Goal: Task Accomplishment & Management: Manage account settings

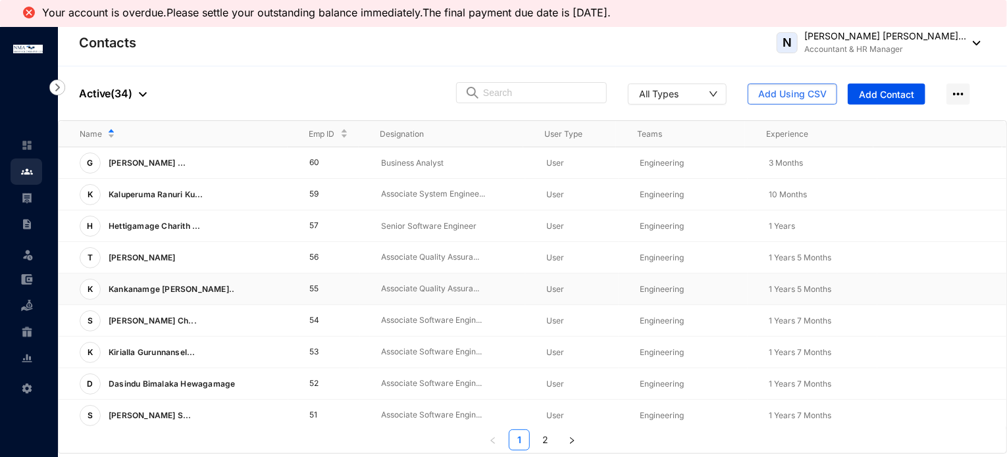
scroll to position [132, 0]
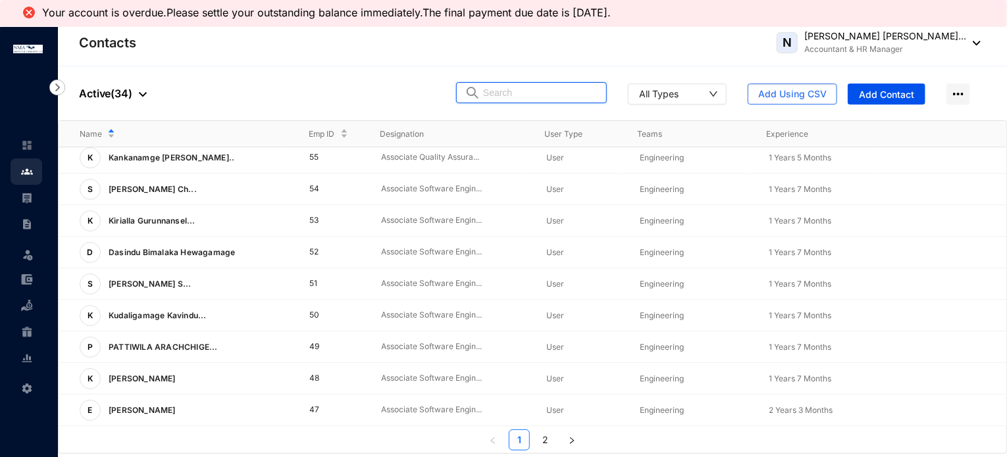
click at [508, 89] on input "text" at bounding box center [540, 93] width 115 height 20
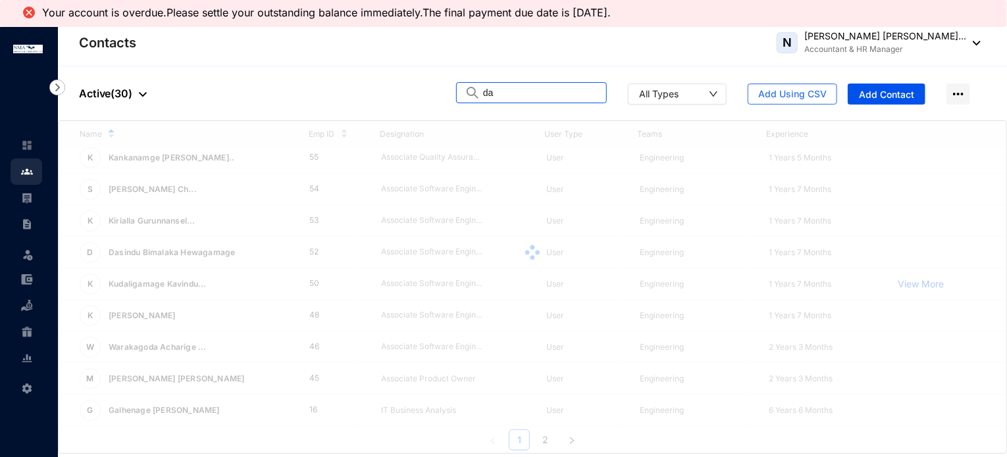
scroll to position [0, 0]
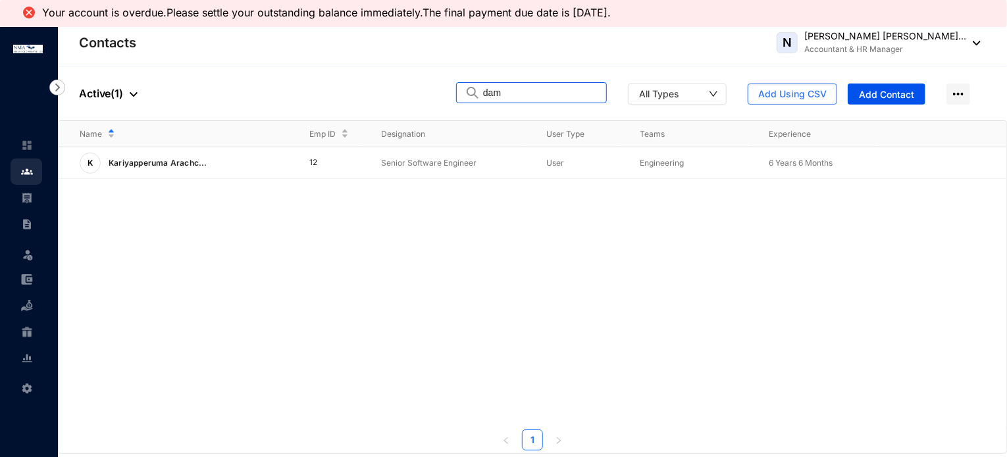
drag, startPoint x: 529, startPoint y: 92, endPoint x: 484, endPoint y: 94, distance: 44.8
click at [484, 94] on span "dam" at bounding box center [531, 92] width 151 height 21
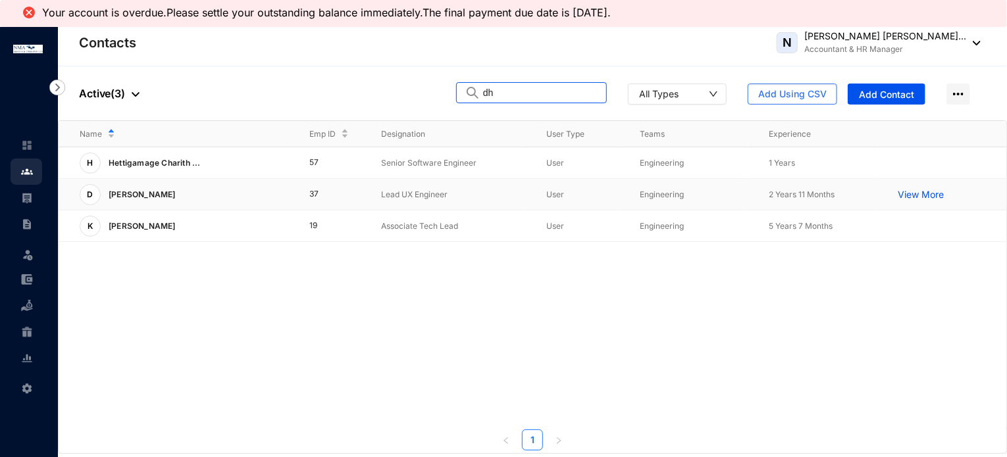
type input "dh"
click at [245, 197] on div "D Dhammika Gunaratne" at bounding box center [184, 194] width 209 height 21
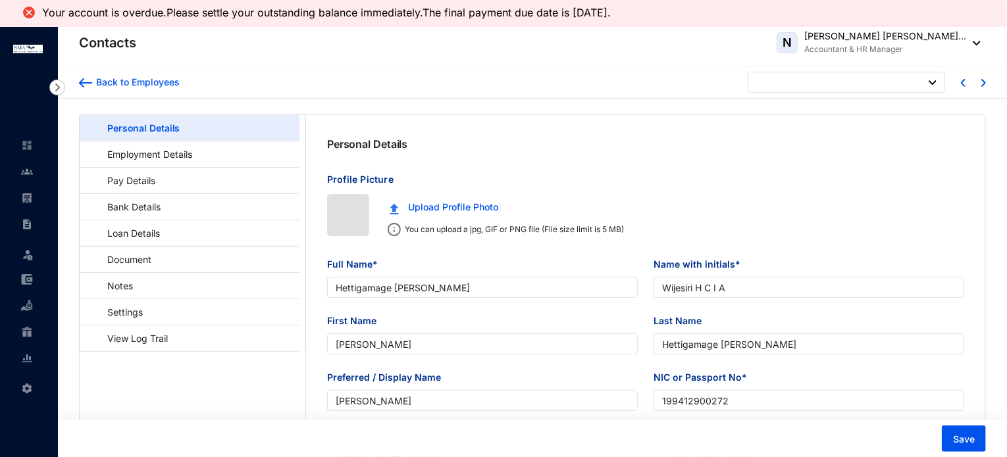
type input "[DATE]"
checkbox input "false"
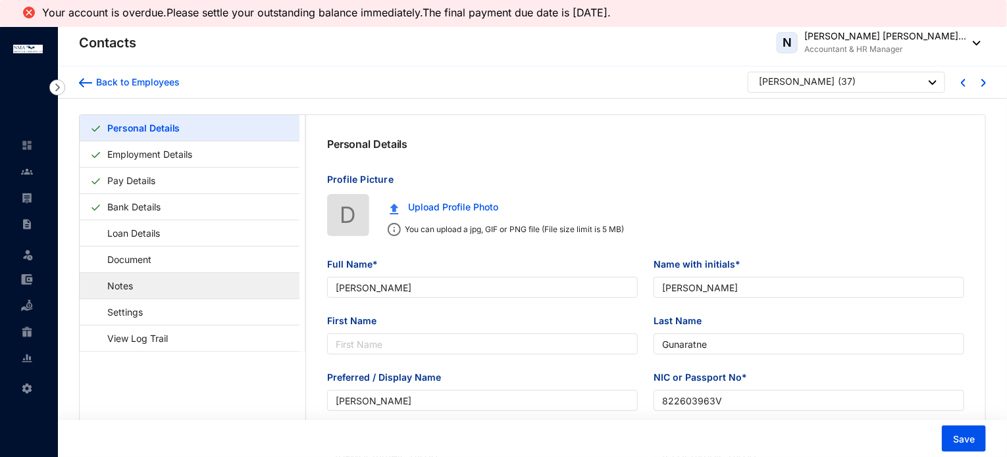
type input "[PERSON_NAME]"
type input "Gunaratne"
type input "[PERSON_NAME]"
type input "822603963V"
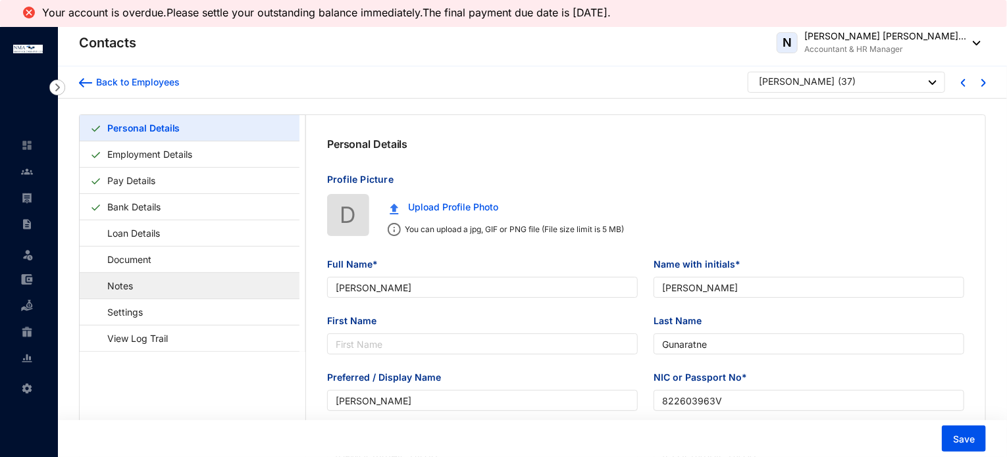
type input "777339803"
type input "176/4, Walatenna, Gallellagama, [GEOGRAPHIC_DATA]"
checkbox input "true"
type input "Wimal Gunaratne"
type input "777339803"
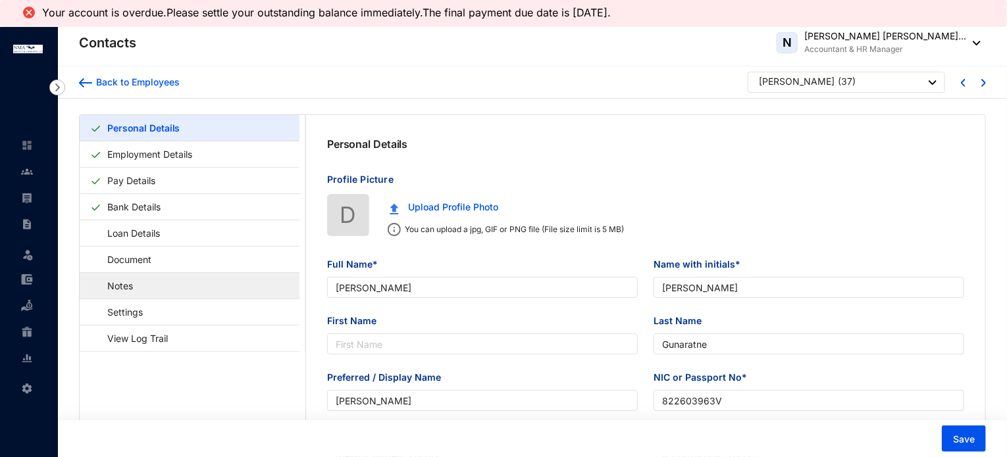
type input "[DATE]"
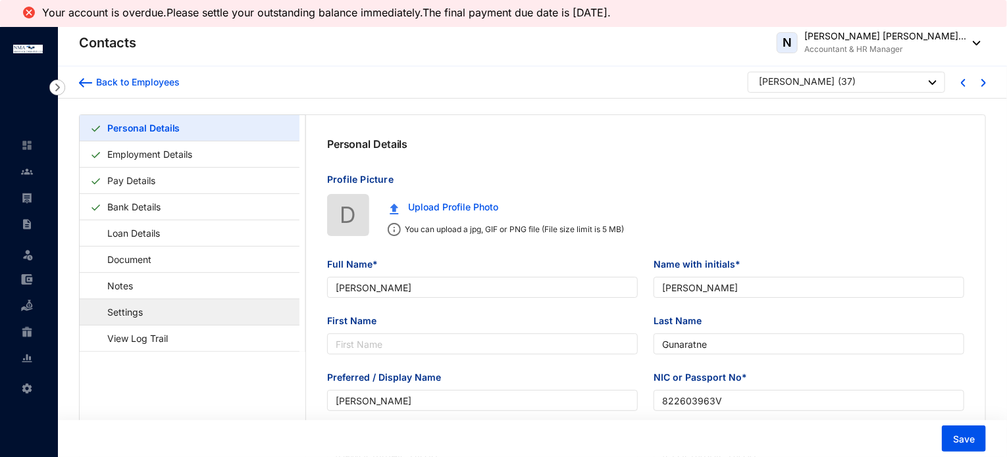
click at [147, 308] on link "Settings" at bounding box center [118, 312] width 57 height 27
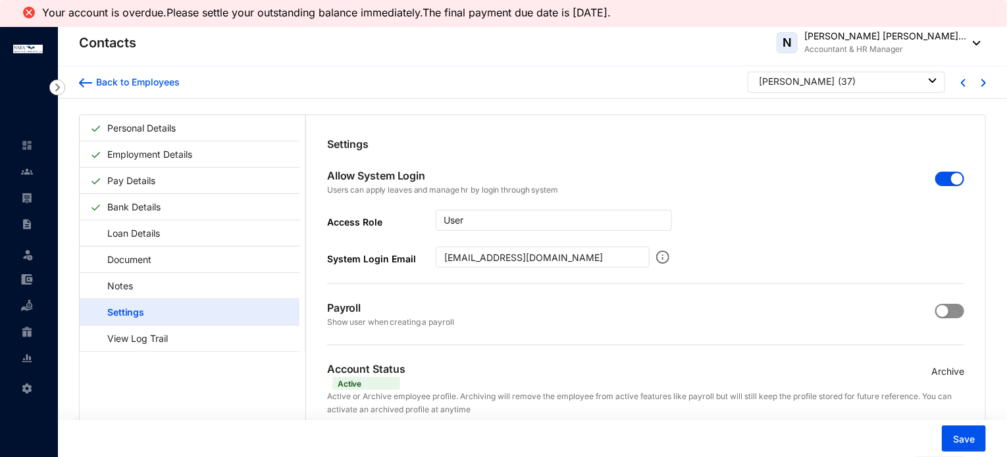
click at [953, 311] on span "button" at bounding box center [949, 311] width 29 height 14
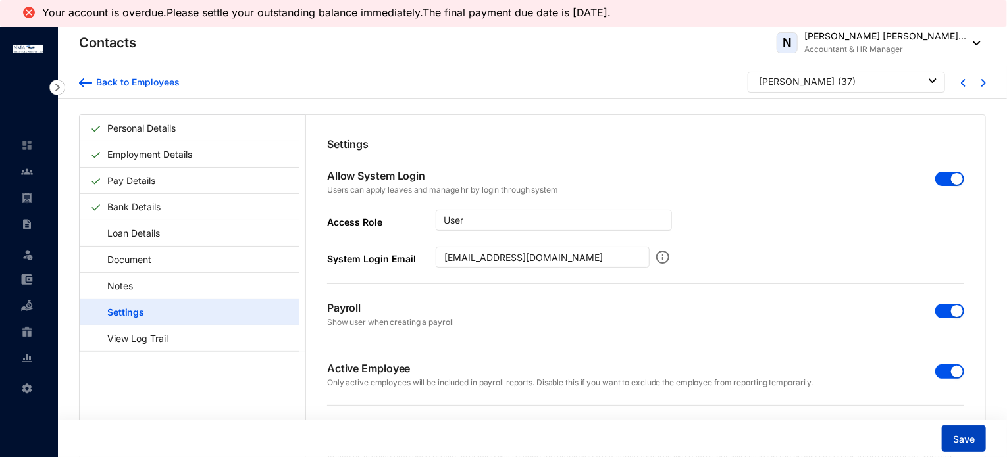
click at [981, 443] on button "Save" at bounding box center [964, 439] width 44 height 26
click at [155, 82] on div "Back to Employees" at bounding box center [136, 82] width 88 height 13
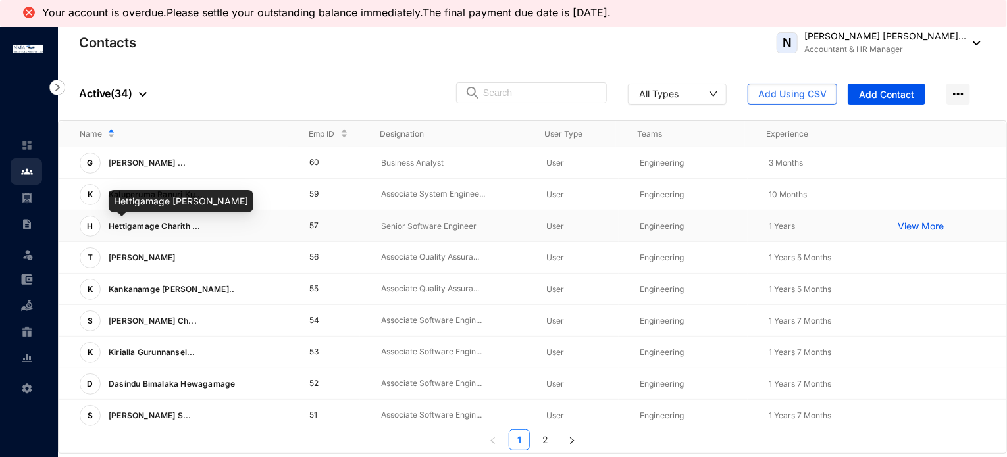
click at [174, 224] on span "Hettigamage Charith ..." at bounding box center [155, 226] width 92 height 10
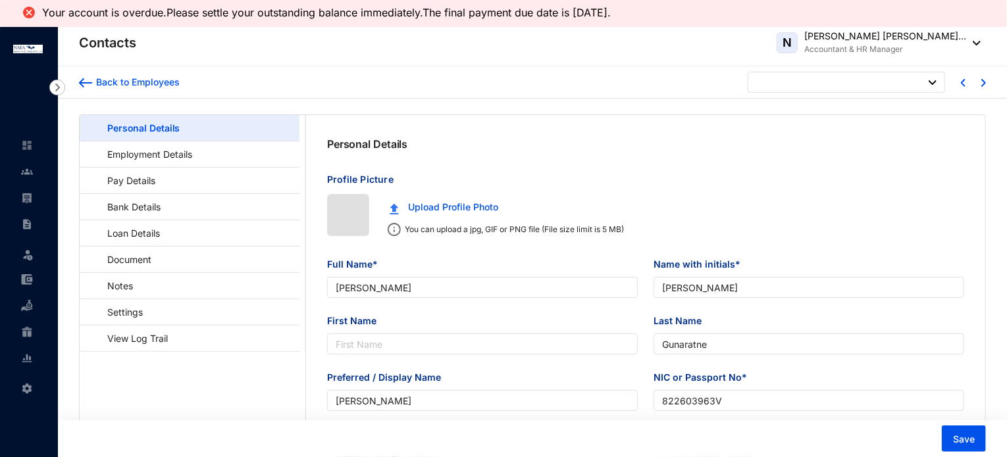
type input "[DATE]"
checkbox input "false"
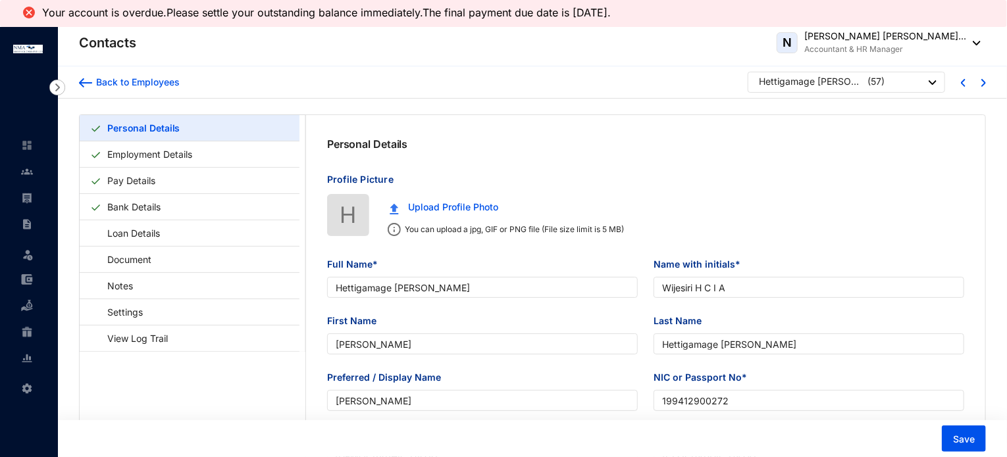
type input "Hettigamage [PERSON_NAME]"
type input "Wijesiri H C I A"
type input "[PERSON_NAME]"
type input "Hettigamage [PERSON_NAME]"
type input "[PERSON_NAME]"
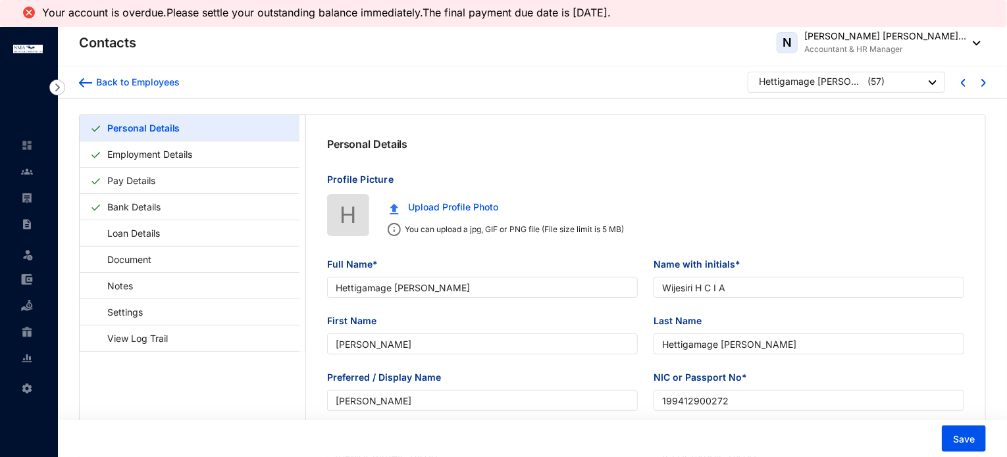
type input "199412900272"
type input "0757774915"
type input "143/1 [GEOGRAPHIC_DATA], [GEOGRAPHIC_DATA]"
checkbox input "true"
type input "[PERSON_NAME]"
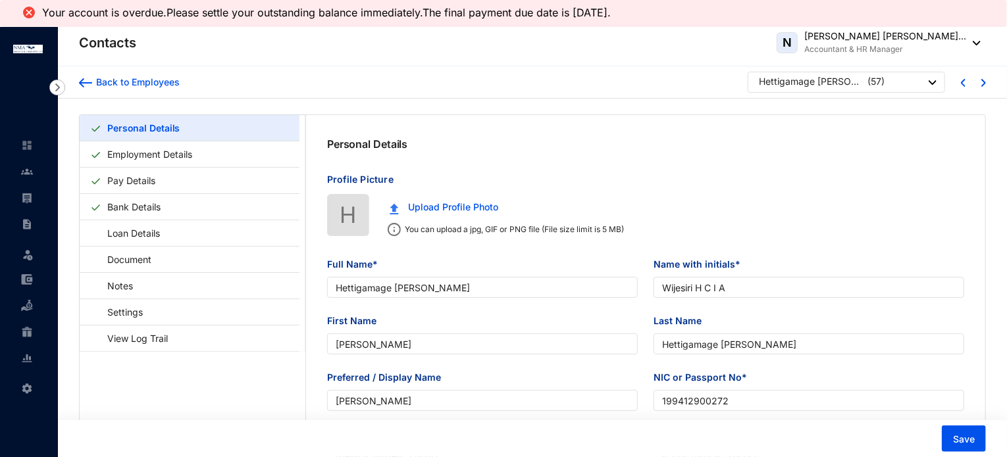
type input "Father"
type input "0763874342"
type input "[DATE]"
click at [147, 205] on link "Bank Details" at bounding box center [134, 206] width 64 height 27
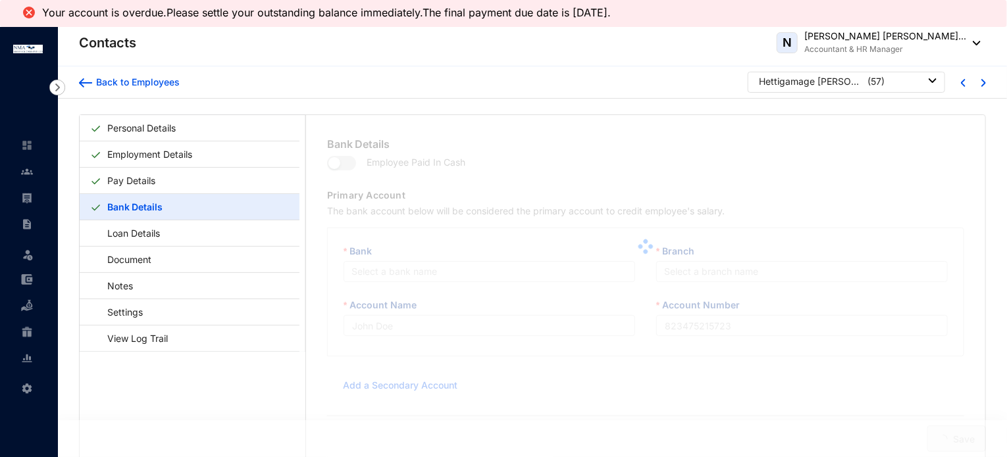
type input "Wijesiri H C I A"
type input "103857800405"
type input "[EMAIL_ADDRESS][DOMAIN_NAME]"
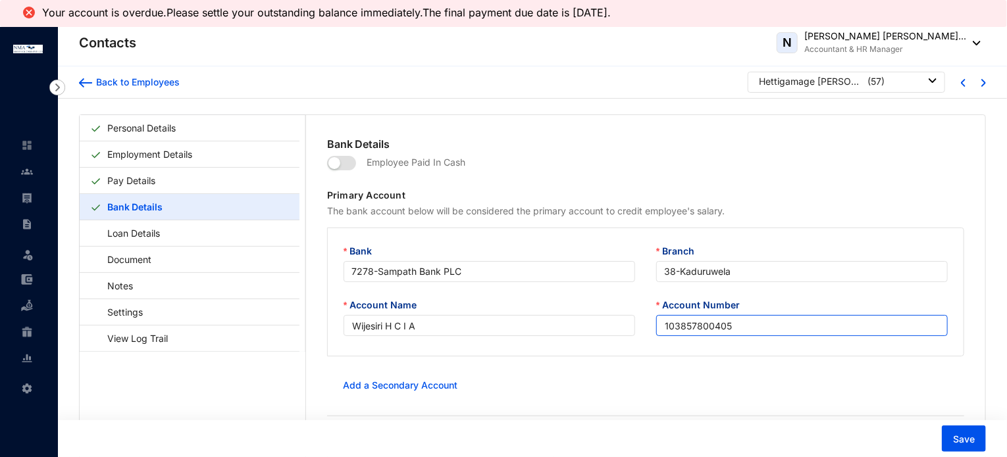
drag, startPoint x: 760, startPoint y: 334, endPoint x: 651, endPoint y: 326, distance: 108.8
click at [651, 326] on div "Account Number 103857800405" at bounding box center [802, 325] width 313 height 54
paste input "080200420008154"
type input "080200420008154"
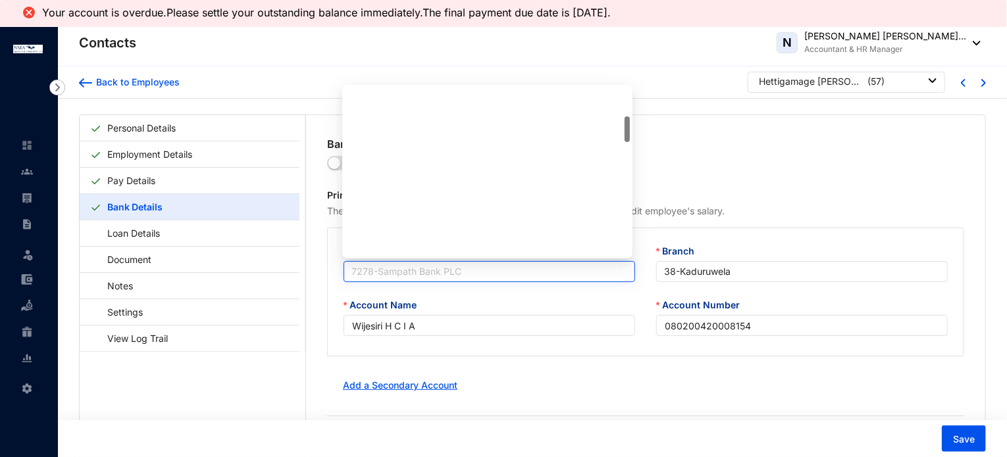
scroll to position [190, 0]
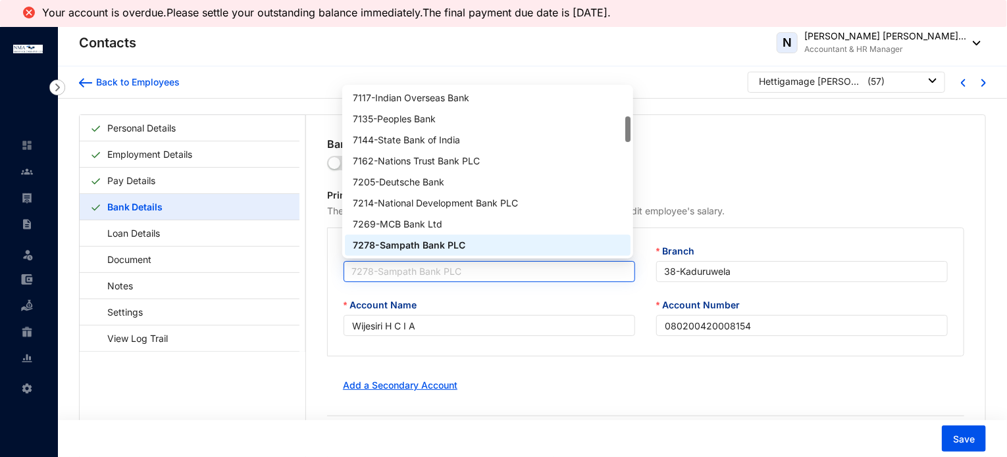
drag, startPoint x: 474, startPoint y: 269, endPoint x: 345, endPoint y: 273, distance: 128.4
click at [345, 273] on div "7278 - Sampath Bank PLC" at bounding box center [488, 271] width 291 height 21
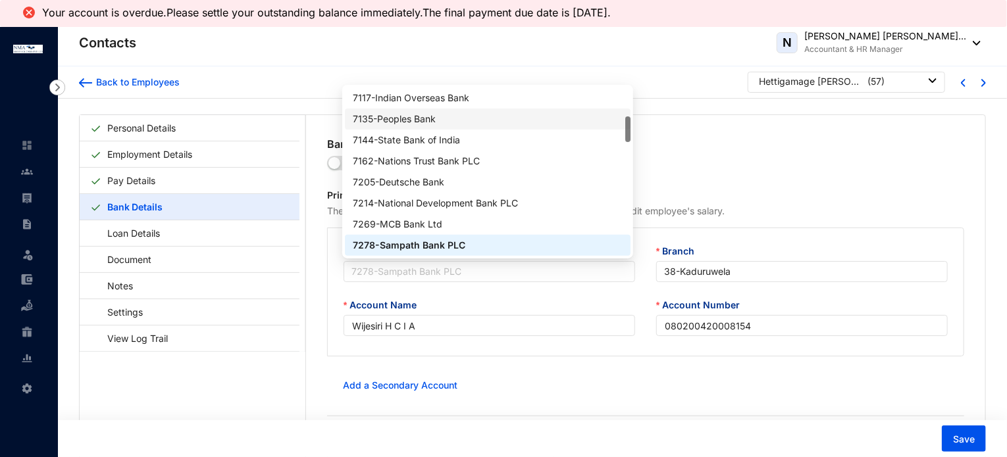
click at [419, 114] on div "7135 - Peoples Bank" at bounding box center [487, 119] width 269 height 14
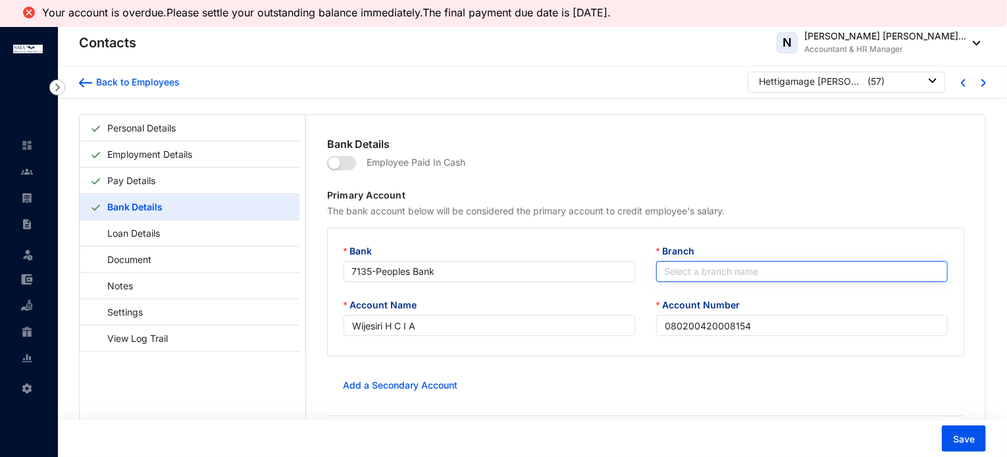
click at [699, 276] on input "Branch" at bounding box center [802, 272] width 276 height 20
click at [705, 274] on input "Branch" at bounding box center [802, 272] width 276 height 20
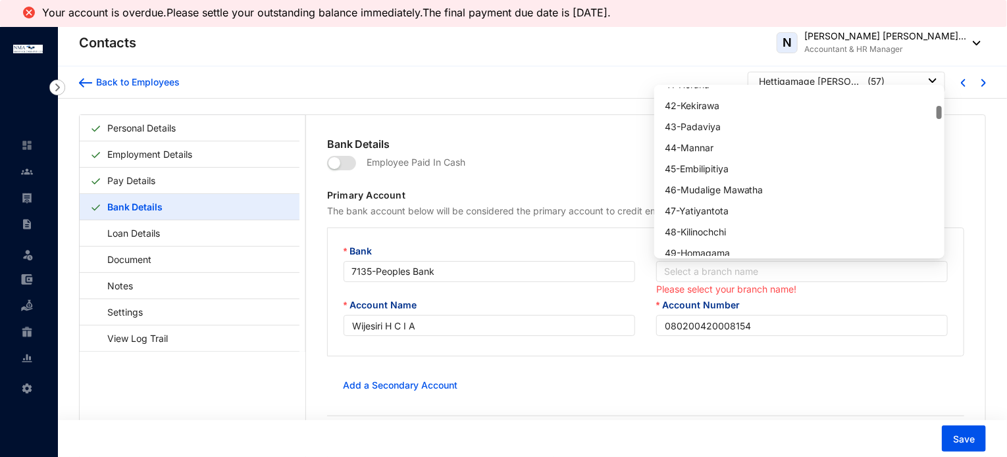
scroll to position [987, 0]
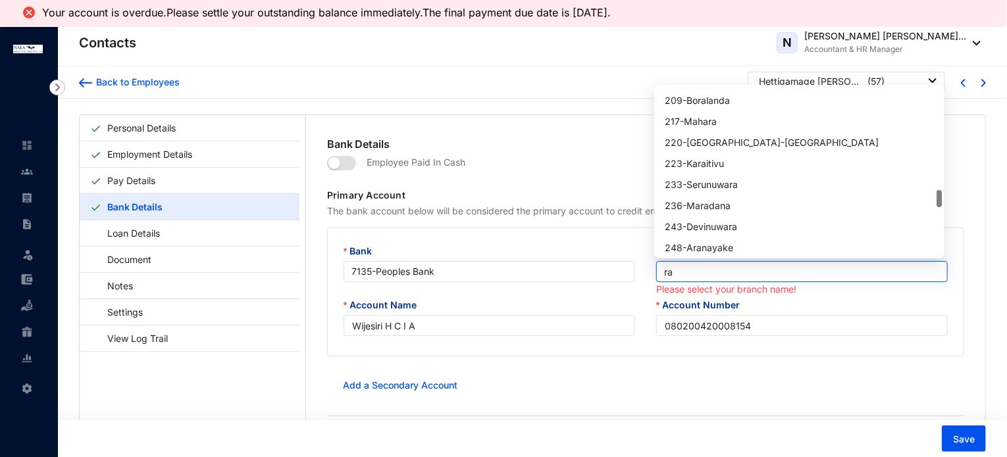
type input "rat"
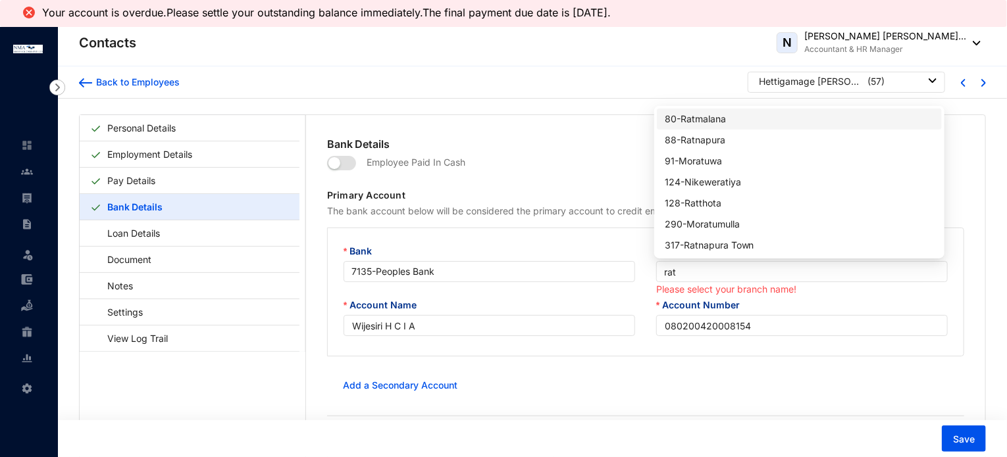
click at [707, 120] on div "80 - Ratmalana" at bounding box center [799, 119] width 269 height 14
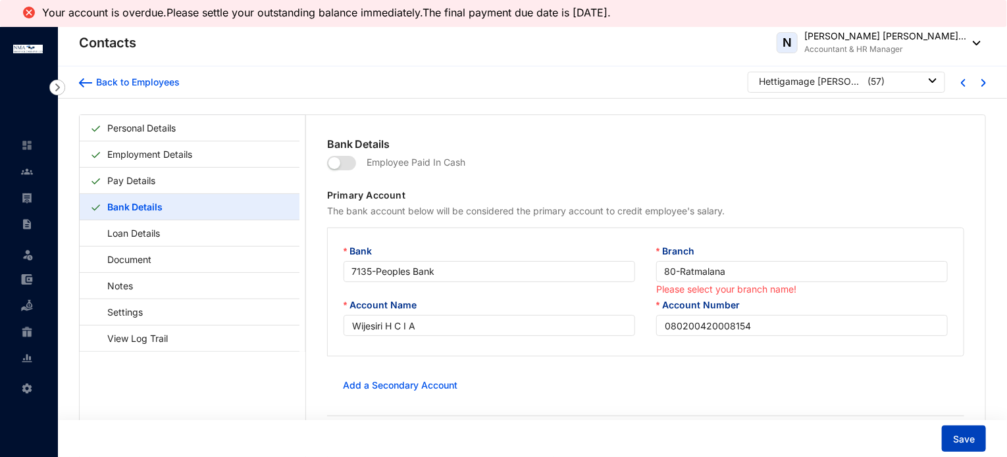
click at [949, 439] on button "Save" at bounding box center [964, 439] width 44 height 26
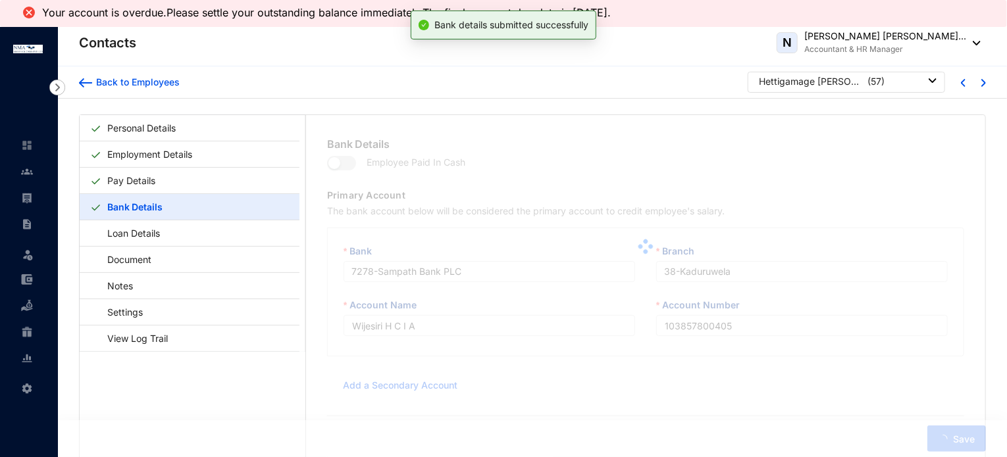
type input "080200420008154"
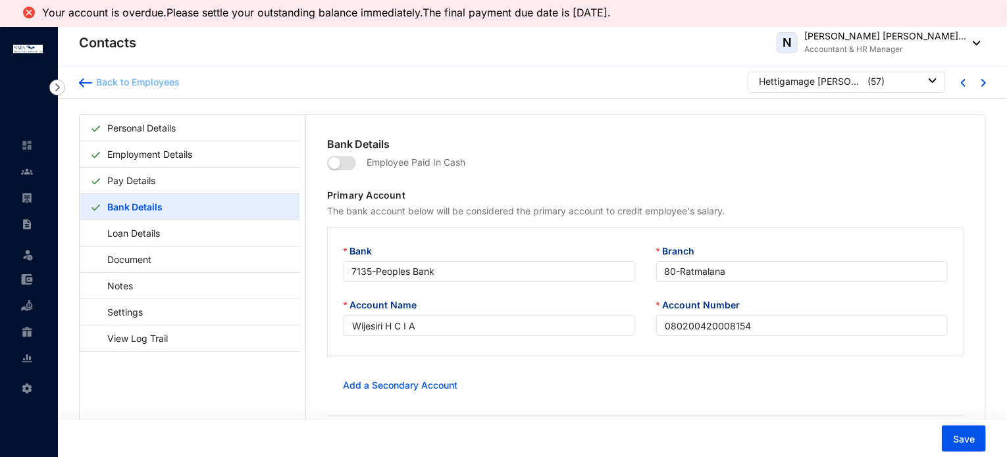
click at [88, 84] on img at bounding box center [85, 82] width 13 height 9
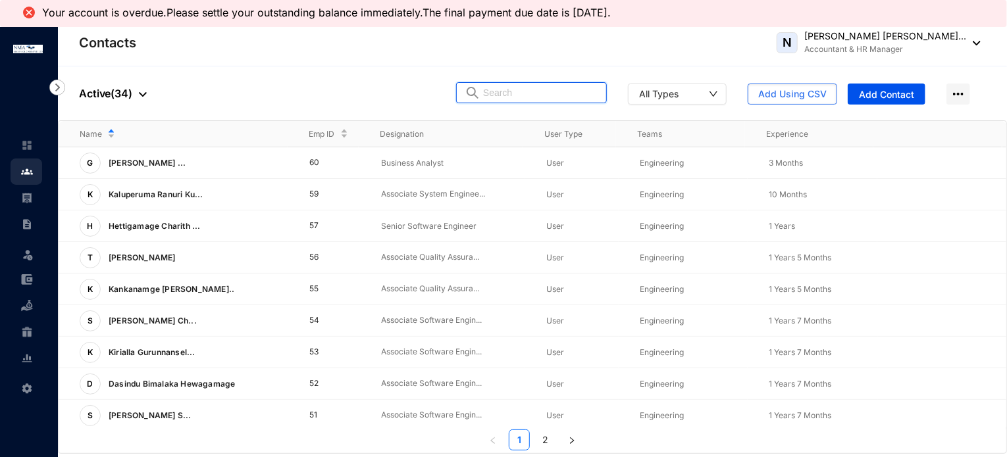
click at [512, 91] on input "text" at bounding box center [540, 93] width 115 height 20
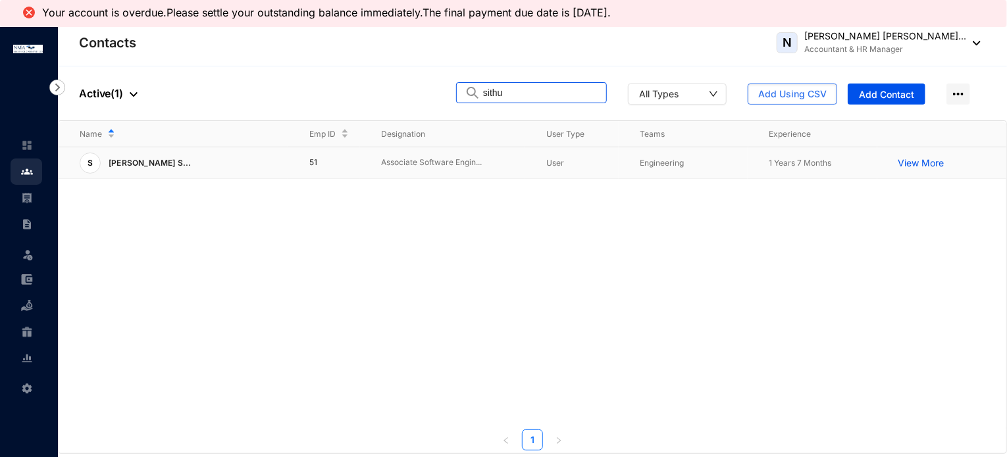
type input "sithu"
click at [220, 165] on div "S Sooriya Arachchige S..." at bounding box center [184, 163] width 209 height 21
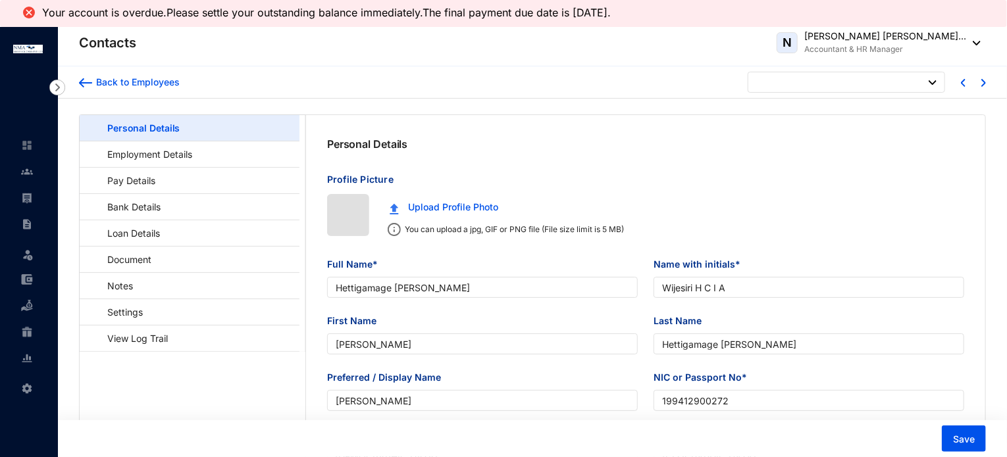
type input "[DATE]"
checkbox input "false"
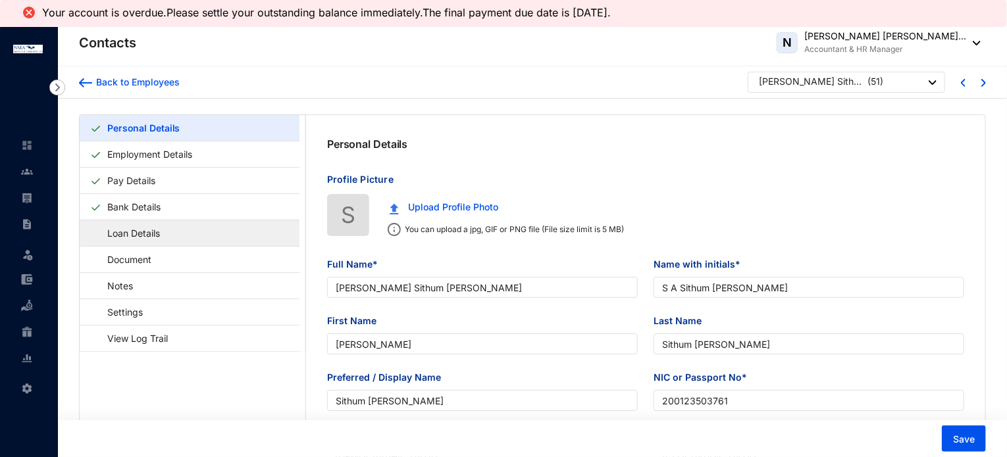
type input "[PERSON_NAME] Sithum [PERSON_NAME]"
type input "S A Sithum [PERSON_NAME]"
type input "[PERSON_NAME]"
type input "Sithum [PERSON_NAME]"
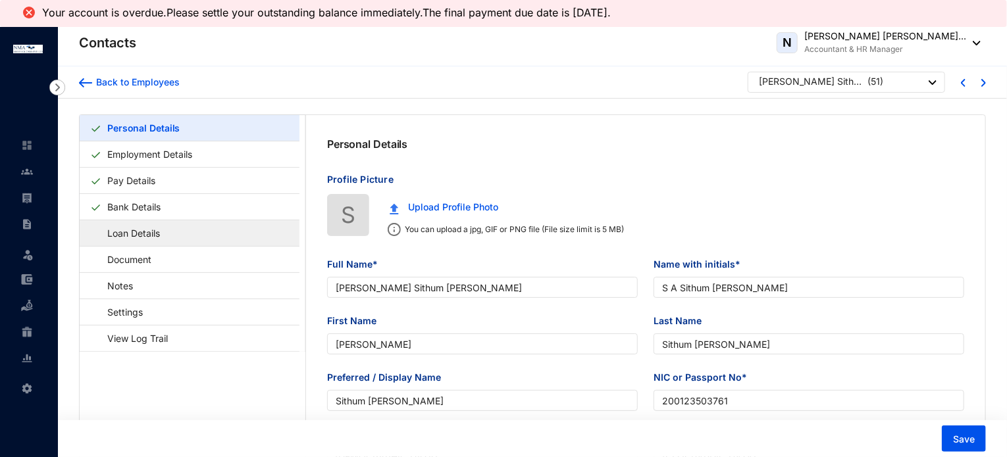
type input "200123503761"
type input "0766420743"
type input "KARANDENIYA, KORATUWA WATTA, MIHIDU MW,MAMPITIYA, GALLE"
checkbox input "true"
radio input "true"
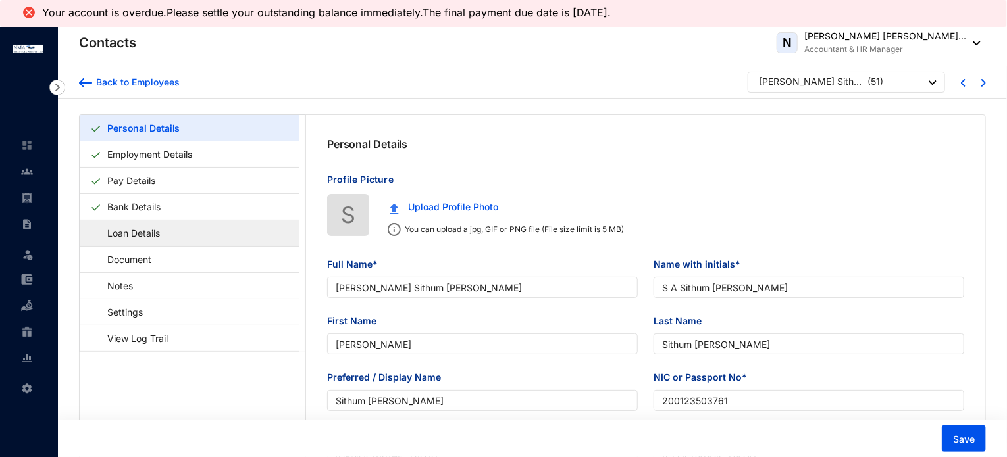
type input "Deepika"
type input "0773443649"
type input "[DATE]"
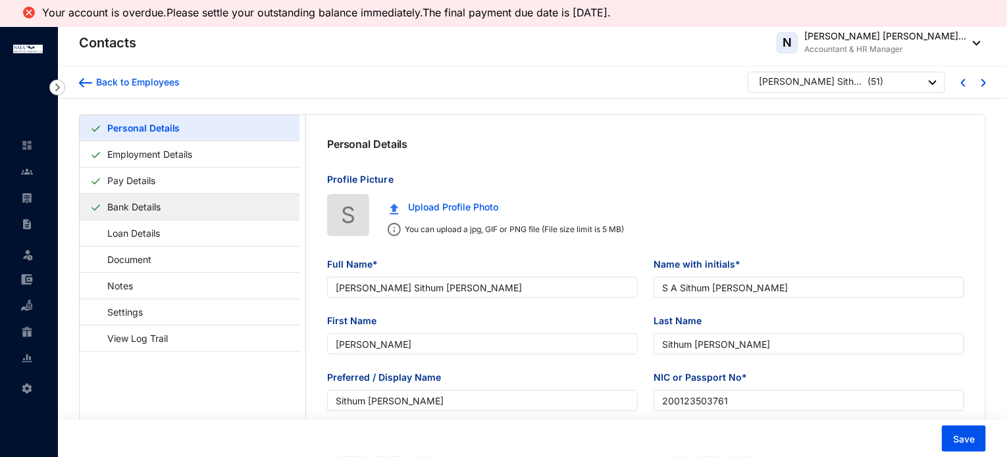
click at [112, 213] on link "Bank Details" at bounding box center [134, 206] width 64 height 27
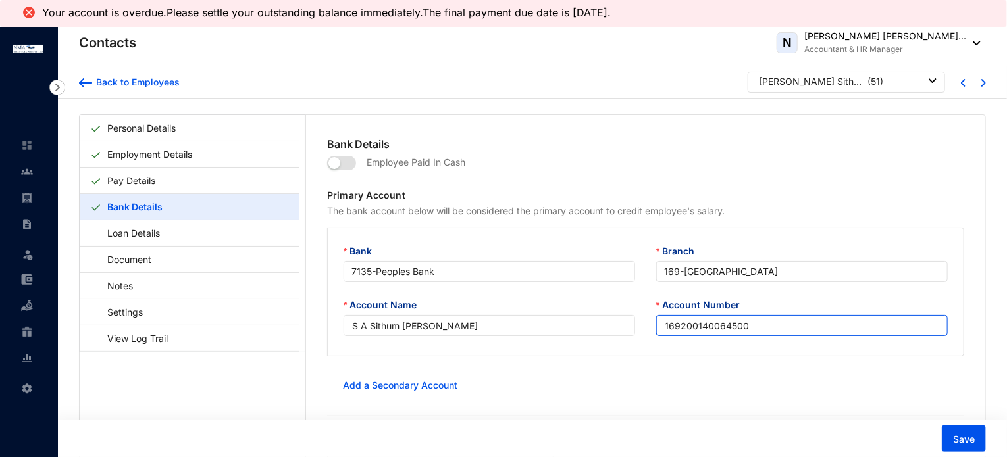
drag, startPoint x: 762, startPoint y: 330, endPoint x: 637, endPoint y: 330, distance: 125.0
click at [637, 330] on div "Account Name S A Sithum Ameesha Account Number 169200140064500" at bounding box center [645, 325] width 625 height 54
paste input "27920011"
type input "279200110064500"
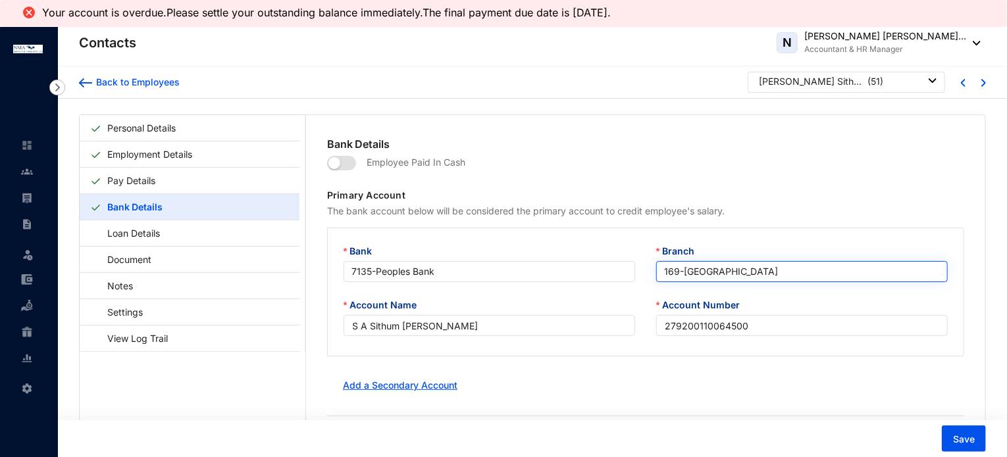
click at [763, 276] on span "169 - Galle Main Street" at bounding box center [802, 272] width 276 height 20
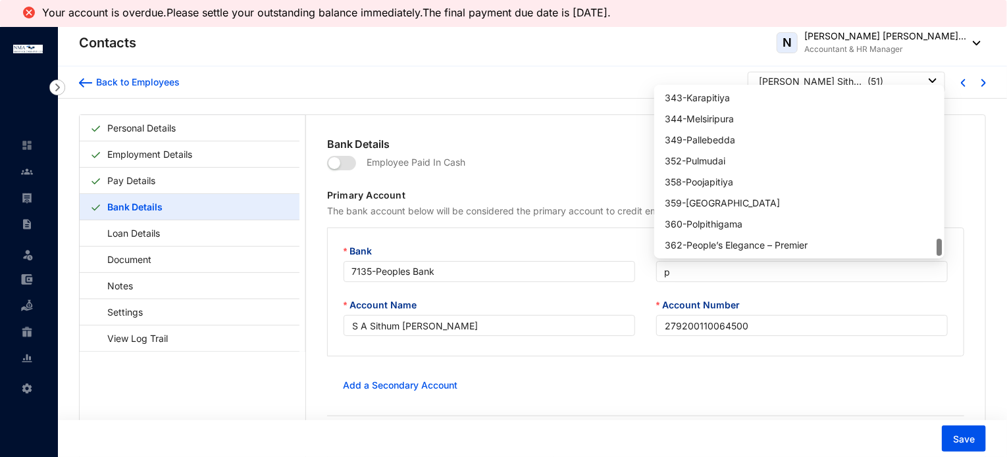
type input "pi"
click at [713, 118] on div "279 - Pitakotte" at bounding box center [799, 119] width 269 height 14
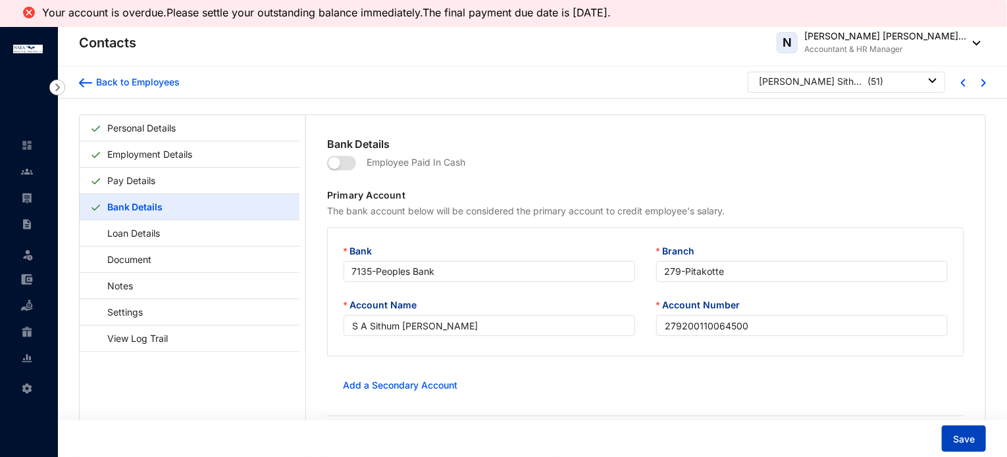
click at [956, 440] on span "Save" at bounding box center [964, 439] width 22 height 13
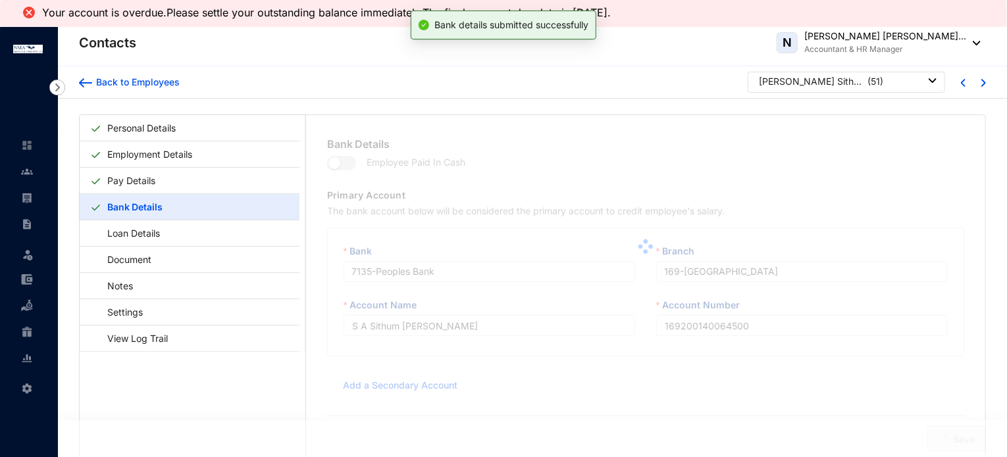
type input "279200110064500"
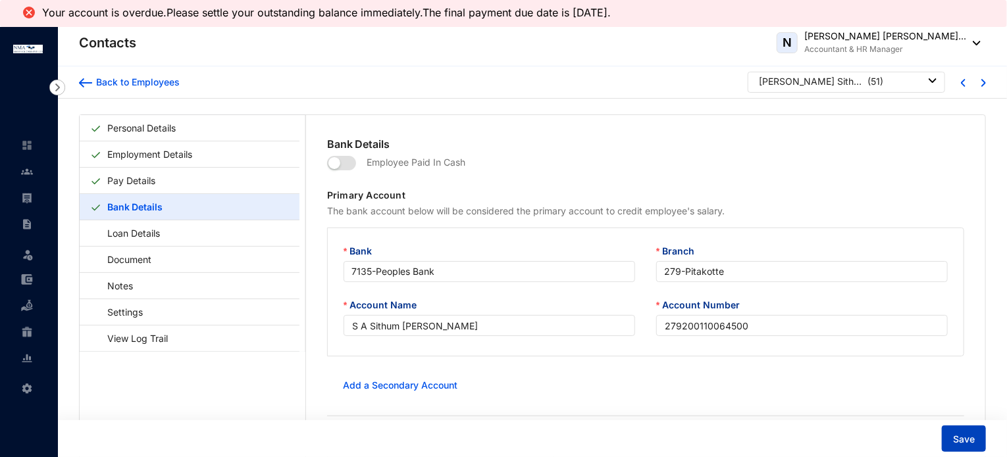
click at [957, 441] on span "Save" at bounding box center [964, 439] width 22 height 13
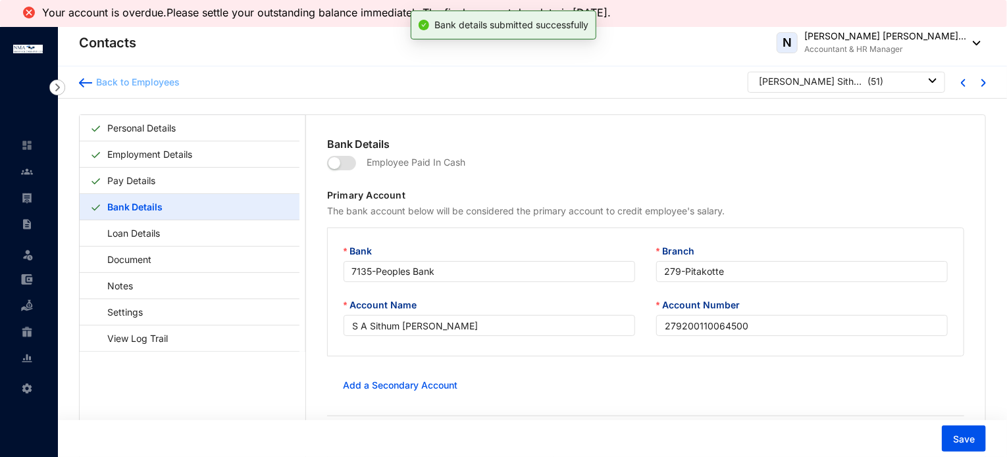
click at [168, 80] on div "Back to Employees" at bounding box center [136, 82] width 88 height 13
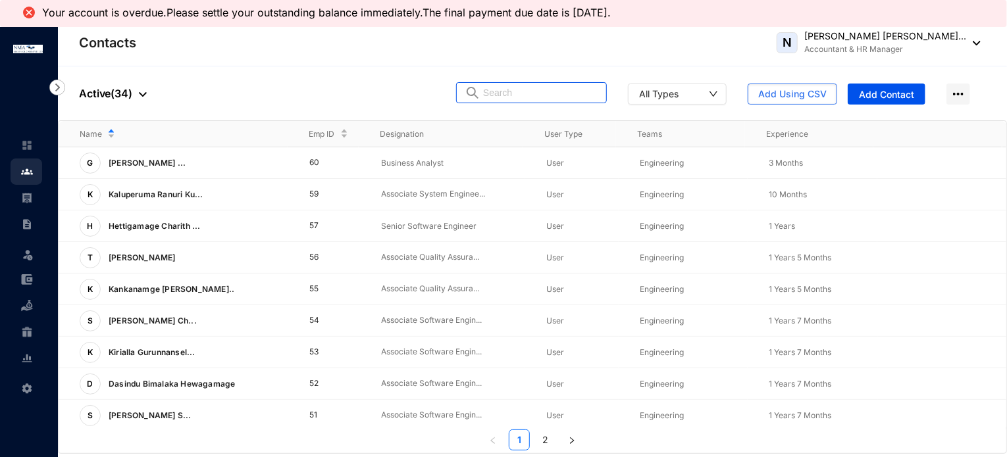
click at [513, 93] on input "text" at bounding box center [540, 93] width 115 height 20
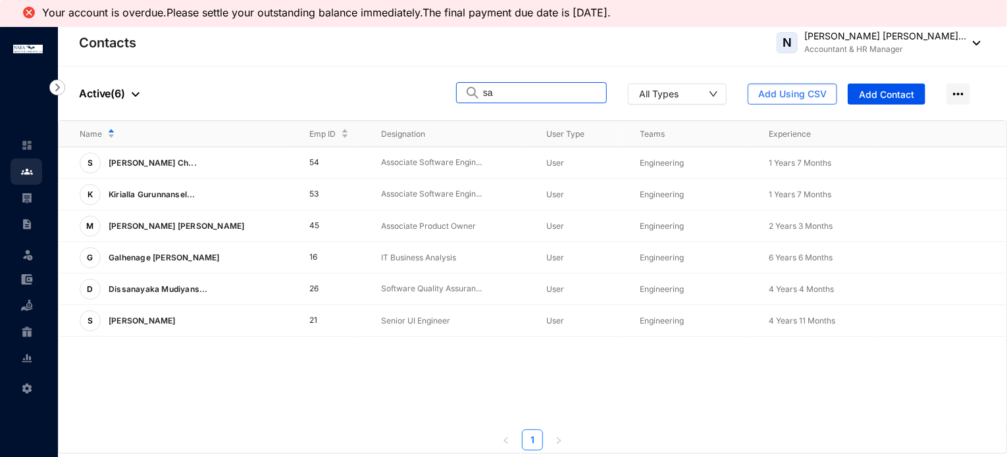
type input "s"
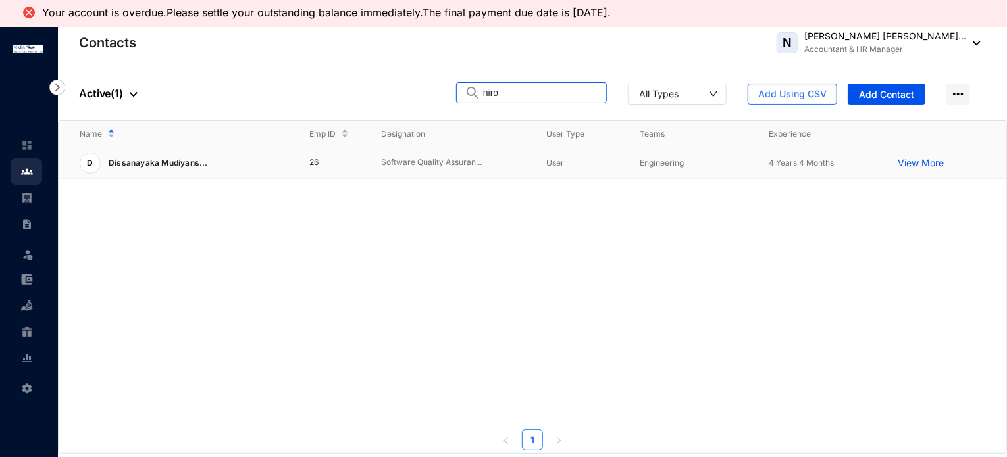
type input "niro"
click at [265, 172] on div "D Dissanayaka Mudiyans..." at bounding box center [184, 163] width 209 height 21
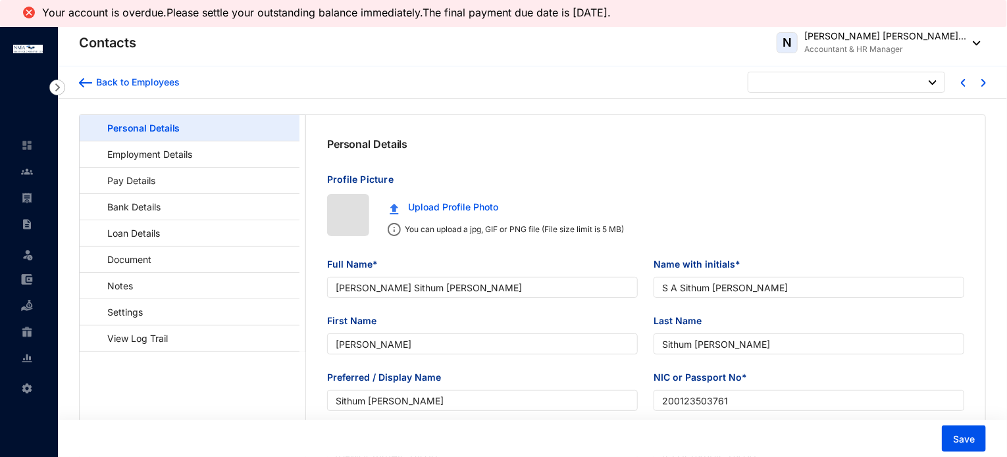
type input "[DATE]"
checkbox input "false"
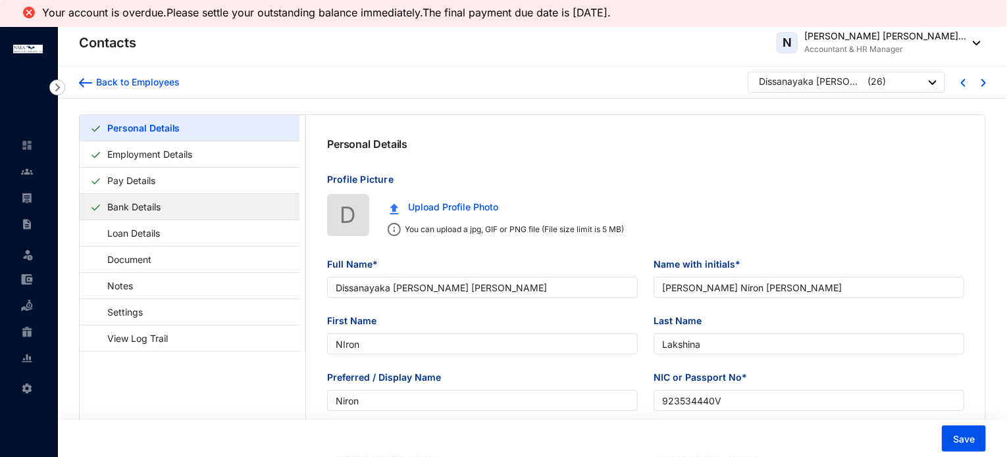
click at [161, 206] on link "Bank Details" at bounding box center [134, 206] width 64 height 27
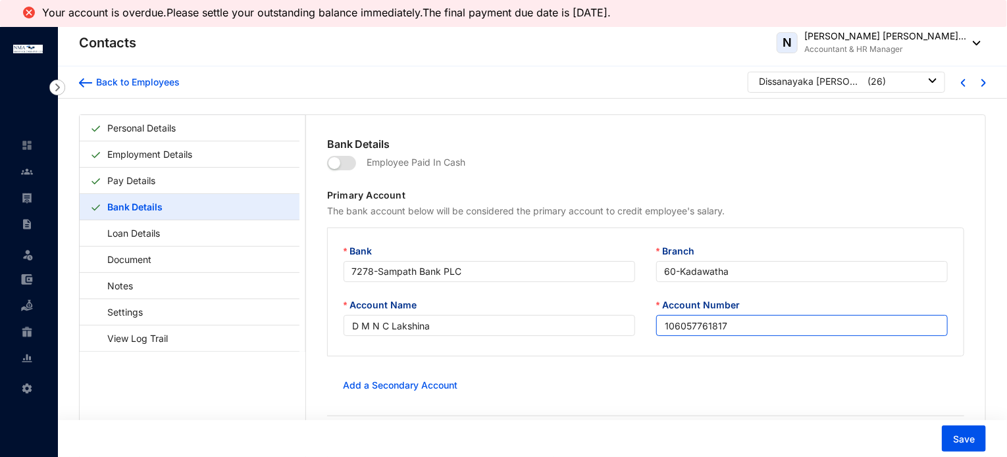
drag, startPoint x: 731, startPoint y: 328, endPoint x: 637, endPoint y: 323, distance: 94.2
click at [637, 323] on div "Account Name D M N C Lakshina Account Number 106057761817" at bounding box center [645, 325] width 625 height 54
paste input "309200210023568"
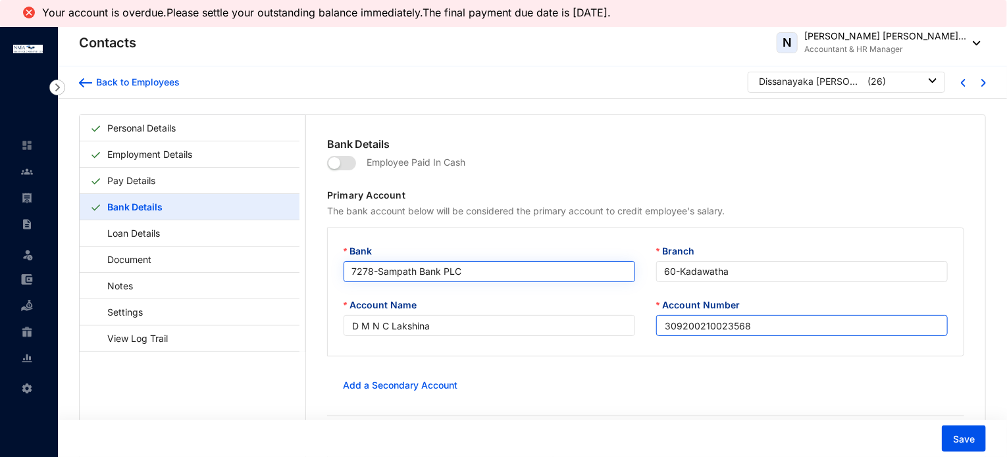
click at [482, 271] on span "7278 - Sampath Bank PLC" at bounding box center [489, 272] width 276 height 20
type input "309200210023568"
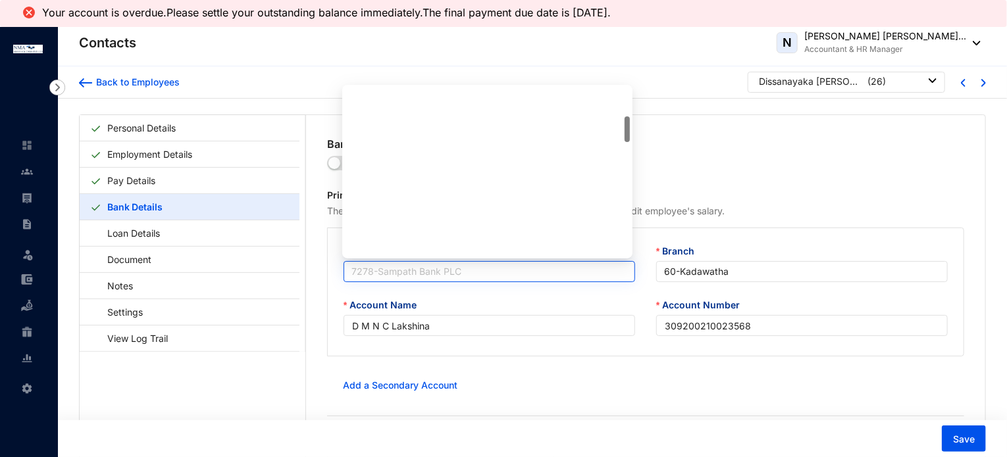
scroll to position [190, 0]
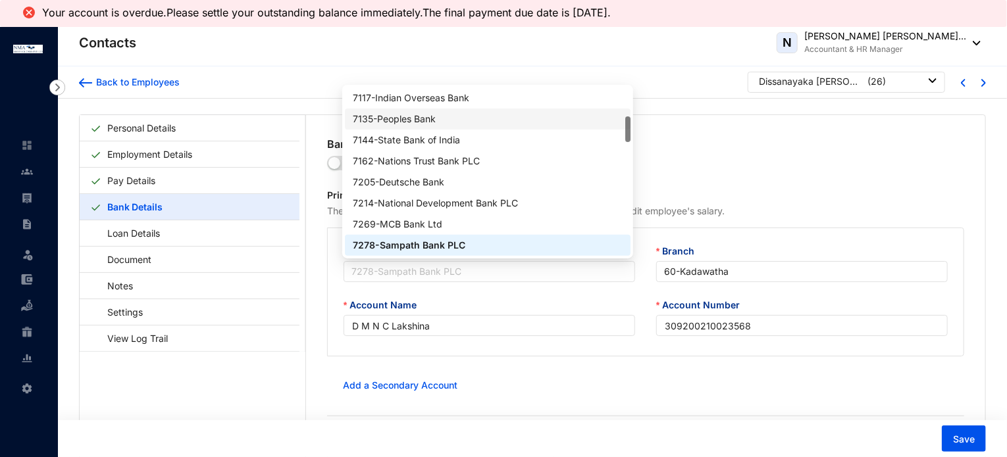
click at [428, 114] on div "7135 - Peoples Bank" at bounding box center [487, 119] width 269 height 14
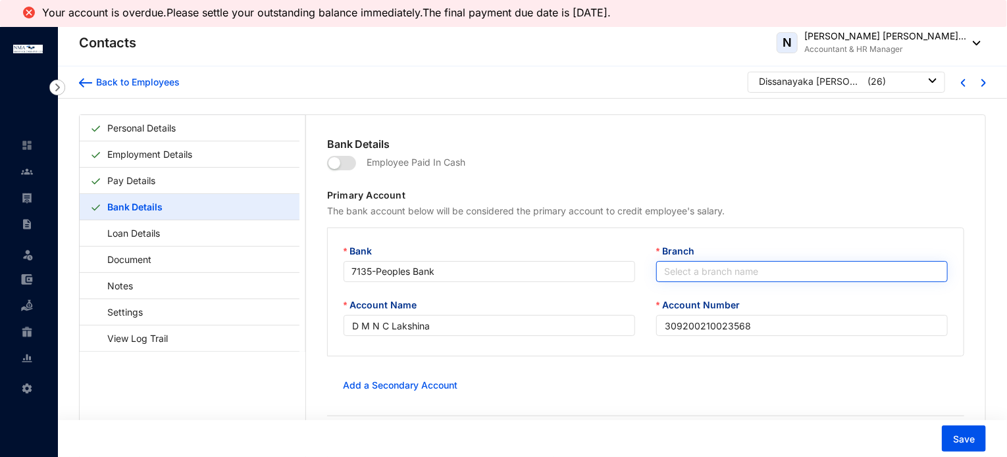
click at [672, 278] on input "Branch" at bounding box center [802, 272] width 276 height 20
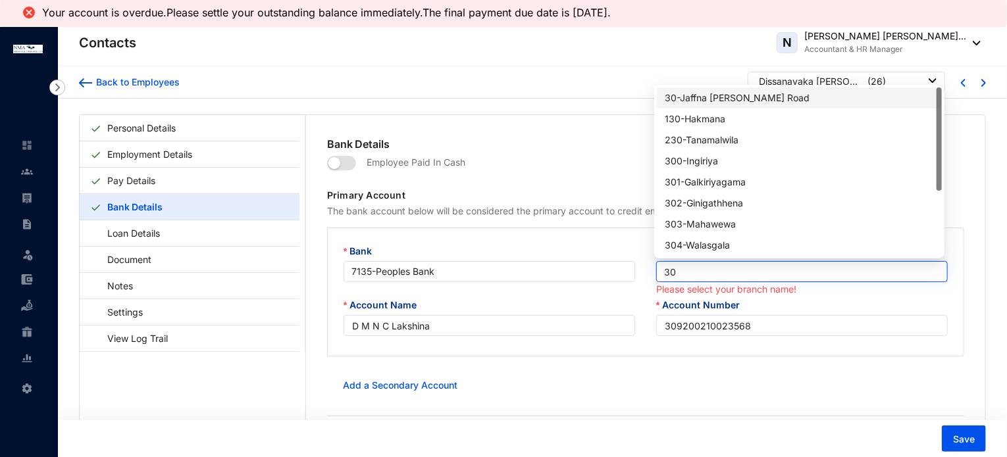
type input "309"
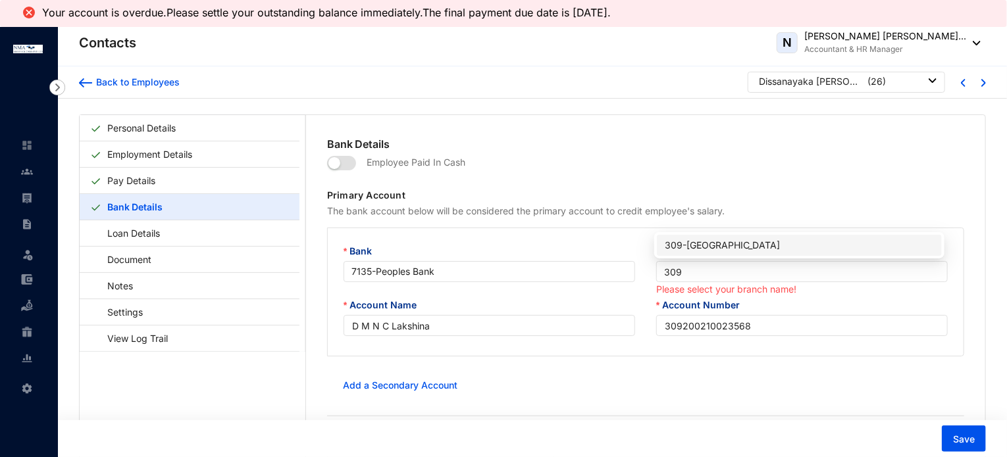
click at [682, 247] on div "309 - Liberty Plaza" at bounding box center [799, 245] width 269 height 14
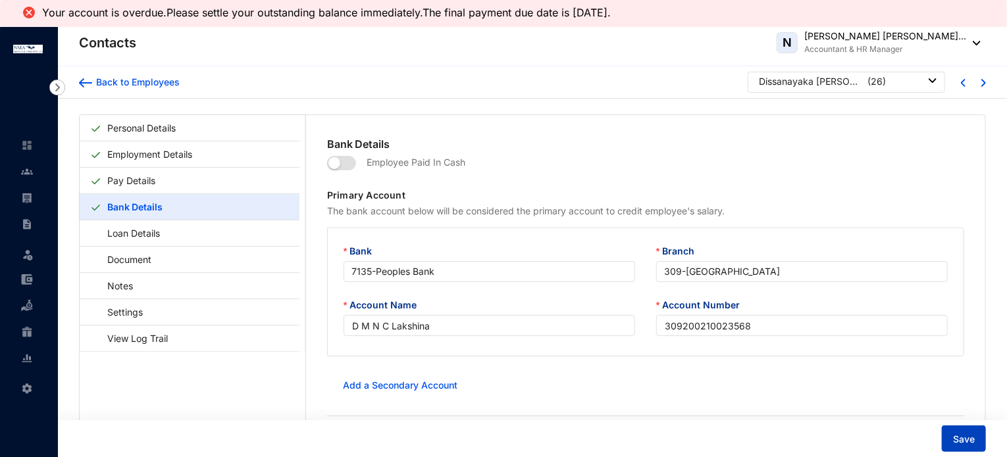
click at [957, 442] on span "Save" at bounding box center [964, 439] width 22 height 13
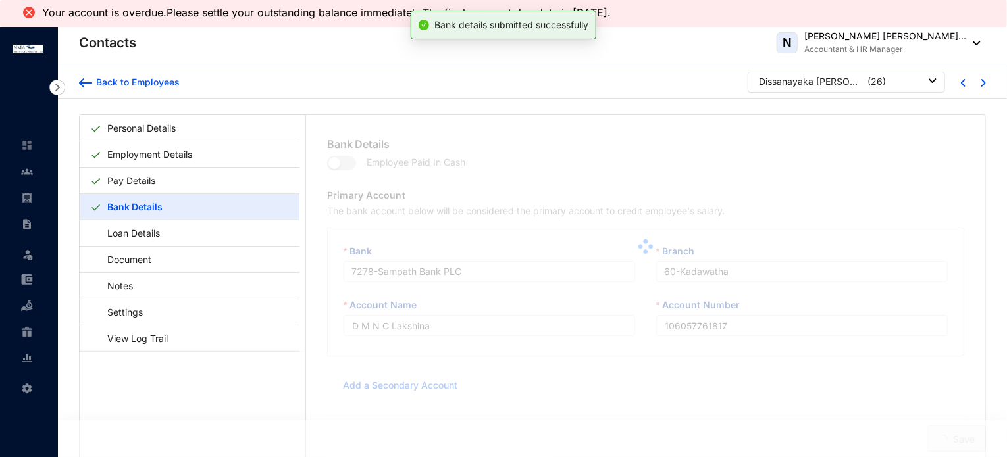
type input "309200210023568"
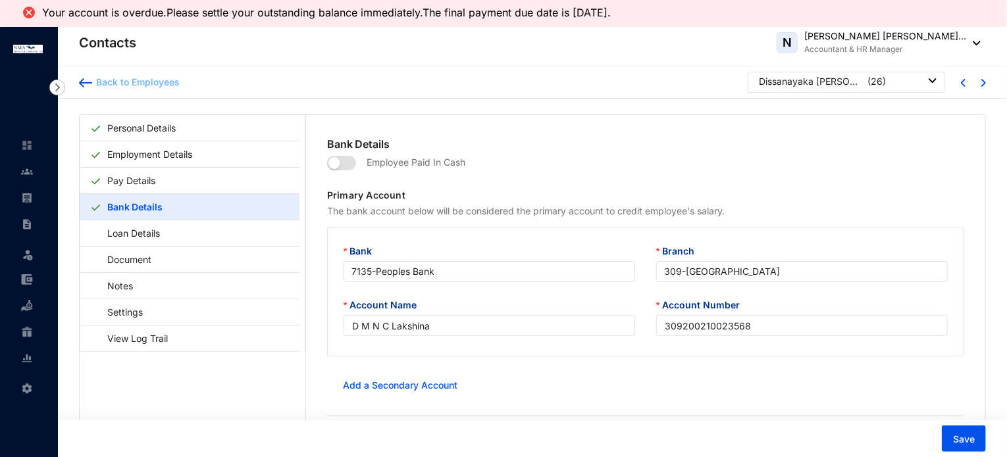
click at [108, 87] on div "Back to Employees" at bounding box center [136, 82] width 88 height 13
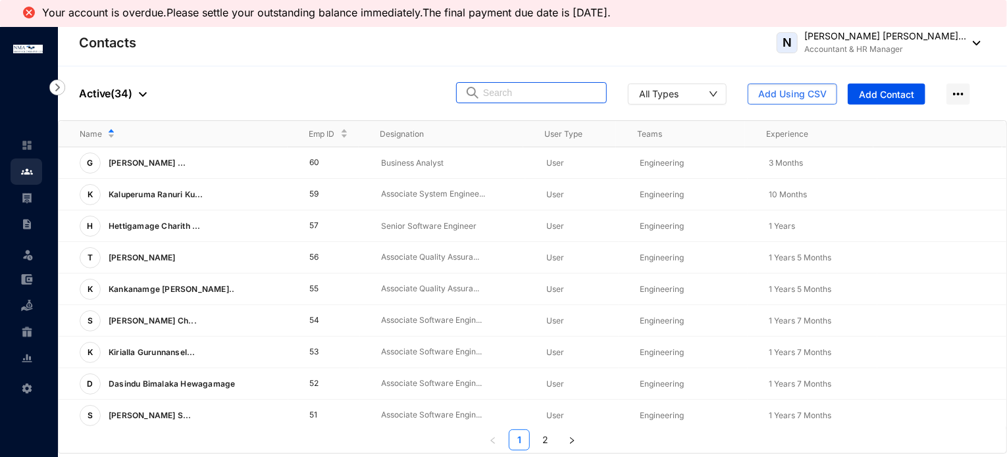
click at [511, 96] on input "text" at bounding box center [540, 93] width 115 height 20
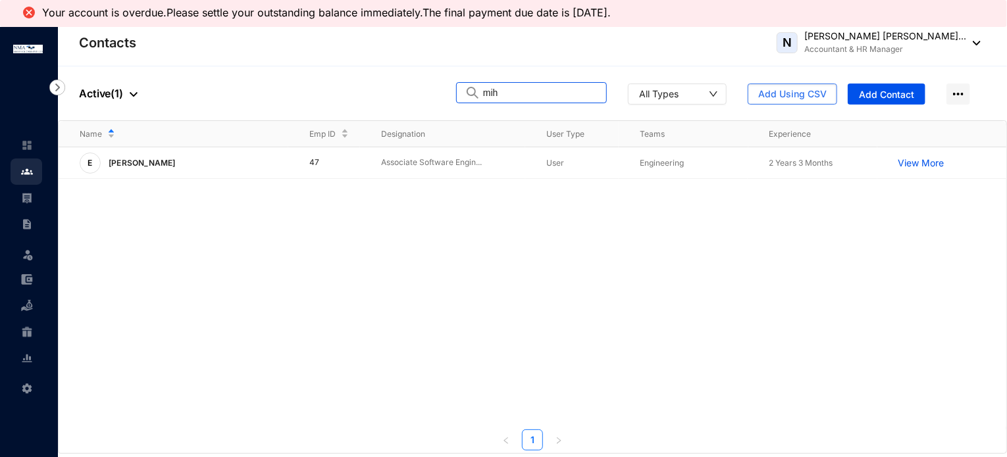
type input "mih"
click at [242, 170] on div "E E.M.N Mihithilina" at bounding box center [184, 163] width 209 height 21
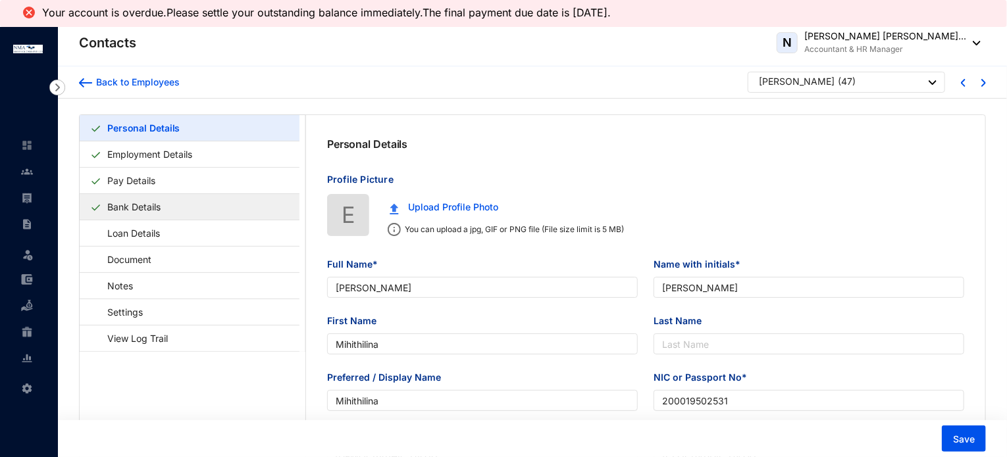
type input "[PERSON_NAME]"
type input "Mihithilina"
type input "200019502531"
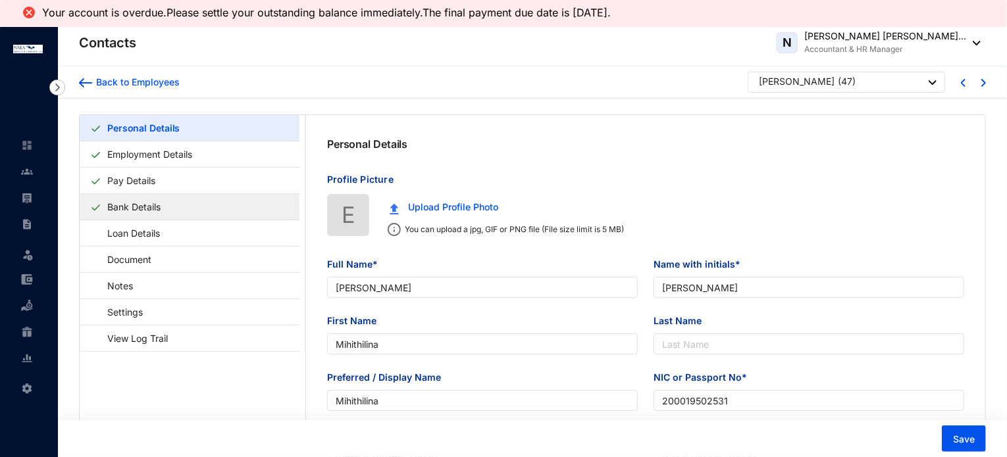
type input "0710745822"
type input "[PERSON_NAME]"
type input "Brother"
type input "0713324014"
type input "[DATE]"
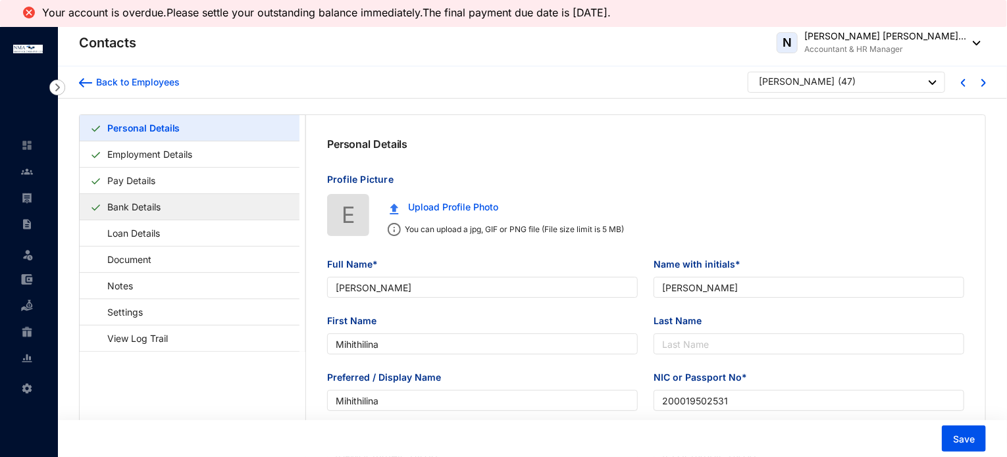
click at [145, 205] on link "Bank Details" at bounding box center [134, 206] width 64 height 27
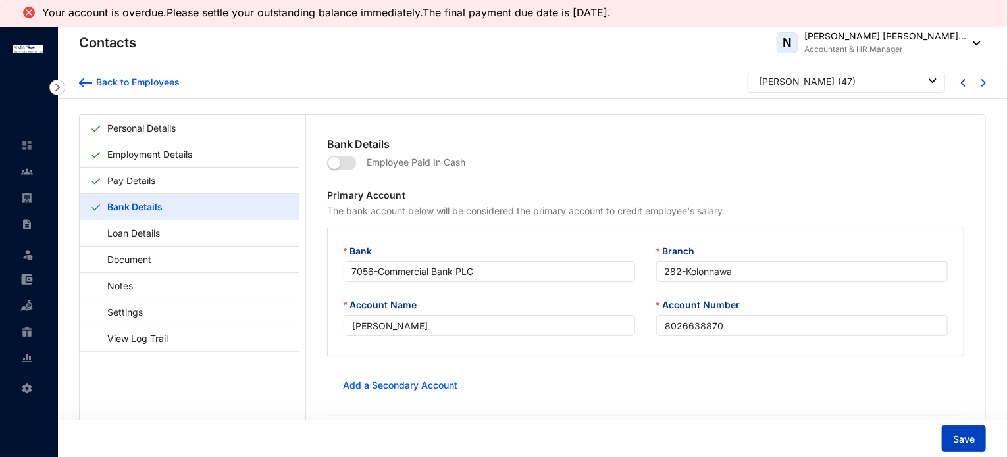
click at [961, 445] on span "Save" at bounding box center [964, 439] width 22 height 13
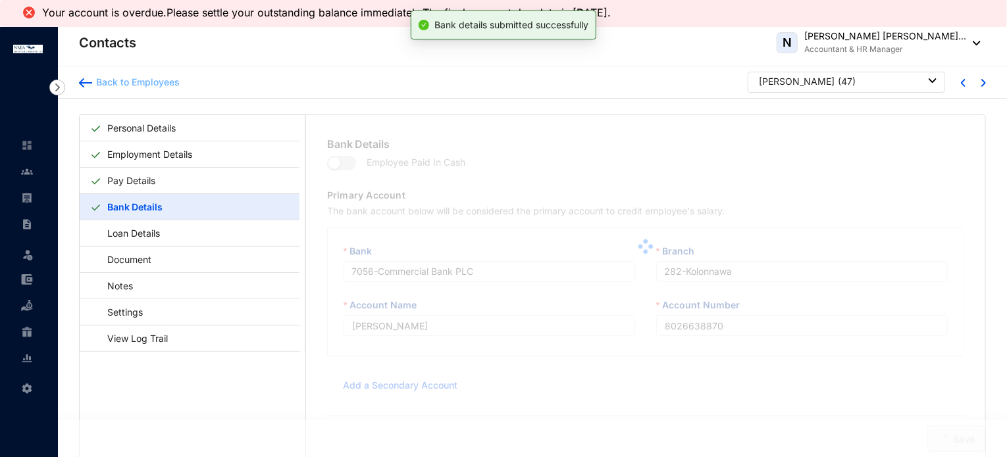
click at [128, 86] on div "Back to Employees" at bounding box center [136, 82] width 88 height 13
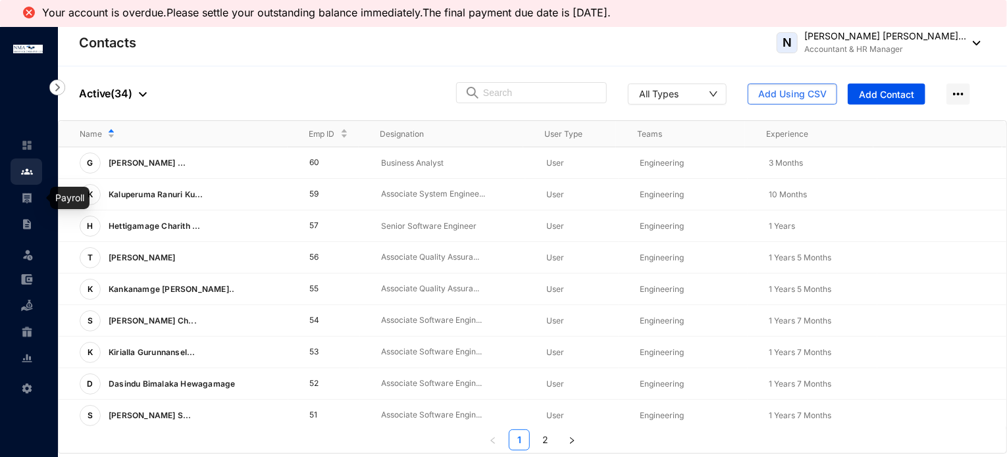
click at [24, 199] on img at bounding box center [27, 198] width 12 height 12
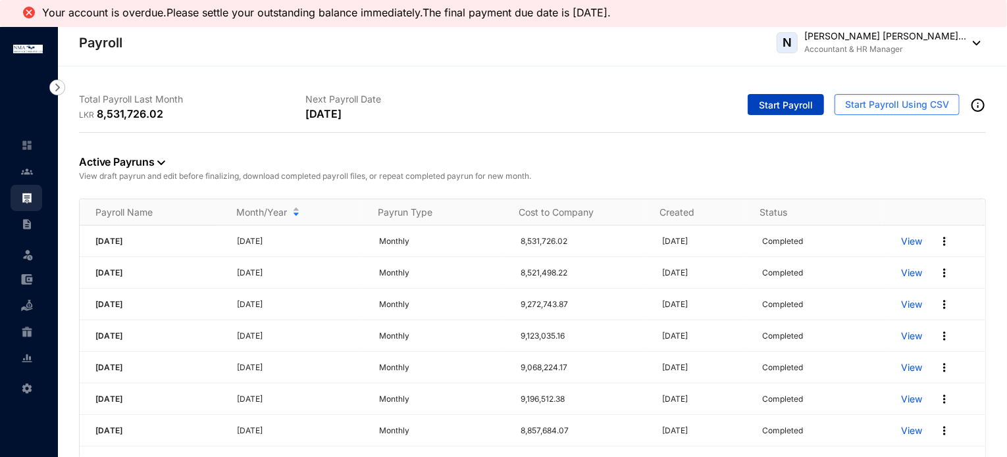
click at [771, 106] on span "Start Payroll" at bounding box center [786, 105] width 54 height 13
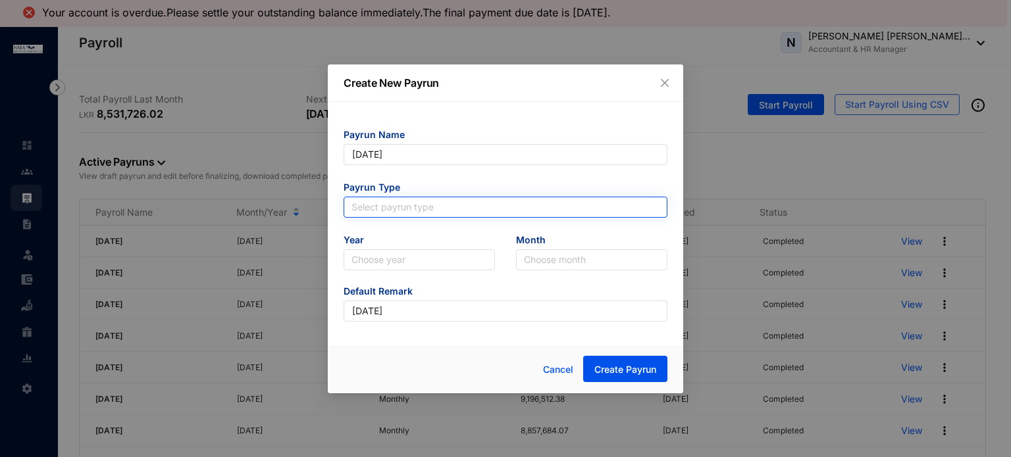
click at [405, 203] on input "search" at bounding box center [505, 207] width 308 height 20
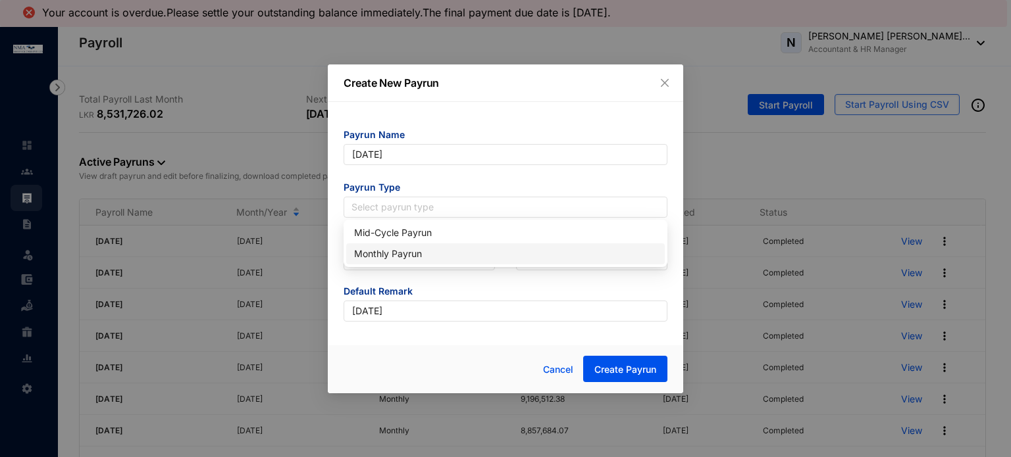
click at [389, 254] on div "Monthly Payrun" at bounding box center [505, 254] width 303 height 14
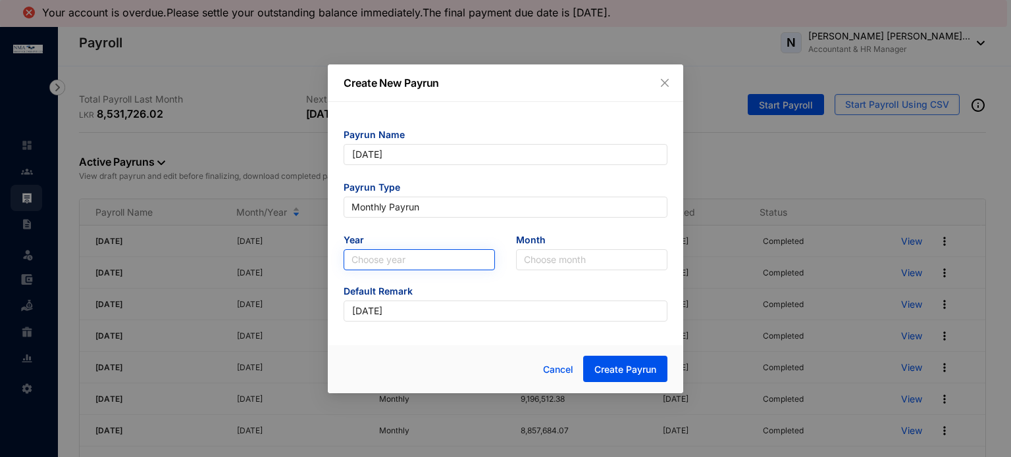
click at [390, 259] on input "search" at bounding box center [419, 260] width 136 height 20
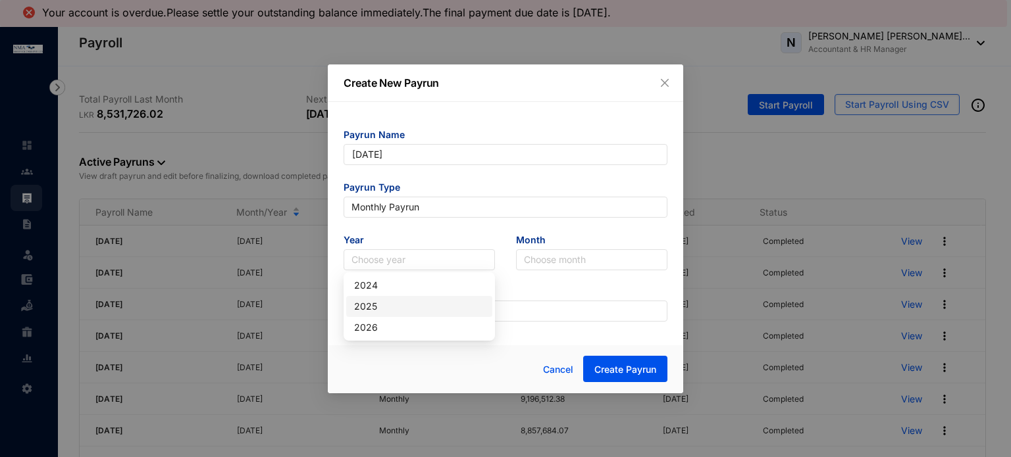
click at [378, 307] on div "2025" at bounding box center [419, 306] width 130 height 14
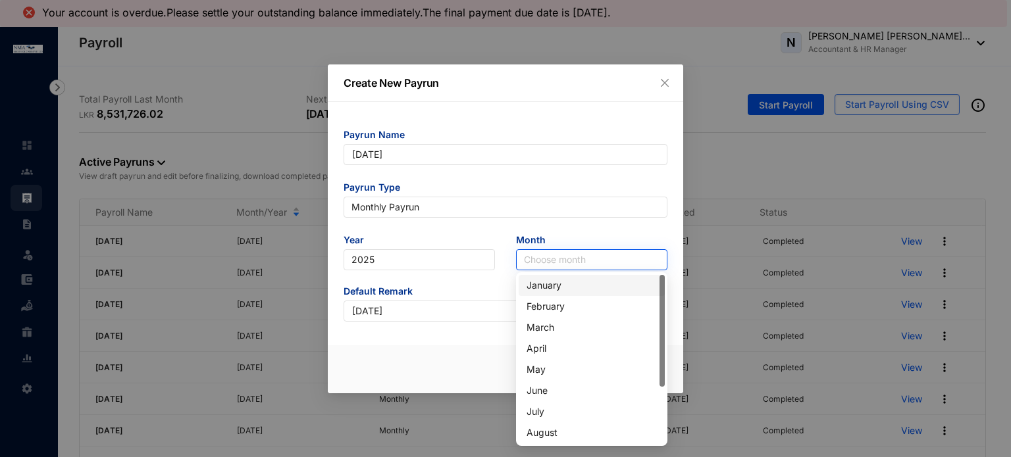
click at [548, 261] on input "search" at bounding box center [592, 260] width 136 height 20
click at [553, 430] on div "August" at bounding box center [591, 433] width 130 height 14
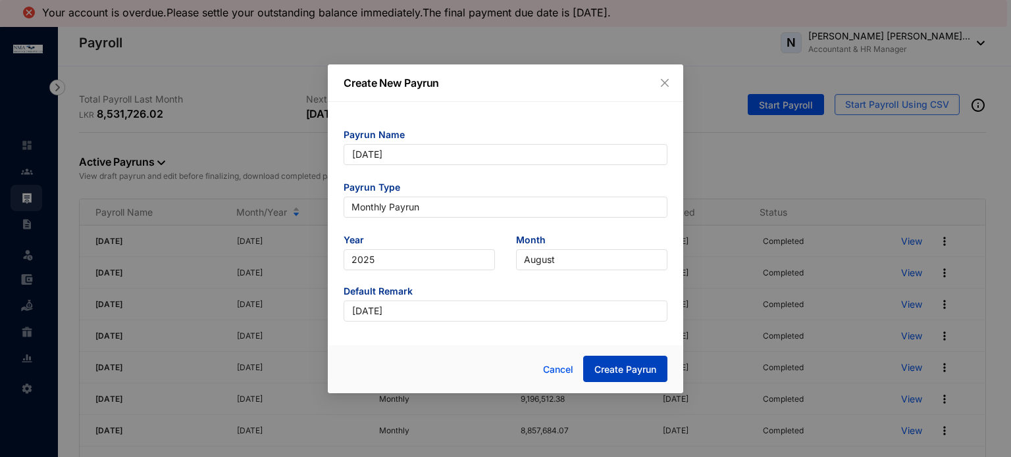
click at [619, 374] on span "Create Payrun" at bounding box center [625, 369] width 62 height 13
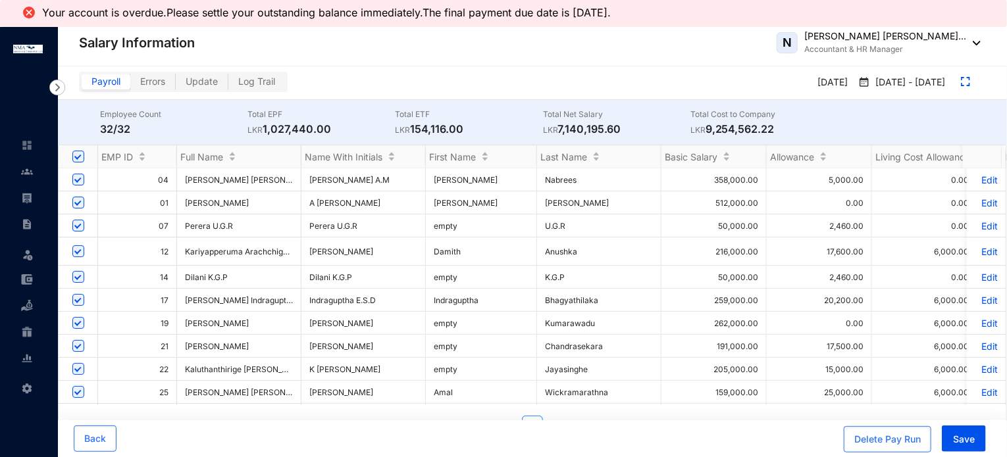
click at [978, 176] on p "Edit" at bounding box center [986, 179] width 23 height 11
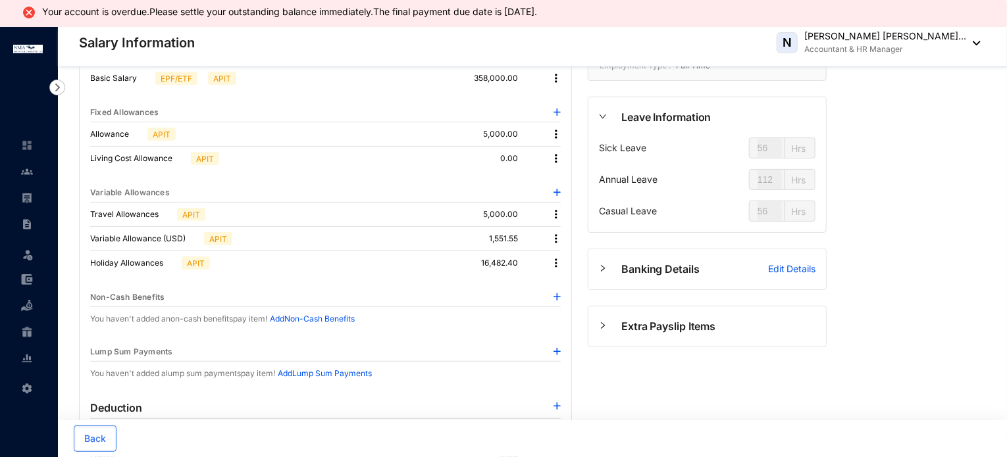
scroll to position [132, 0]
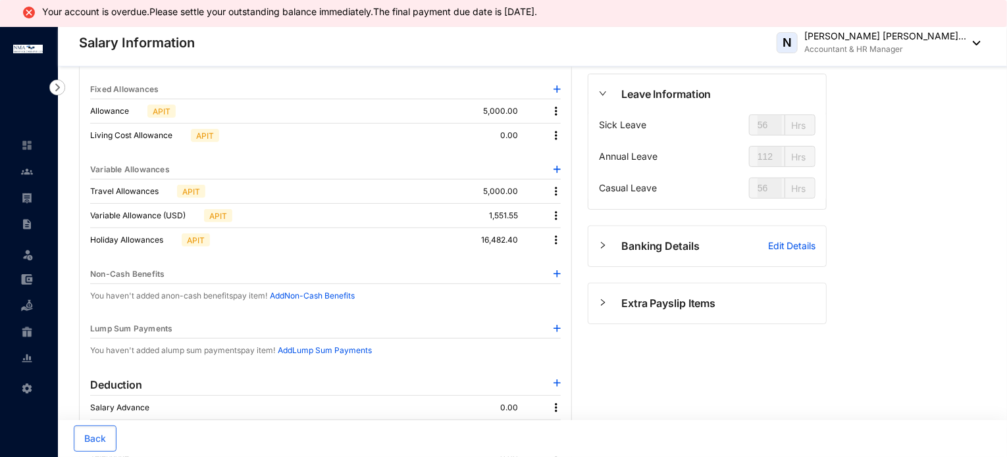
click at [555, 216] on img at bounding box center [555, 215] width 13 height 13
click at [567, 237] on span "Edit" at bounding box center [575, 237] width 28 height 14
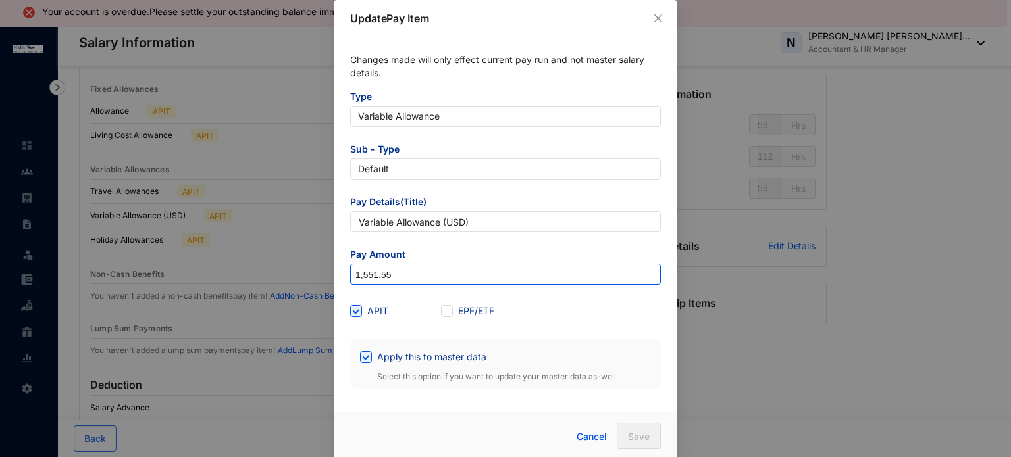
click at [353, 277] on input "1,551.55" at bounding box center [505, 275] width 309 height 21
type input "3,551.55"
click at [628, 438] on span "Save" at bounding box center [639, 436] width 22 height 13
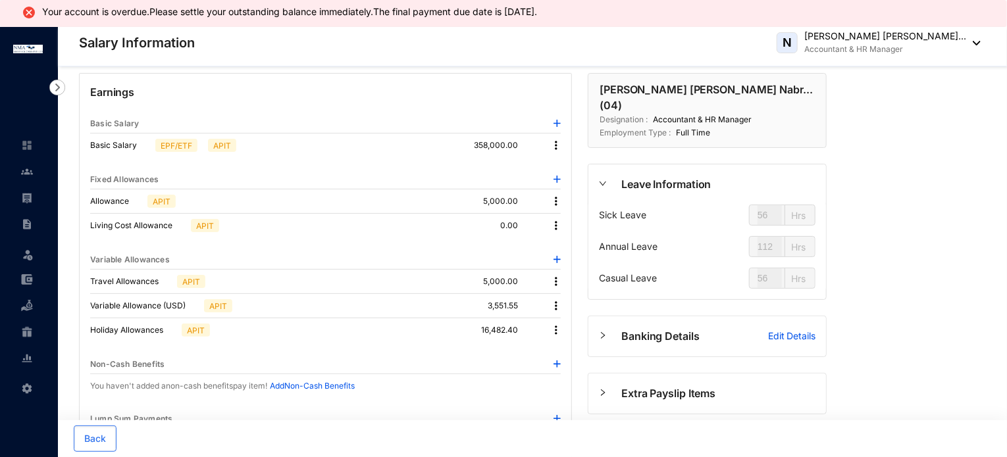
scroll to position [0, 0]
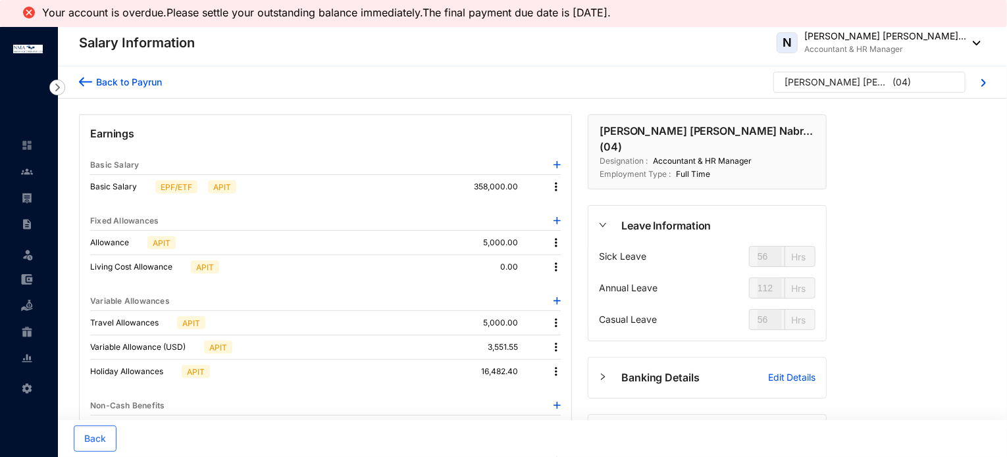
click at [153, 81] on div "Back to Payrun" at bounding box center [127, 82] width 70 height 14
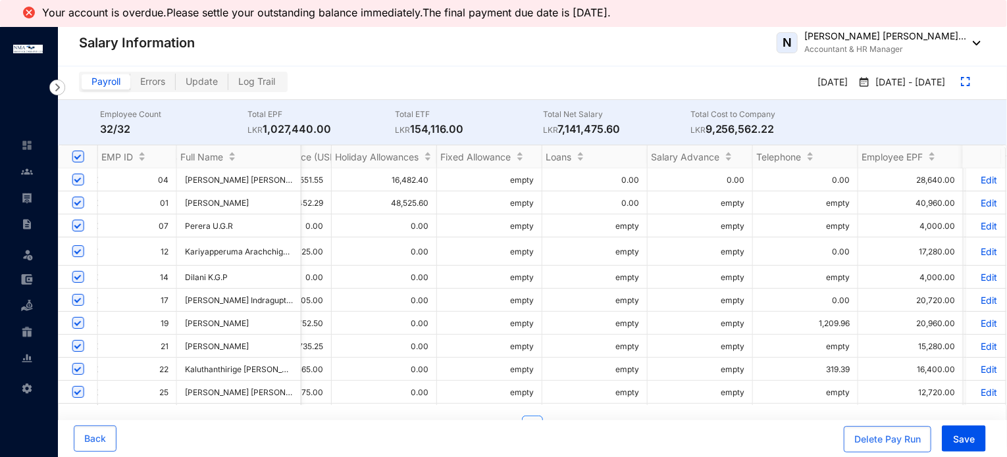
scroll to position [0, 949]
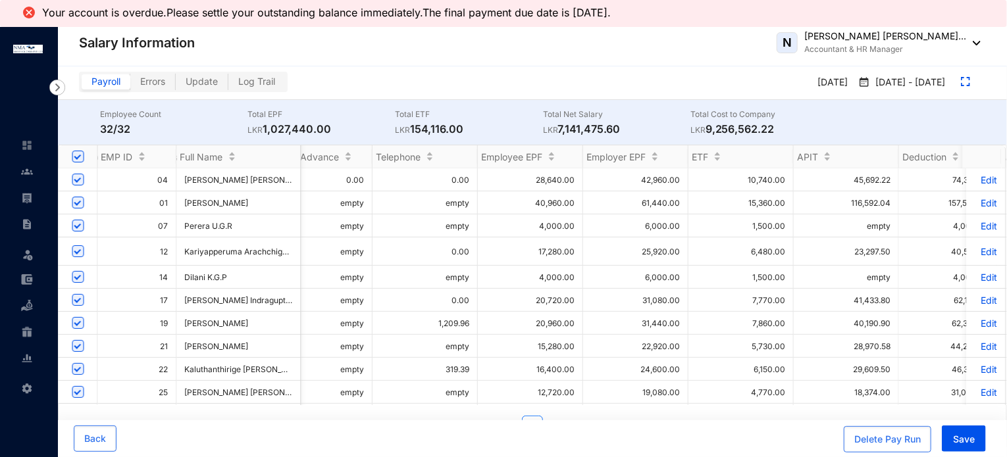
click at [984, 328] on p "Edit" at bounding box center [986, 323] width 23 height 11
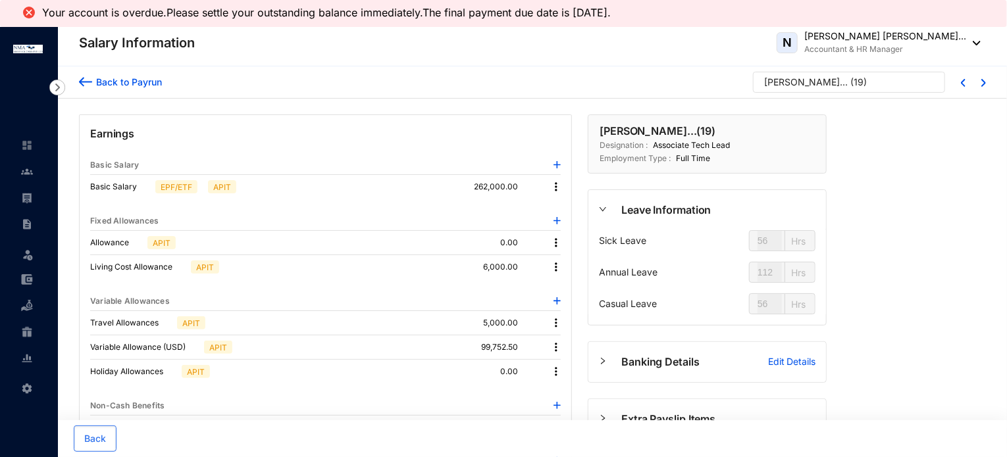
type input "22.5"
type input "126"
type input "18"
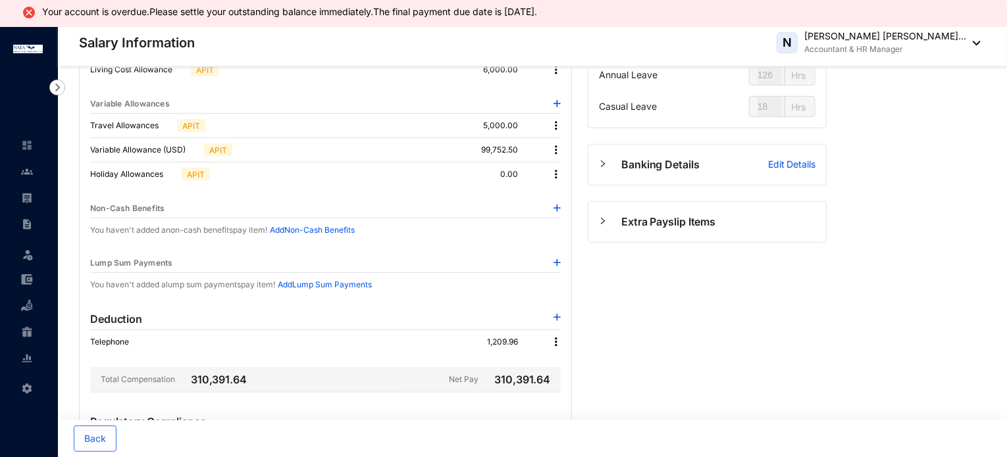
click at [555, 339] on img at bounding box center [555, 342] width 13 height 13
click at [565, 357] on span "Edit" at bounding box center [575, 363] width 28 height 14
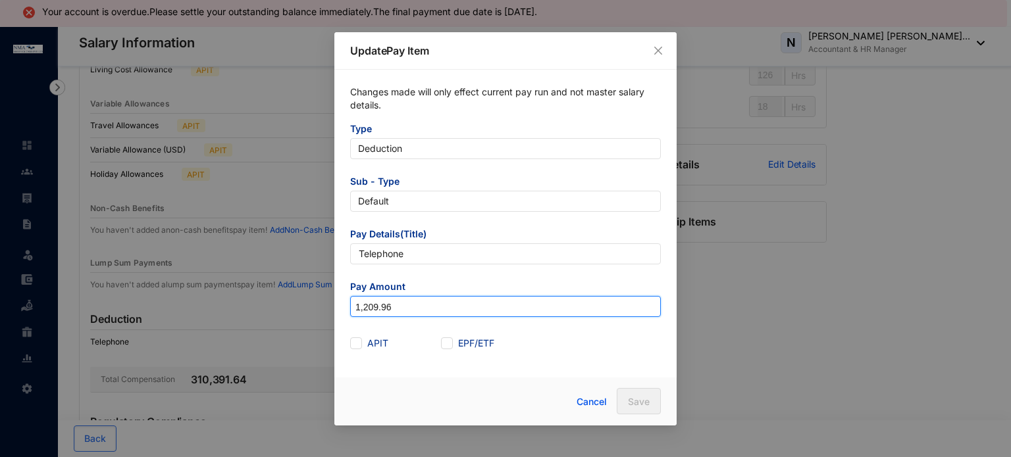
drag, startPoint x: 388, startPoint y: 309, endPoint x: 318, endPoint y: 303, distance: 69.3
click at [318, 303] on div "Update Pay Item Changes made will only effect current pay run and not master sa…" at bounding box center [505, 228] width 1011 height 457
type input "0"
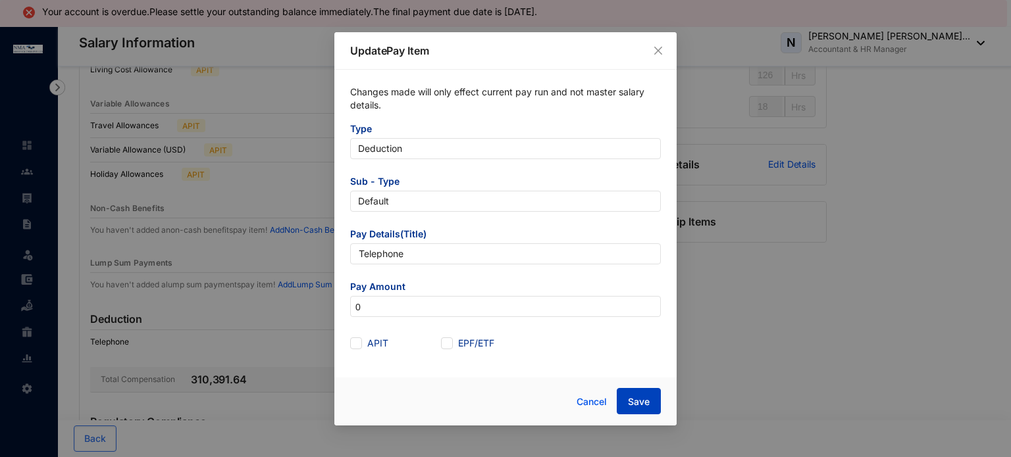
click at [633, 401] on span "Save" at bounding box center [639, 401] width 22 height 13
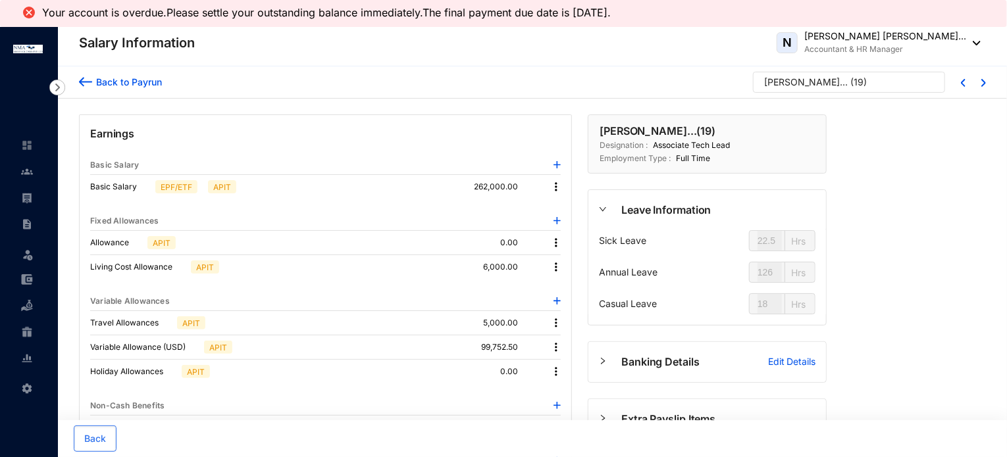
click at [137, 81] on div "Back to Payrun" at bounding box center [127, 82] width 70 height 14
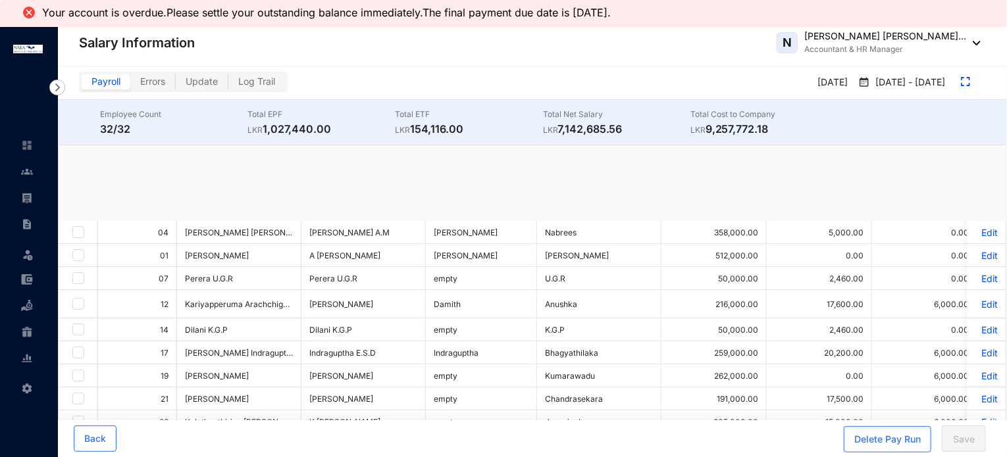
checkbox input "true"
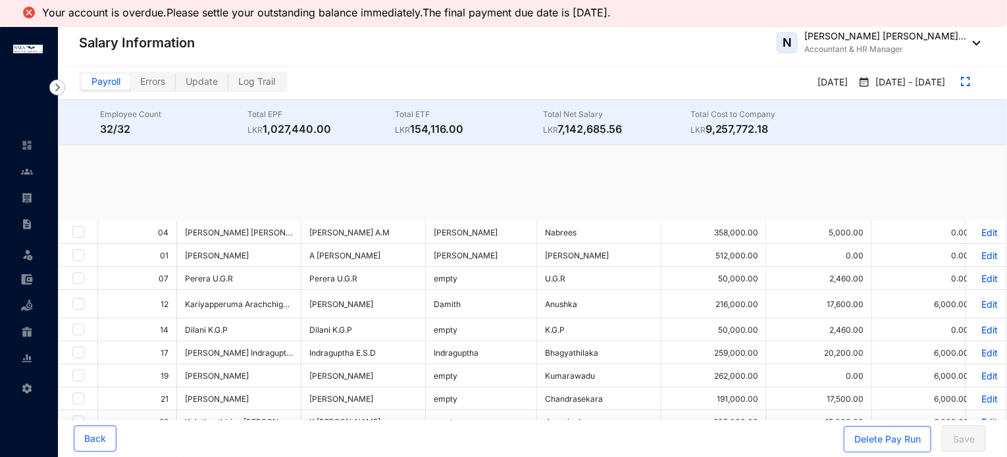
checkbox input "true"
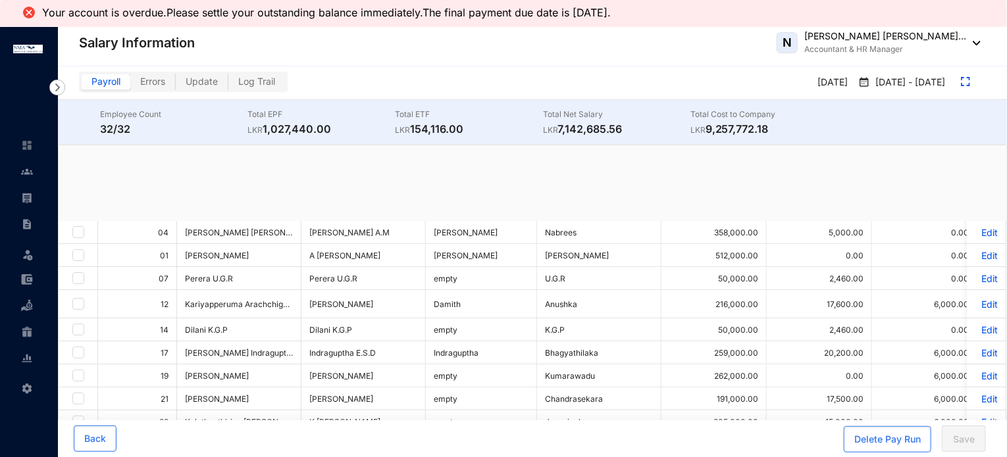
checkbox input "true"
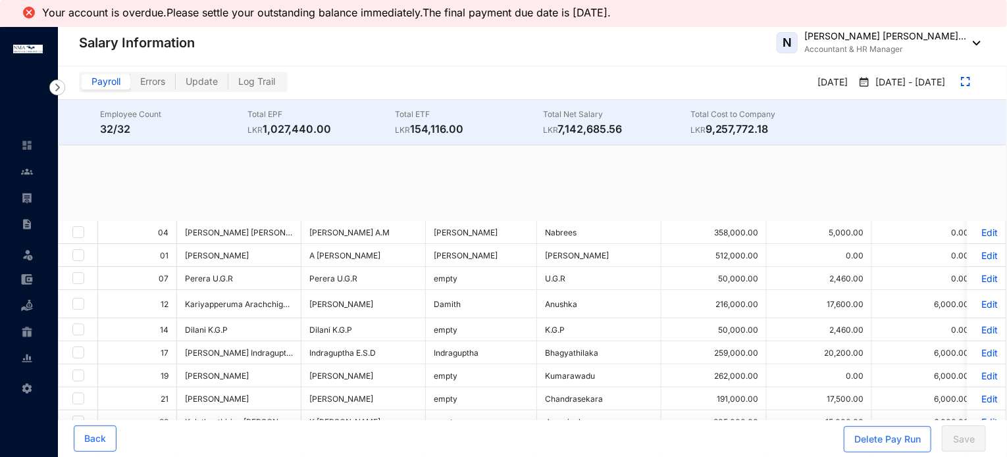
checkbox input "true"
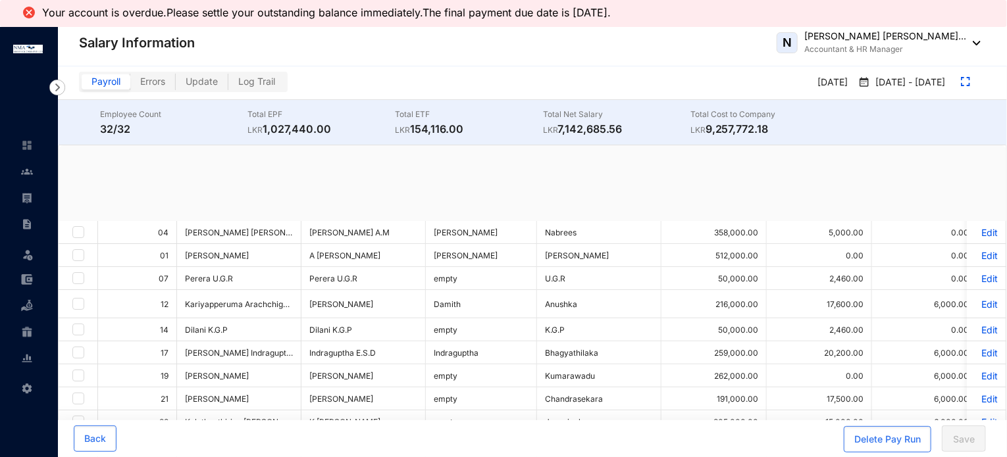
checkbox input "true"
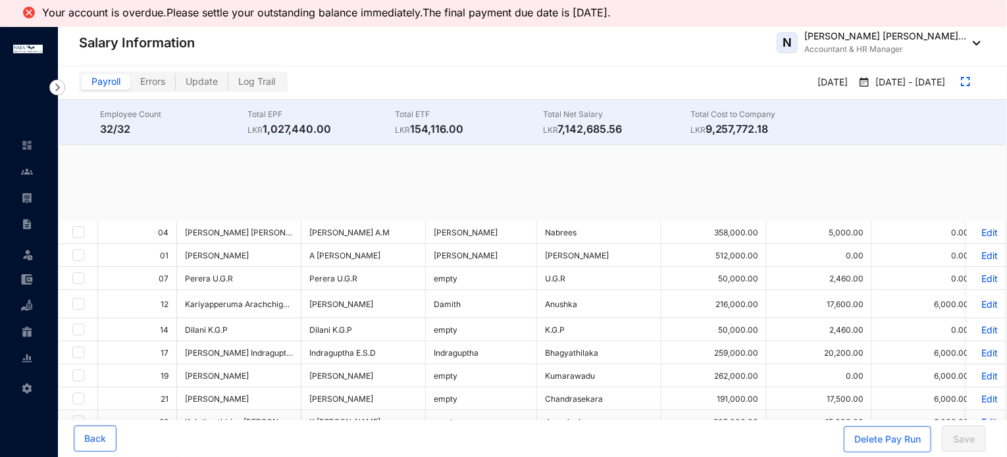
checkbox input "true"
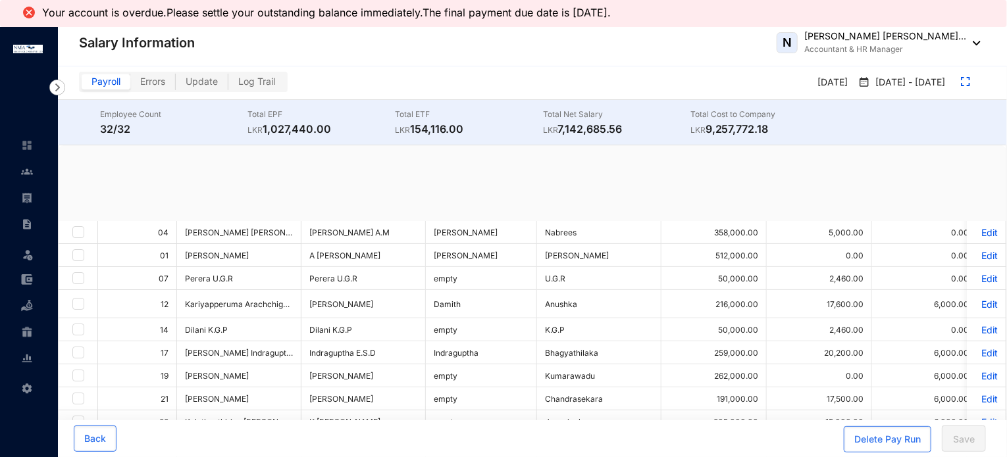
checkbox input "true"
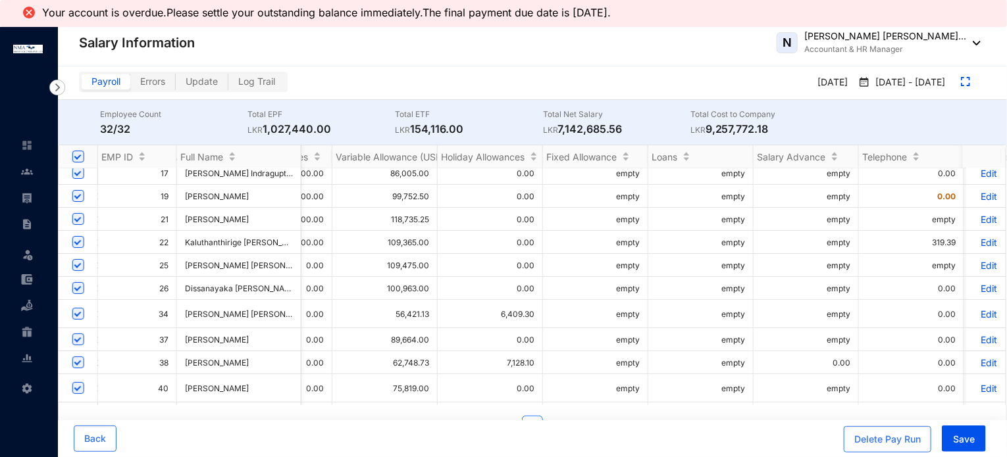
scroll to position [132, 750]
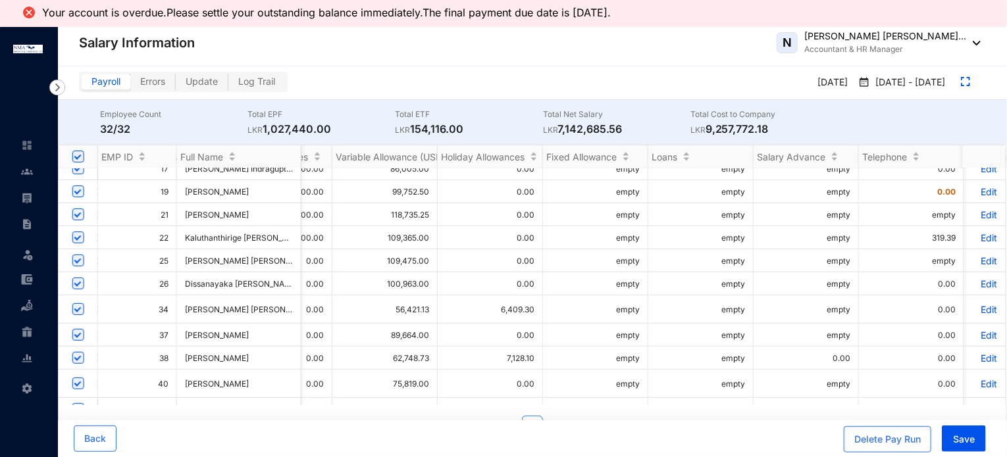
click at [977, 239] on p "Edit" at bounding box center [986, 237] width 23 height 11
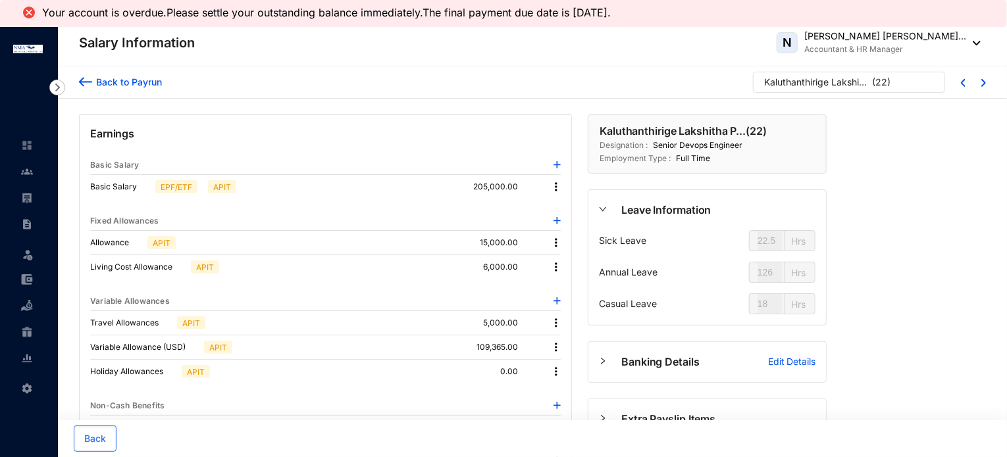
type input "36"
type input "81"
type input "41"
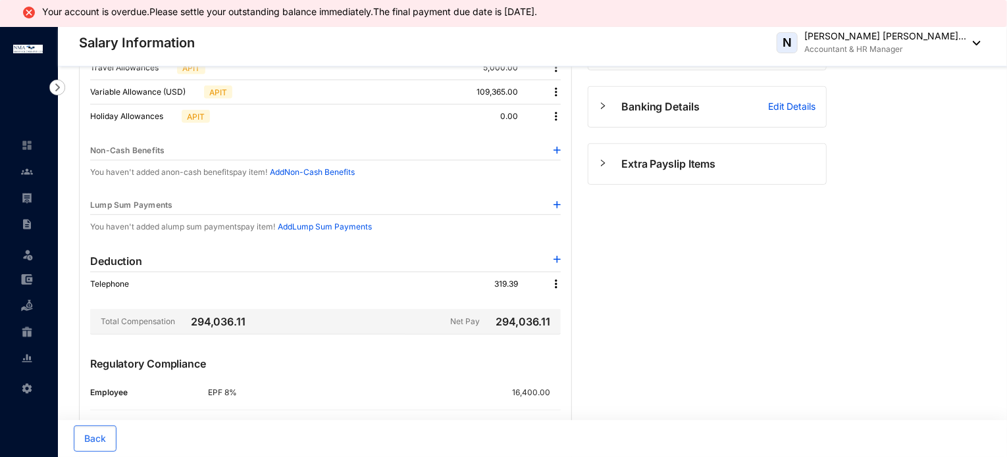
scroll to position [263, 0]
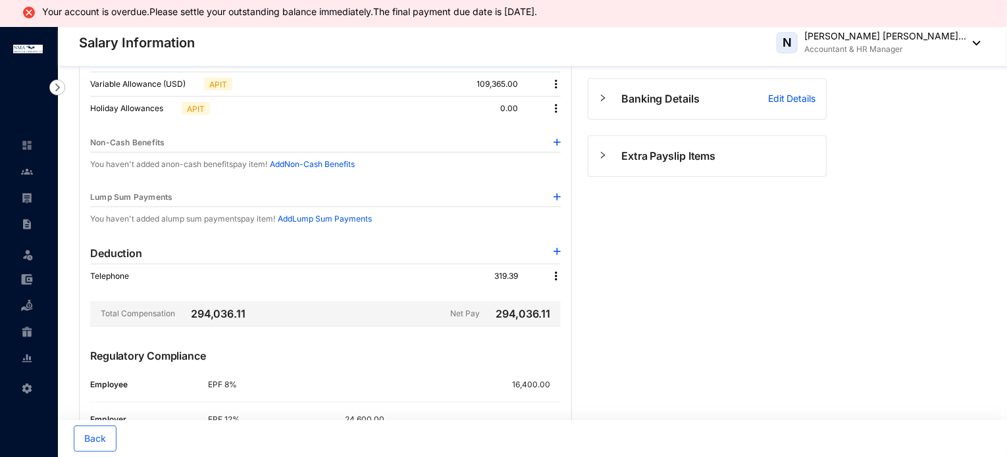
click at [554, 276] on img at bounding box center [555, 276] width 13 height 13
click at [566, 305] on li "Edit" at bounding box center [574, 297] width 43 height 21
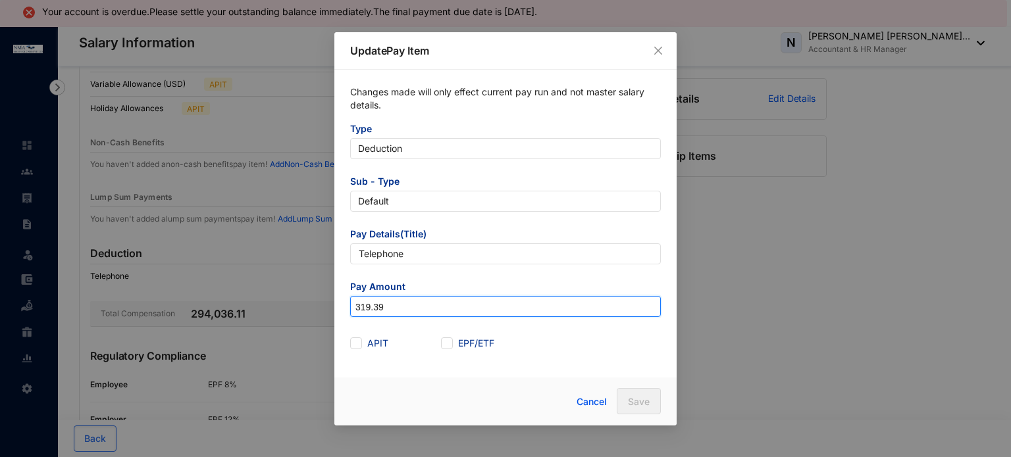
drag, startPoint x: 434, startPoint y: 309, endPoint x: 342, endPoint y: 312, distance: 92.2
click at [342, 312] on div "Changes made will only effect current pay run and not master salary details. Ty…" at bounding box center [505, 220] width 342 height 300
type input "0"
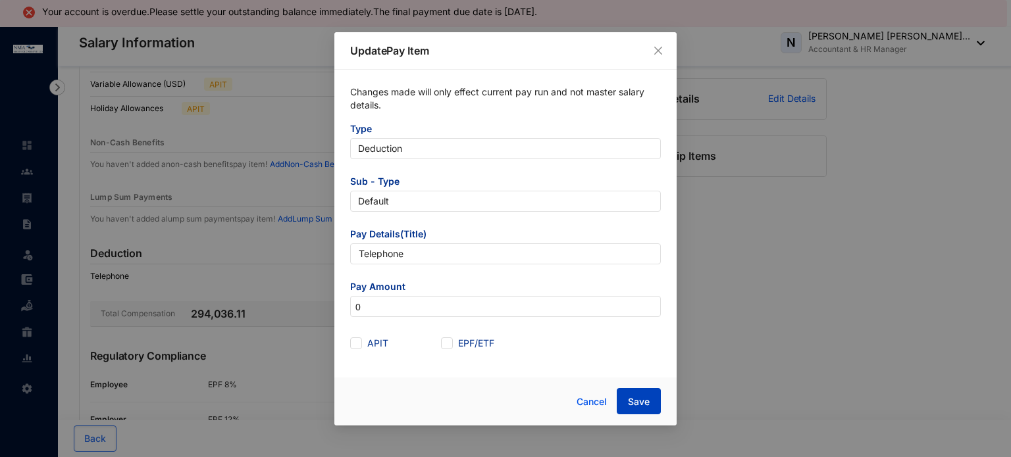
click at [626, 404] on button "Save" at bounding box center [639, 401] width 44 height 26
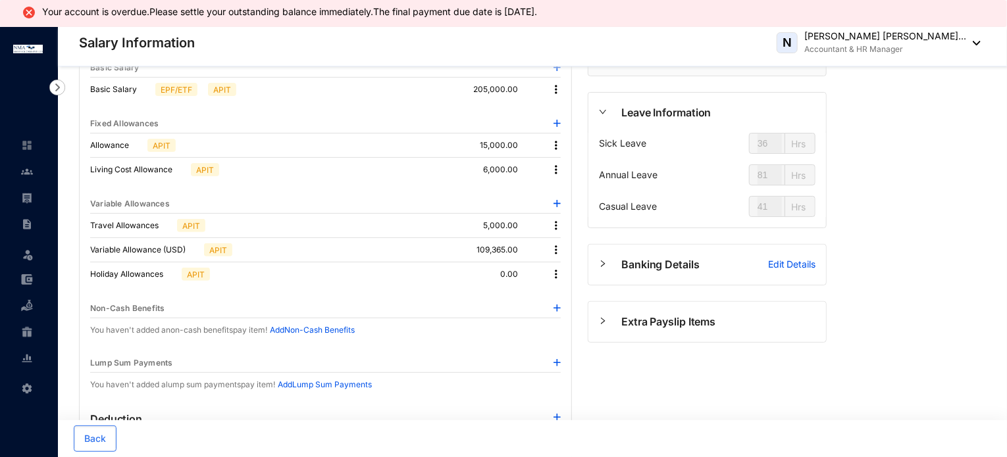
scroll to position [0, 0]
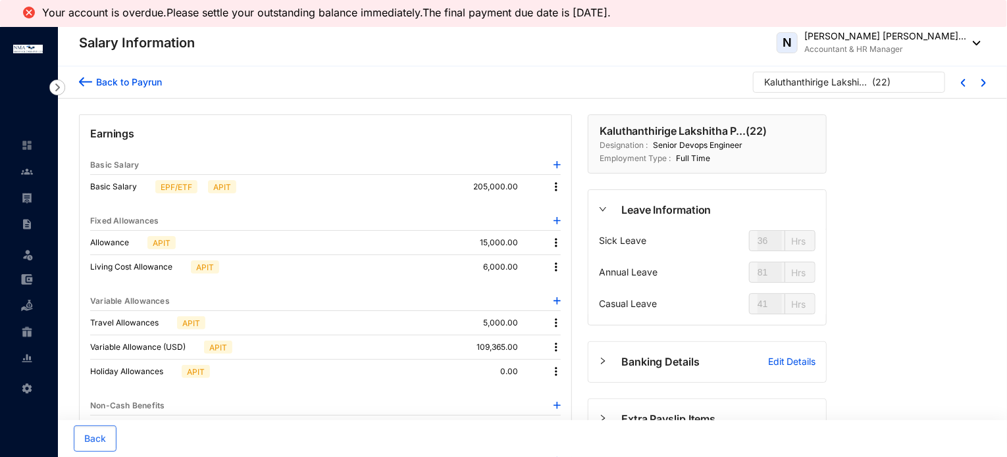
click at [128, 78] on div "Back to Payrun" at bounding box center [127, 82] width 70 height 14
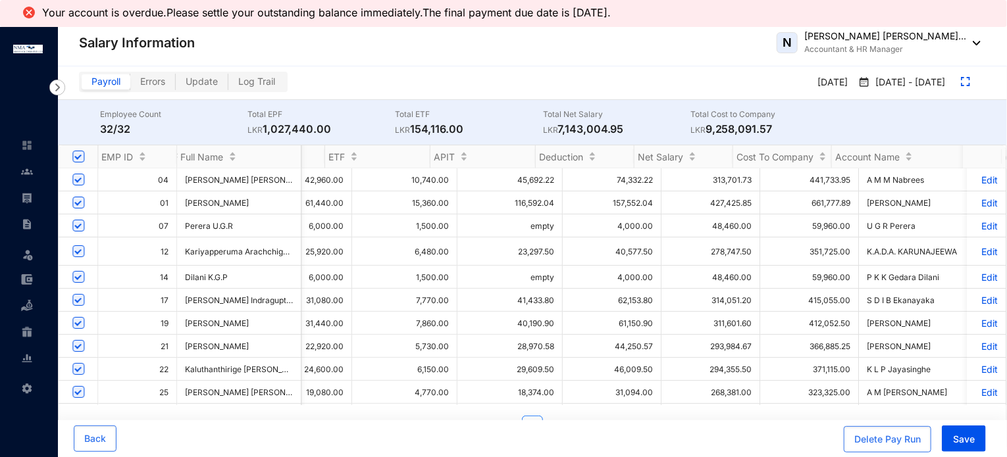
scroll to position [0, 1573]
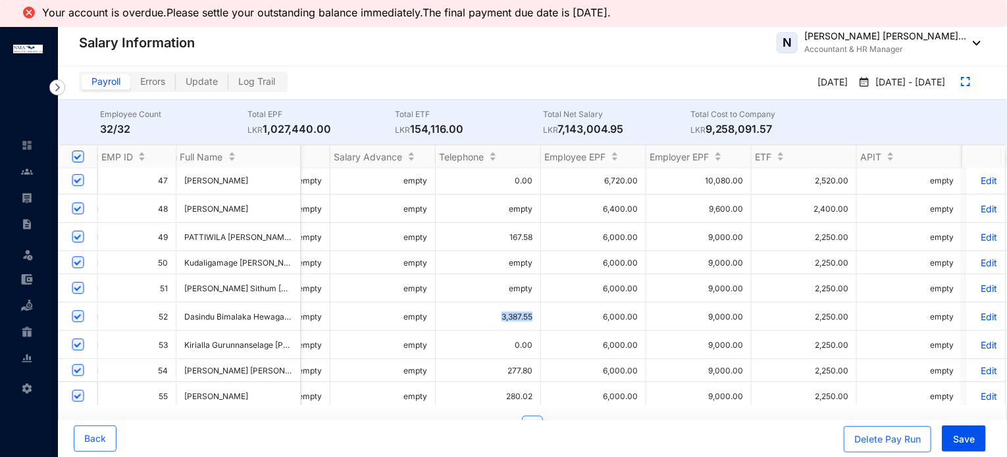
drag, startPoint x: 500, startPoint y: 310, endPoint x: 535, endPoint y: 310, distance: 34.9
click at [535, 310] on td "3,387.55" at bounding box center [488, 317] width 105 height 28
click at [975, 311] on p "Edit" at bounding box center [986, 316] width 23 height 11
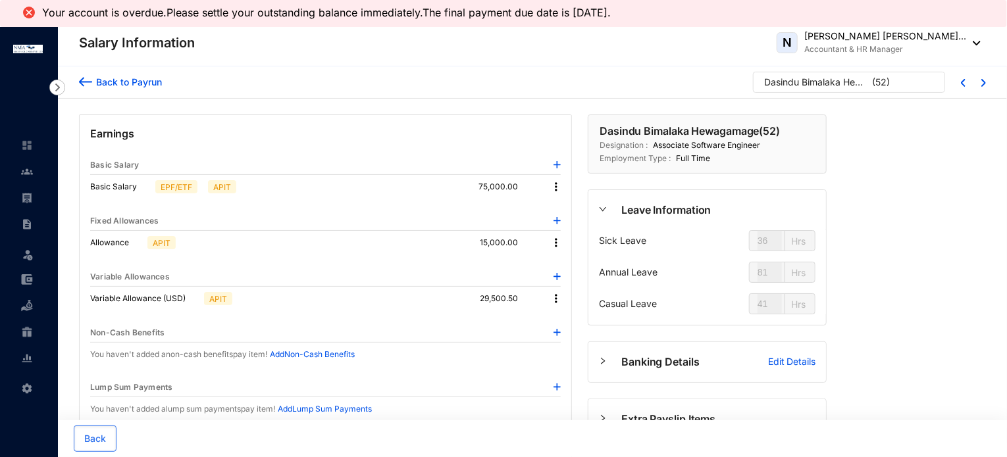
type input "45"
type input "43"
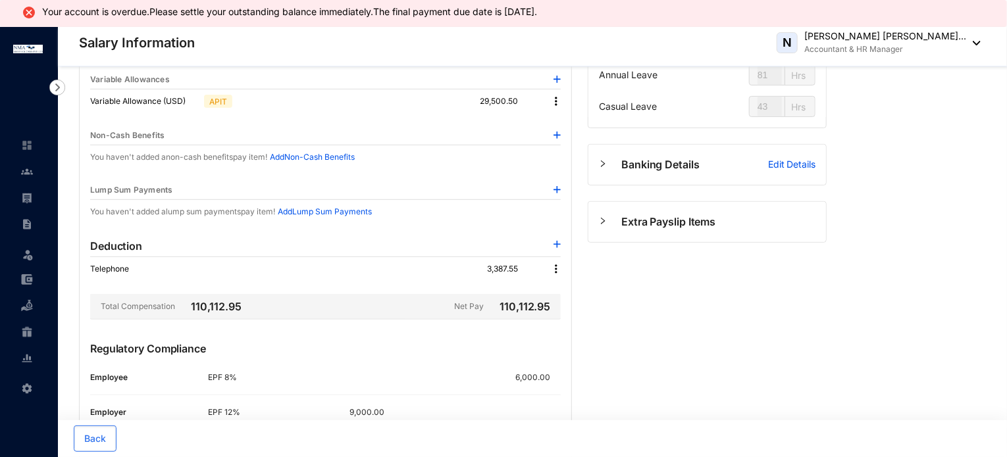
click at [553, 267] on img at bounding box center [555, 269] width 13 height 13
click at [558, 291] on li "Edit" at bounding box center [574, 290] width 43 height 21
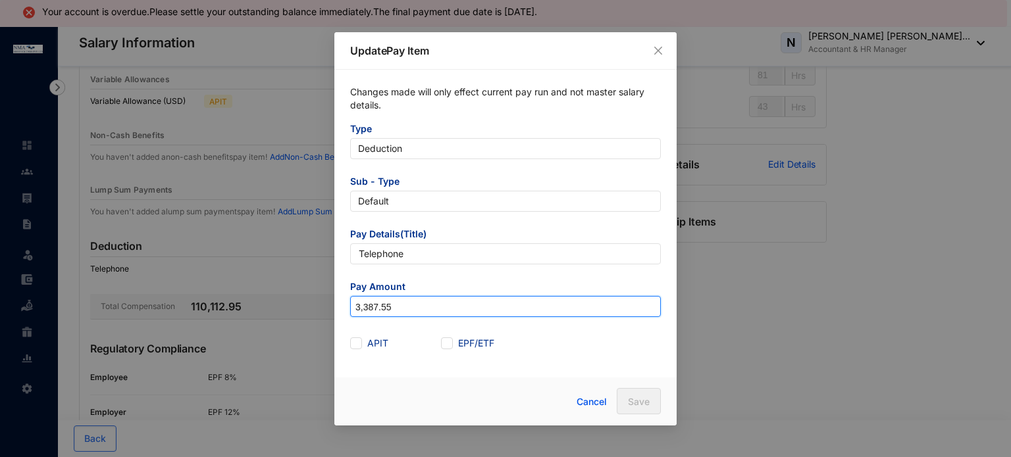
drag, startPoint x: 415, startPoint y: 303, endPoint x: 313, endPoint y: 313, distance: 102.4
click at [313, 313] on div "Update Pay Item Changes made will only effect current pay run and not master sa…" at bounding box center [505, 228] width 1011 height 457
type input "0"
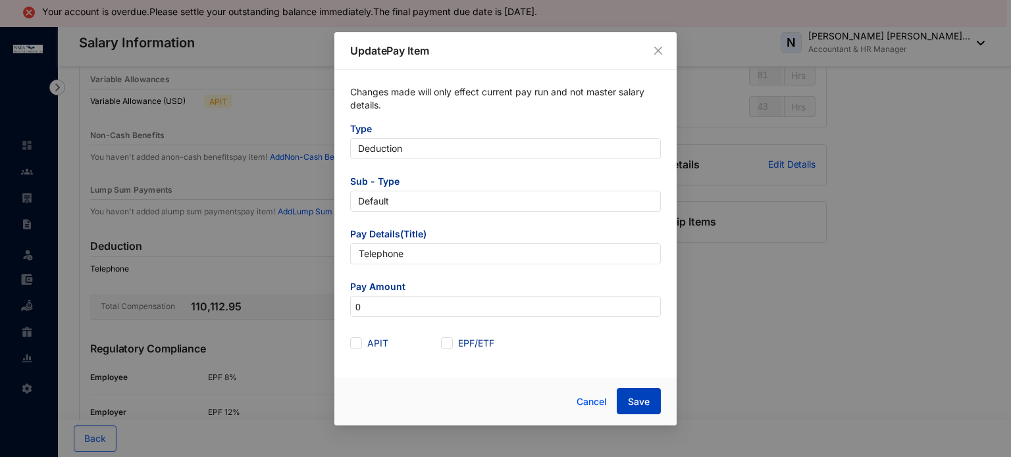
click at [636, 401] on span "Save" at bounding box center [639, 401] width 22 height 13
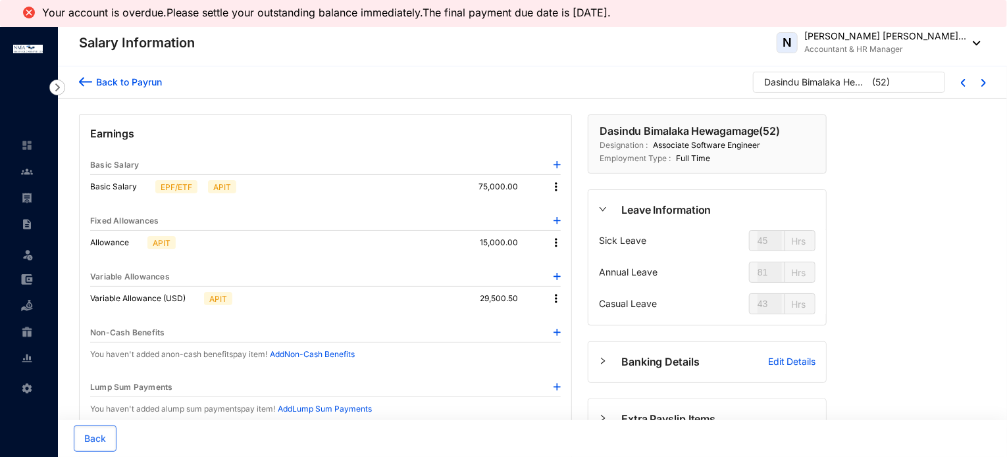
click at [137, 78] on div "Back to Payrun" at bounding box center [127, 82] width 70 height 14
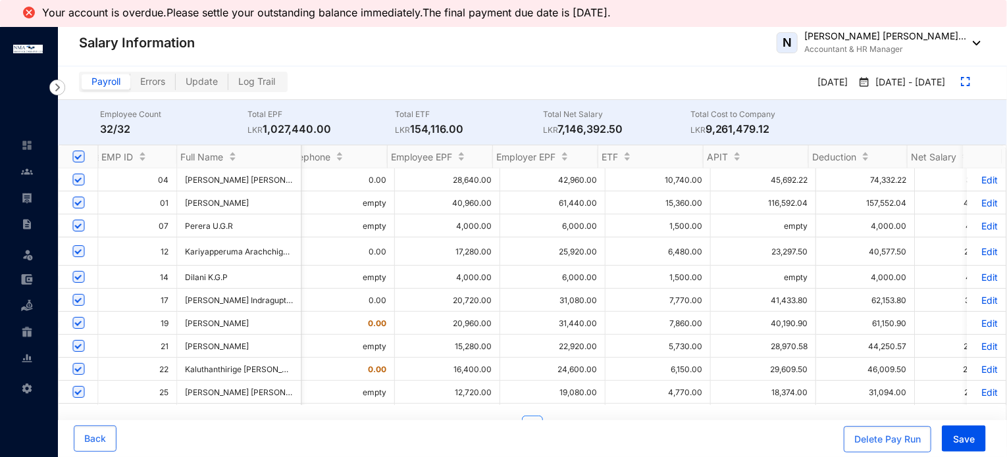
scroll to position [0, 1319]
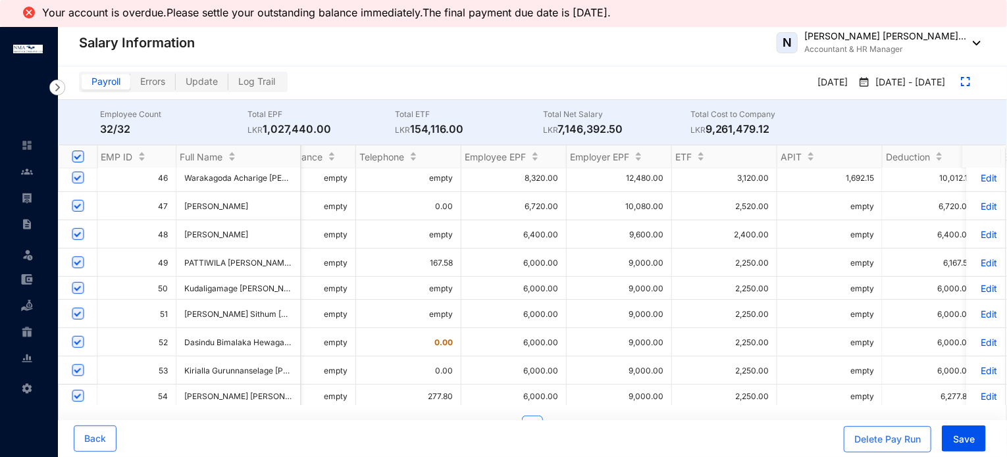
click at [981, 257] on p "Edit" at bounding box center [986, 262] width 23 height 11
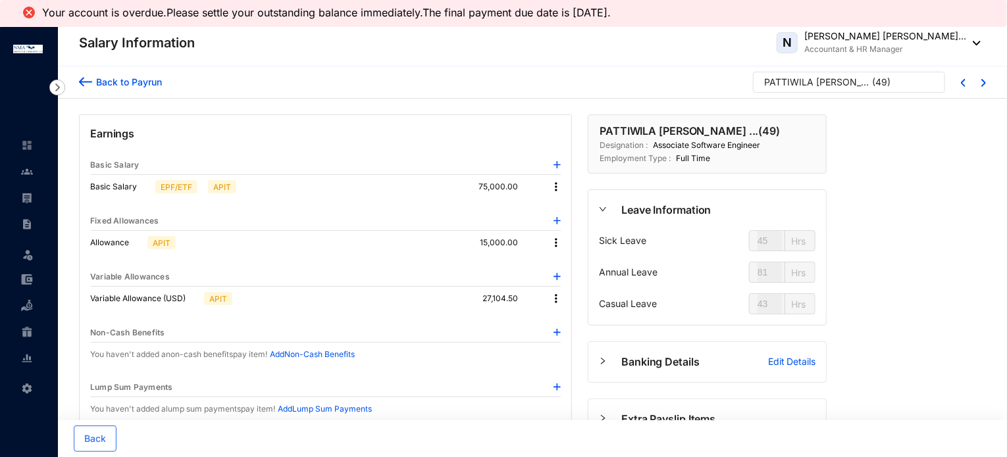
type input "61"
type input "73"
type input "46"
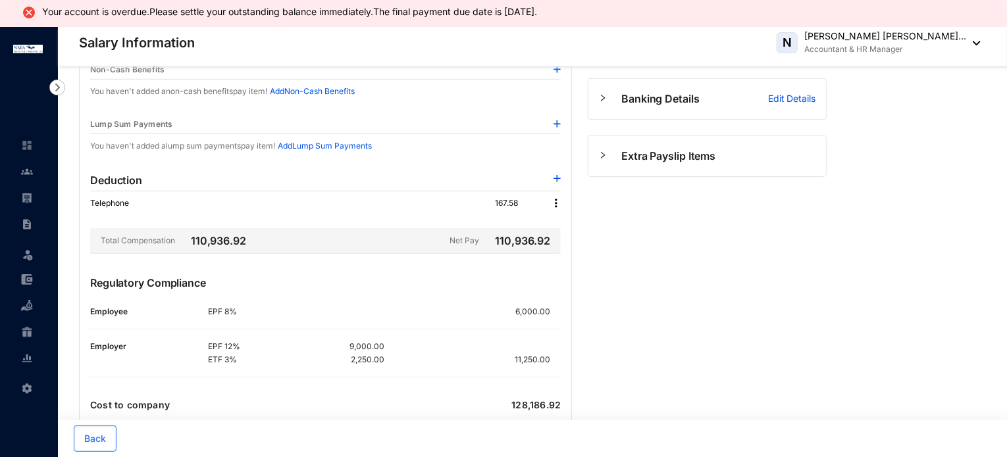
click at [553, 204] on img at bounding box center [555, 203] width 13 height 13
click at [563, 222] on span "Edit" at bounding box center [575, 224] width 28 height 14
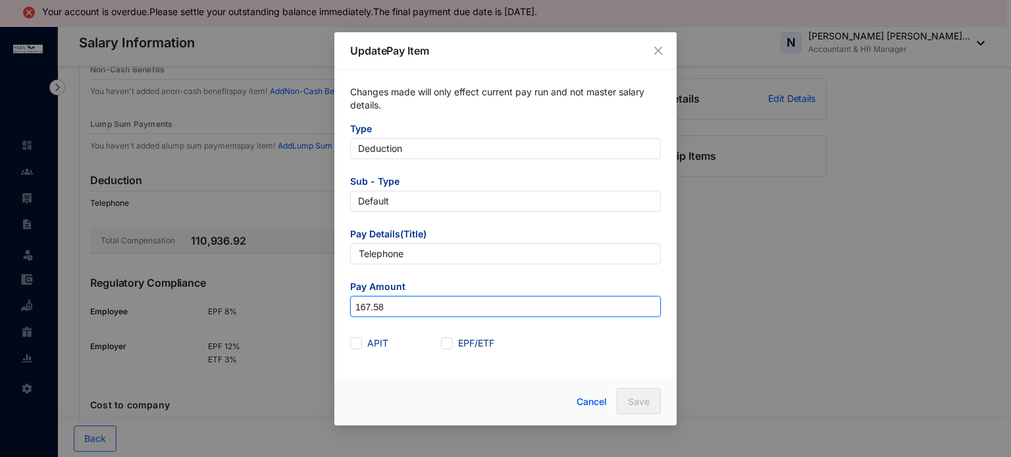
drag, startPoint x: 396, startPoint y: 305, endPoint x: 259, endPoint y: 312, distance: 137.7
click at [259, 312] on div "Update Pay Item Changes made will only effect current pay run and not master sa…" at bounding box center [505, 228] width 1011 height 457
type input "0"
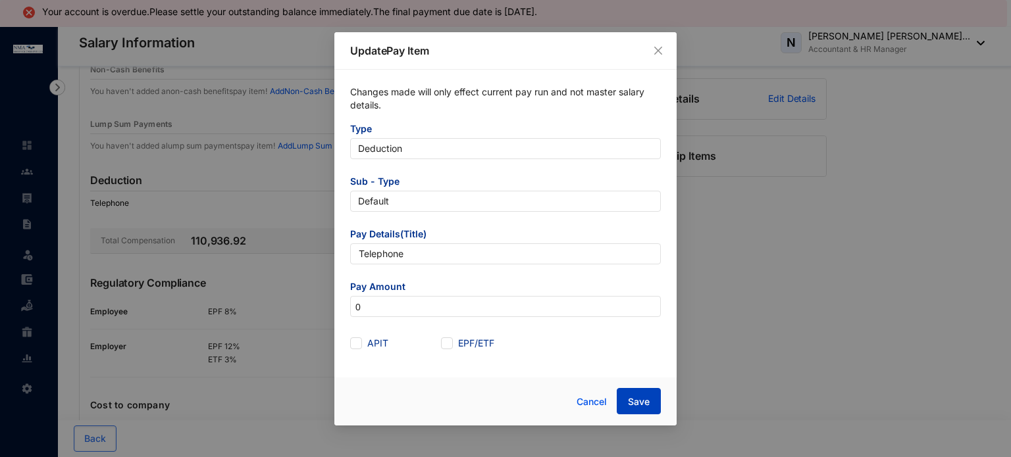
click at [645, 397] on span "Save" at bounding box center [639, 401] width 22 height 13
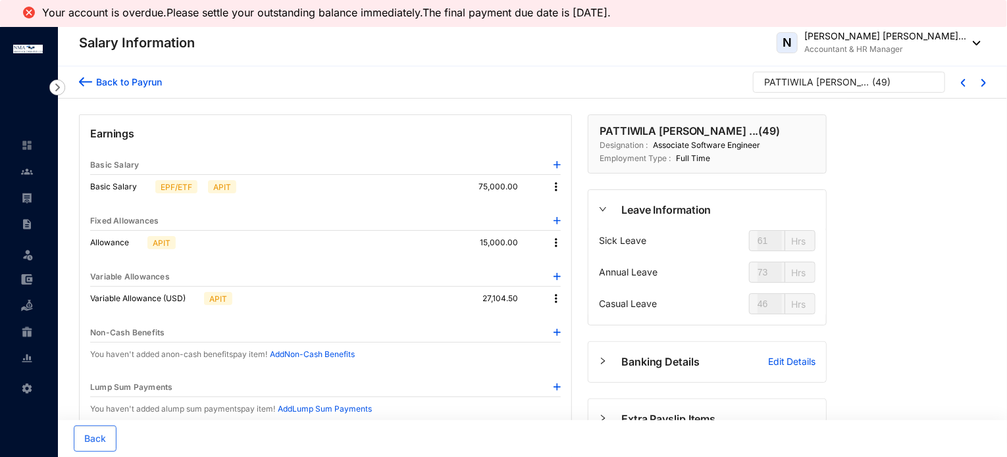
click at [139, 78] on div "Back to Payrun" at bounding box center [127, 82] width 70 height 14
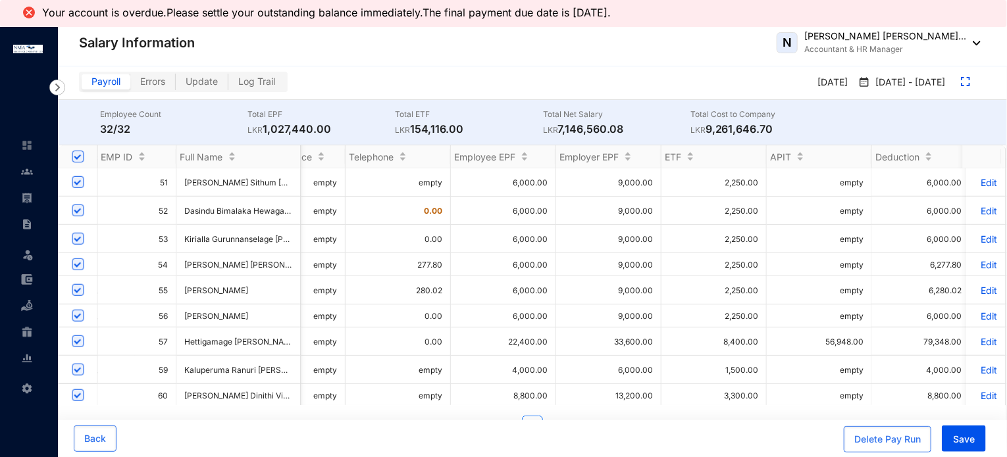
click at [975, 259] on p "Edit" at bounding box center [986, 264] width 23 height 11
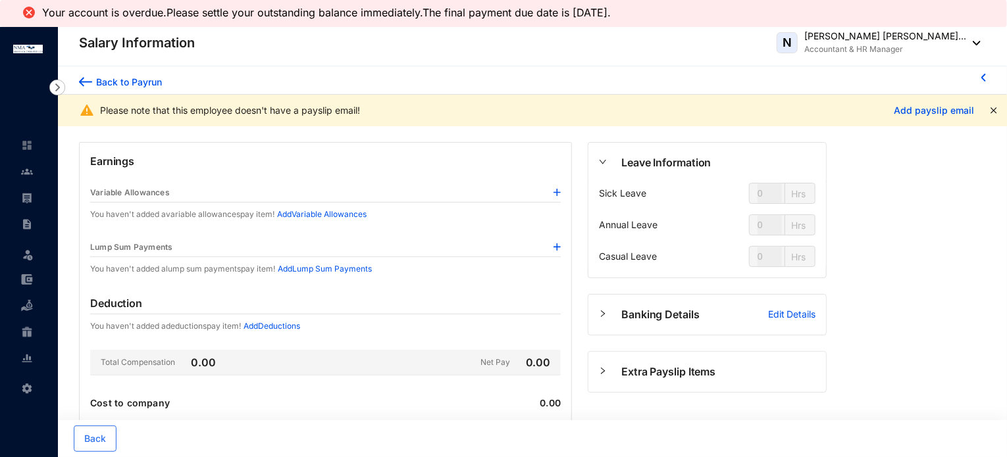
type input "61"
type input "73"
type input "46"
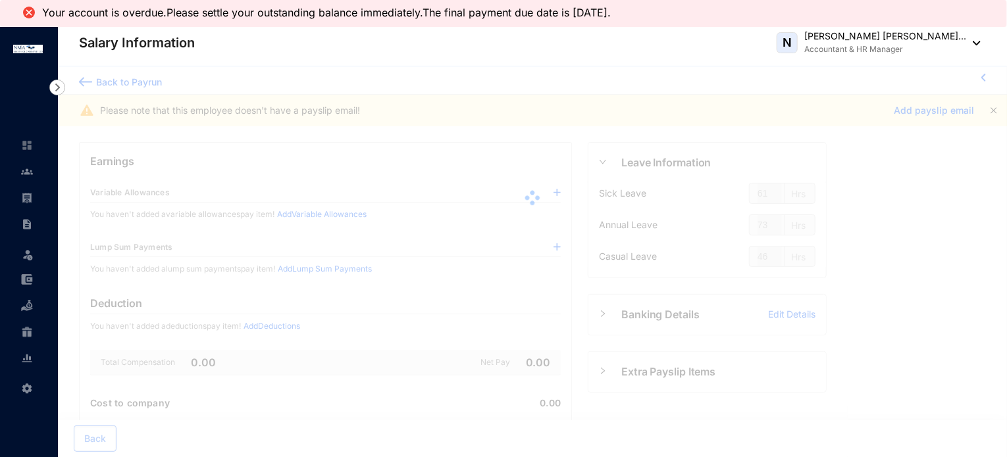
type input "47"
type input "104"
type input "31"
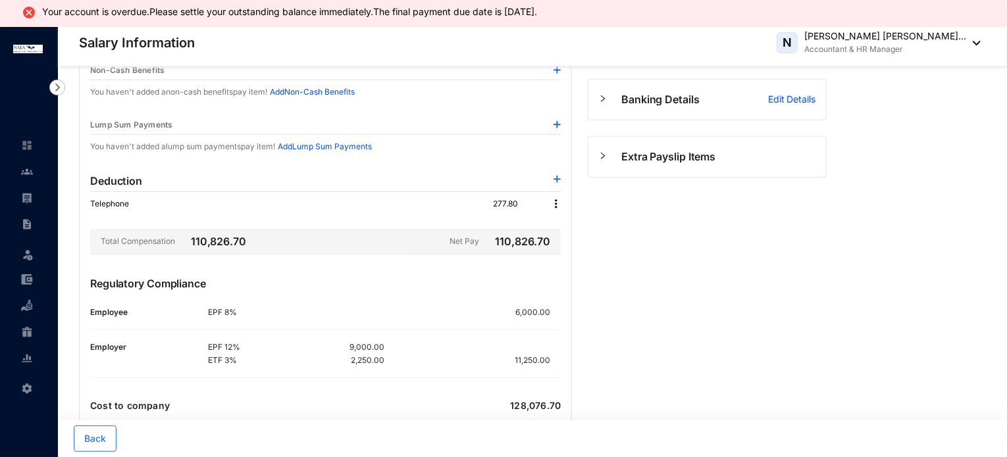
scroll to position [263, 0]
click at [557, 199] on img at bounding box center [555, 203] width 13 height 13
click at [563, 218] on span "Edit" at bounding box center [575, 224] width 28 height 14
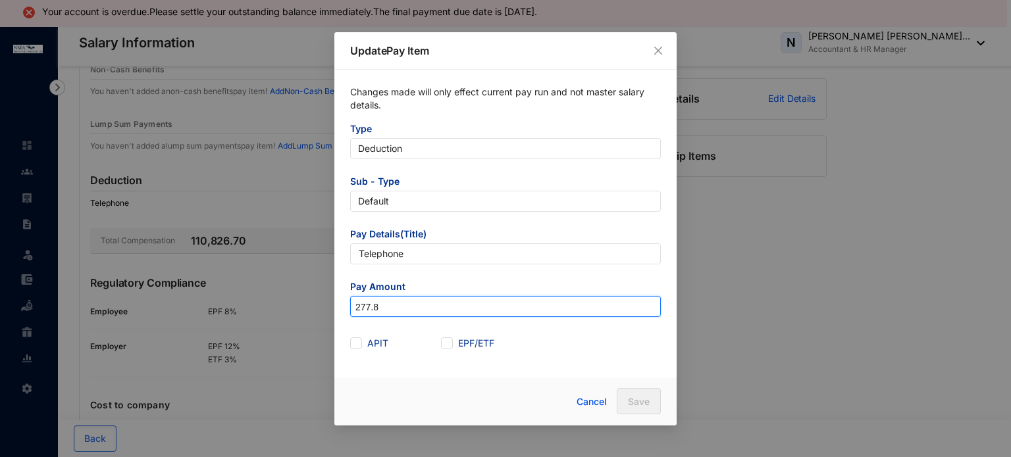
drag, startPoint x: 403, startPoint y: 301, endPoint x: 290, endPoint y: 310, distance: 114.2
click at [290, 310] on div "Update Pay Item Changes made will only effect current pay run and not master sa…" at bounding box center [505, 228] width 1011 height 457
type input "0"
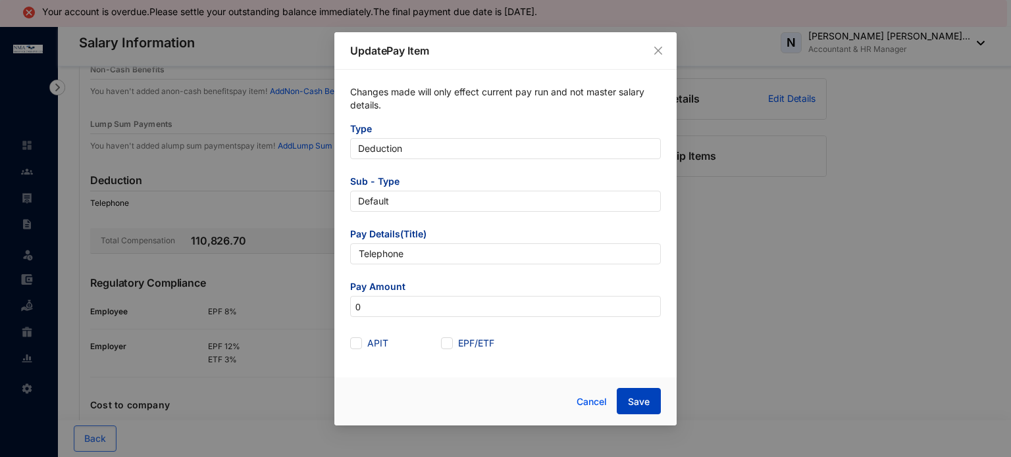
click at [627, 397] on button "Save" at bounding box center [639, 401] width 44 height 26
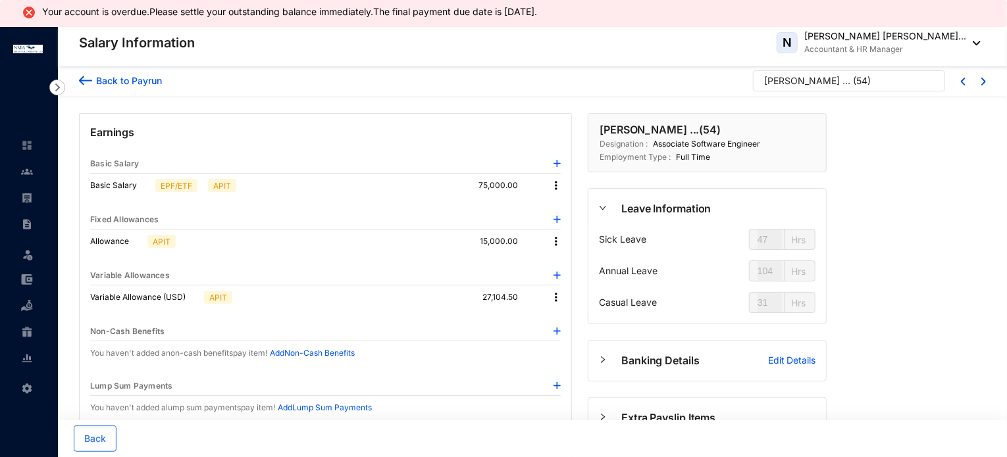
scroll to position [0, 0]
click at [134, 81] on div "Back to Payrun" at bounding box center [127, 82] width 70 height 14
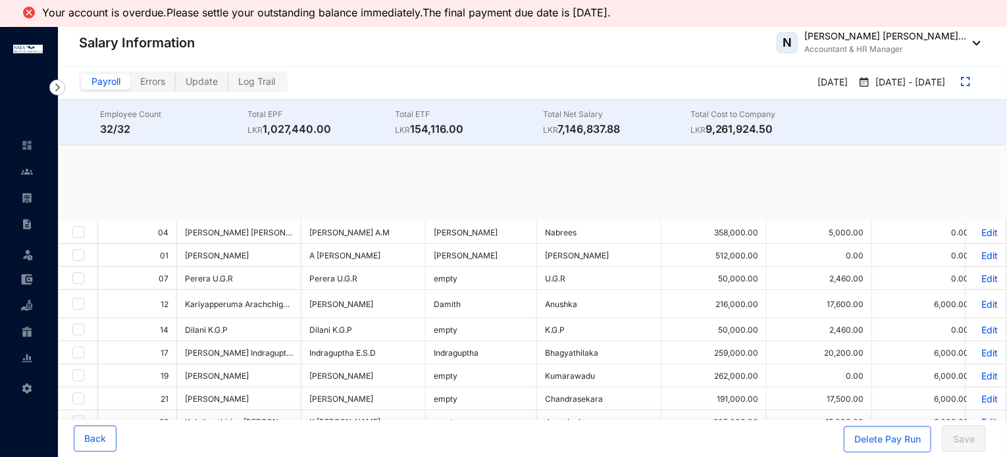
checkbox input "true"
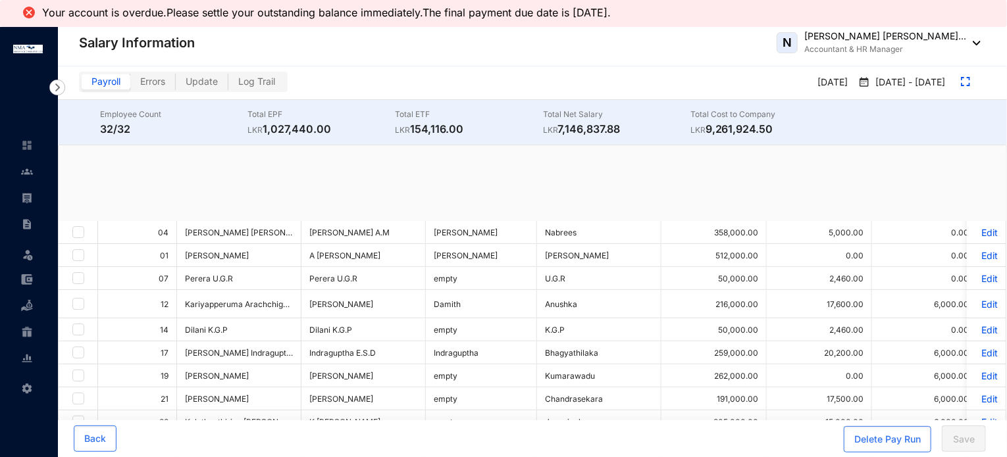
checkbox input "true"
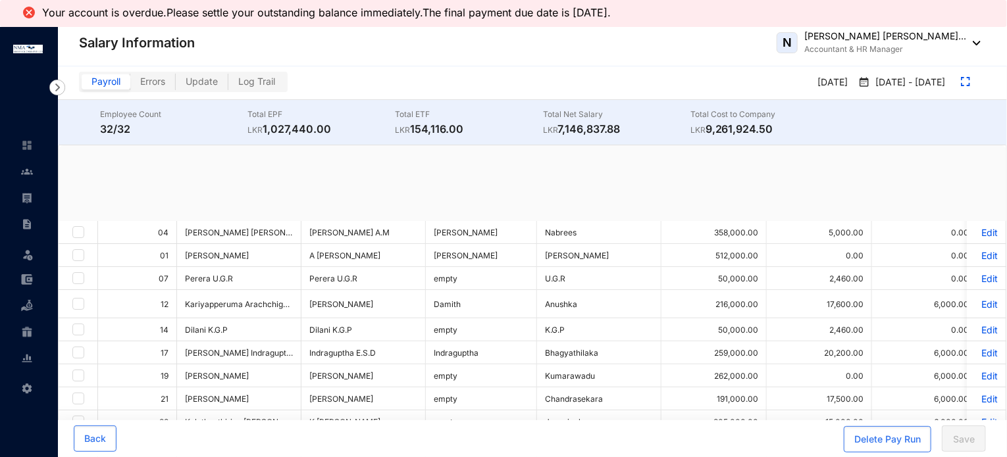
checkbox input "true"
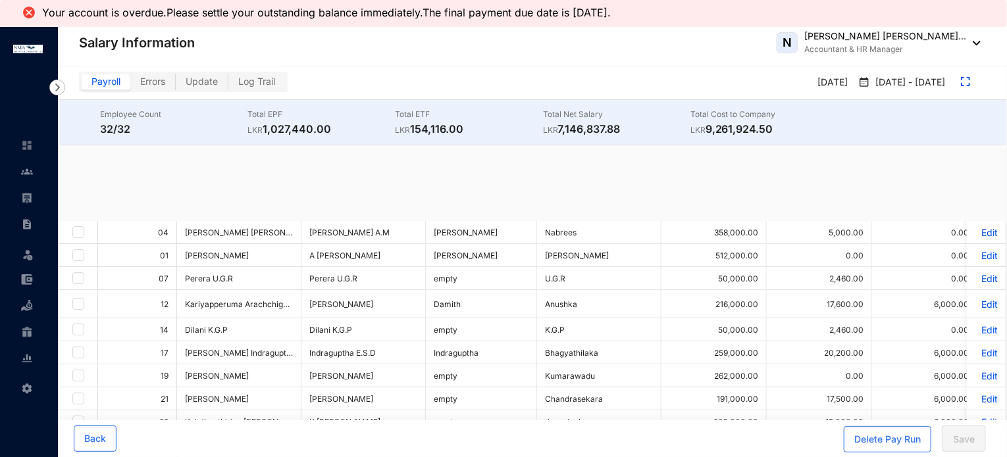
checkbox input "true"
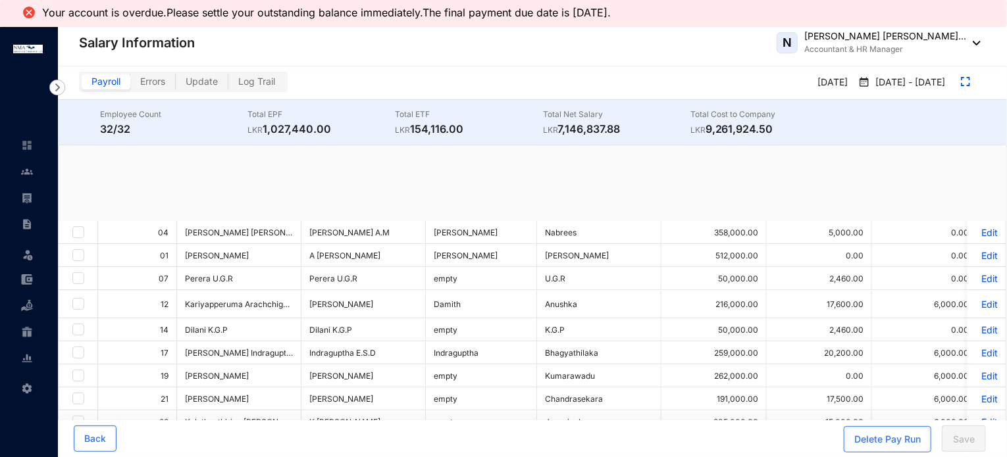
checkbox input "true"
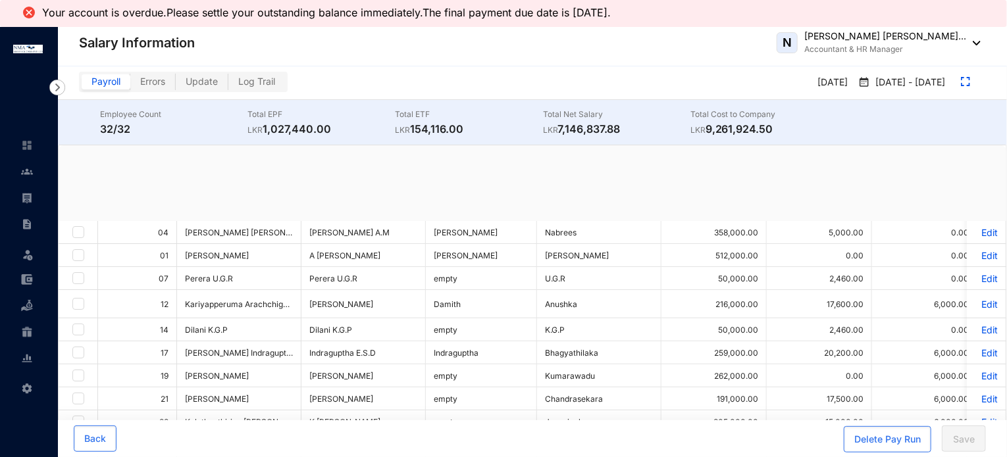
checkbox input "true"
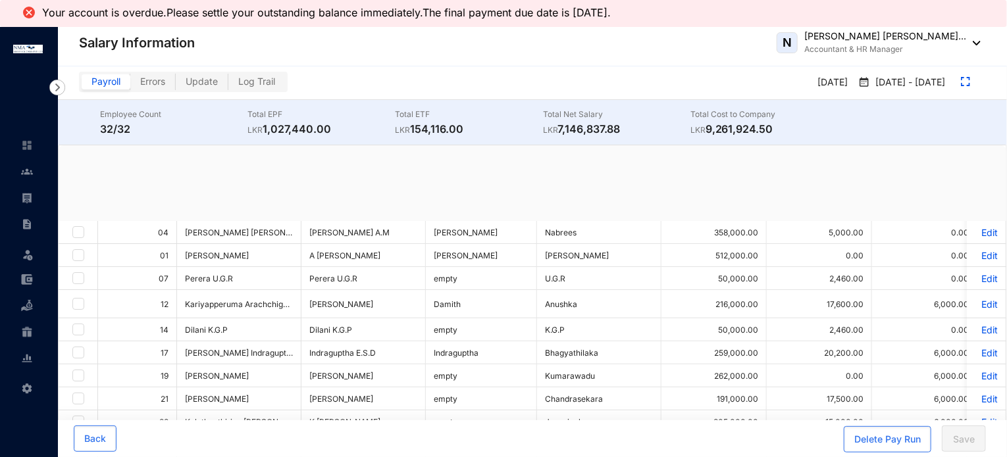
checkbox input "true"
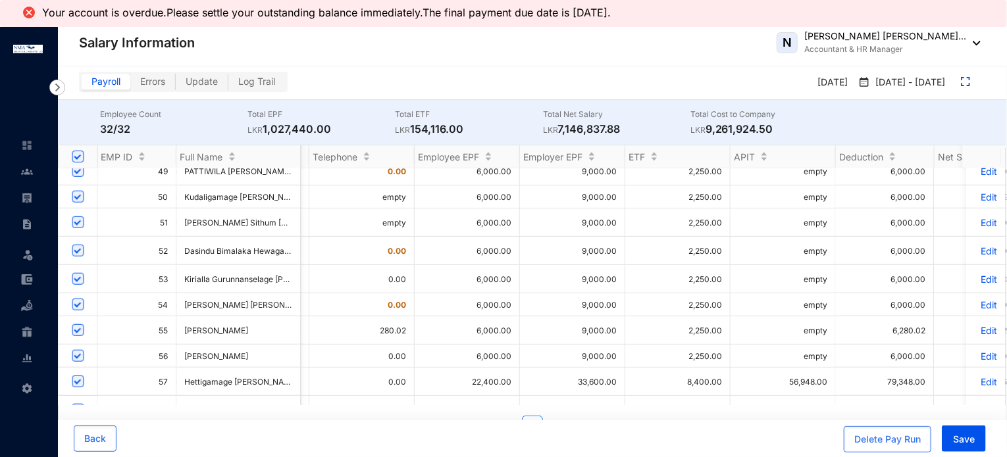
scroll to position [567, 1300]
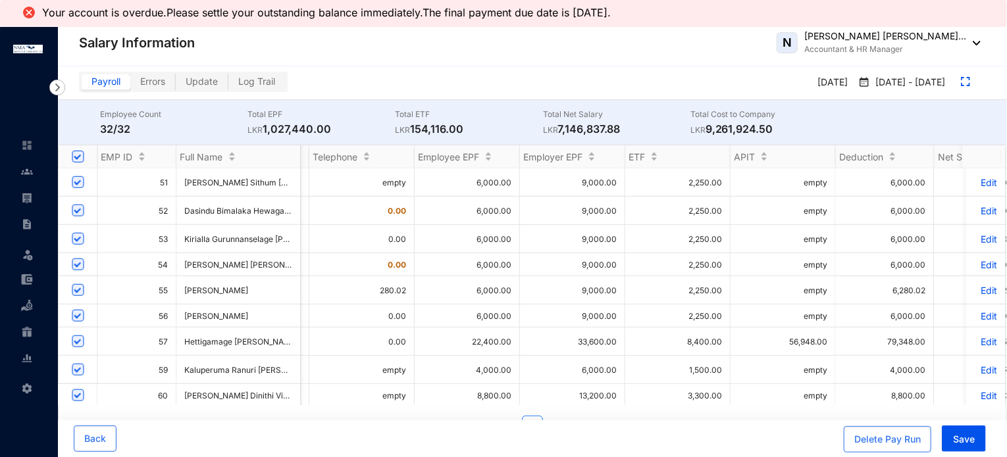
click at [981, 285] on p "Edit" at bounding box center [986, 290] width 23 height 11
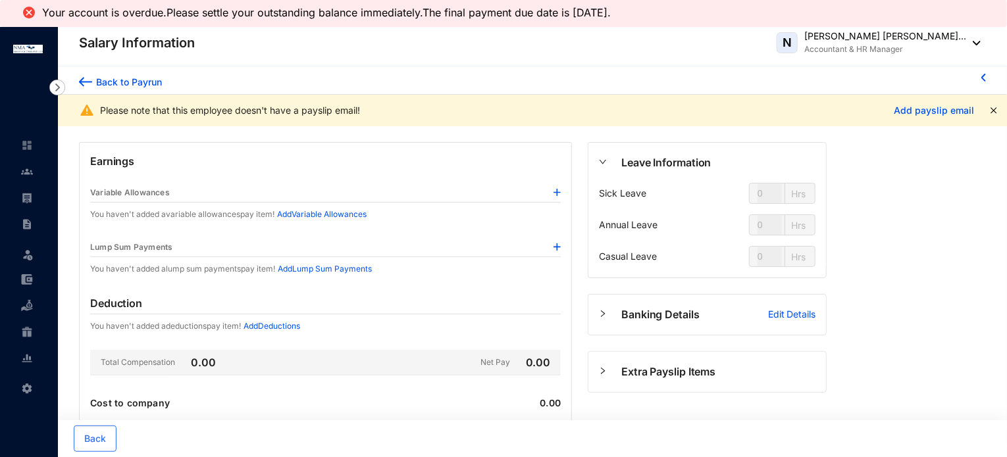
type input "47"
type input "104"
type input "31"
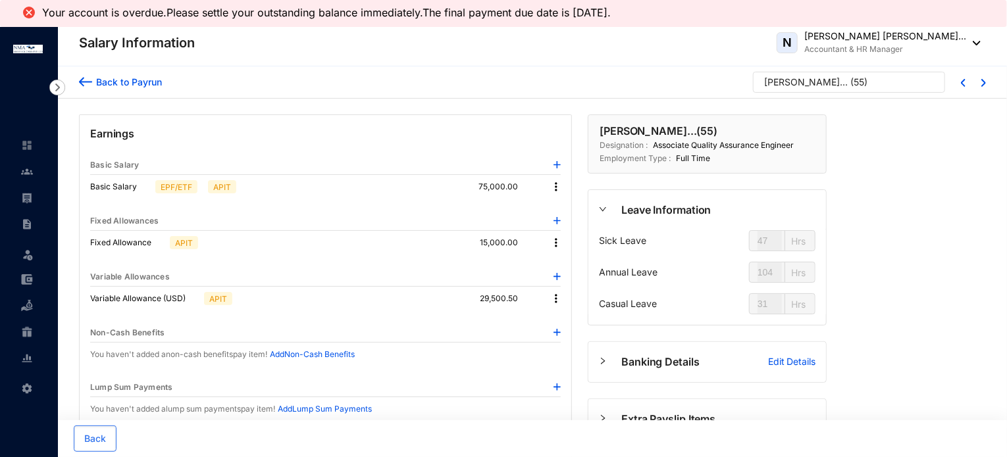
type input "54"
type input "90"
type input "39"
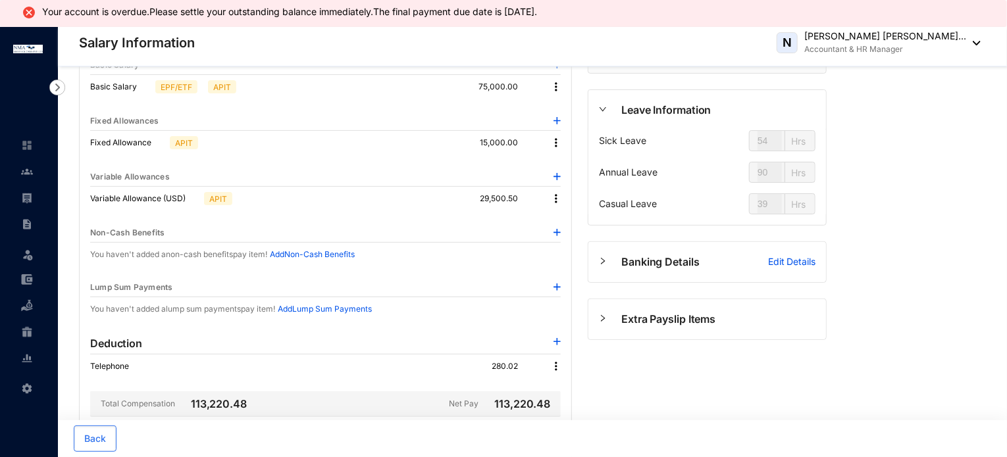
scroll to position [197, 0]
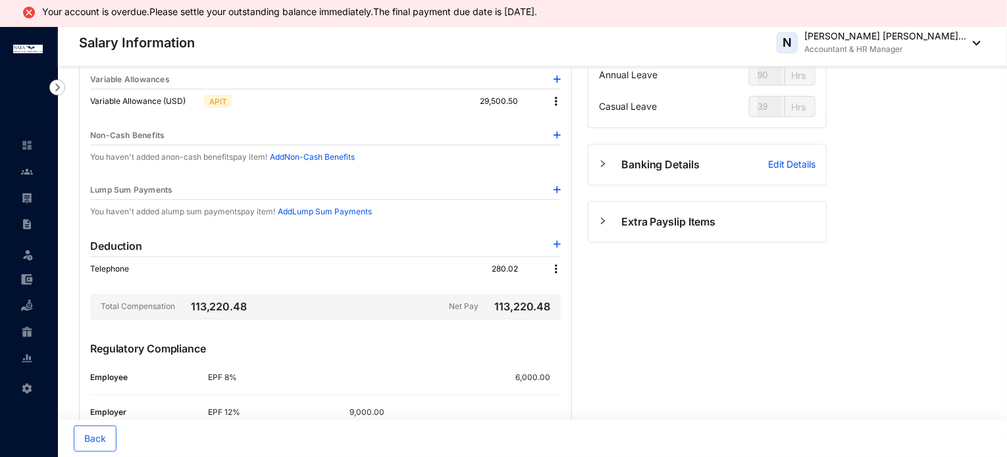
click at [553, 270] on img at bounding box center [555, 269] width 13 height 13
click at [561, 286] on span "Edit" at bounding box center [575, 290] width 28 height 14
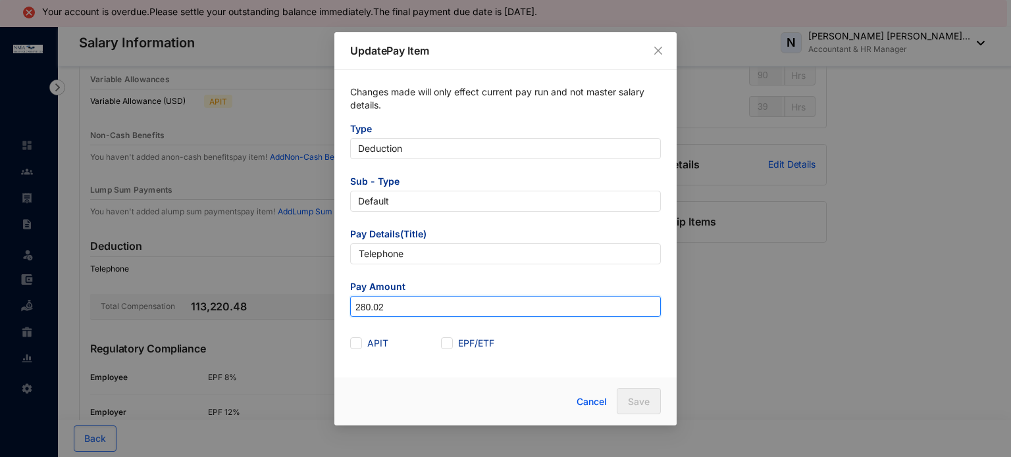
drag, startPoint x: 405, startPoint y: 305, endPoint x: 291, endPoint y: 313, distance: 114.1
click at [291, 313] on div "Update Pay Item Changes made will only effect current pay run and not master sa…" at bounding box center [505, 228] width 1011 height 457
type input "0"
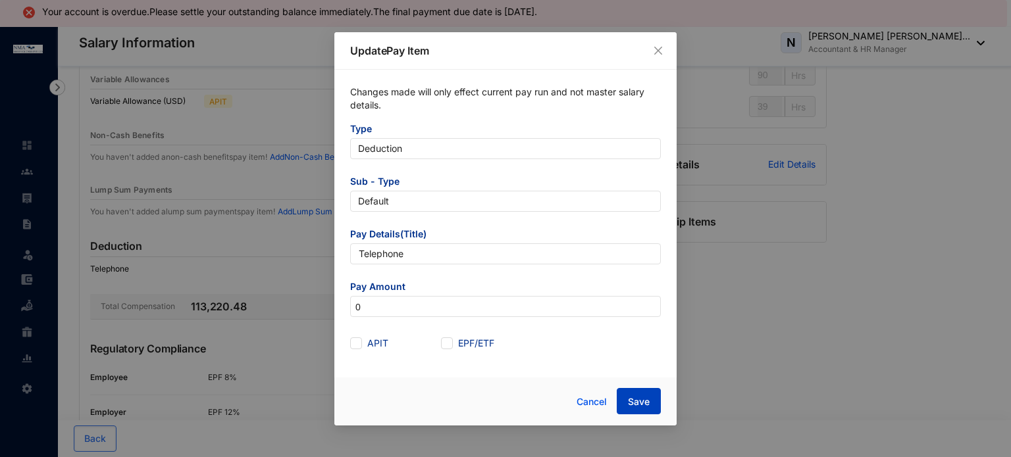
click at [632, 395] on span "Save" at bounding box center [639, 401] width 22 height 13
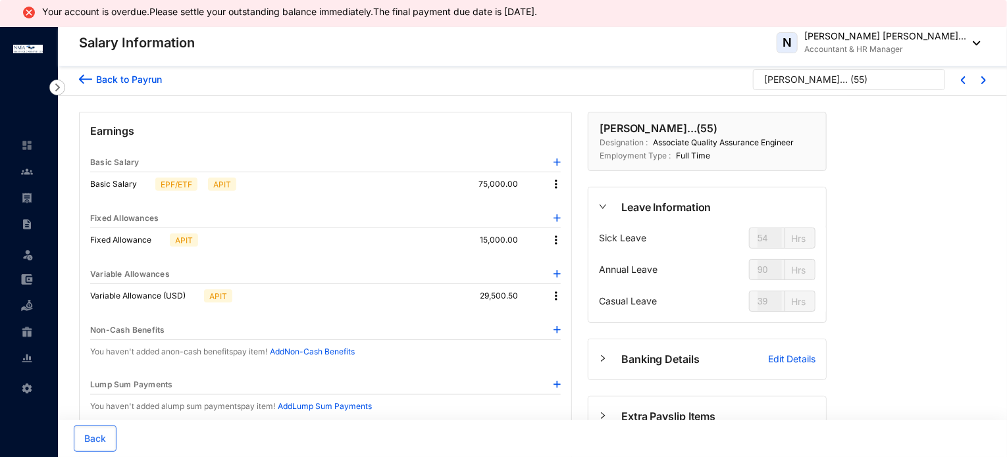
scroll to position [0, 0]
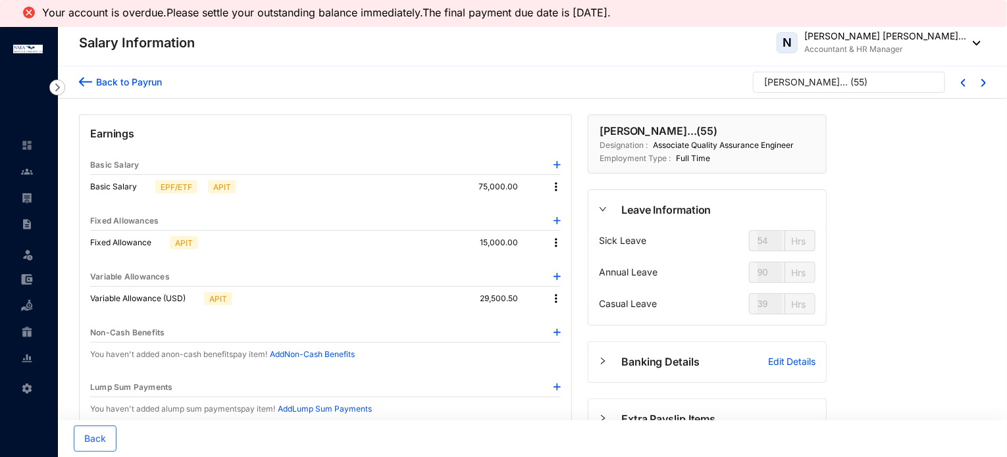
click at [145, 84] on div "Back to Payrun" at bounding box center [127, 82] width 70 height 14
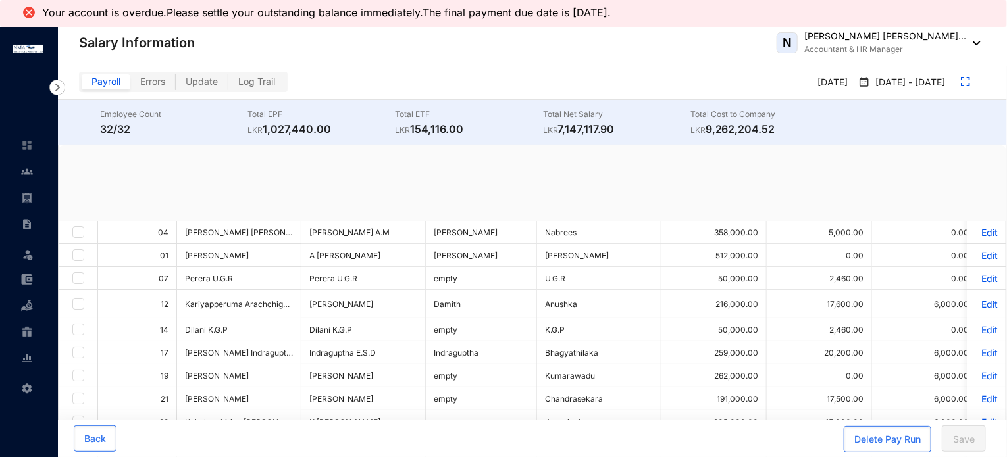
checkbox input "true"
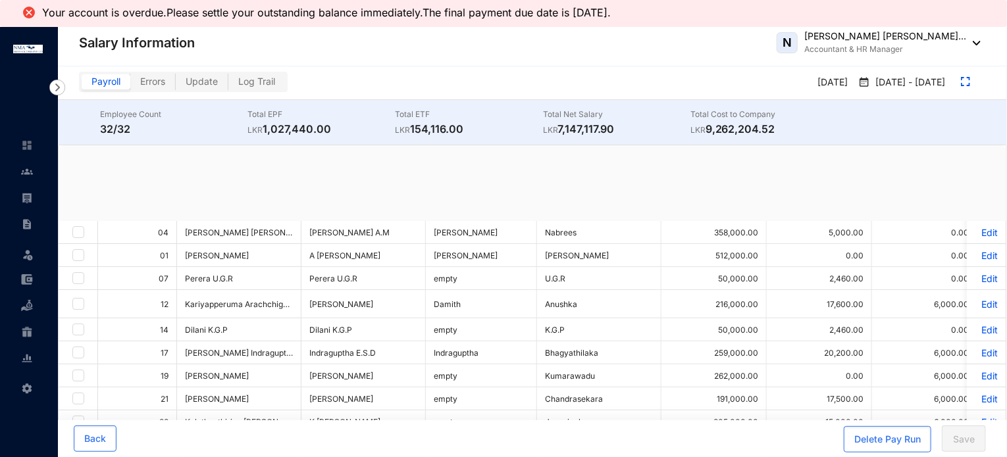
checkbox input "true"
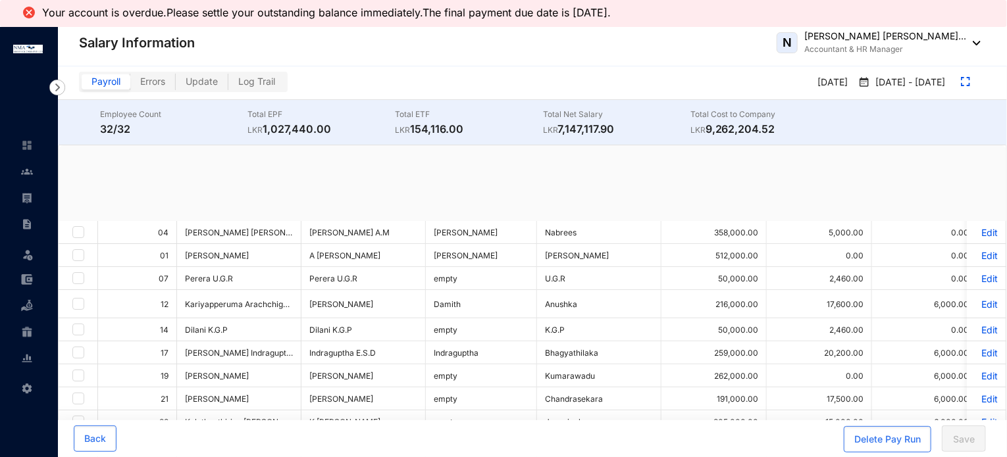
checkbox input "true"
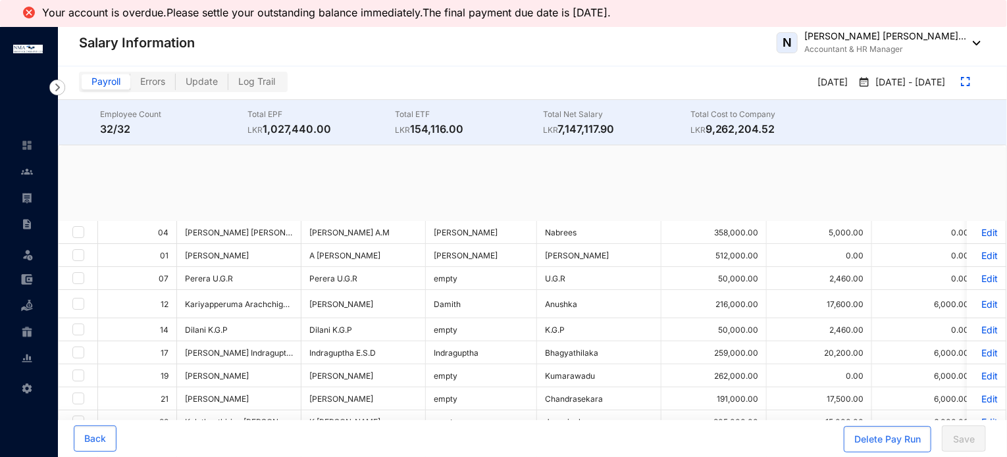
checkbox input "true"
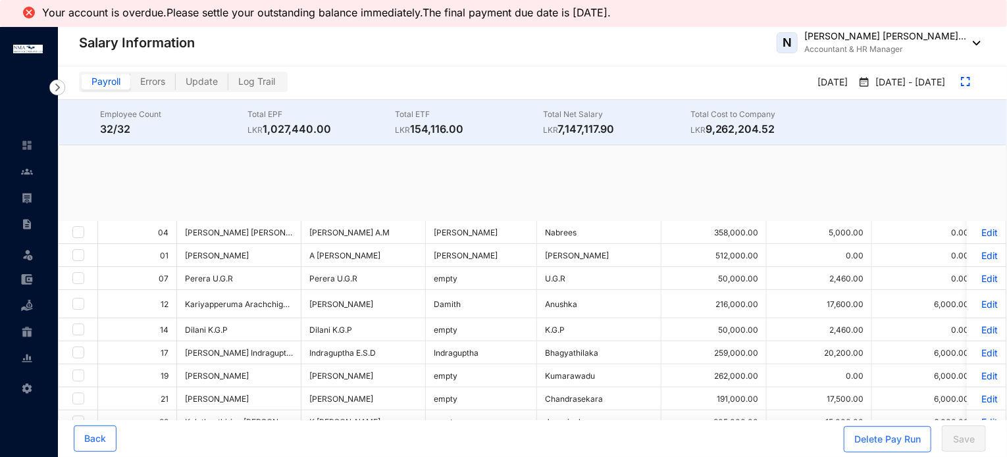
checkbox input "true"
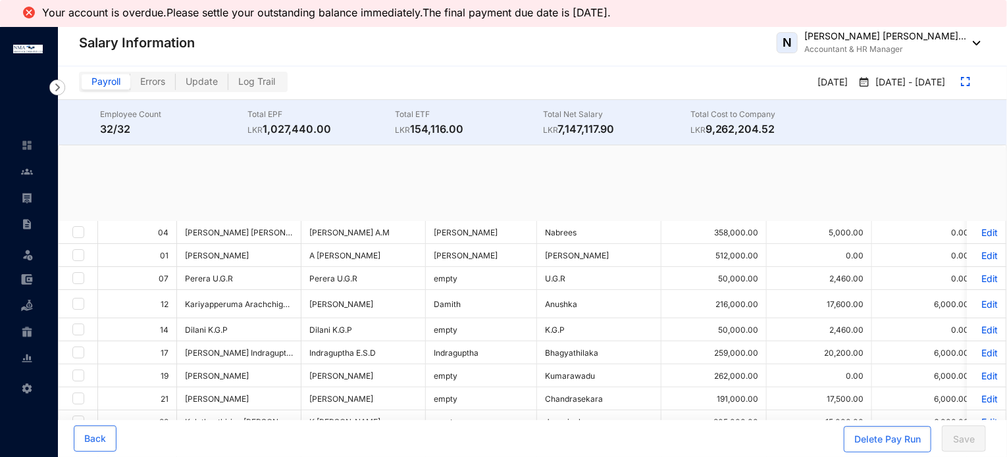
checkbox input "true"
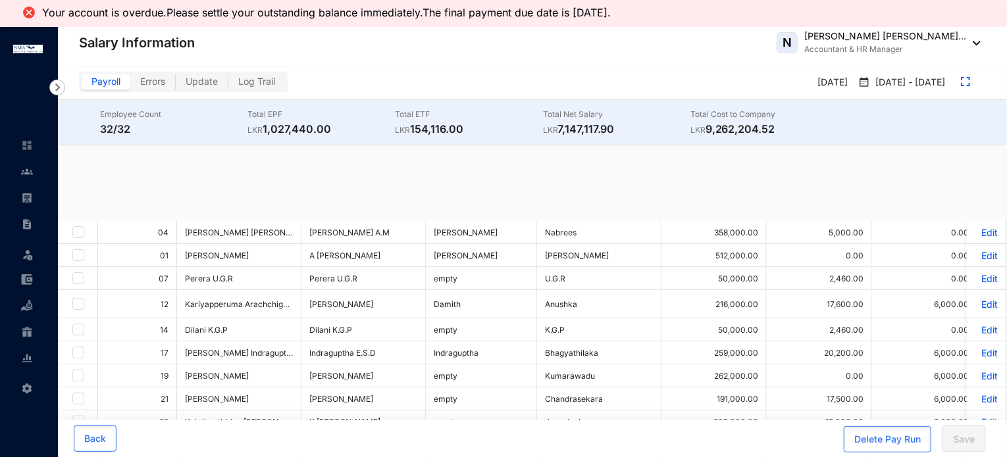
checkbox input "true"
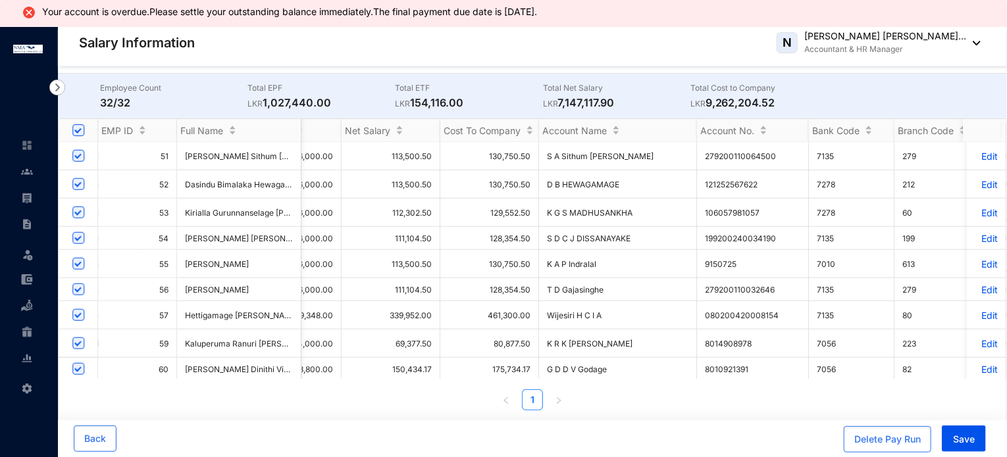
scroll to position [0, 1903]
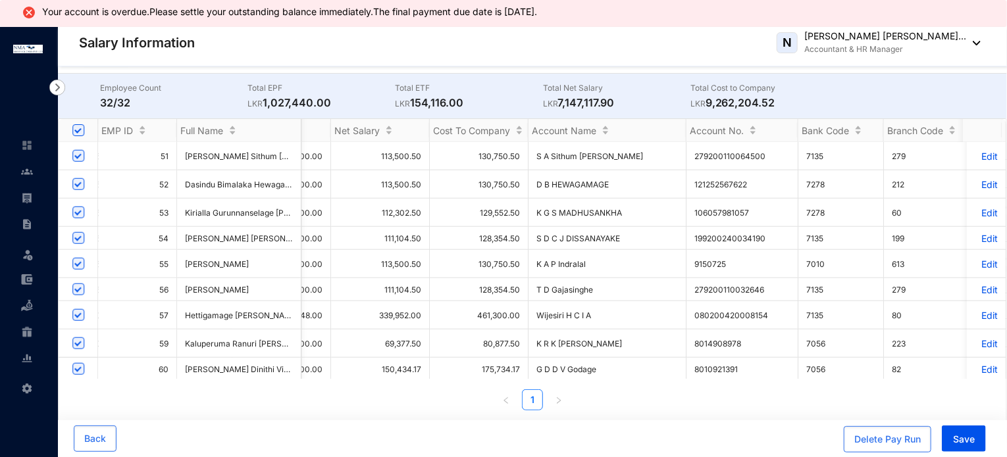
click at [975, 364] on p "Edit" at bounding box center [986, 369] width 23 height 11
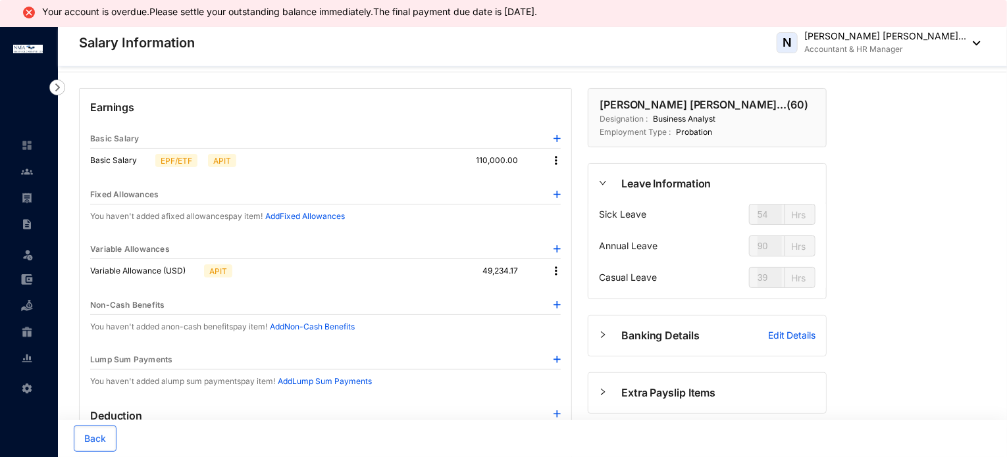
type input "45"
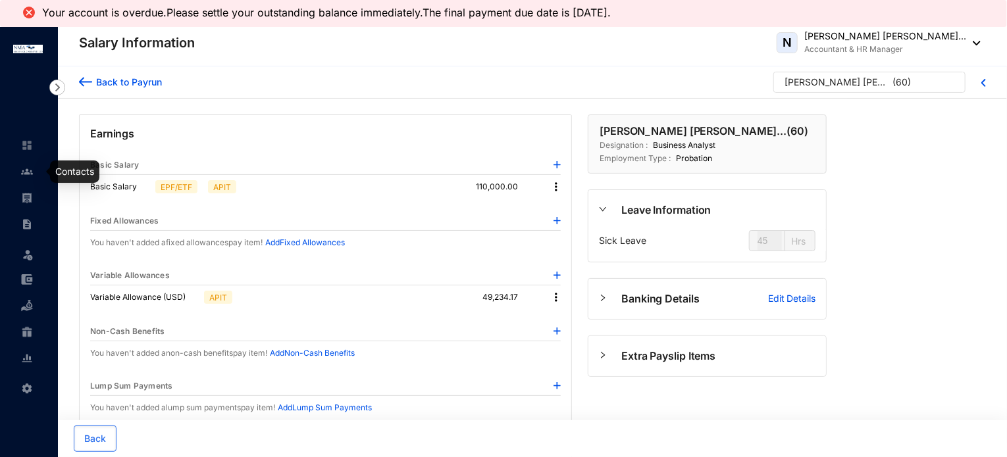
click at [24, 176] on img at bounding box center [27, 172] width 12 height 12
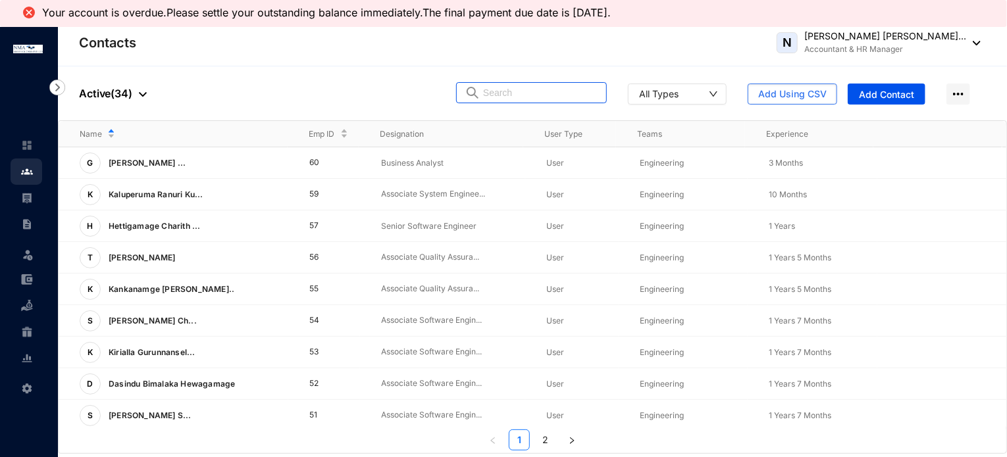
click at [561, 91] on input "text" at bounding box center [540, 93] width 115 height 20
click at [186, 155] on p "[PERSON_NAME] ..." at bounding box center [143, 163] width 85 height 21
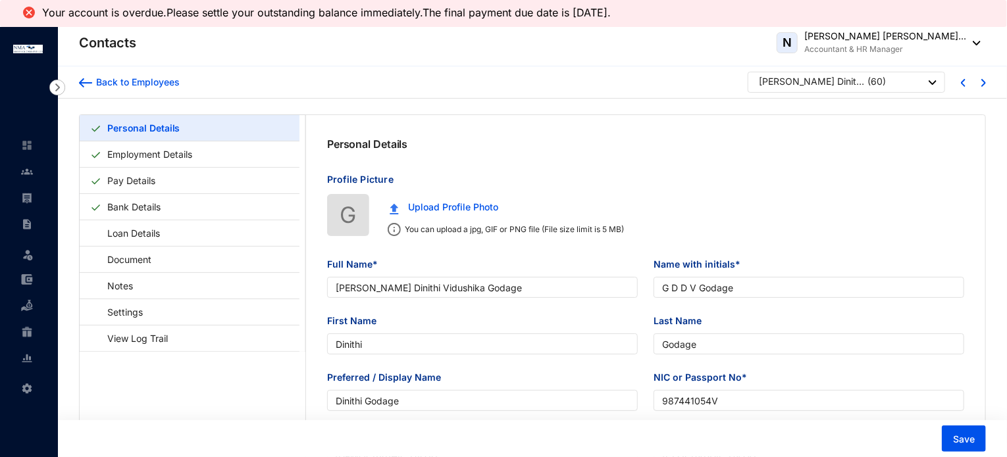
type input "[PERSON_NAME] Dinithi Vidushika Godage"
type input "G D D V Godage"
type input "Dinithi"
type input "Godage"
type input "Dinithi Godage"
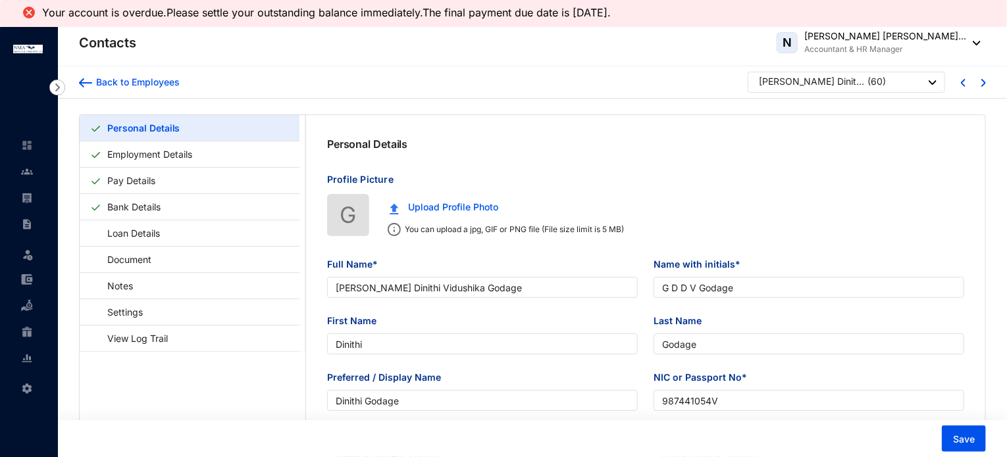
type input "987441054V"
type input "0767287592"
type input "09, [GEOGRAPHIC_DATA], [GEOGRAPHIC_DATA]"
checkbox input "true"
type input "[PERSON_NAME]"
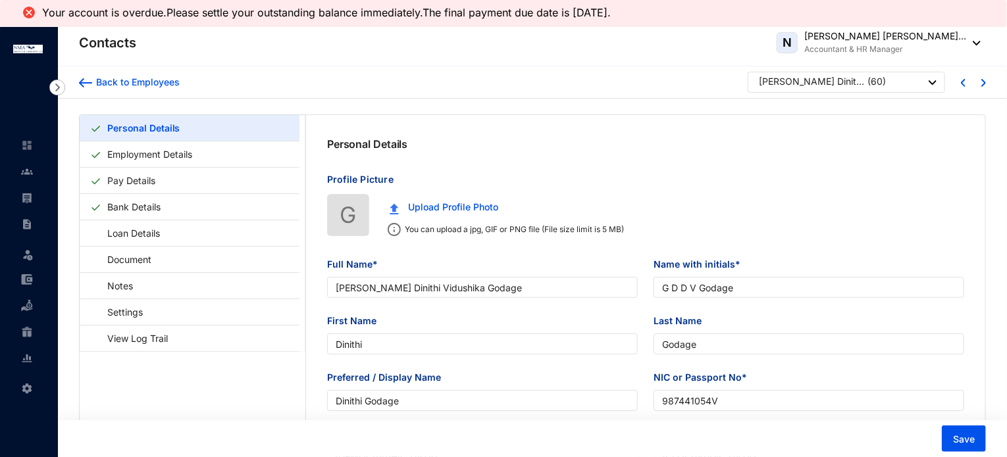
type input "0718714380"
type input "[DATE]"
click at [130, 313] on link "Settings" at bounding box center [118, 312] width 57 height 27
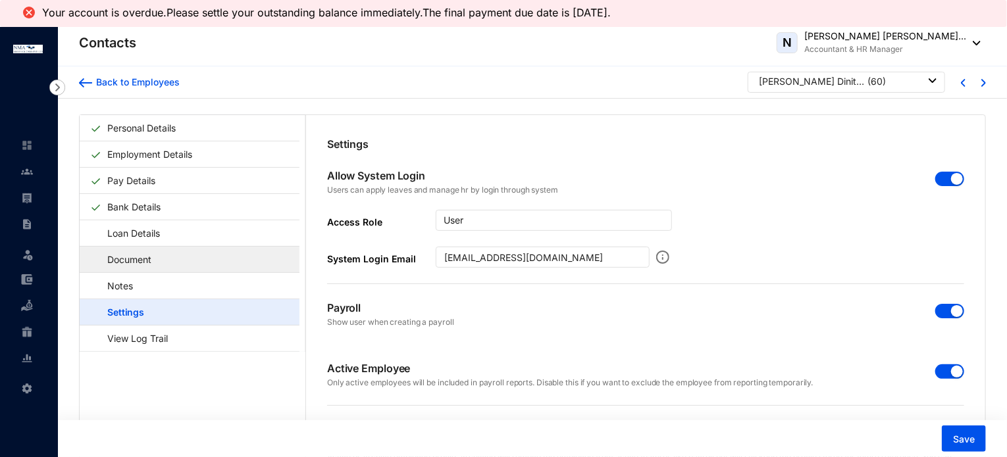
click at [137, 263] on link "Document" at bounding box center [123, 259] width 66 height 27
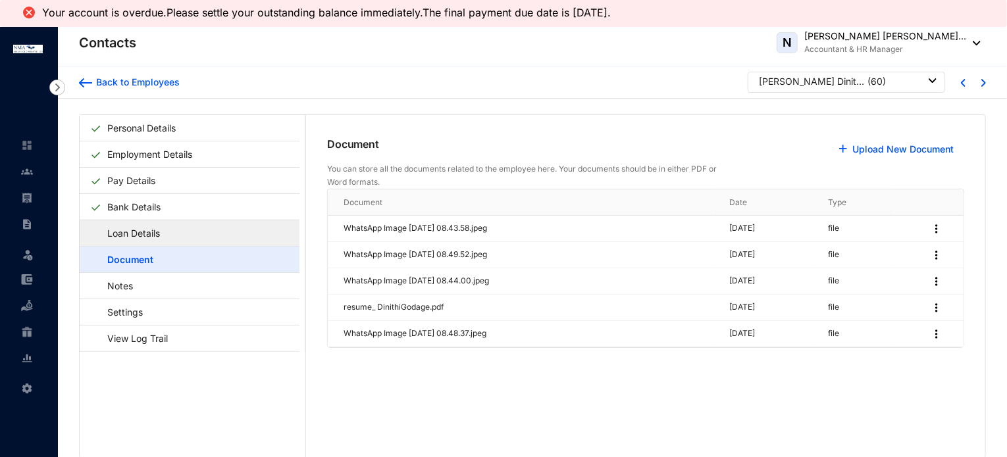
click at [137, 237] on link "Loan Details" at bounding box center [127, 233] width 74 height 27
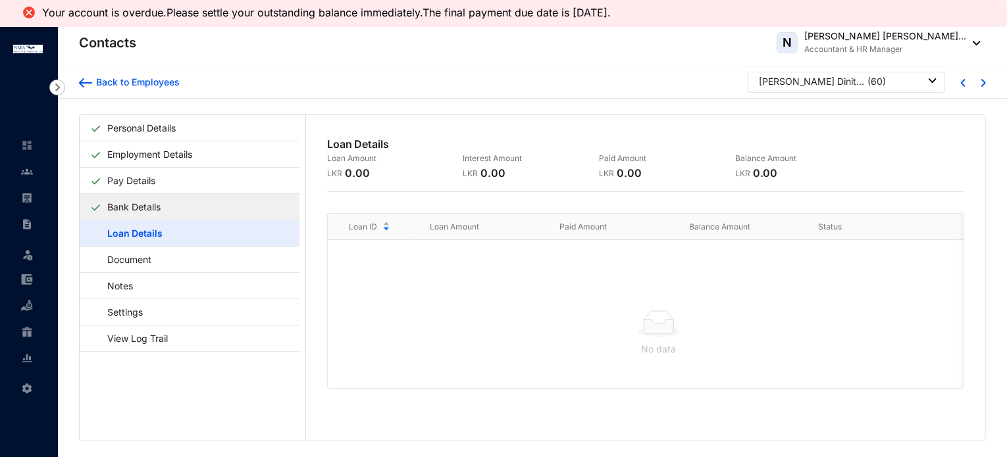
click at [137, 207] on link "Bank Details" at bounding box center [134, 206] width 64 height 27
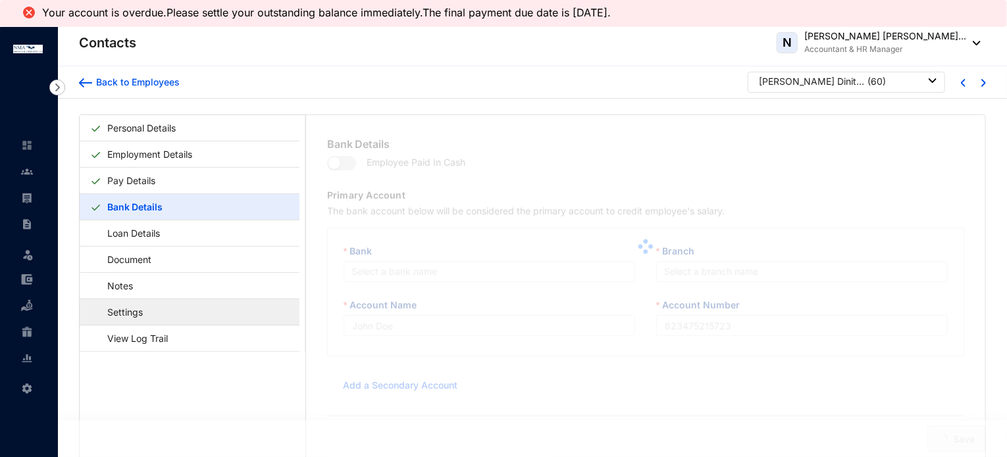
type input "G D D V Godage"
type input "8010921391"
type input "[EMAIL_ADDRESS][DOMAIN_NAME]"
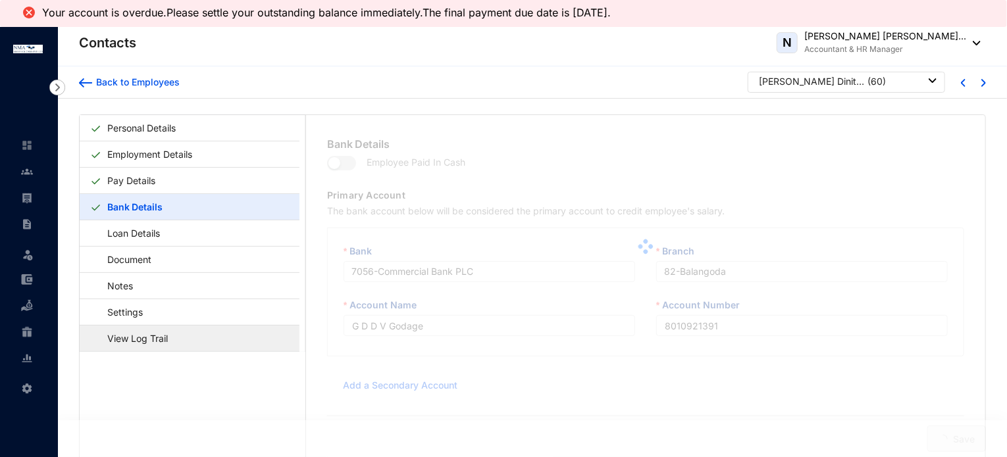
click at [122, 343] on link "View Log Trail" at bounding box center [131, 338] width 82 height 27
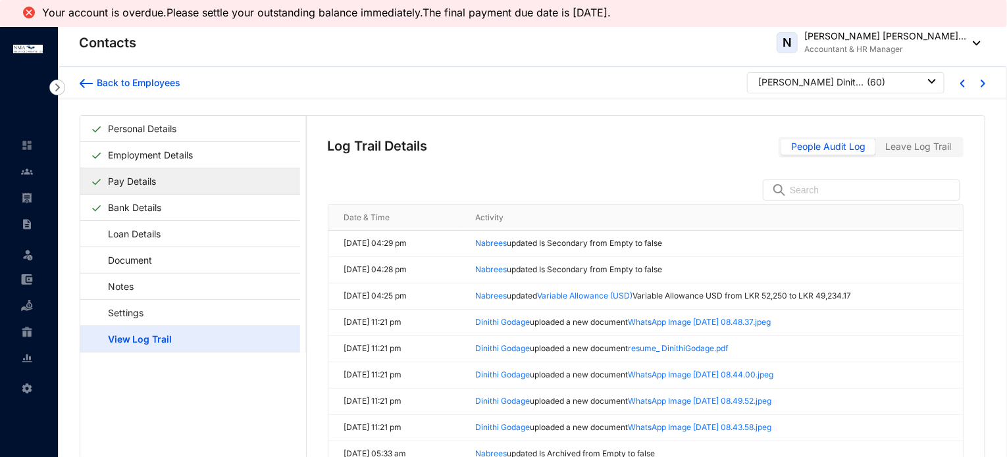
click at [122, 178] on link "Pay Details" at bounding box center [132, 181] width 59 height 27
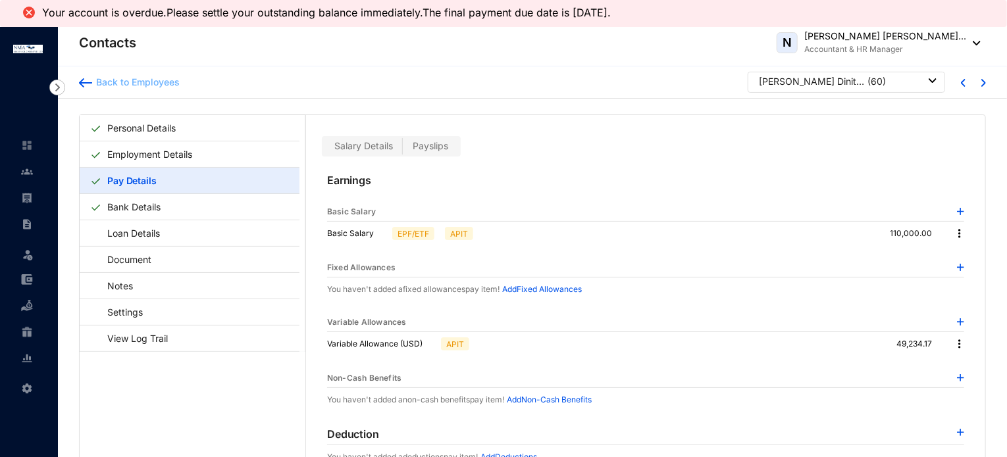
click at [149, 81] on div "Back to Employees" at bounding box center [136, 82] width 88 height 13
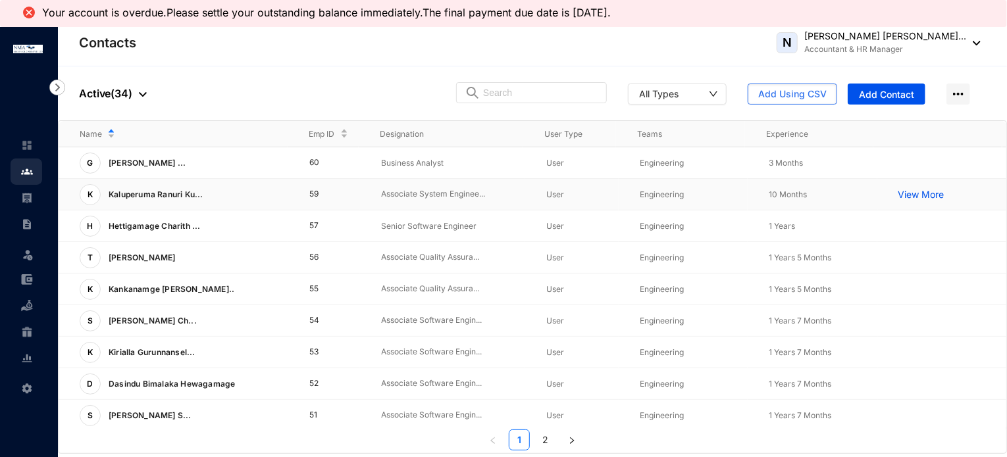
click at [265, 202] on div "K Kaluperuma Ranuri Ku..." at bounding box center [184, 194] width 209 height 21
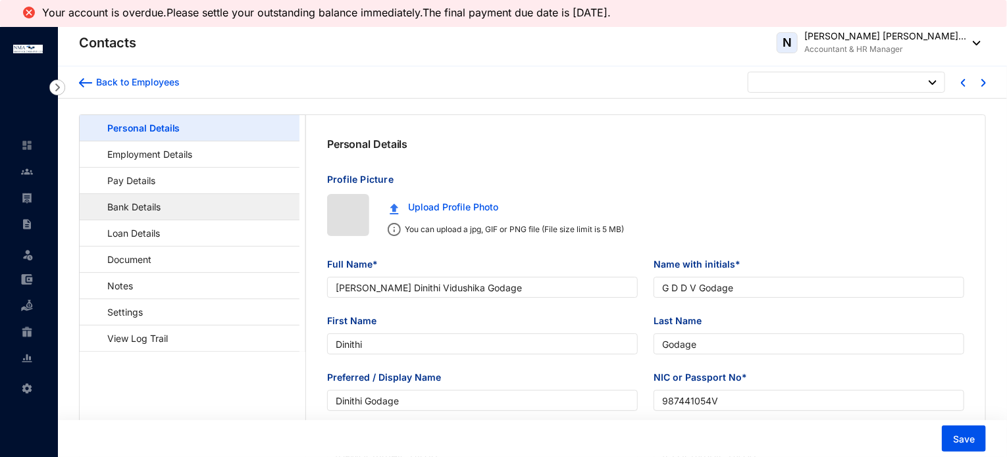
type input "[DATE]"
checkbox input "false"
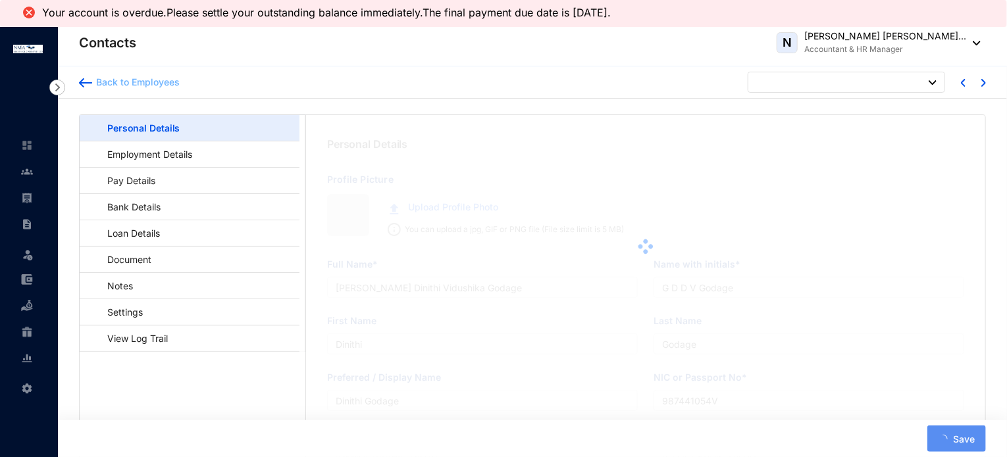
click at [128, 86] on div "Back to Employees" at bounding box center [136, 82] width 88 height 13
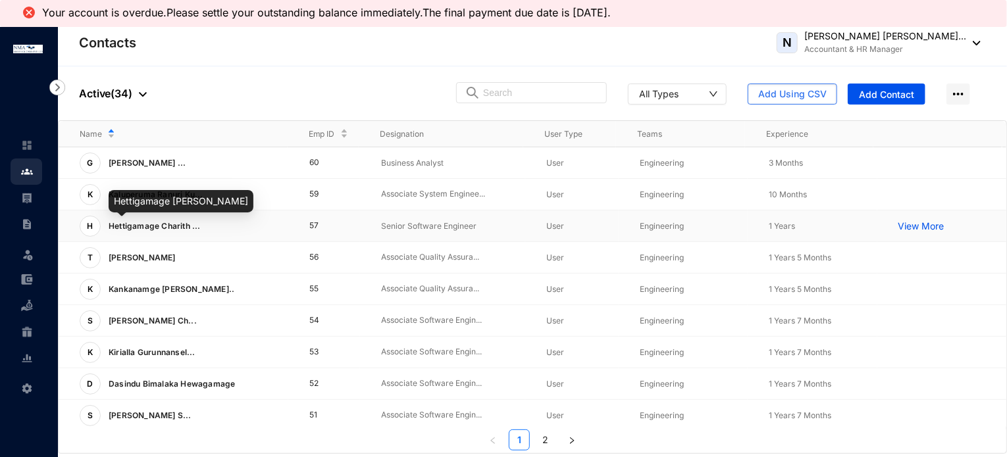
click at [271, 226] on div "H Hettigamage Charith ..." at bounding box center [184, 226] width 209 height 21
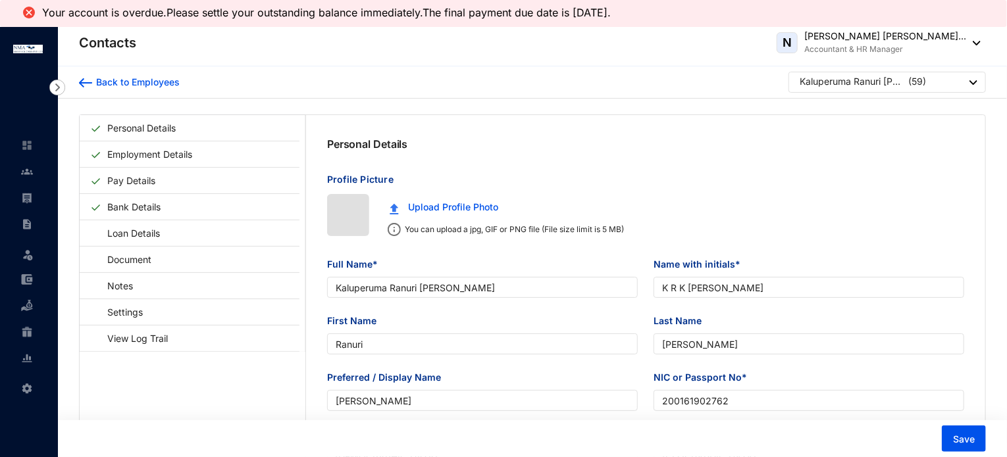
type input "[DATE]"
checkbox input "false"
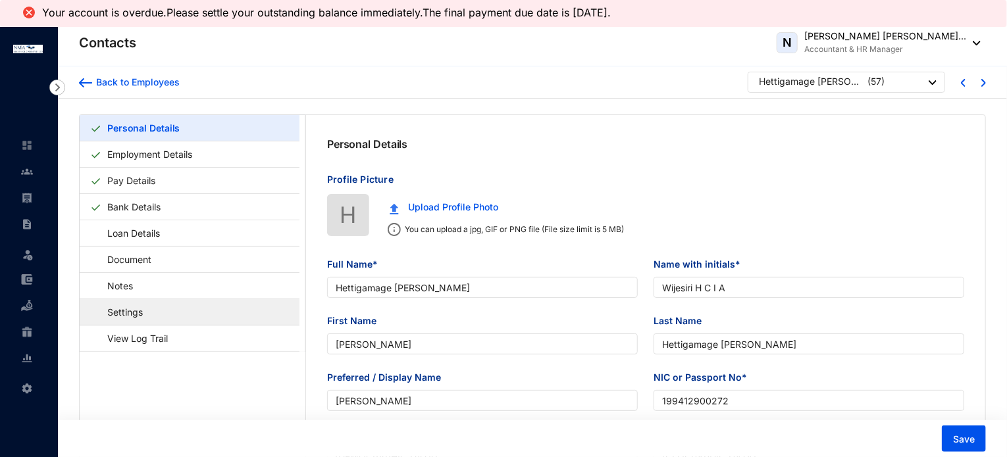
type input "Hettigamage [PERSON_NAME]"
type input "Wijesiri H C I A"
type input "[PERSON_NAME]"
type input "Hettigamage [PERSON_NAME]"
type input "[PERSON_NAME]"
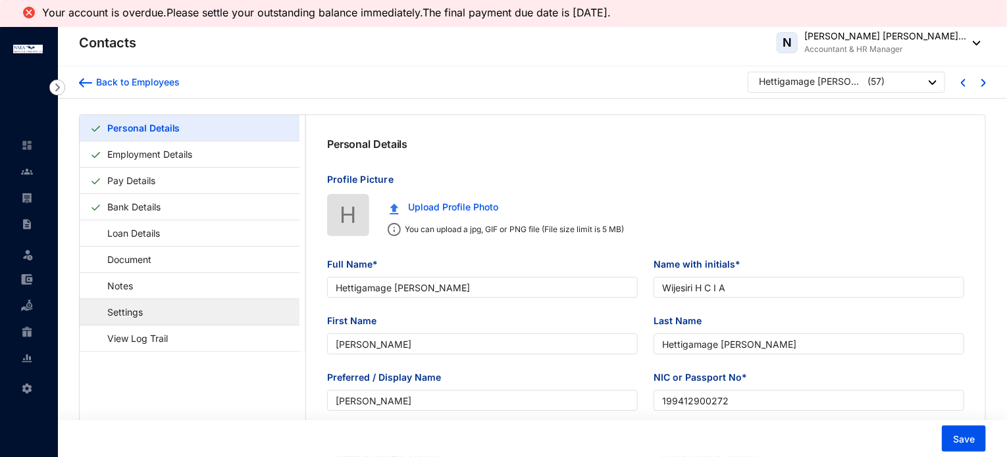
type input "199412900272"
type input "0757774915"
type input "143/1 [GEOGRAPHIC_DATA], [GEOGRAPHIC_DATA]"
checkbox input "true"
radio input "false"
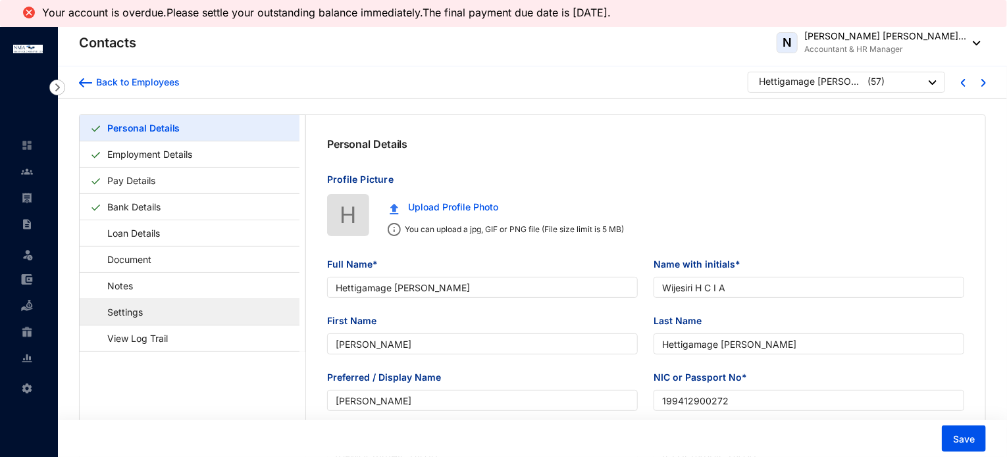
type input "[PERSON_NAME]"
type input "Father"
type input "0763874342"
type input "[DATE]"
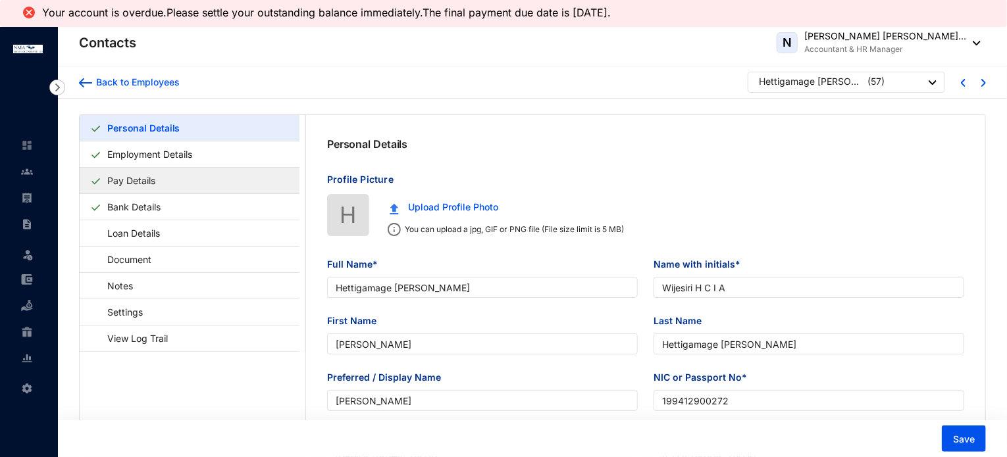
click at [155, 183] on link "Pay Details" at bounding box center [131, 180] width 59 height 27
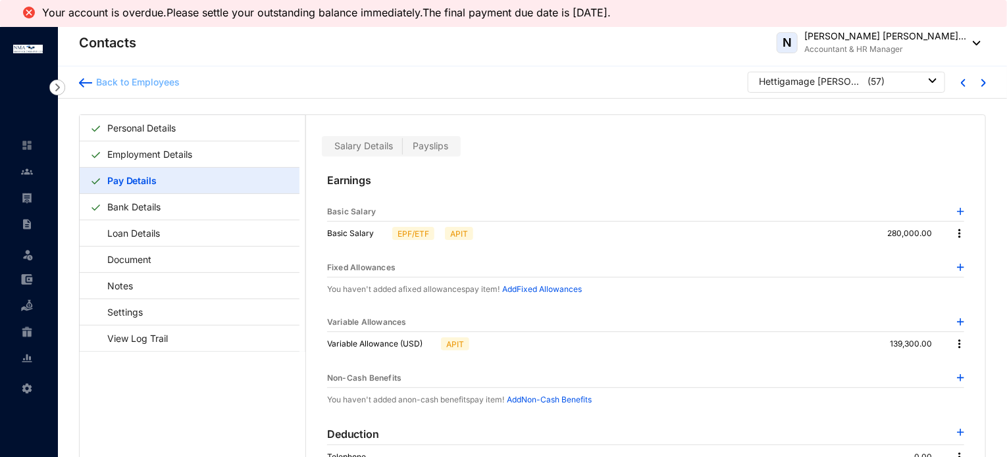
click at [149, 84] on div "Back to Employees" at bounding box center [136, 82] width 88 height 13
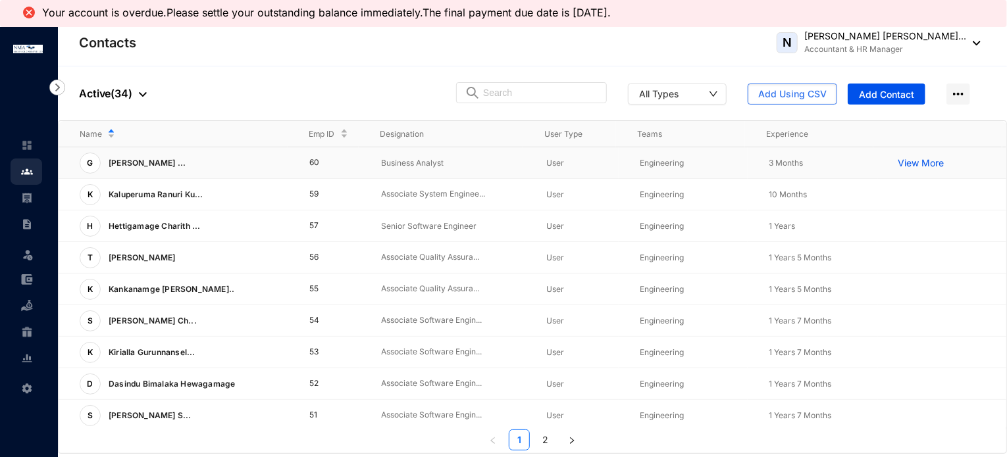
click at [316, 165] on td "60" at bounding box center [324, 163] width 72 height 32
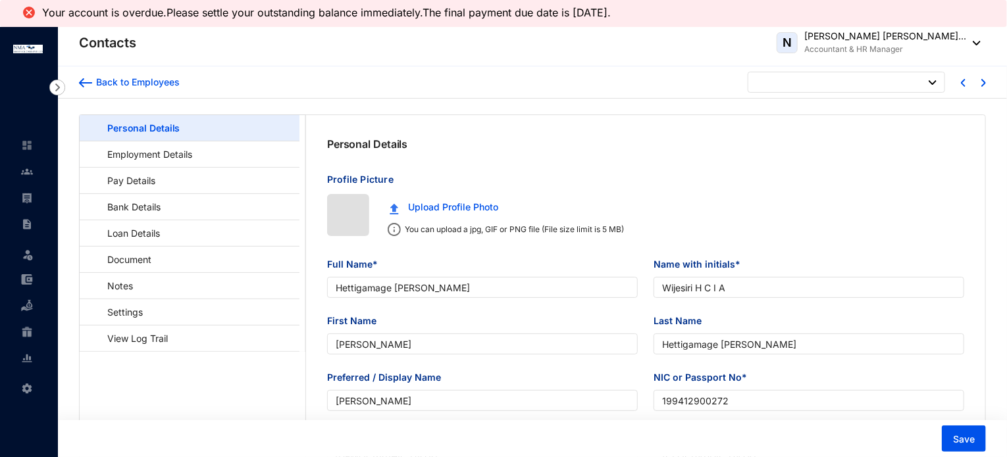
type input "[DATE]"
checkbox input "false"
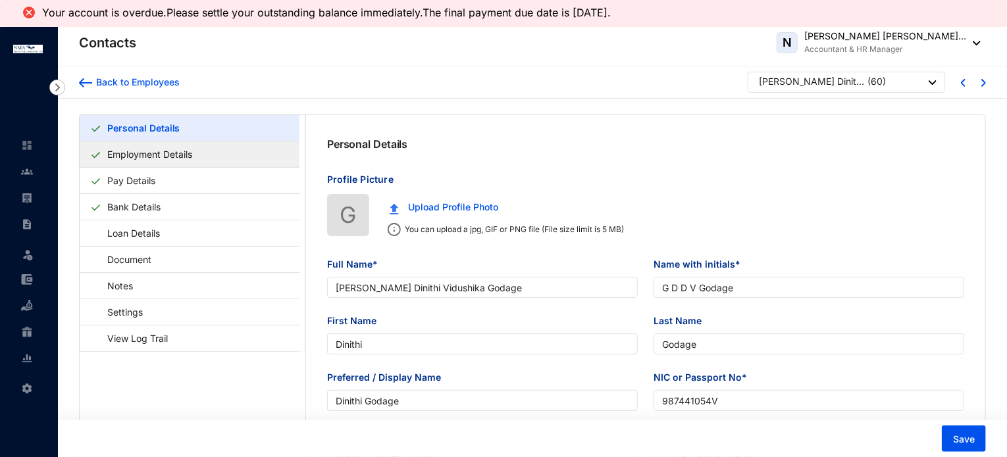
type input "[PERSON_NAME] Dinithi Vidushika Godage"
type input "G D D V Godage"
type input "Dinithi"
type input "Godage"
type input "Dinithi Godage"
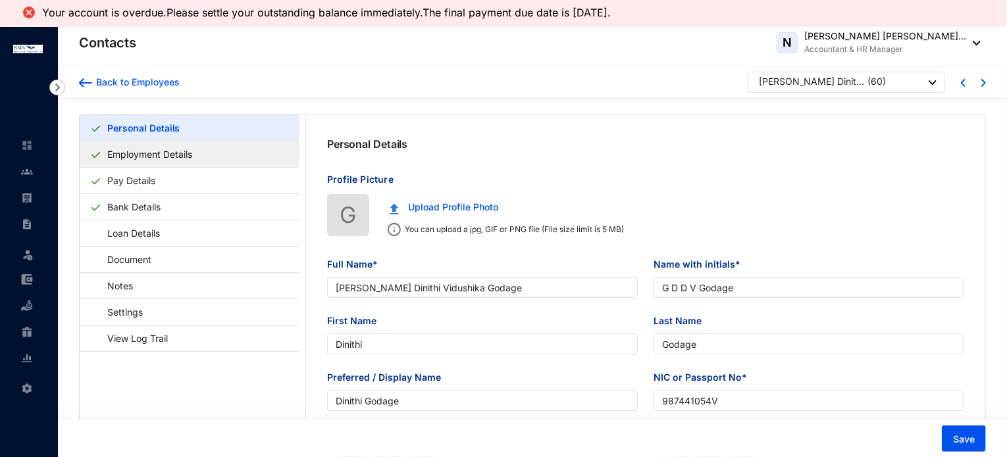
type input "987441054V"
type input "0767287592"
type input "09, [GEOGRAPHIC_DATA], [GEOGRAPHIC_DATA]"
checkbox input "true"
radio input "true"
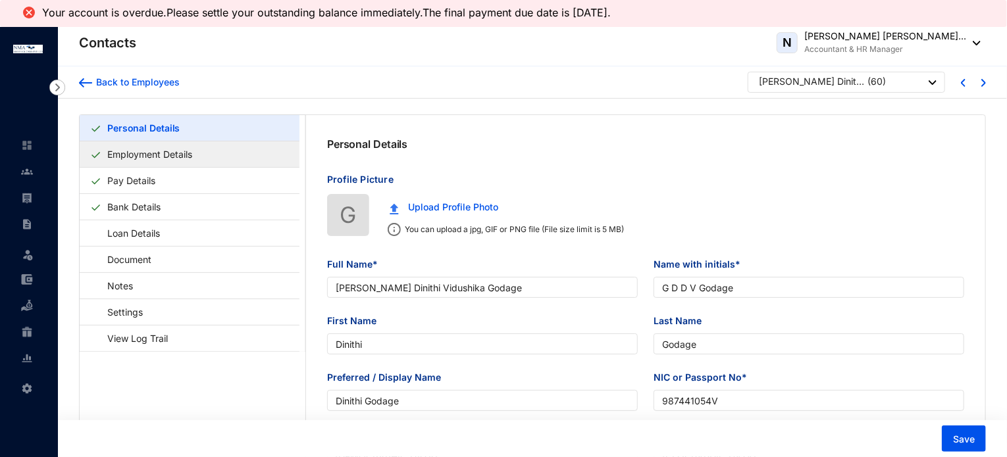
type input "[PERSON_NAME]"
type input "0718714380"
type input "[DATE]"
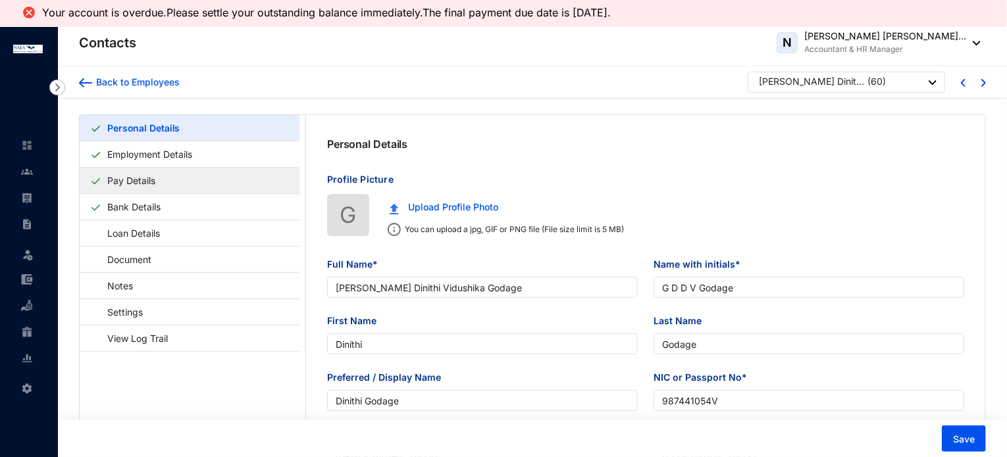
click at [156, 186] on link "Pay Details" at bounding box center [131, 180] width 59 height 27
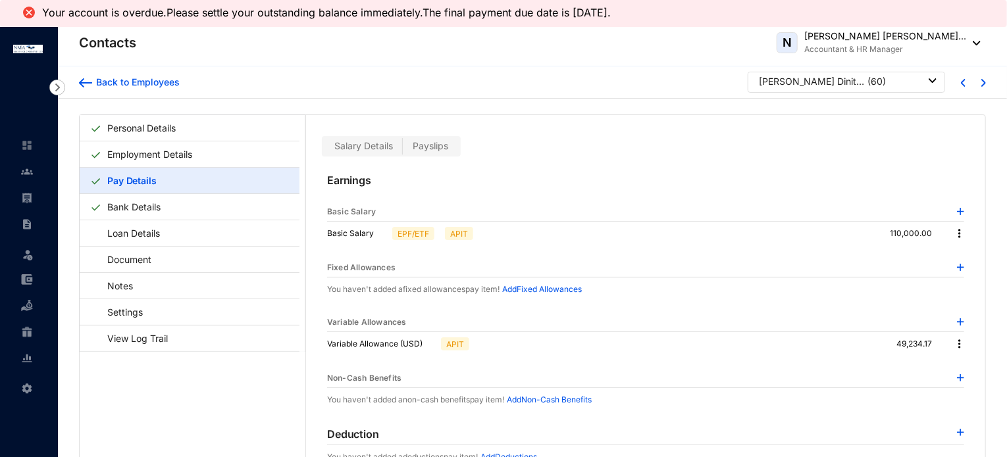
click at [455, 233] on p "APIT" at bounding box center [459, 234] width 18 height 12
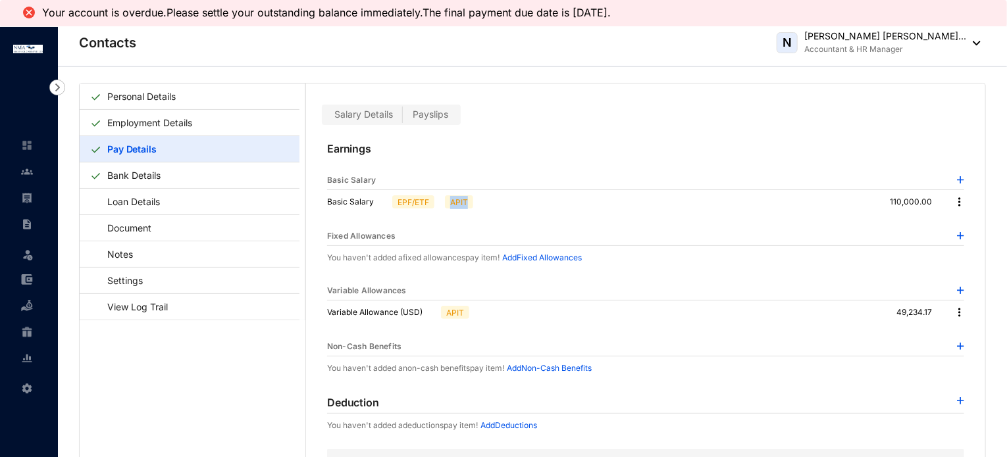
scroll to position [32, 0]
click at [451, 313] on p "APIT" at bounding box center [455, 313] width 18 height 12
click at [418, 119] on label "Payslips" at bounding box center [430, 114] width 55 height 15
click at [403, 118] on input "Payslips" at bounding box center [403, 118] width 0 height 0
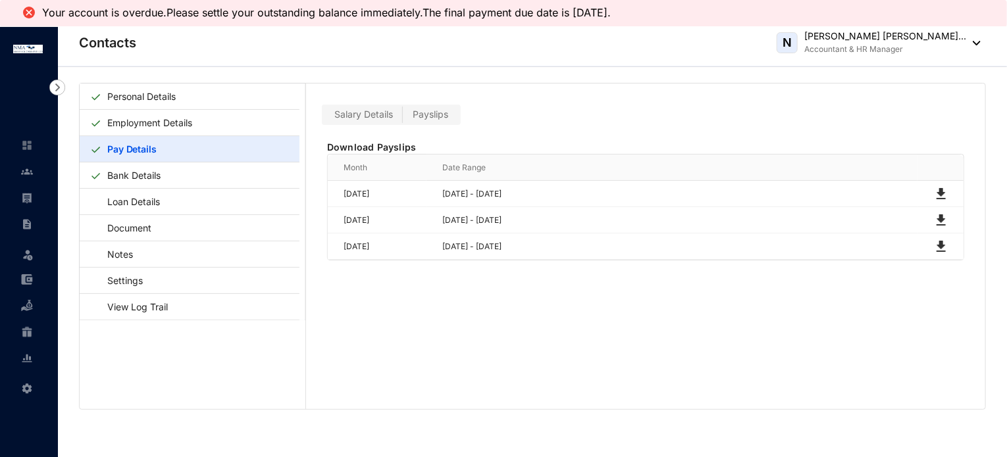
click at [367, 114] on span "Salary Details" at bounding box center [363, 114] width 59 height 11
click at [324, 118] on input "Salary Details" at bounding box center [324, 118] width 0 height 0
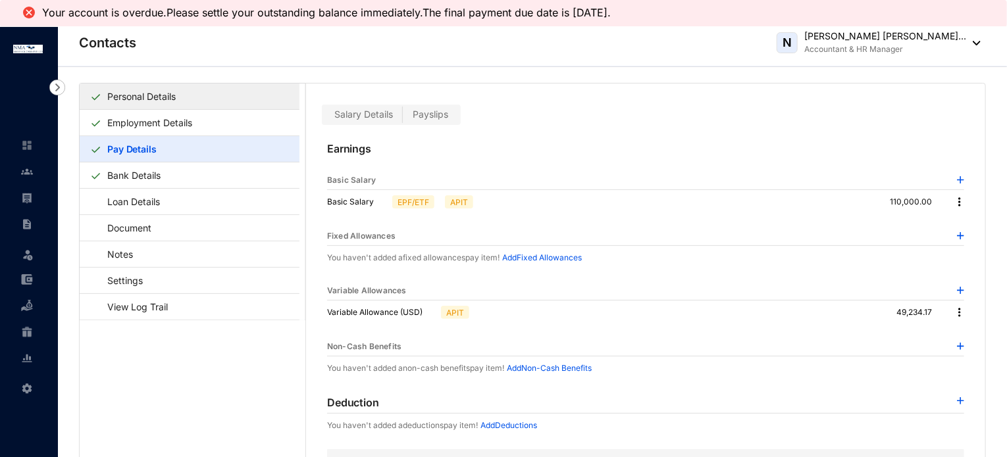
click at [139, 93] on link "Personal Details" at bounding box center [141, 96] width 79 height 27
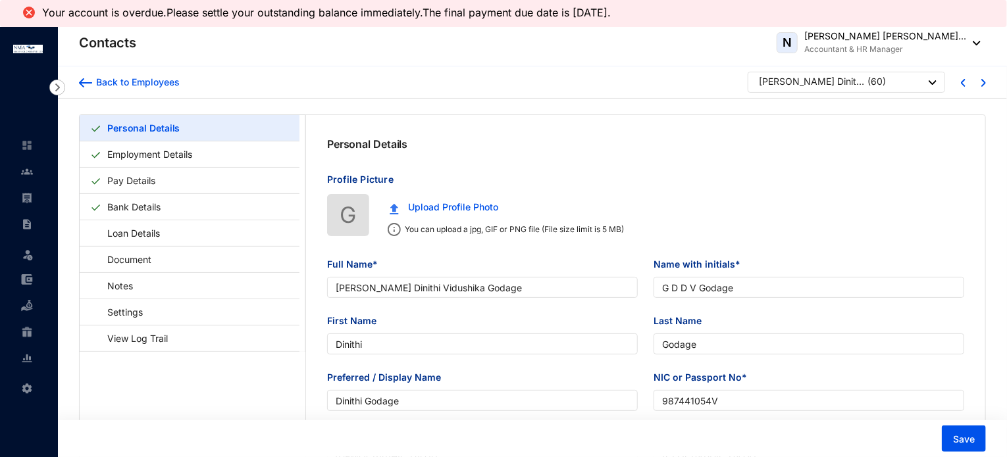
type input "[DATE]"
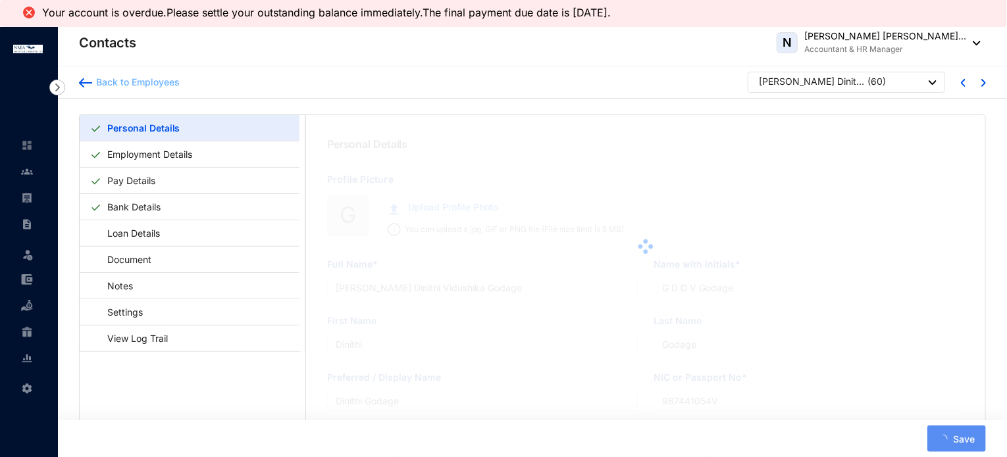
click at [143, 81] on div "Back to Employees" at bounding box center [136, 82] width 88 height 13
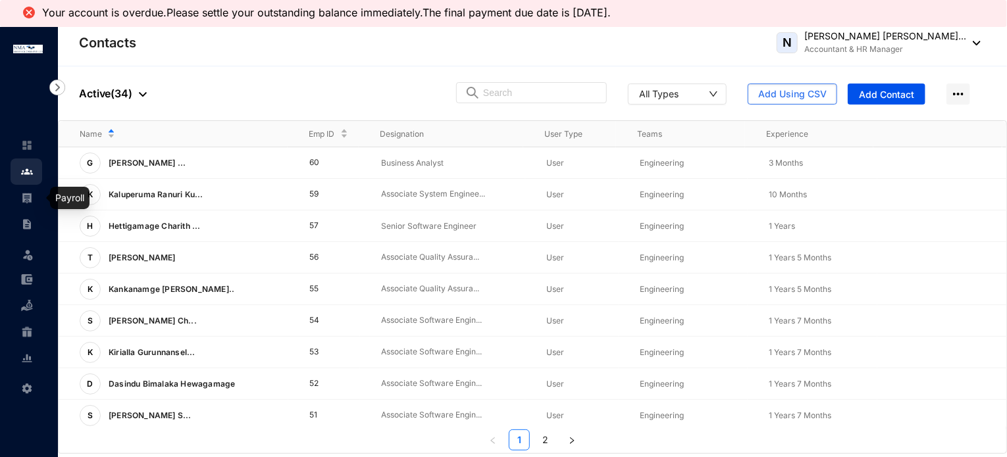
click at [28, 195] on img at bounding box center [27, 198] width 12 height 12
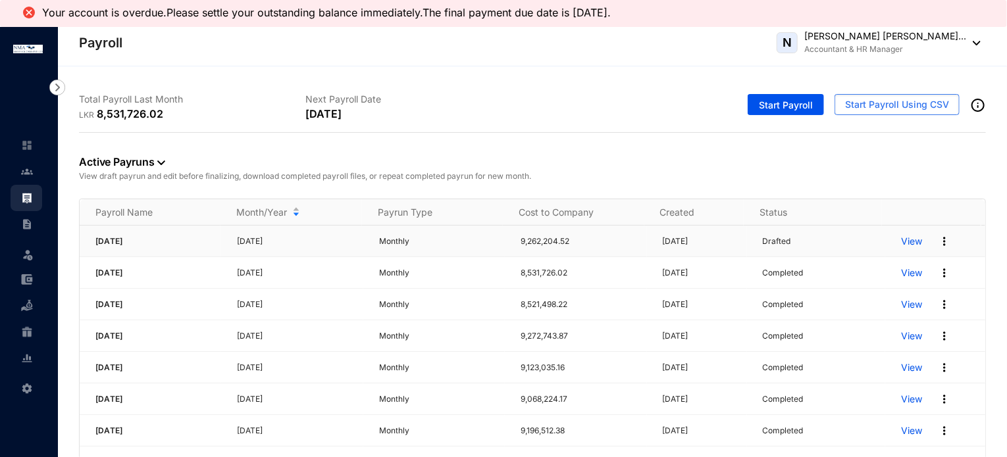
click at [901, 240] on p "View" at bounding box center [911, 241] width 21 height 13
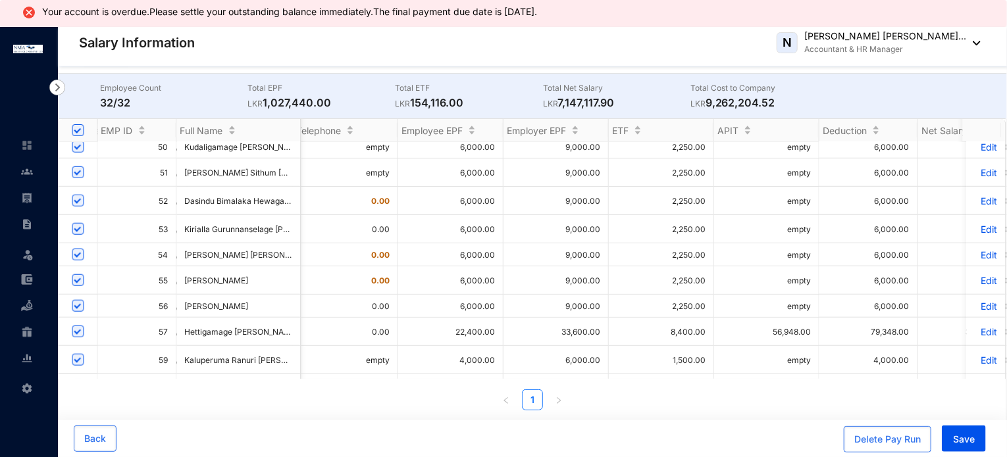
scroll to position [567, 1316]
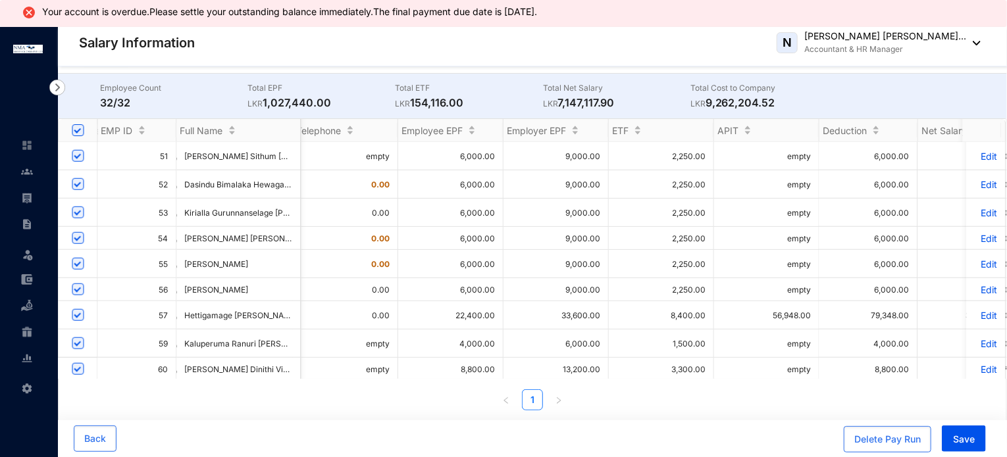
click at [793, 360] on td "empty" at bounding box center [766, 369] width 105 height 23
click at [981, 364] on p "Edit" at bounding box center [986, 369] width 23 height 11
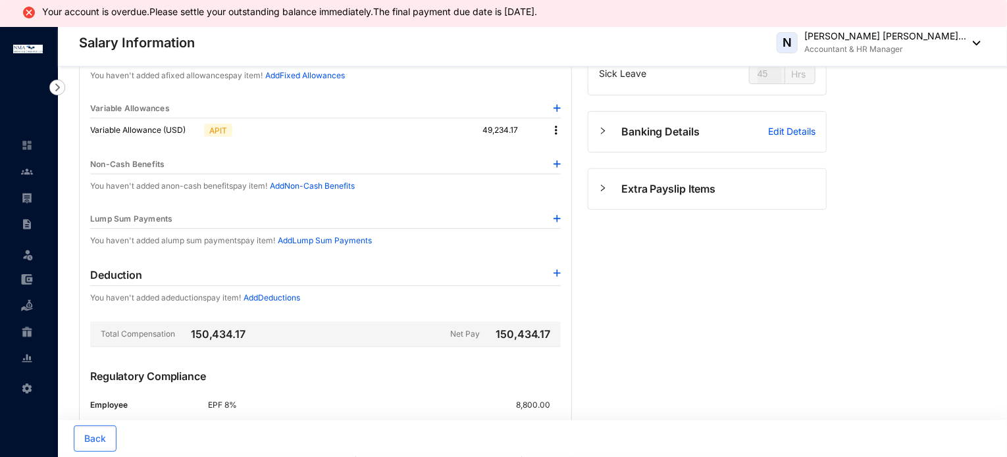
scroll to position [166, 0]
click at [277, 297] on p "Add Deductions" at bounding box center [271, 299] width 57 height 13
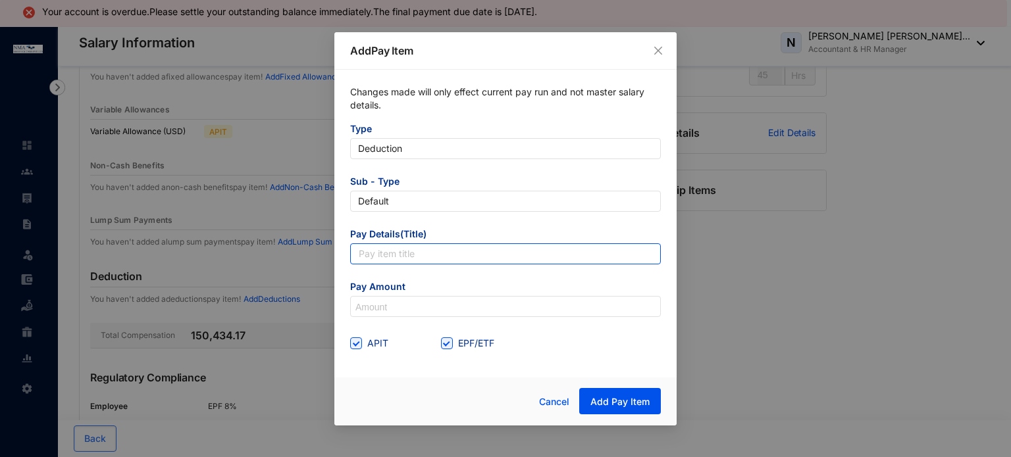
click at [393, 255] on input "text" at bounding box center [505, 253] width 311 height 21
click at [389, 331] on form "Type Deduction Sub - Type Default Pay Details(Title) Please enter your pay item…" at bounding box center [505, 238] width 311 height 232
click at [659, 44] on button "Close" at bounding box center [658, 50] width 14 height 14
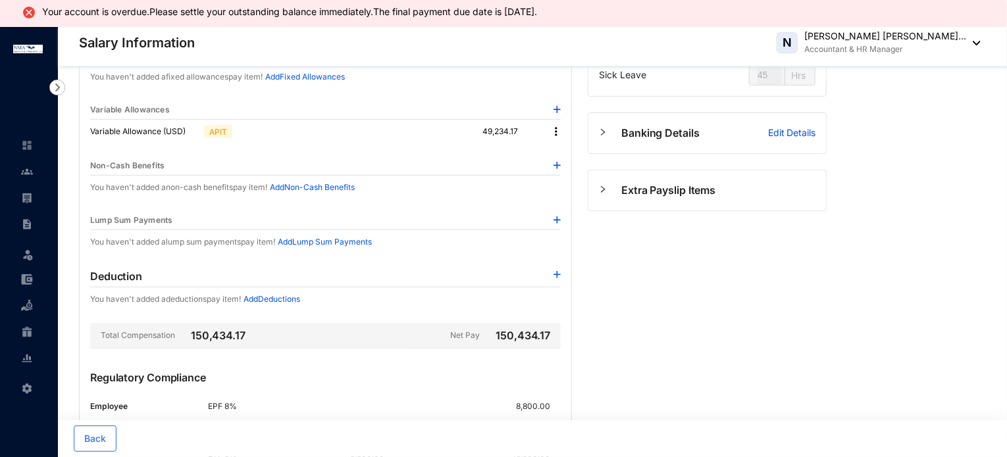
click at [406, 340] on div "Total Compensation 150,434.17 Net Pay 150,434.17" at bounding box center [325, 336] width 470 height 26
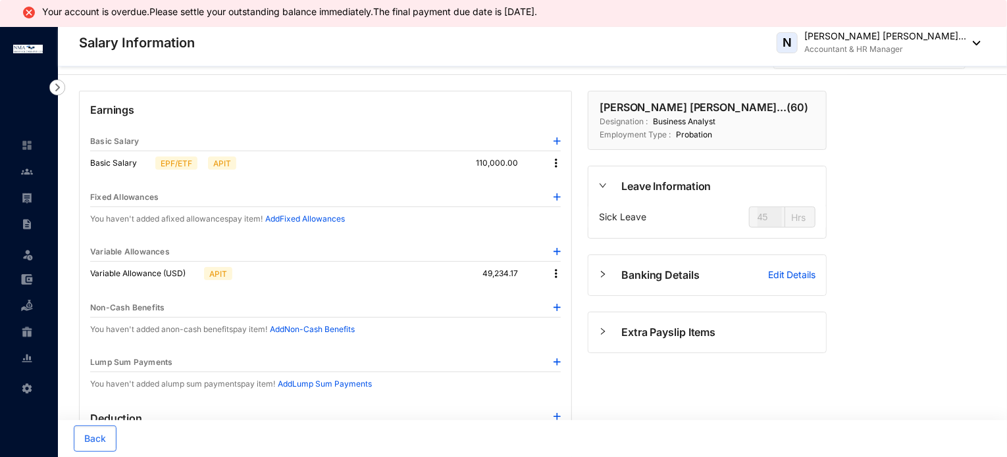
scroll to position [0, 0]
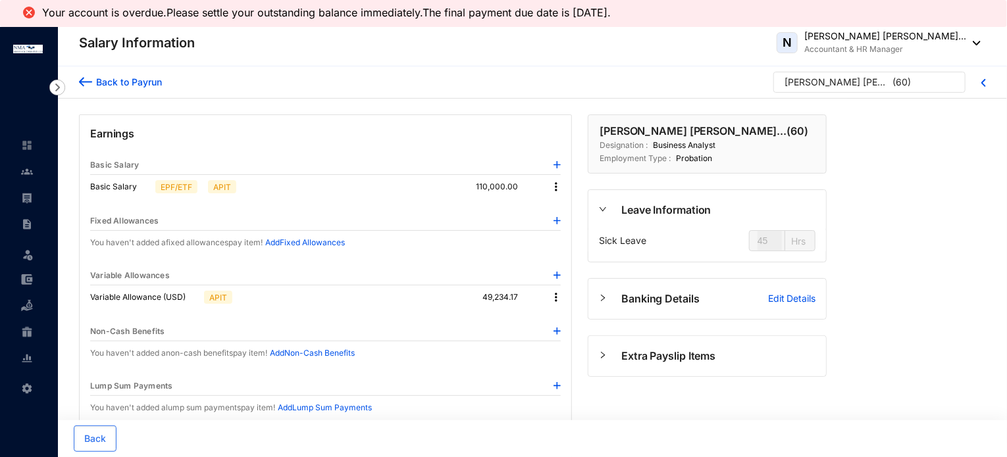
click at [128, 84] on div "Back to Payrun" at bounding box center [127, 82] width 70 height 14
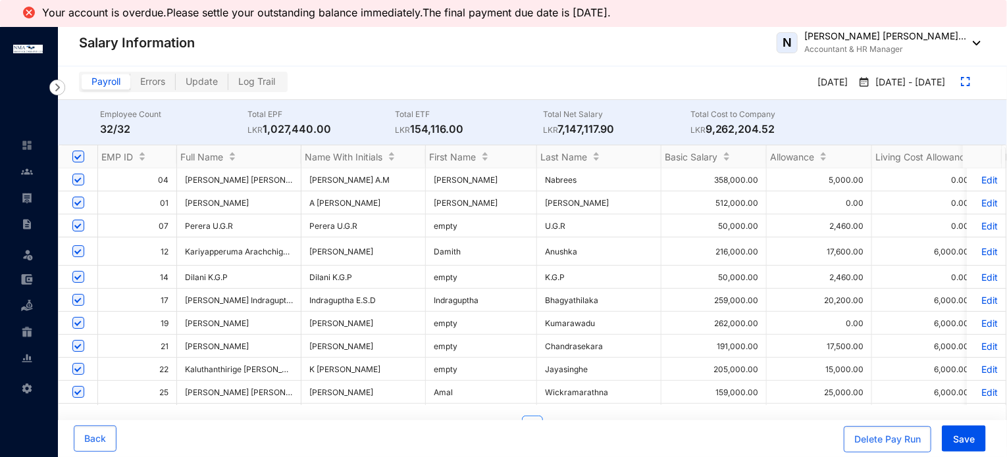
click at [145, 84] on span "Errors" at bounding box center [152, 81] width 25 height 11
click at [130, 85] on input "Errors" at bounding box center [130, 85] width 0 height 0
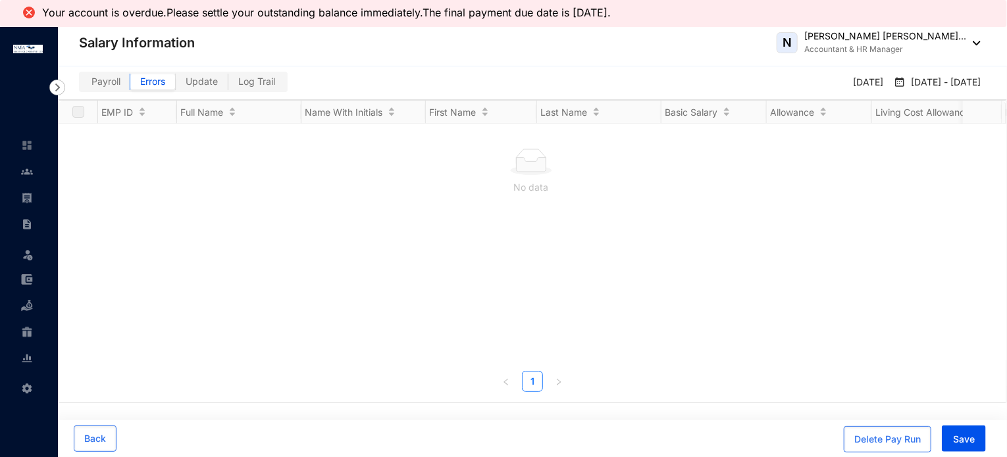
click at [199, 82] on span "Update" at bounding box center [202, 81] width 32 height 11
click at [176, 85] on input "Update" at bounding box center [176, 85] width 0 height 0
checkbox input "true"
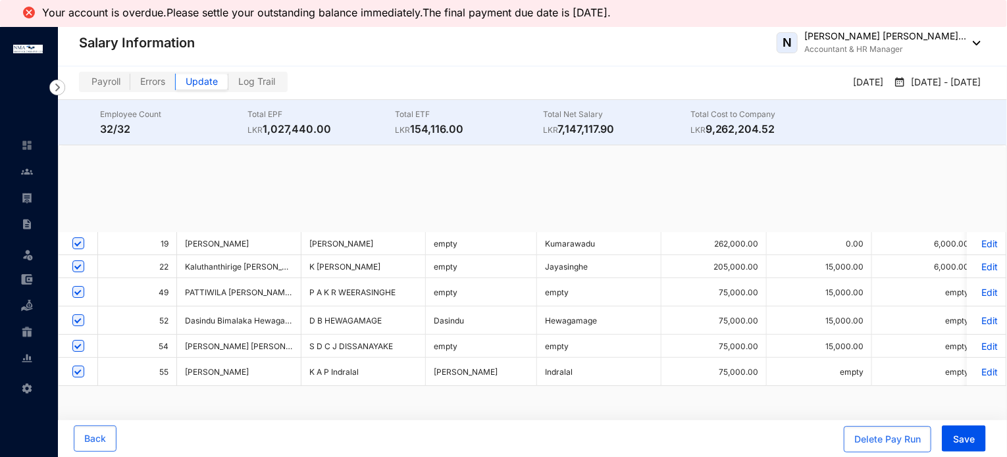
click at [252, 81] on span "Log Trail" at bounding box center [256, 81] width 37 height 11
click at [228, 85] on input "Log Trail" at bounding box center [228, 85] width 0 height 0
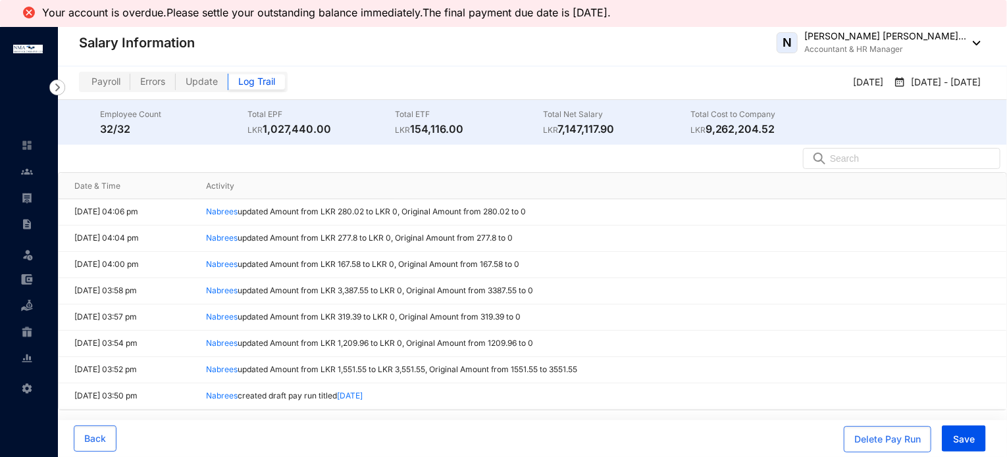
click at [144, 82] on span "Errors" at bounding box center [152, 81] width 25 height 11
click at [130, 85] on input "Errors" at bounding box center [130, 85] width 0 height 0
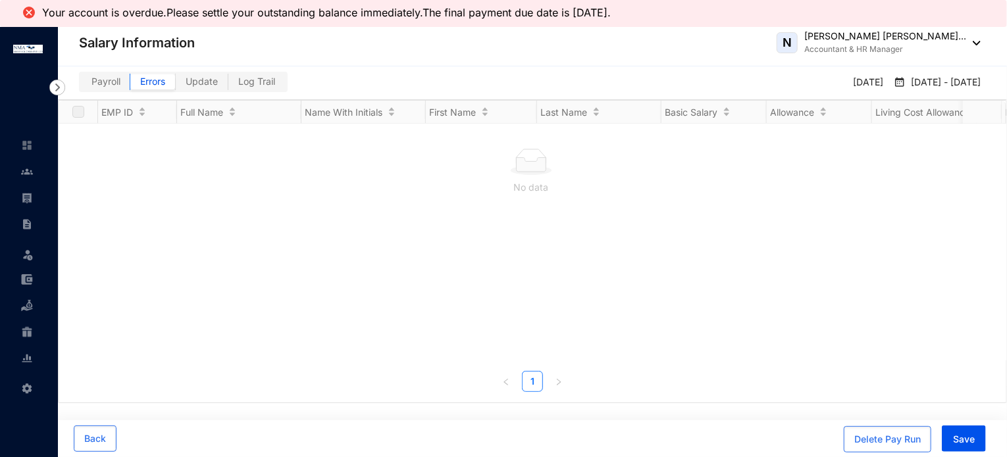
click at [114, 80] on span "Payroll" at bounding box center [105, 81] width 29 height 11
click at [82, 85] on input "Payroll" at bounding box center [82, 85] width 0 height 0
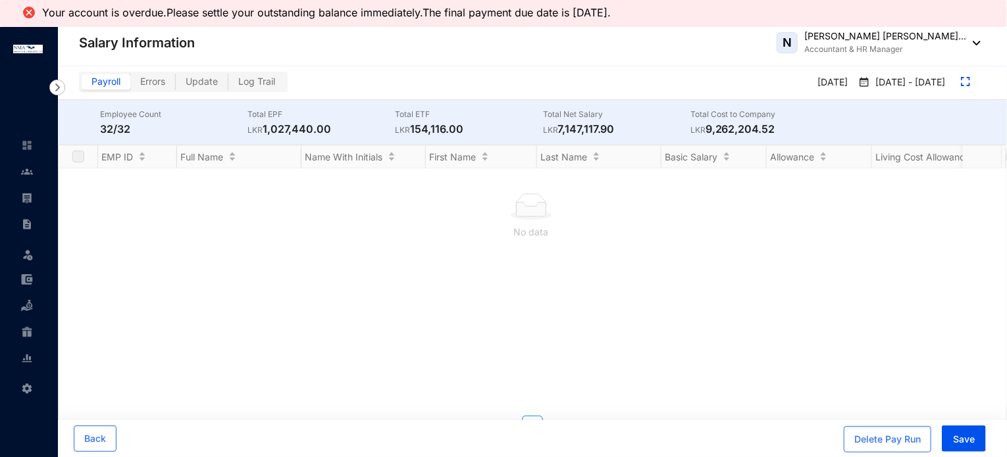
checkbox input "true"
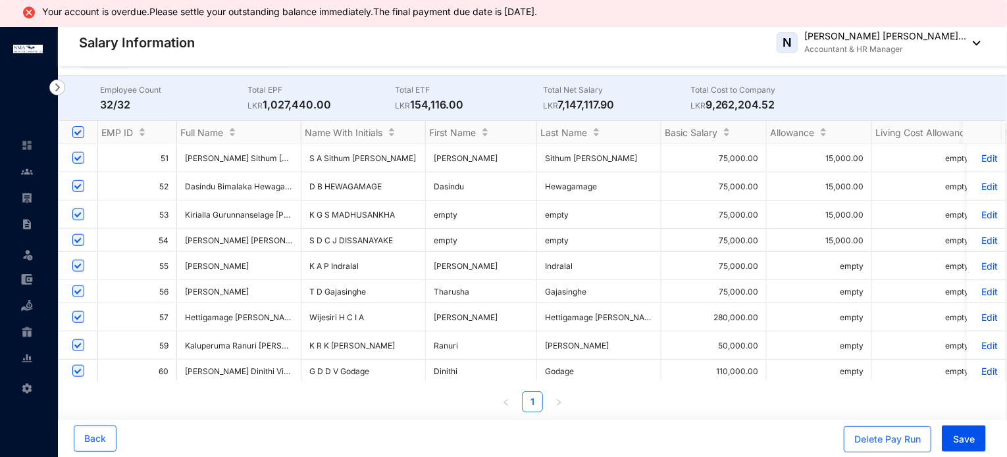
scroll to position [26, 0]
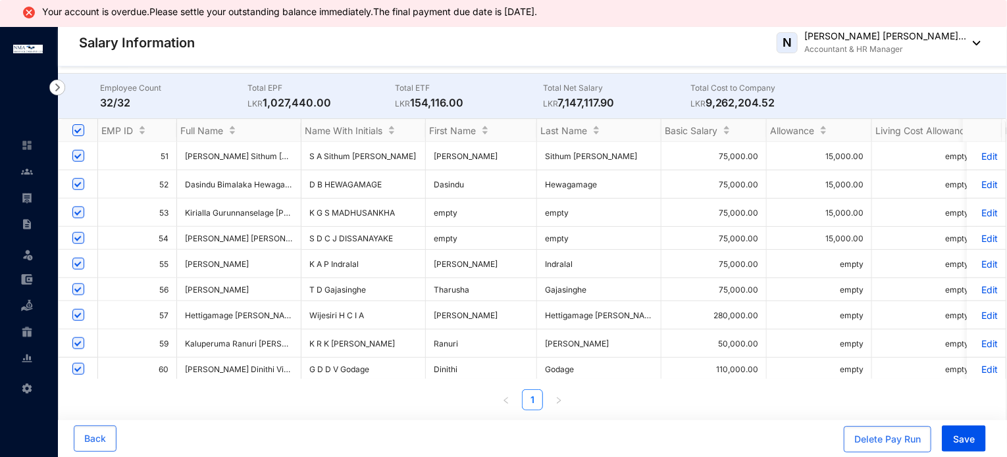
click at [977, 310] on p "Edit" at bounding box center [986, 315] width 23 height 11
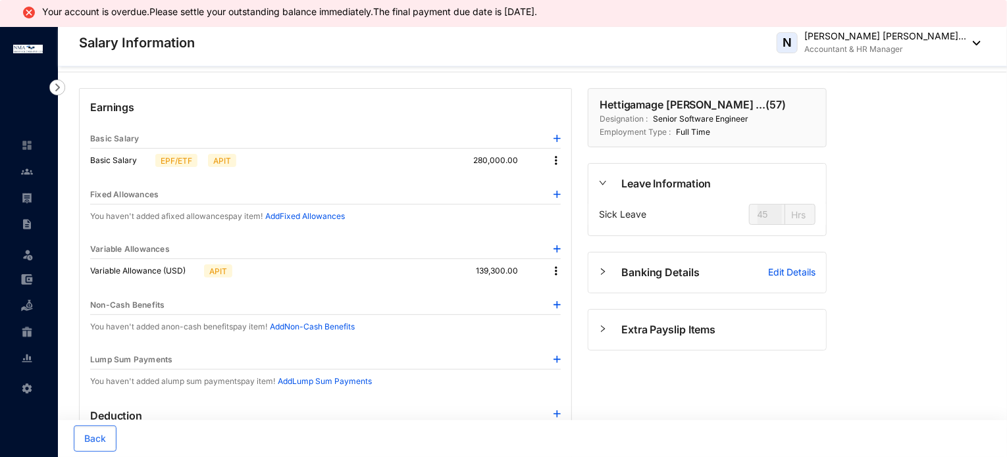
type input "20"
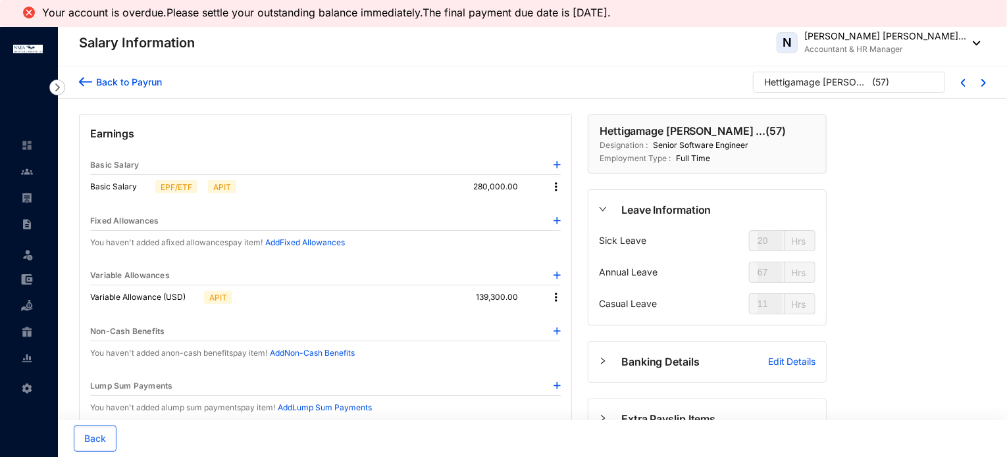
click at [119, 81] on div "Back to Payrun" at bounding box center [127, 82] width 70 height 14
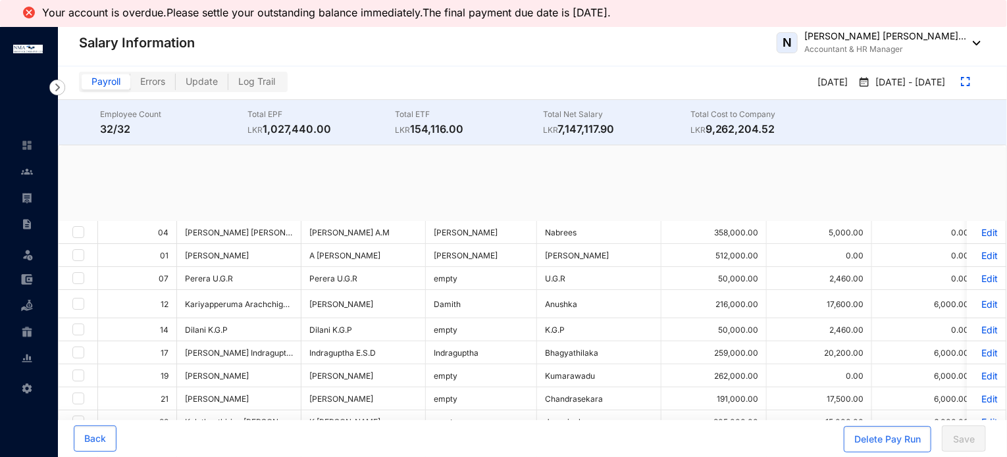
checkbox input "true"
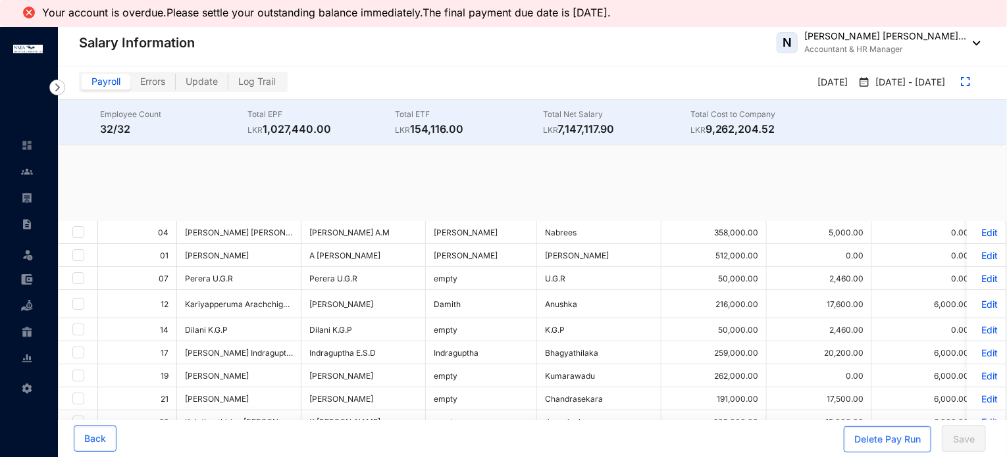
checkbox input "true"
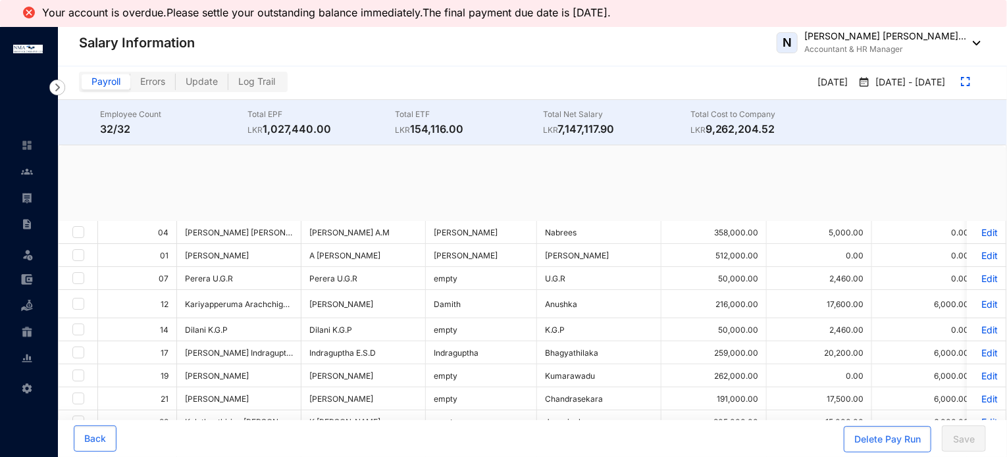
checkbox input "true"
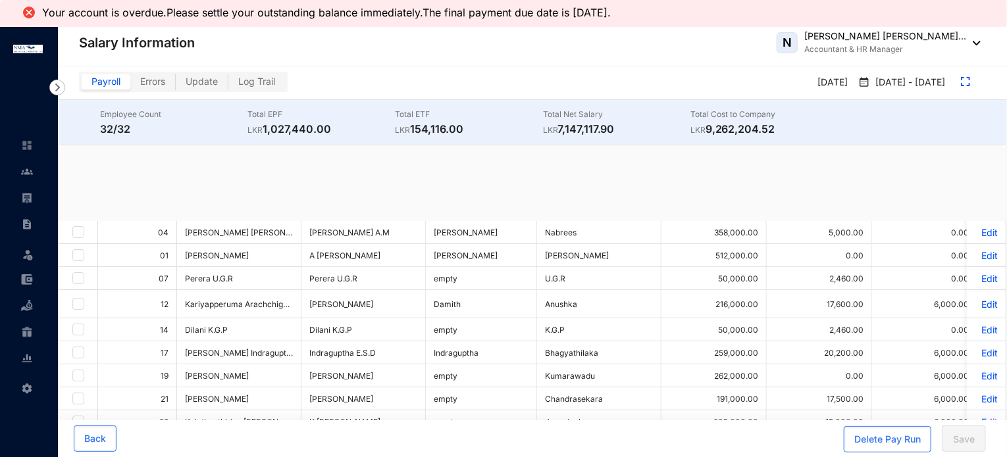
checkbox input "true"
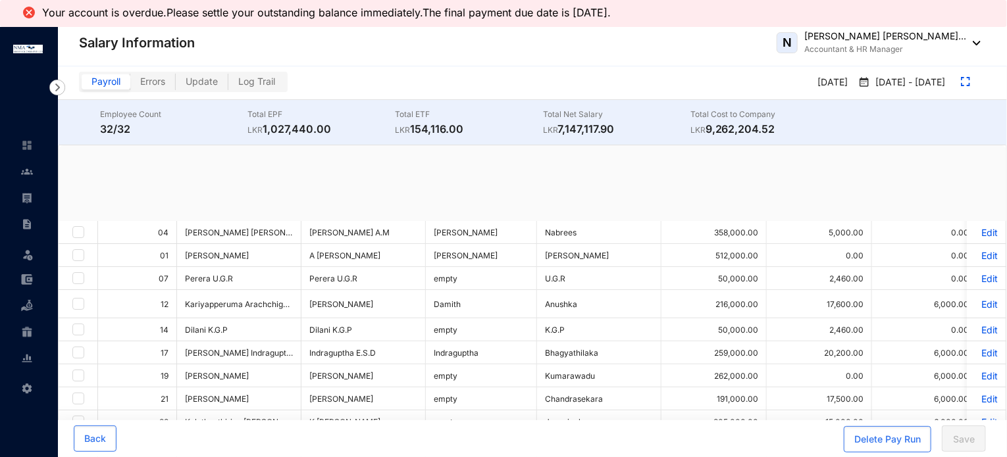
checkbox input "true"
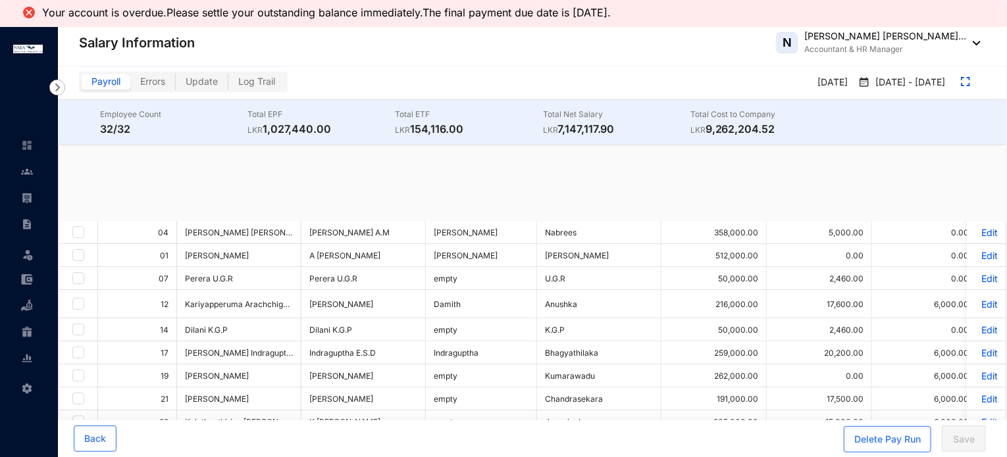
checkbox input "true"
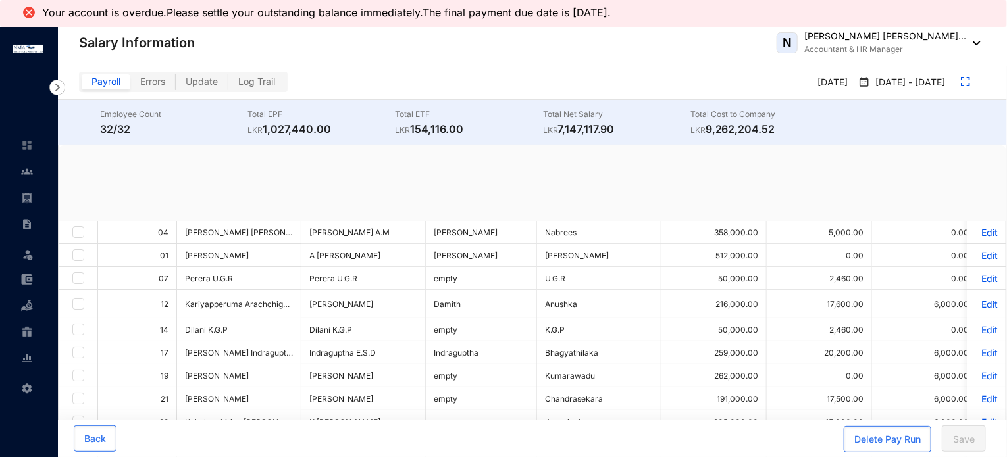
checkbox input "true"
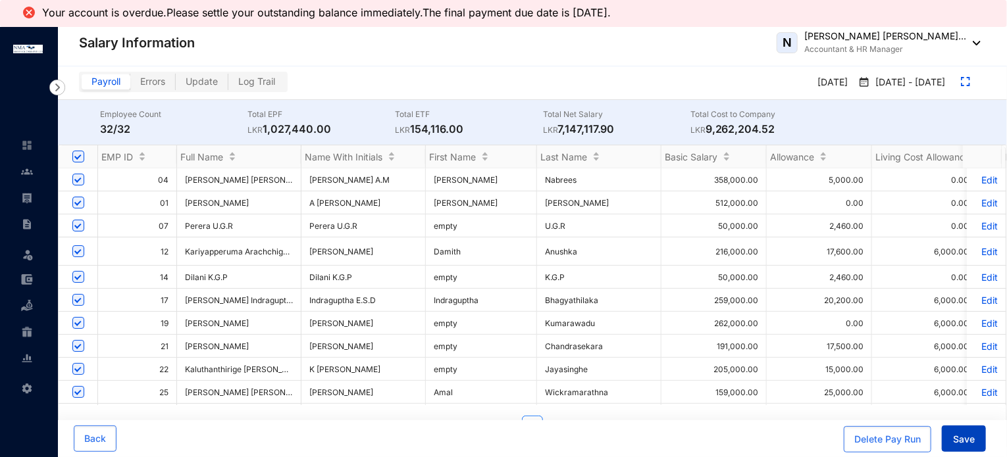
click at [964, 446] on span "Save" at bounding box center [964, 439] width 22 height 13
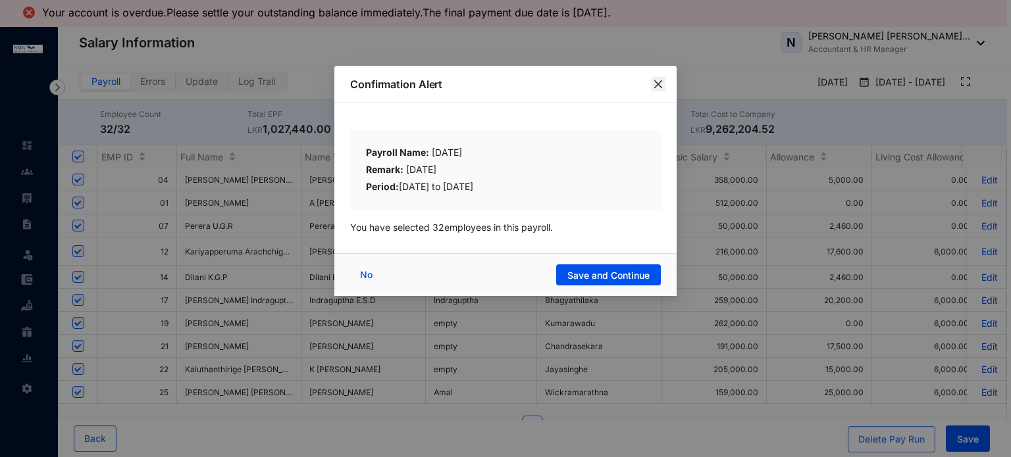
click at [659, 83] on icon "close" at bounding box center [658, 84] width 8 height 8
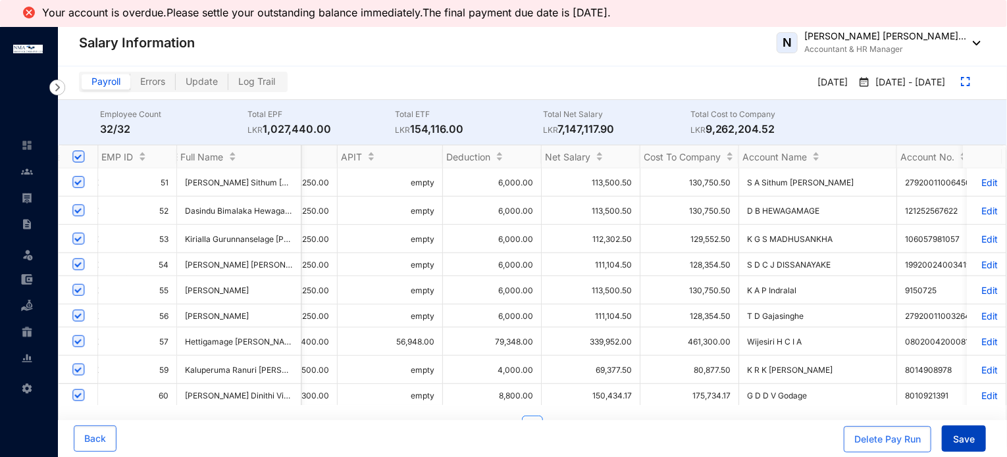
scroll to position [0, 1663]
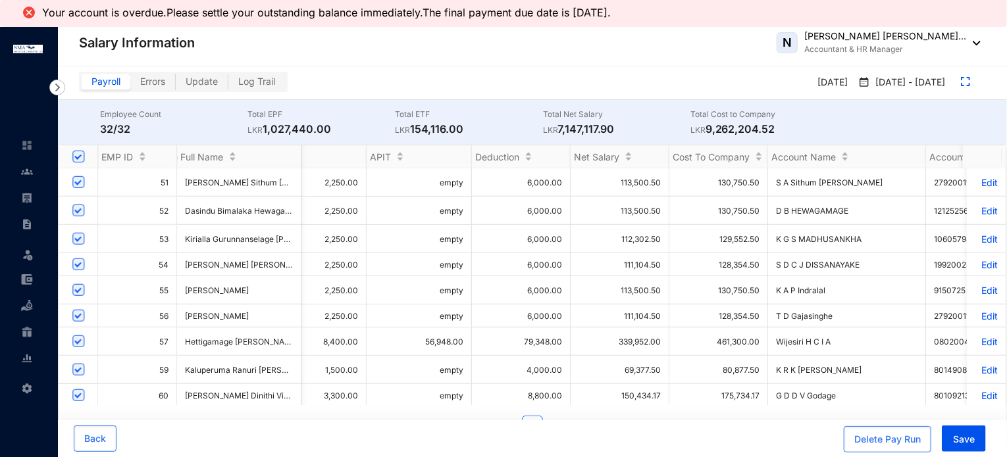
click at [977, 390] on p "Edit" at bounding box center [986, 395] width 23 height 11
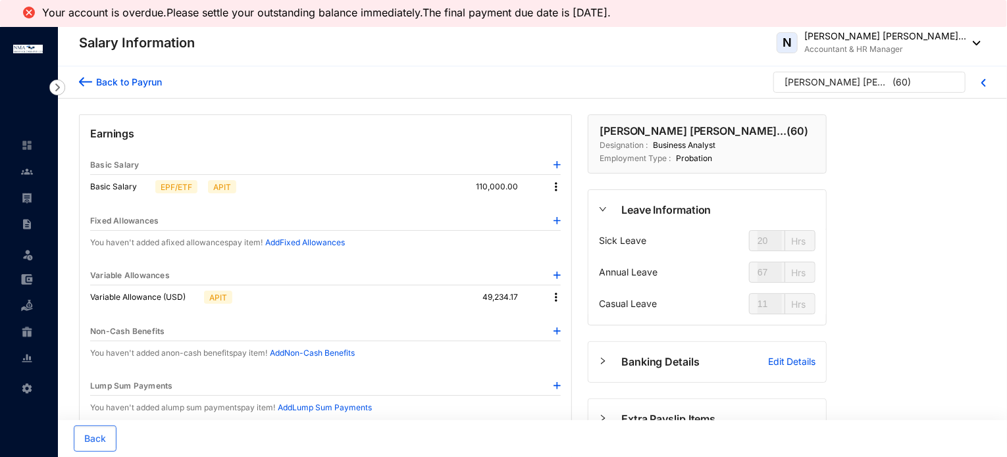
type input "45"
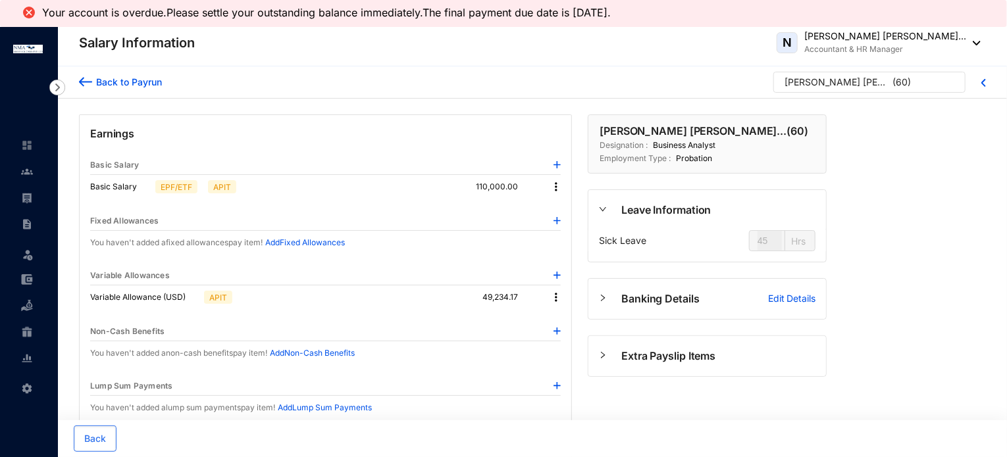
click at [112, 84] on div "Back to Payrun" at bounding box center [127, 82] width 70 height 14
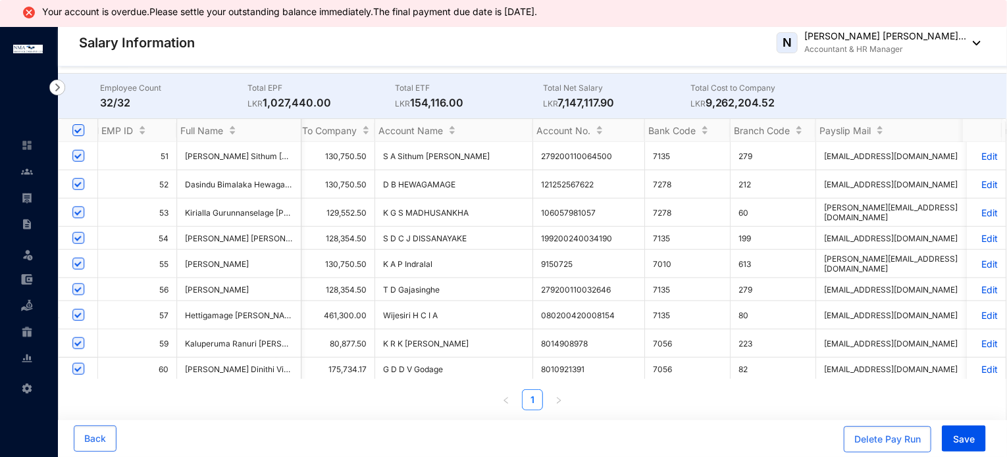
scroll to position [0, 270]
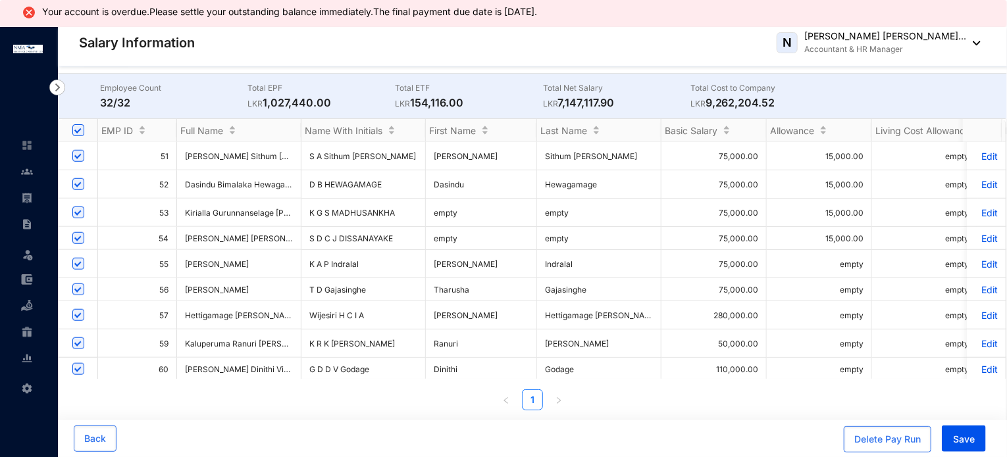
drag, startPoint x: 645, startPoint y: 306, endPoint x: 523, endPoint y: 305, distance: 121.7
drag, startPoint x: 434, startPoint y: 303, endPoint x: 515, endPoint y: 303, distance: 80.9
click at [515, 303] on td "[PERSON_NAME]" at bounding box center [481, 315] width 111 height 28
click at [557, 153] on td "Sithum [PERSON_NAME]" at bounding box center [599, 156] width 124 height 28
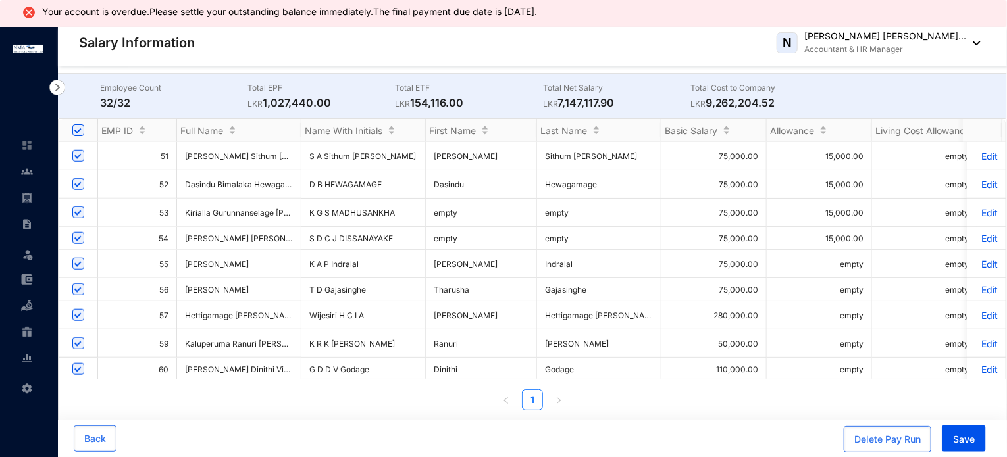
click at [557, 149] on td "Sithum [PERSON_NAME]" at bounding box center [599, 156] width 124 height 28
click at [576, 149] on td "Sithum [PERSON_NAME]" at bounding box center [599, 156] width 124 height 28
click at [566, 176] on td "Hewagamage" at bounding box center [599, 184] width 124 height 28
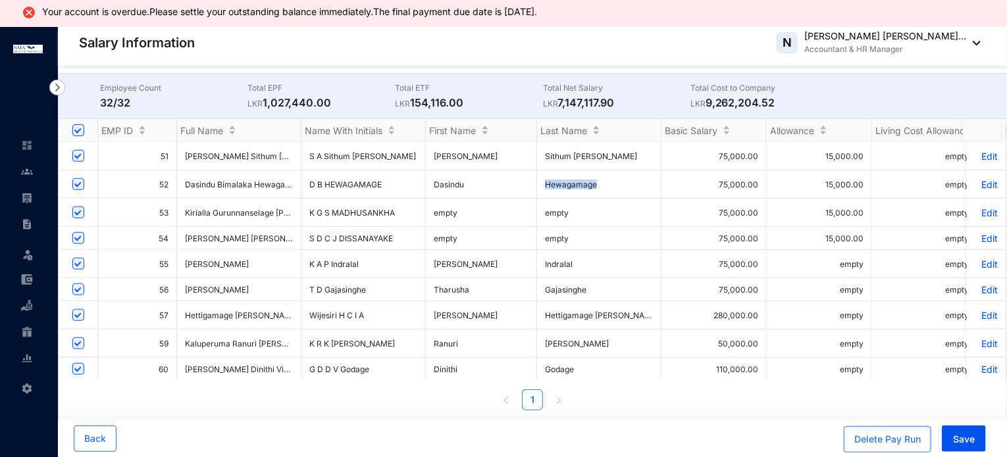
click at [566, 176] on td "Hewagamage" at bounding box center [599, 184] width 124 height 28
click at [549, 206] on td "empty" at bounding box center [599, 213] width 124 height 28
click at [551, 234] on td "empty" at bounding box center [599, 238] width 124 height 23
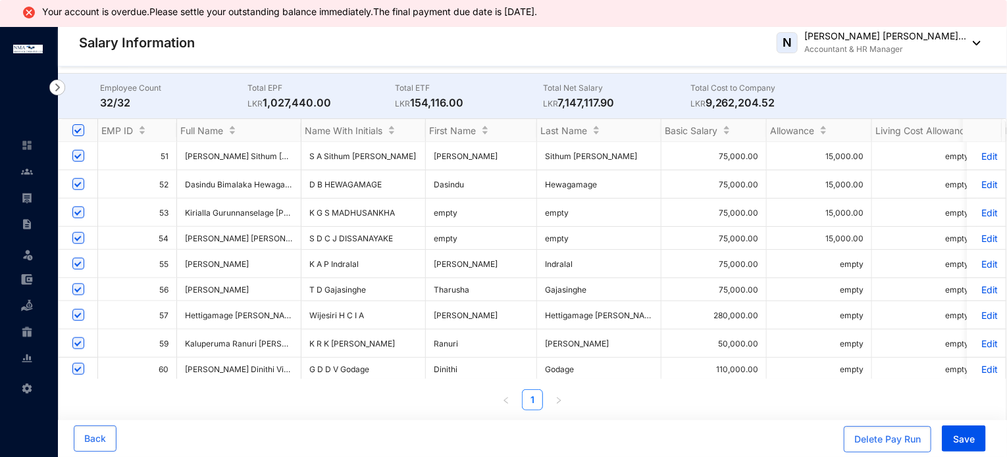
click at [551, 250] on td "Indralal" at bounding box center [599, 264] width 124 height 28
click at [551, 278] on td "Gajasinghe" at bounding box center [599, 289] width 124 height 23
click at [453, 278] on td "Tharusha" at bounding box center [481, 289] width 111 height 23
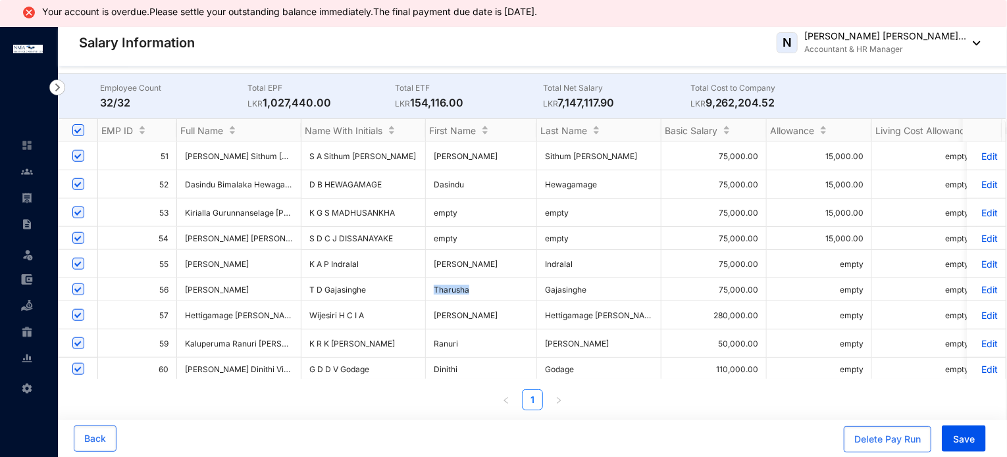
click at [453, 278] on td "Tharusha" at bounding box center [481, 289] width 111 height 23
click at [447, 252] on td "[PERSON_NAME]" at bounding box center [481, 264] width 111 height 28
click at [449, 301] on td "[PERSON_NAME]" at bounding box center [481, 315] width 111 height 28
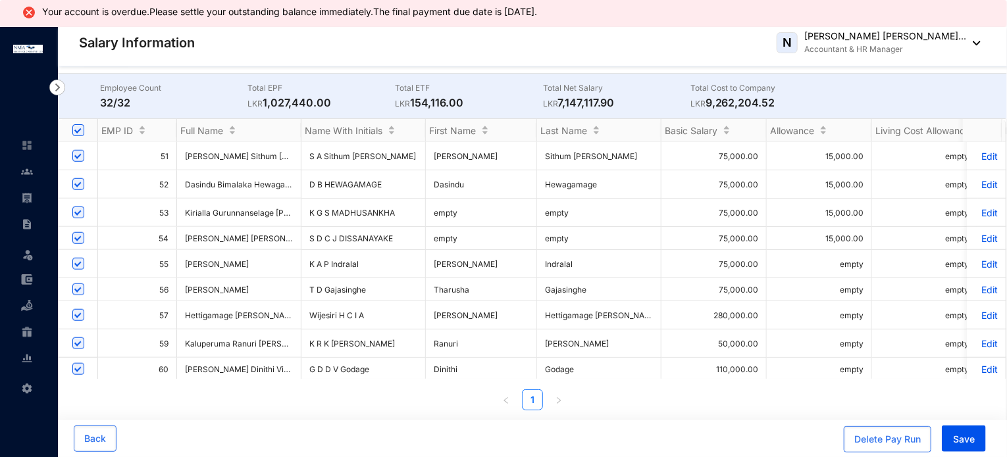
click at [438, 333] on td "Ranuri" at bounding box center [481, 344] width 111 height 28
click at [578, 330] on td "[PERSON_NAME]" at bounding box center [599, 344] width 124 height 28
click at [446, 360] on td "Dinithi" at bounding box center [481, 369] width 111 height 23
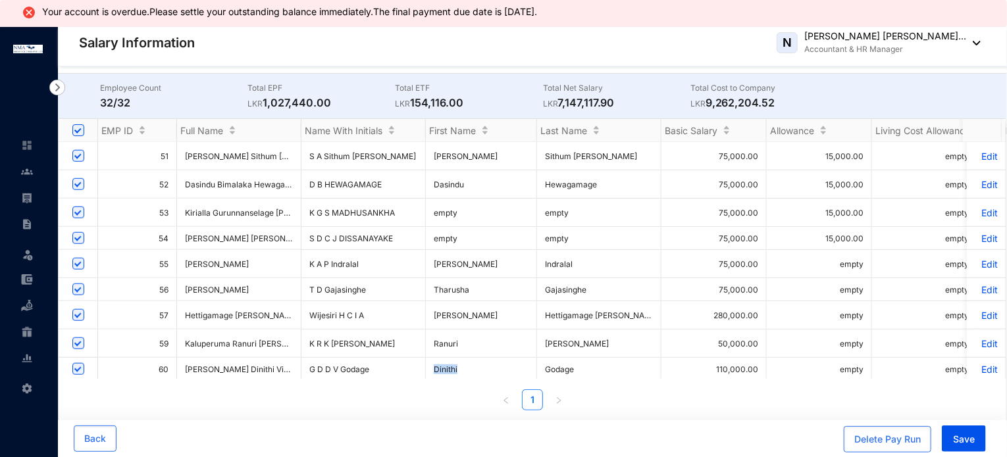
click at [446, 360] on td "Dinithi" at bounding box center [481, 369] width 111 height 23
click at [553, 358] on td "Godage" at bounding box center [599, 369] width 124 height 23
click at [448, 330] on td "Ranuri" at bounding box center [481, 344] width 111 height 28
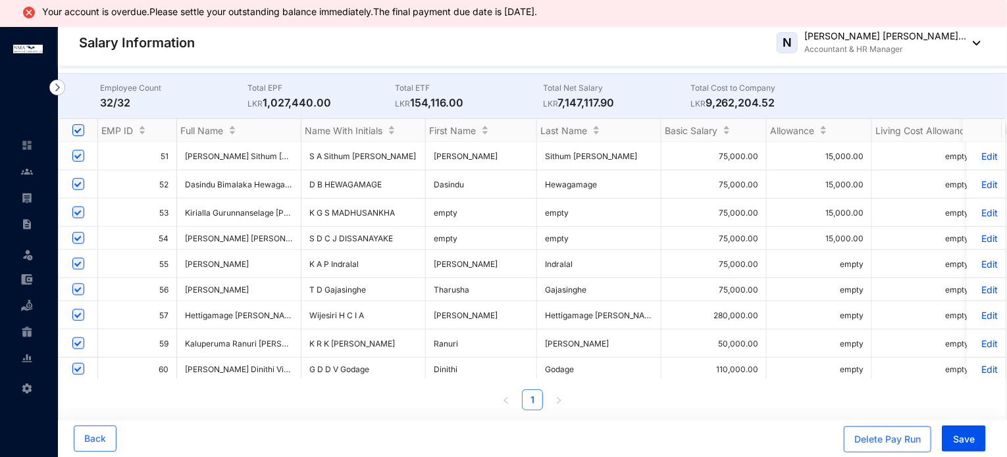
click at [556, 330] on td "[PERSON_NAME]" at bounding box center [599, 344] width 124 height 28
click at [556, 361] on td "Godage" at bounding box center [599, 369] width 124 height 23
click at [436, 358] on td "Dinithi" at bounding box center [481, 369] width 111 height 23
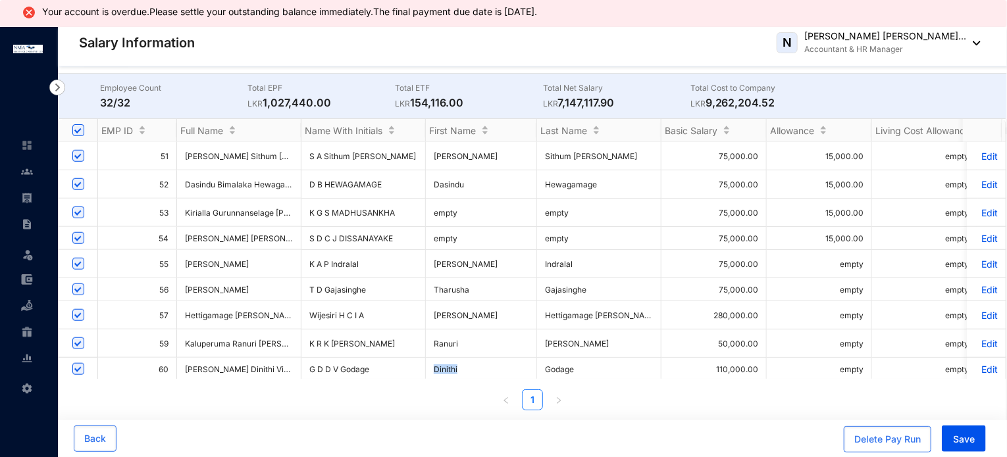
click at [436, 358] on td "Dinithi" at bounding box center [481, 369] width 111 height 23
click at [438, 332] on td "Ranuri" at bounding box center [481, 344] width 111 height 28
click at [452, 302] on td "[PERSON_NAME]" at bounding box center [481, 315] width 111 height 28
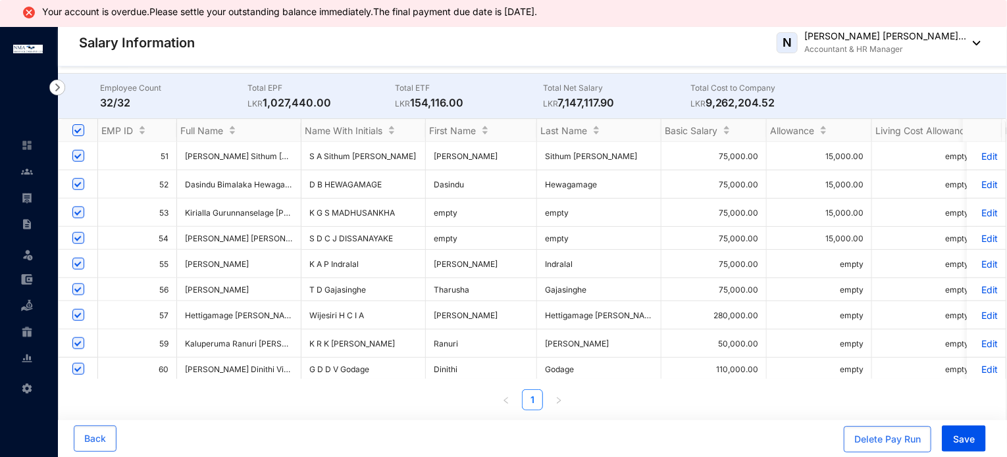
click at [487, 302] on td "[PERSON_NAME]" at bounding box center [481, 315] width 111 height 28
click at [447, 278] on td "Tharusha" at bounding box center [481, 289] width 111 height 23
click at [585, 279] on td "Gajasinghe" at bounding box center [599, 289] width 124 height 23
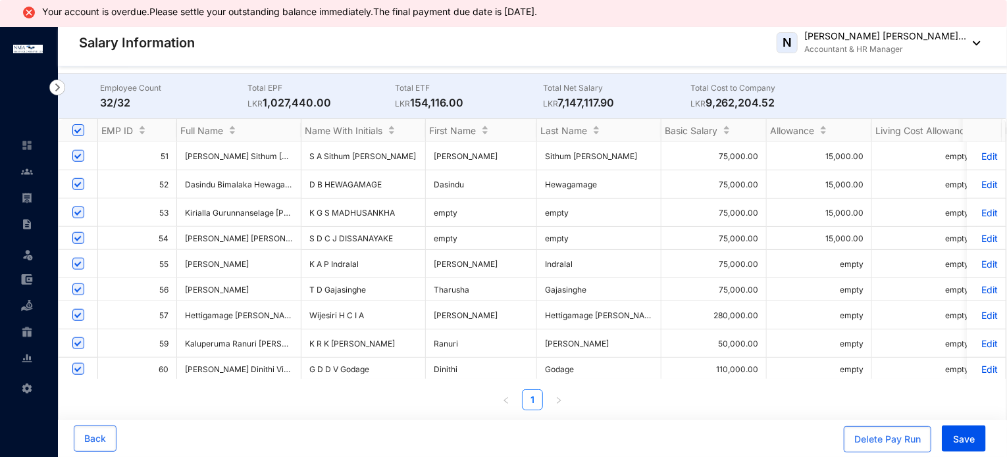
click at [585, 279] on td "Gajasinghe" at bounding box center [599, 289] width 124 height 23
click at [579, 278] on td "Gajasinghe" at bounding box center [599, 289] width 124 height 23
click at [570, 309] on td "Hettigamage [PERSON_NAME]" at bounding box center [599, 315] width 124 height 28
click at [569, 311] on span "Hettigamage [PERSON_NAME]" at bounding box center [602, 316] width 114 height 10
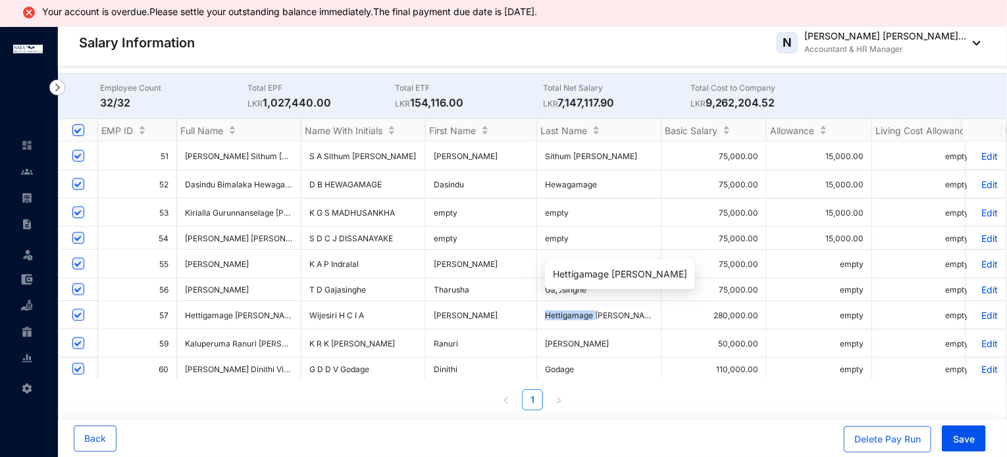
click at [569, 311] on span "Hettigamage [PERSON_NAME]" at bounding box center [602, 316] width 114 height 10
click at [623, 311] on span "Hettigamage [PERSON_NAME]" at bounding box center [602, 316] width 114 height 10
click at [604, 311] on span "Hettigamage [PERSON_NAME]" at bounding box center [602, 316] width 114 height 10
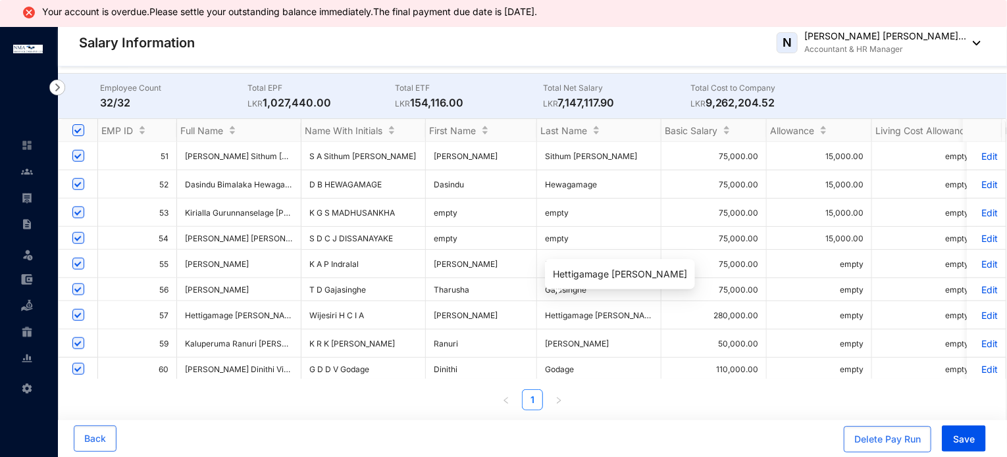
click at [628, 311] on span "Hettigamage [PERSON_NAME]" at bounding box center [602, 316] width 114 height 10
click at [571, 311] on span "Hettigamage [PERSON_NAME]" at bounding box center [602, 316] width 114 height 10
click at [552, 330] on td "[PERSON_NAME]" at bounding box center [599, 344] width 124 height 28
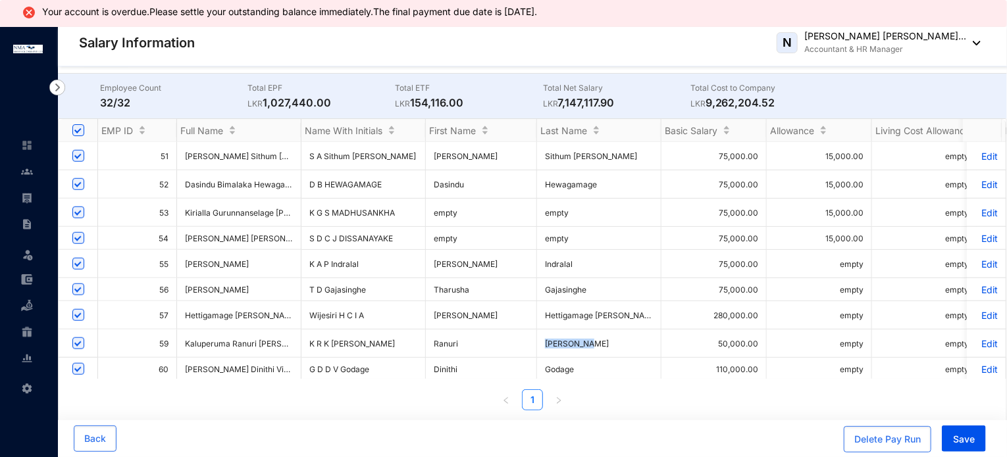
click at [552, 330] on td "[PERSON_NAME]" at bounding box center [599, 344] width 124 height 28
click at [555, 358] on td "Godage" at bounding box center [599, 369] width 124 height 23
click at [448, 330] on td "Ranuri" at bounding box center [481, 344] width 111 height 28
click at [447, 330] on td "Ranuri" at bounding box center [481, 344] width 111 height 28
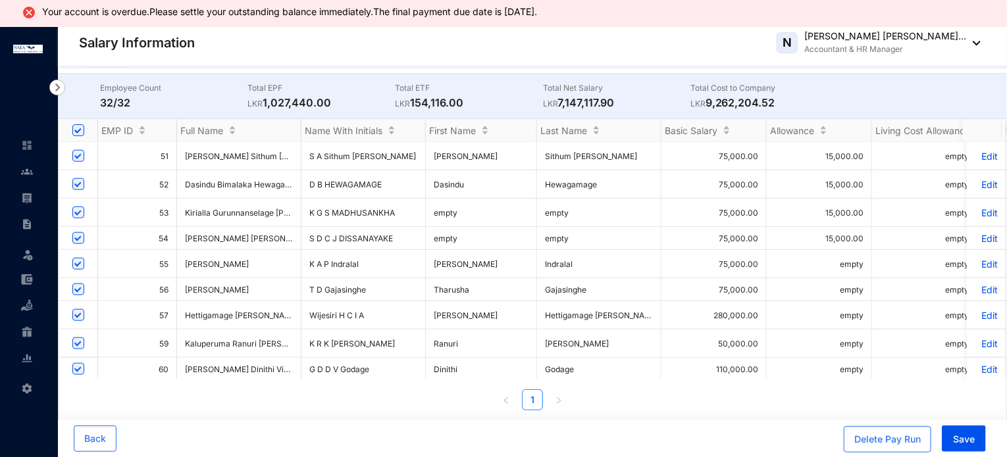
click at [442, 358] on td "Dinithi" at bounding box center [481, 369] width 111 height 23
click at [454, 304] on td "[PERSON_NAME]" at bounding box center [481, 315] width 111 height 28
click at [500, 303] on td "[PERSON_NAME]" at bounding box center [481, 315] width 111 height 28
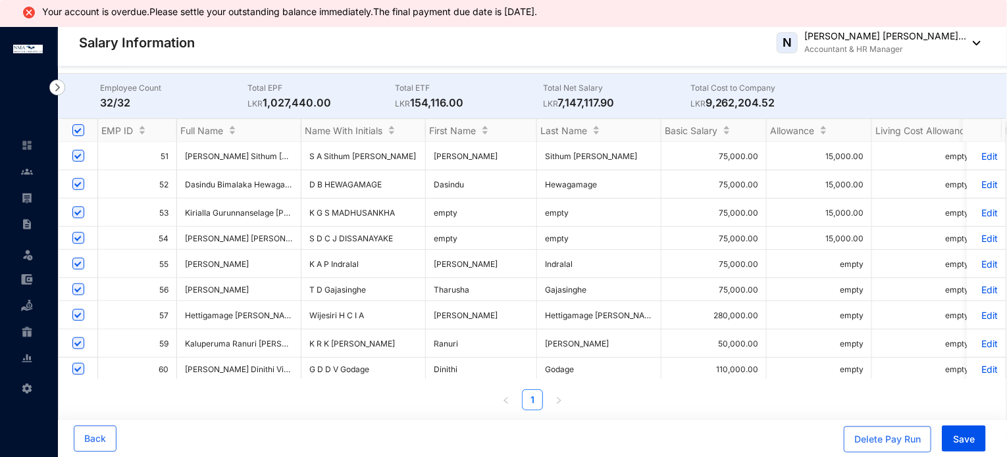
click at [500, 303] on td "[PERSON_NAME]" at bounding box center [481, 315] width 111 height 28
click at [463, 278] on td "Tharusha" at bounding box center [481, 289] width 111 height 23
click at [553, 278] on td "Gajasinghe" at bounding box center [599, 289] width 124 height 23
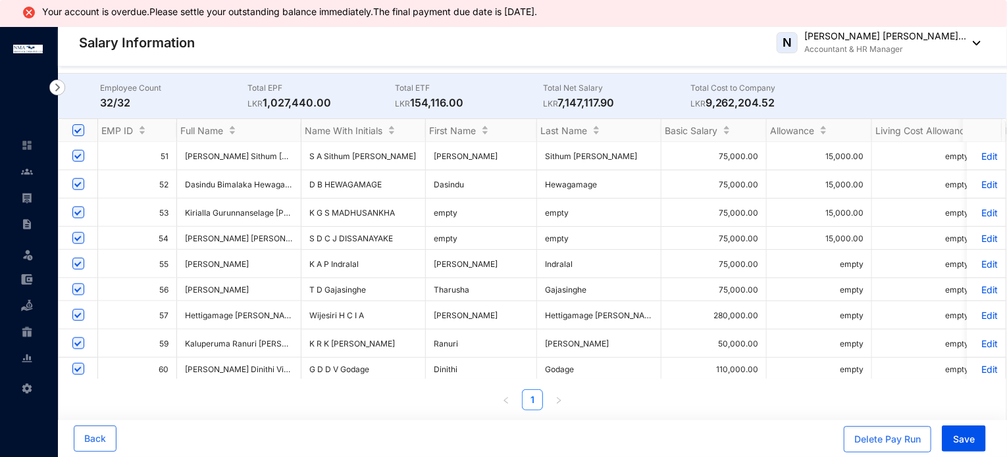
click at [445, 255] on td "[PERSON_NAME]" at bounding box center [481, 264] width 111 height 28
click at [555, 255] on td "Indralal" at bounding box center [599, 264] width 124 height 28
click at [444, 234] on td "empty" at bounding box center [481, 238] width 111 height 23
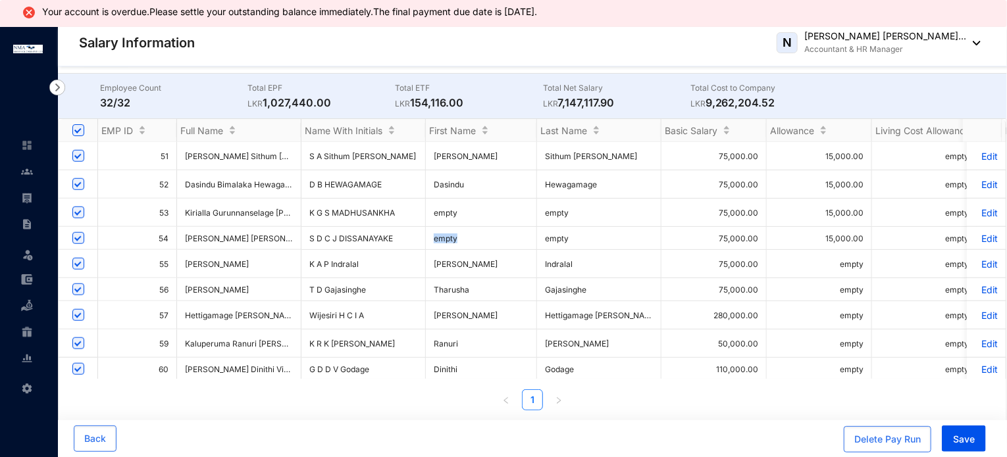
click at [444, 234] on td "empty" at bounding box center [481, 238] width 111 height 23
click at [561, 230] on td "empty" at bounding box center [599, 238] width 124 height 23
click at [559, 206] on td "empty" at bounding box center [599, 213] width 124 height 28
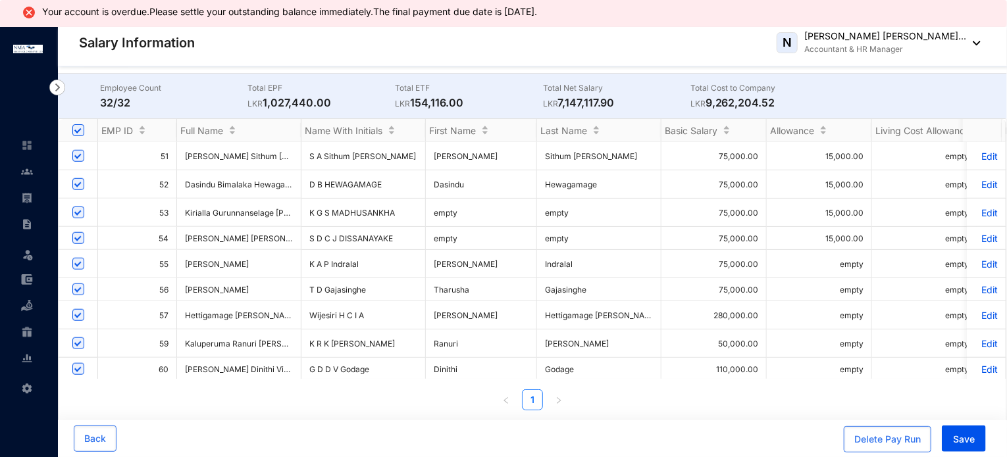
click at [455, 203] on td "empty" at bounding box center [481, 213] width 111 height 28
click at [440, 209] on td "empty" at bounding box center [481, 213] width 111 height 28
click at [455, 179] on td "Dasindu" at bounding box center [481, 184] width 111 height 28
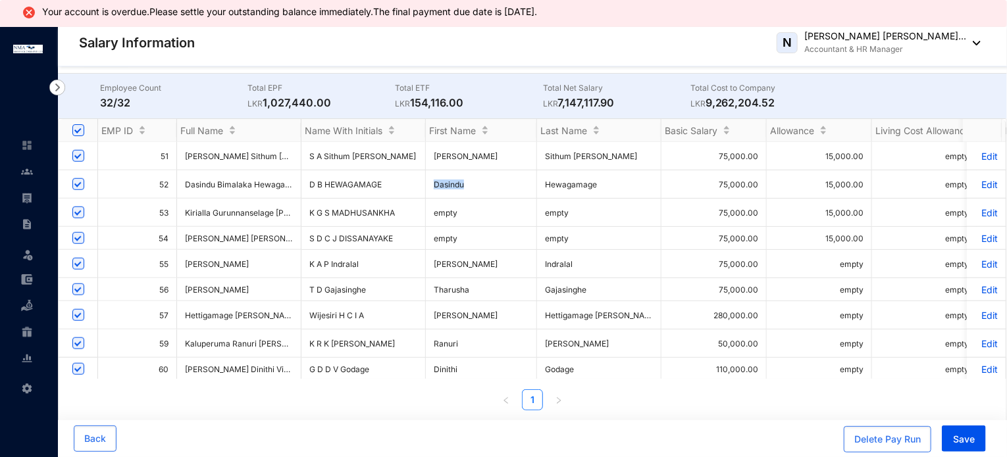
click at [455, 179] on td "Dasindu" at bounding box center [481, 184] width 111 height 28
click at [570, 172] on td "Hewagamage" at bounding box center [599, 184] width 124 height 28
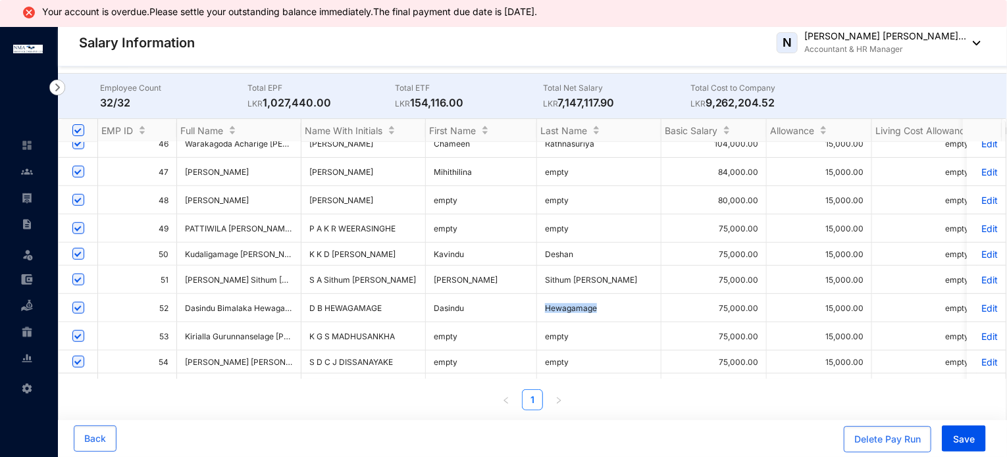
scroll to position [435, 0]
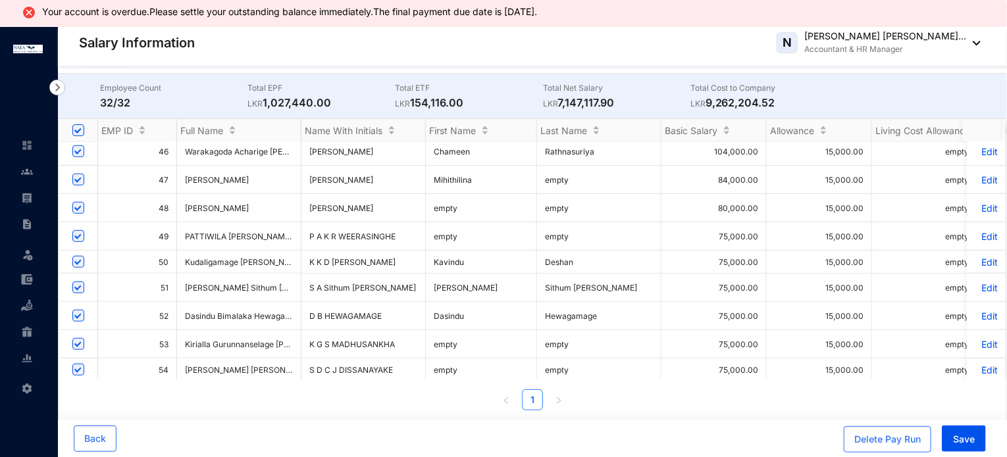
click at [584, 280] on td "Sithum [PERSON_NAME]" at bounding box center [599, 288] width 124 height 28
click at [557, 279] on td "Sithum [PERSON_NAME]" at bounding box center [599, 288] width 124 height 28
click at [480, 275] on td "[PERSON_NAME]" at bounding box center [481, 288] width 111 height 28
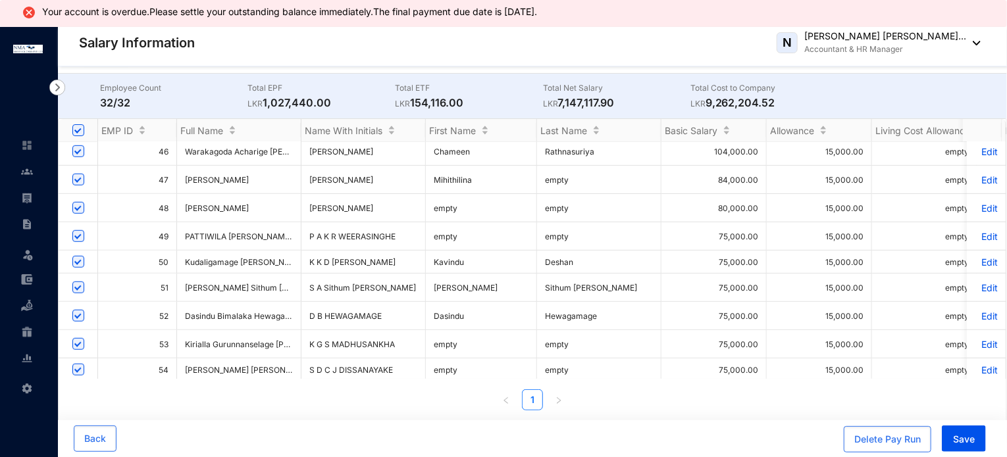
click at [480, 275] on td "[PERSON_NAME]" at bounding box center [481, 288] width 111 height 28
click at [435, 282] on td "[PERSON_NAME]" at bounding box center [481, 288] width 111 height 28
click at [452, 255] on td "Kavindu" at bounding box center [481, 262] width 111 height 23
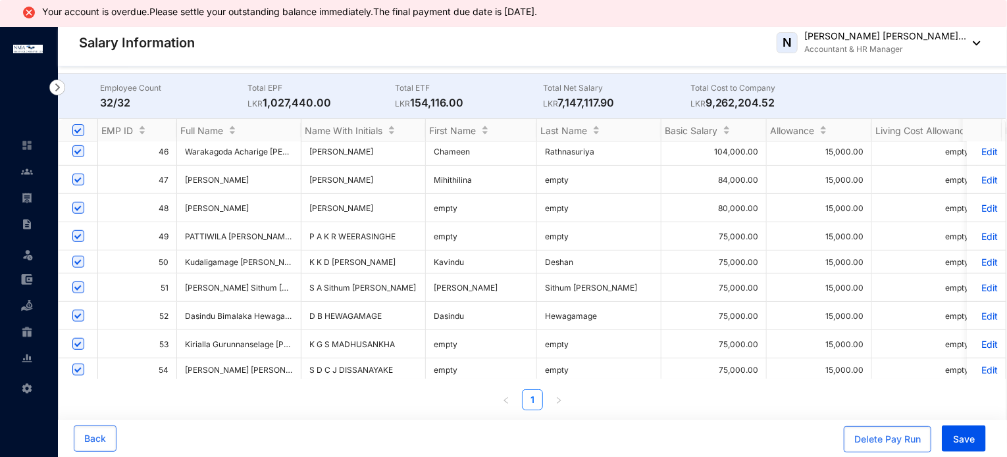
click at [582, 253] on td "Deshan" at bounding box center [599, 262] width 124 height 23
click at [561, 254] on td "Deshan" at bounding box center [599, 262] width 124 height 23
click at [558, 231] on td "empty" at bounding box center [599, 236] width 124 height 28
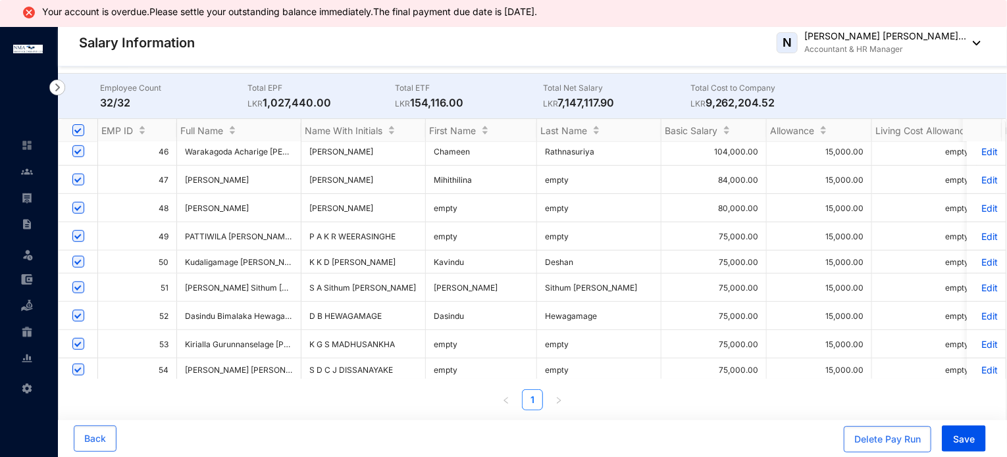
click at [445, 222] on td "empty" at bounding box center [481, 236] width 111 height 28
click at [445, 225] on td "empty" at bounding box center [481, 236] width 111 height 28
click at [455, 203] on td "empty" at bounding box center [481, 208] width 111 height 28
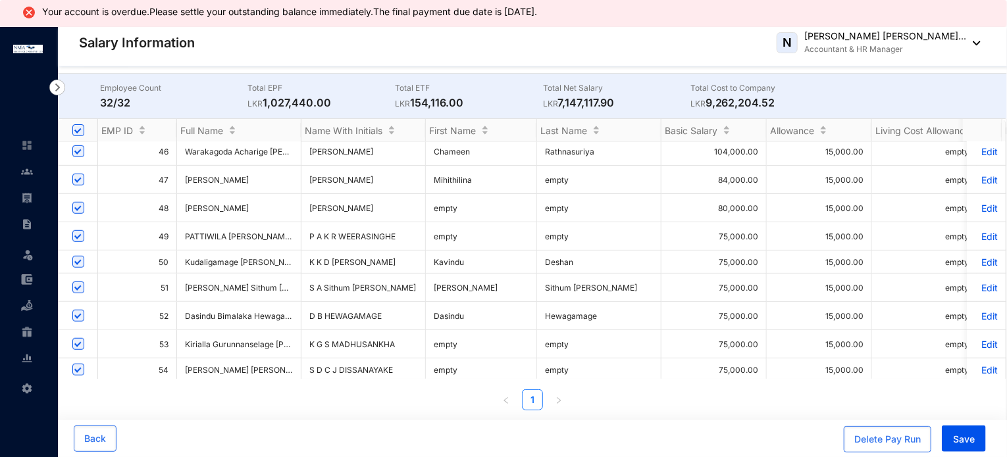
click at [565, 198] on td "empty" at bounding box center [599, 208] width 124 height 28
click at [440, 203] on td "empty" at bounding box center [481, 208] width 111 height 28
click at [561, 173] on td "empty" at bounding box center [599, 180] width 124 height 28
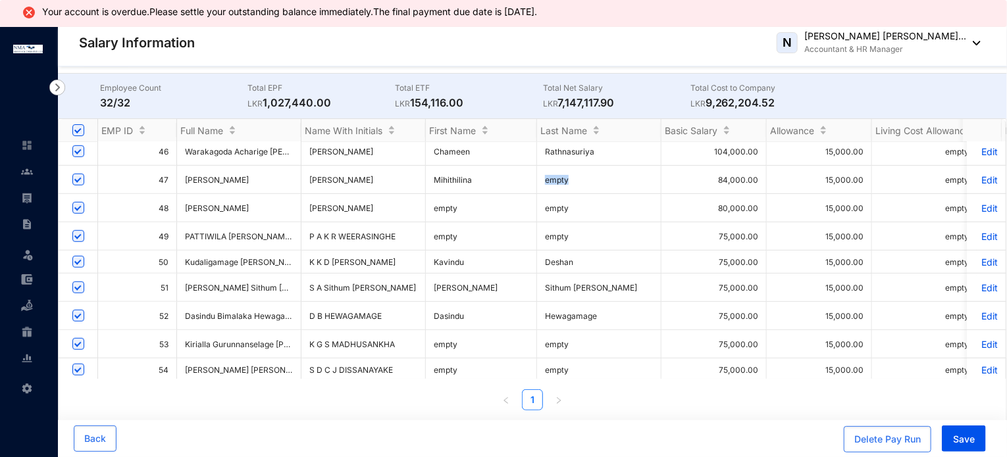
click at [561, 173] on td "empty" at bounding box center [599, 180] width 124 height 28
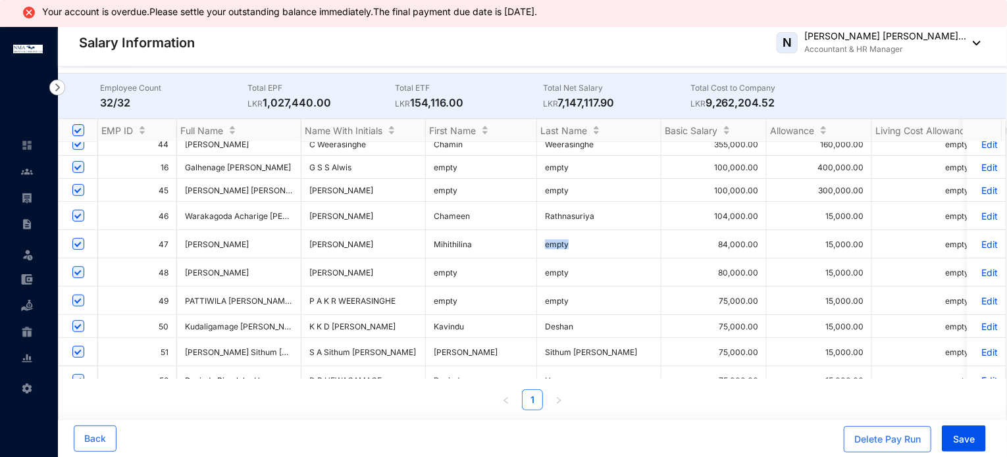
scroll to position [369, 0]
click at [449, 236] on td "Mihithilina" at bounding box center [481, 246] width 111 height 28
click at [555, 207] on td "Rathnasuriya" at bounding box center [599, 217] width 124 height 28
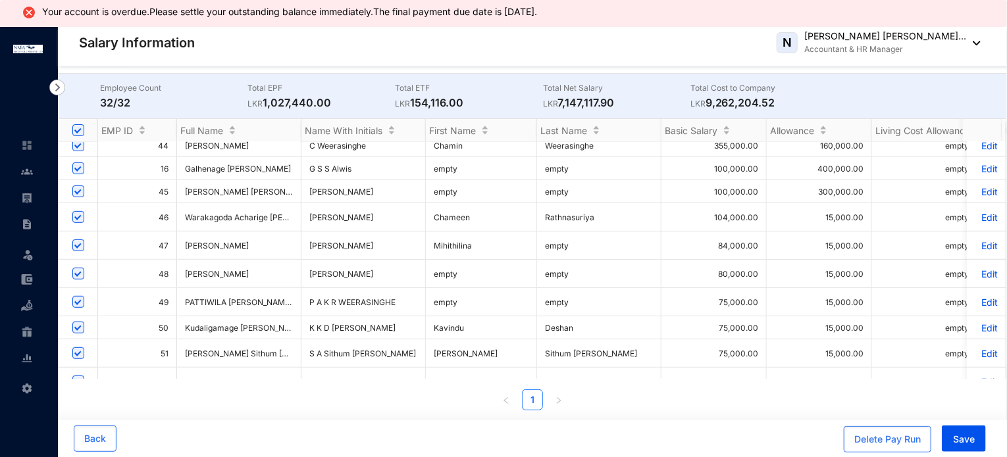
click at [453, 206] on td "Chameen" at bounding box center [481, 217] width 111 height 28
click at [447, 180] on td "empty" at bounding box center [481, 191] width 111 height 23
click at [558, 180] on td "empty" at bounding box center [599, 191] width 124 height 23
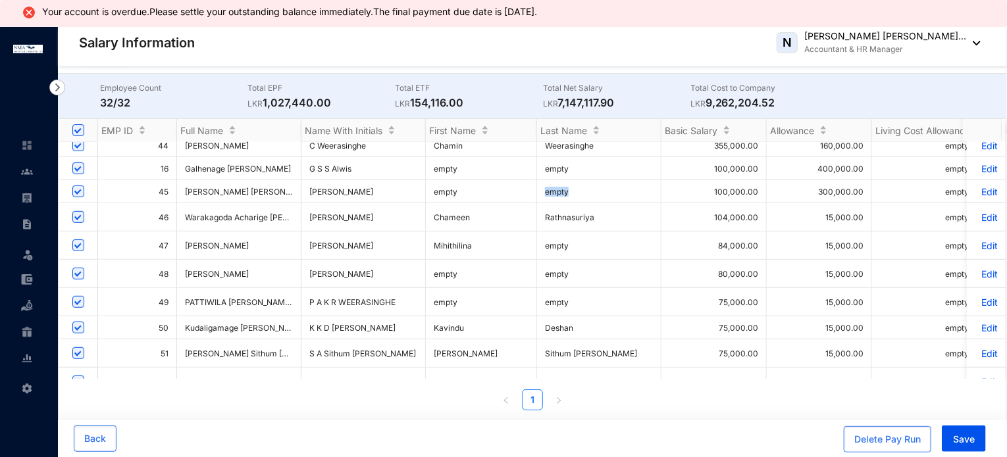
click at [558, 180] on td "empty" at bounding box center [599, 191] width 124 height 23
click at [563, 157] on td "empty" at bounding box center [599, 168] width 124 height 23
click at [436, 163] on td "empty" at bounding box center [481, 168] width 111 height 23
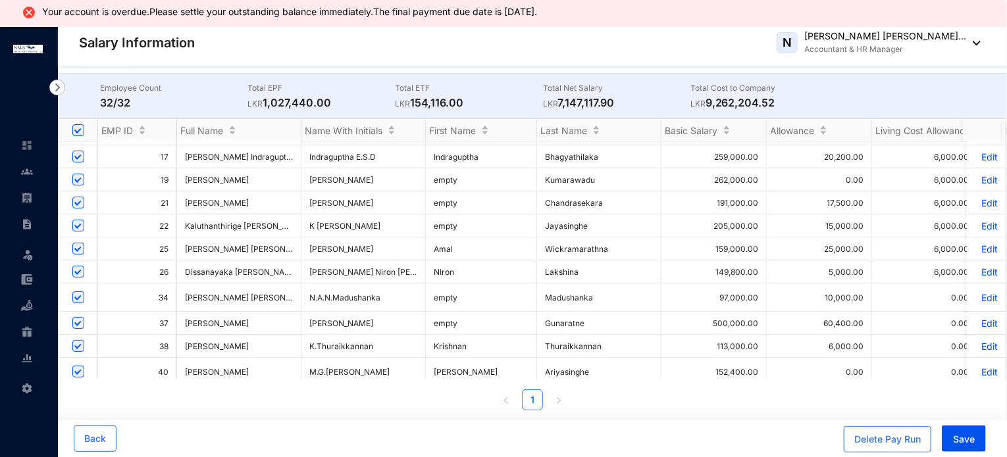
scroll to position [40, 0]
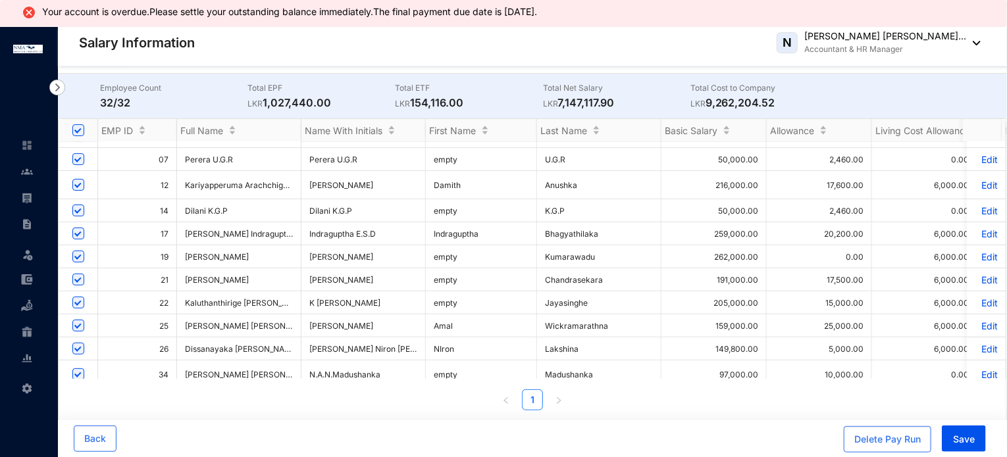
click at [453, 236] on td "Indraguptha" at bounding box center [481, 233] width 111 height 23
click at [571, 234] on td "Bhagyathilaka" at bounding box center [599, 233] width 124 height 23
click at [448, 263] on td "empty" at bounding box center [481, 256] width 111 height 23
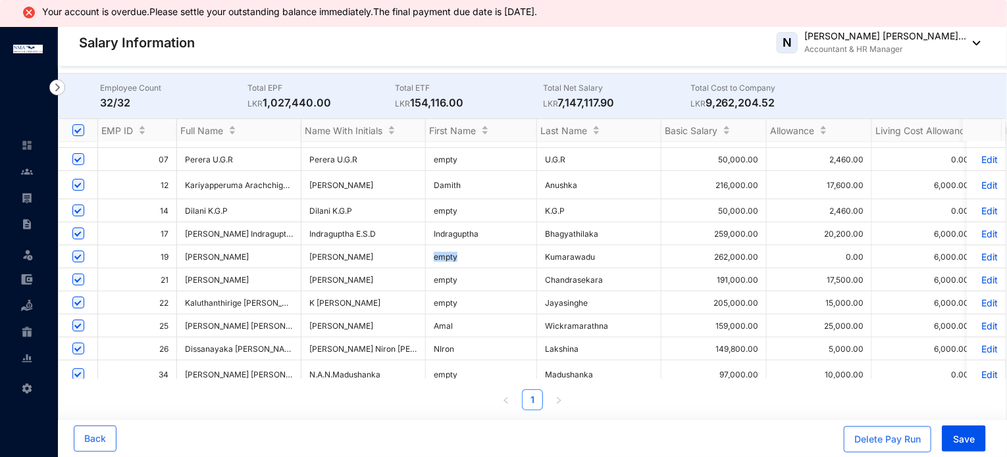
click at [448, 263] on td "empty" at bounding box center [481, 256] width 111 height 23
click at [582, 260] on td "Kumarawadu" at bounding box center [599, 256] width 124 height 23
click at [579, 278] on td "Chandrasekara" at bounding box center [599, 279] width 124 height 23
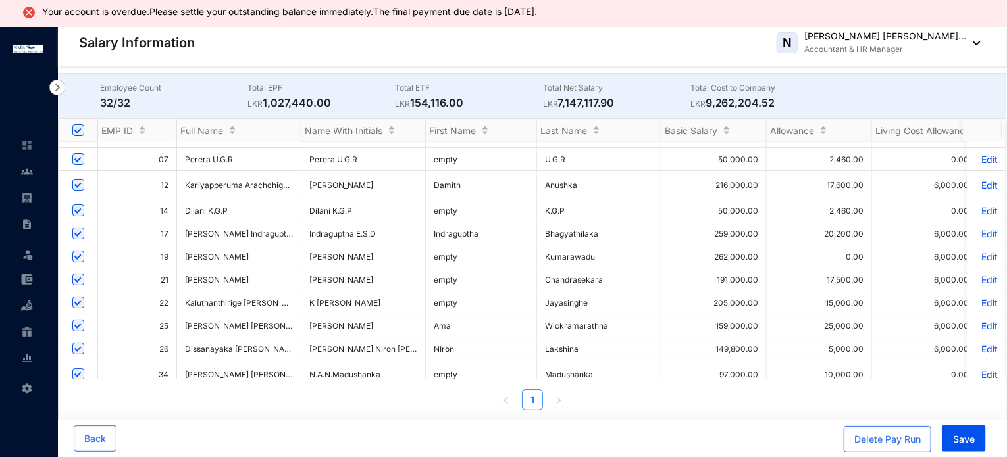
click at [564, 310] on td "Jayasinghe" at bounding box center [599, 302] width 124 height 23
click at [570, 337] on td "Wickramarathna" at bounding box center [599, 326] width 124 height 23
click at [571, 333] on td "Wickramarathna" at bounding box center [599, 326] width 124 height 23
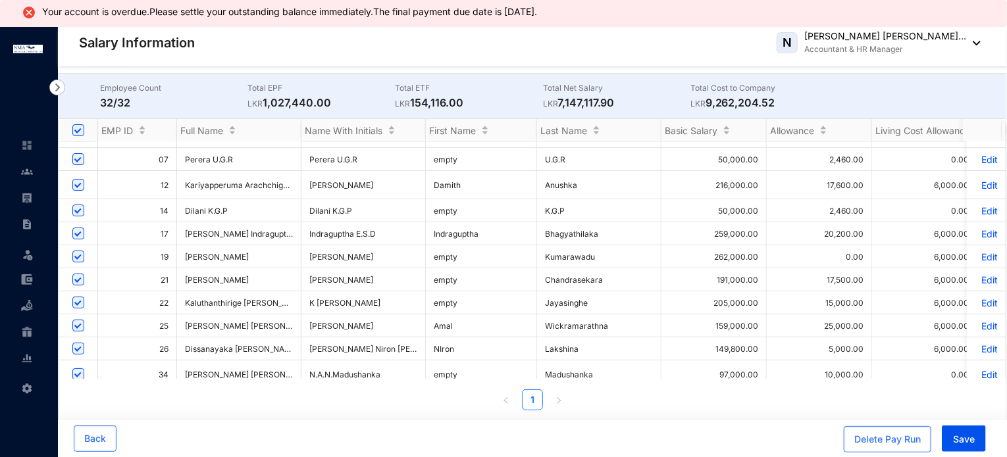
click at [566, 349] on td "Lakshina" at bounding box center [599, 349] width 124 height 23
click at [553, 237] on td "Bhagyathilaka" at bounding box center [599, 233] width 124 height 23
click at [558, 255] on td "Kumarawadu" at bounding box center [599, 256] width 124 height 23
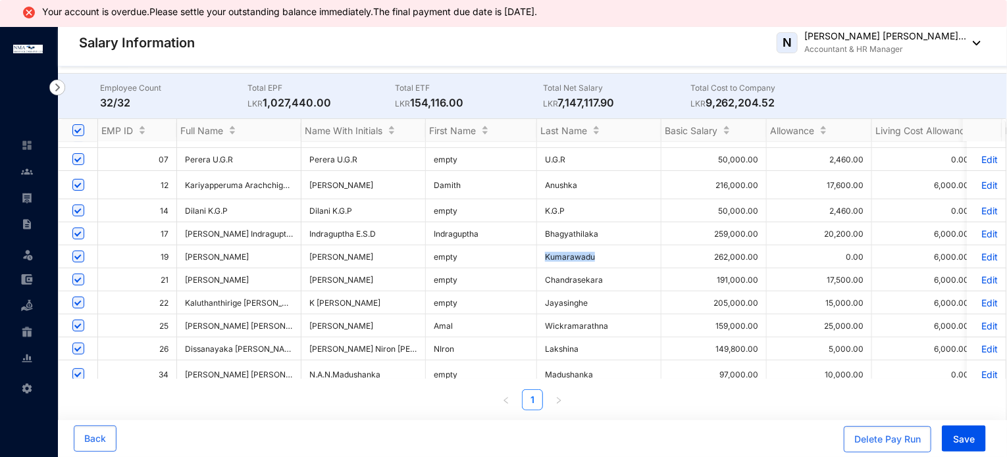
click at [558, 255] on td "Kumarawadu" at bounding box center [599, 256] width 124 height 23
click at [561, 286] on td "Chandrasekara" at bounding box center [599, 279] width 124 height 23
click at [558, 307] on td "Jayasinghe" at bounding box center [599, 302] width 124 height 23
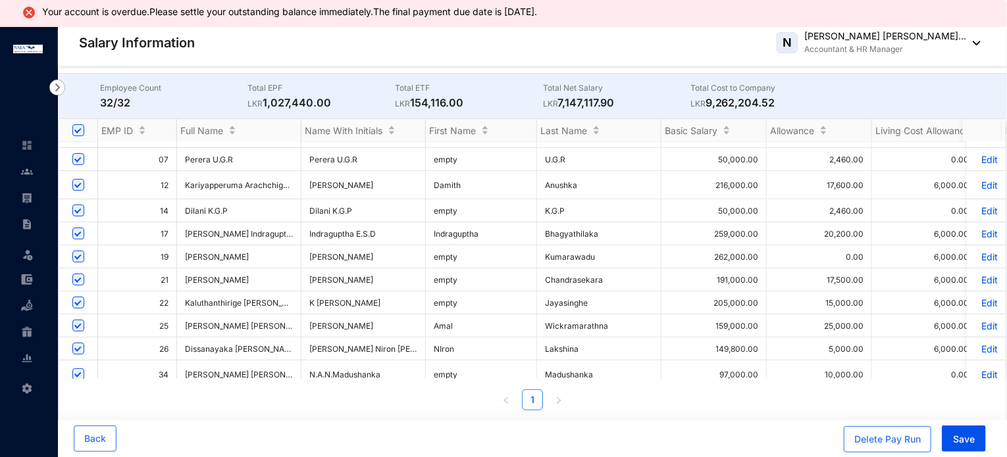
click at [558, 328] on td "Wickramarathna" at bounding box center [599, 326] width 124 height 23
click at [557, 347] on td "Lakshina" at bounding box center [599, 349] width 124 height 23
click at [551, 193] on td "Anushka" at bounding box center [599, 185] width 124 height 28
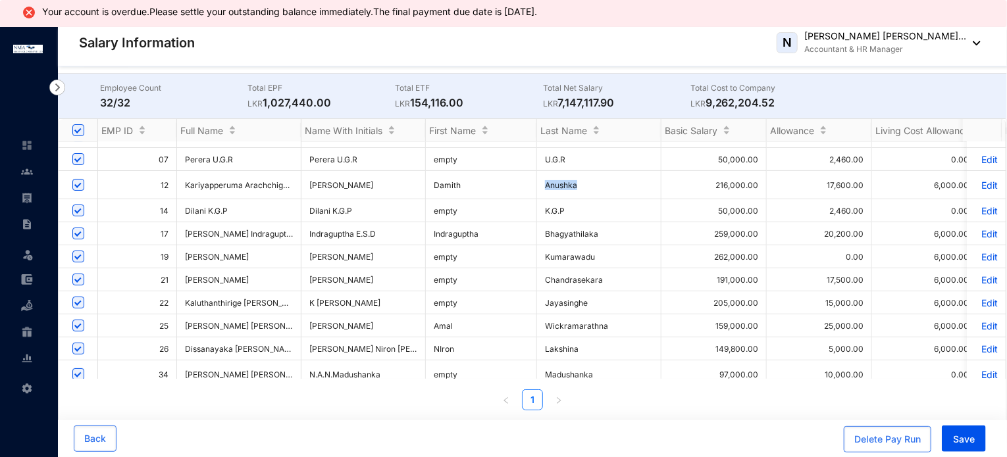
click at [551, 193] on td "Anushka" at bounding box center [599, 185] width 124 height 28
click at [449, 188] on td "Damith" at bounding box center [481, 185] width 111 height 28
click at [446, 165] on td "empty" at bounding box center [481, 159] width 111 height 23
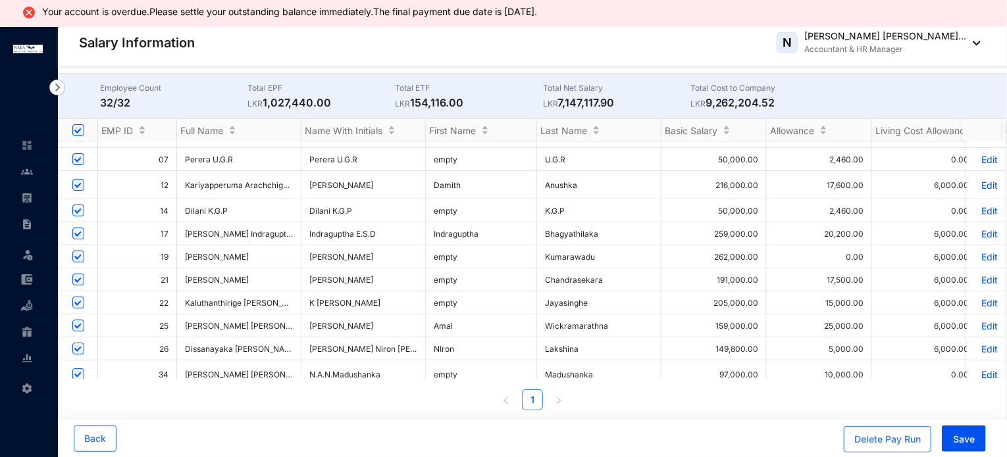
click at [386, 190] on td "[PERSON_NAME]" at bounding box center [363, 185] width 124 height 28
click at [378, 188] on td "[PERSON_NAME]" at bounding box center [363, 185] width 124 height 28
click at [326, 211] on td "Dilani K.G.P" at bounding box center [363, 210] width 124 height 23
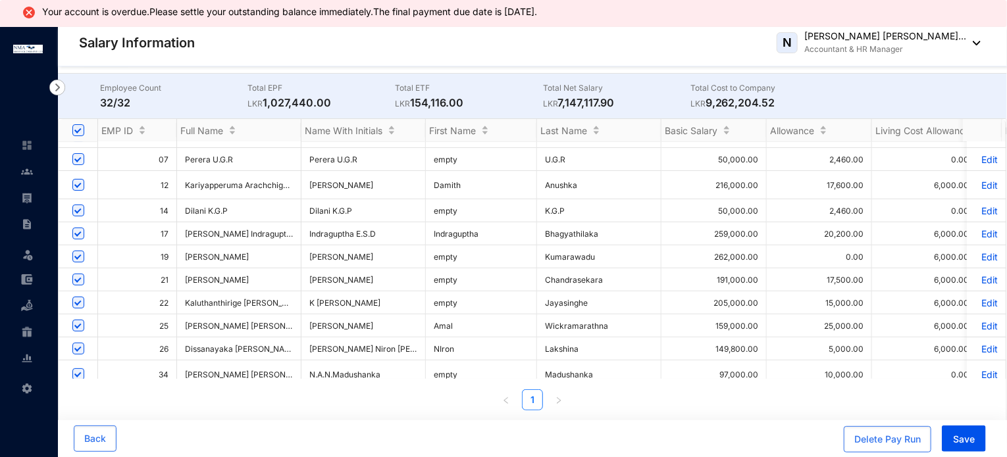
click at [333, 190] on td "[PERSON_NAME]" at bounding box center [363, 185] width 124 height 28
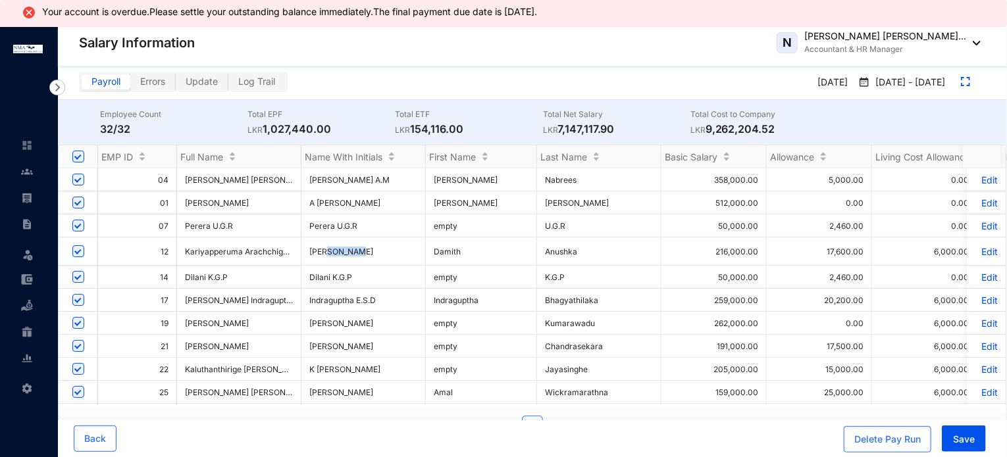
scroll to position [0, 0]
click at [563, 204] on td "[PERSON_NAME]" at bounding box center [599, 202] width 124 height 23
click at [442, 205] on td "[PERSON_NAME]" at bounding box center [481, 202] width 111 height 23
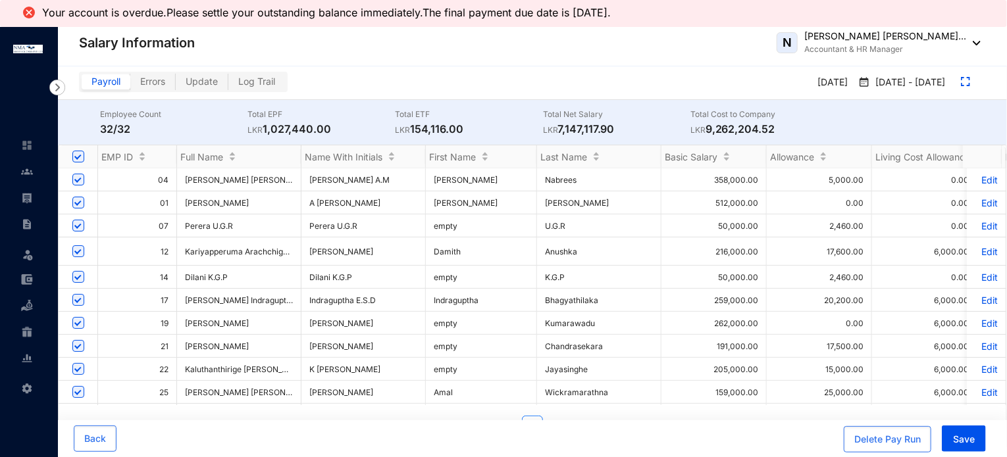
click at [450, 178] on td "[PERSON_NAME]" at bounding box center [481, 179] width 111 height 23
click at [551, 179] on td "Nabrees" at bounding box center [599, 179] width 124 height 23
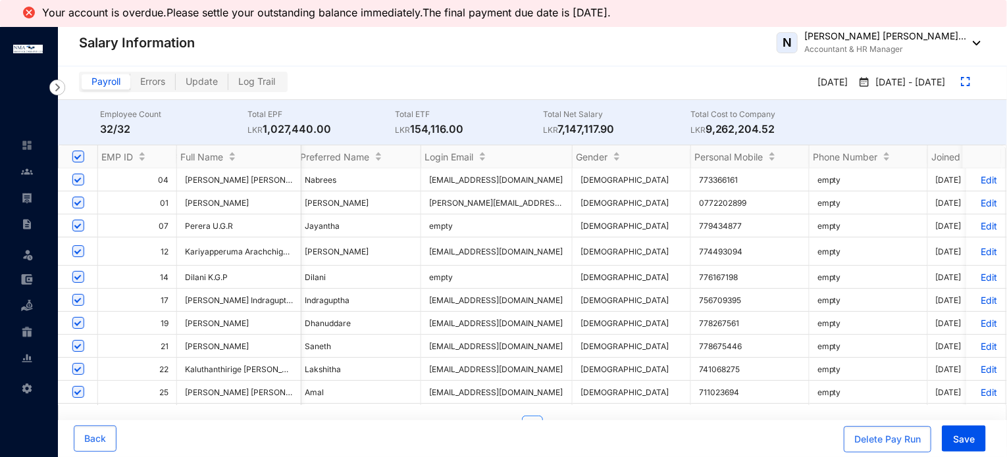
scroll to position [0, 3612]
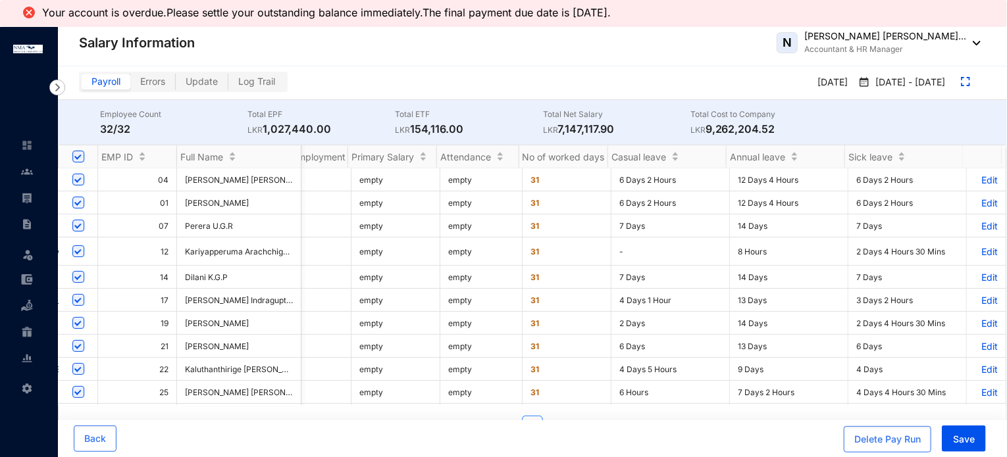
click at [632, 228] on td "7 Days" at bounding box center [670, 226] width 118 height 23
drag, startPoint x: 638, startPoint y: 232, endPoint x: 608, endPoint y: 230, distance: 29.6
click at [611, 230] on td "7 Days" at bounding box center [670, 226] width 118 height 23
drag, startPoint x: 759, startPoint y: 232, endPoint x: 713, endPoint y: 234, distance: 46.1
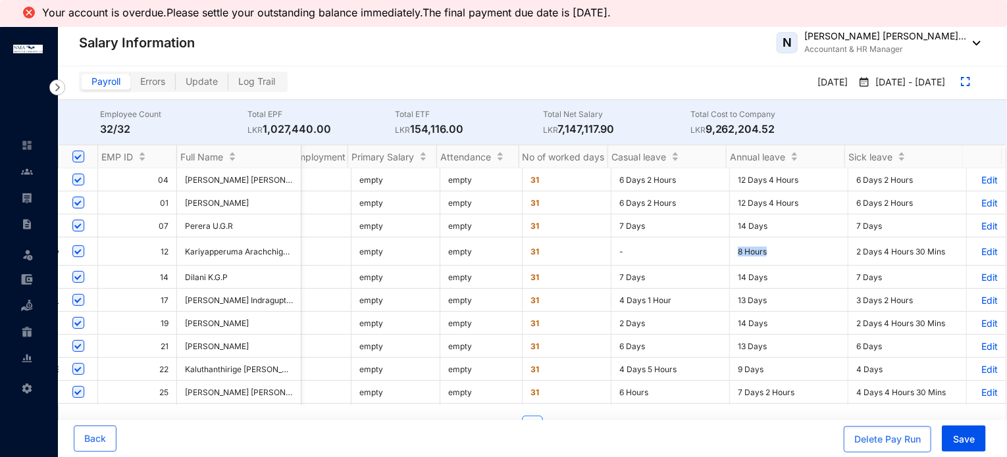
drag, startPoint x: 763, startPoint y: 260, endPoint x: 729, endPoint y: 260, distance: 34.2
click at [730, 260] on td "8 Hours" at bounding box center [789, 252] width 118 height 28
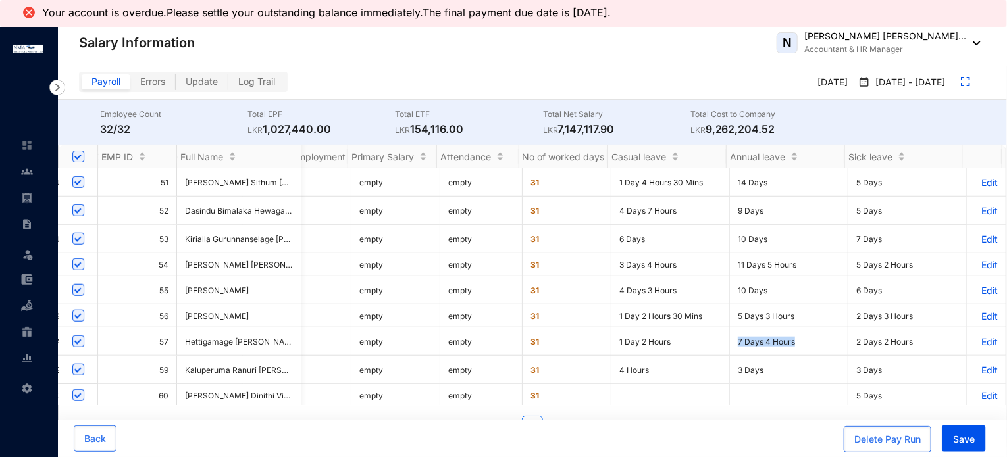
drag, startPoint x: 786, startPoint y: 326, endPoint x: 712, endPoint y: 330, distance: 73.8
drag, startPoint x: 784, startPoint y: 305, endPoint x: 729, endPoint y: 301, distance: 55.4
click at [730, 305] on td "5 Days 3 Hours" at bounding box center [789, 316] width 118 height 23
drag, startPoint x: 761, startPoint y: 282, endPoint x: 721, endPoint y: 278, distance: 39.7
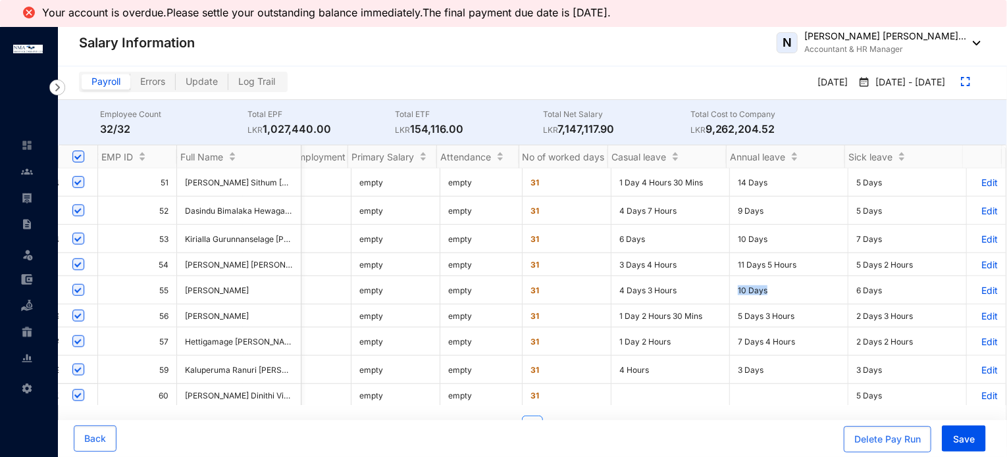
click at [730, 278] on td "10 Days" at bounding box center [789, 290] width 118 height 28
drag, startPoint x: 789, startPoint y: 259, endPoint x: 730, endPoint y: 257, distance: 58.6
click at [730, 257] on td "11 Days 5 Hours" at bounding box center [789, 264] width 118 height 23
drag, startPoint x: 763, startPoint y: 232, endPoint x: 724, endPoint y: 228, distance: 39.7
click at [730, 228] on td "10 Days" at bounding box center [789, 239] width 118 height 28
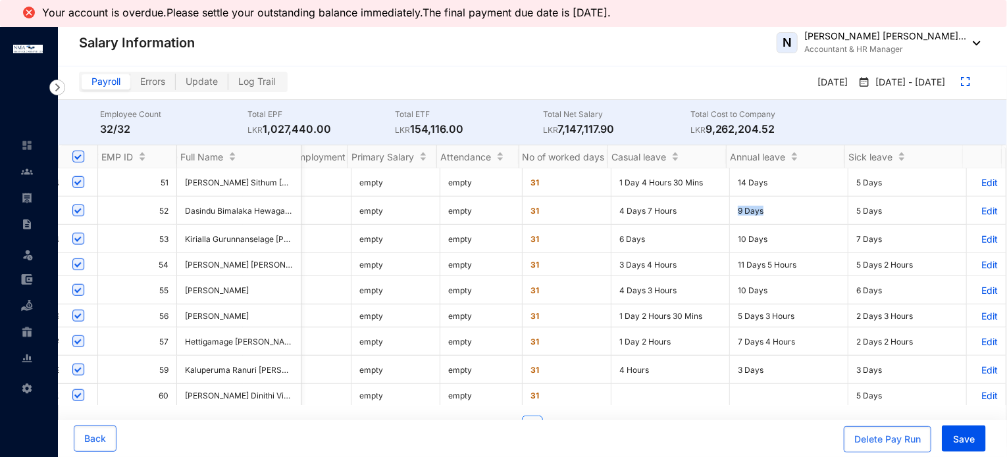
drag, startPoint x: 753, startPoint y: 205, endPoint x: 727, endPoint y: 205, distance: 26.3
click at [730, 205] on td "9 Days" at bounding box center [789, 211] width 118 height 28
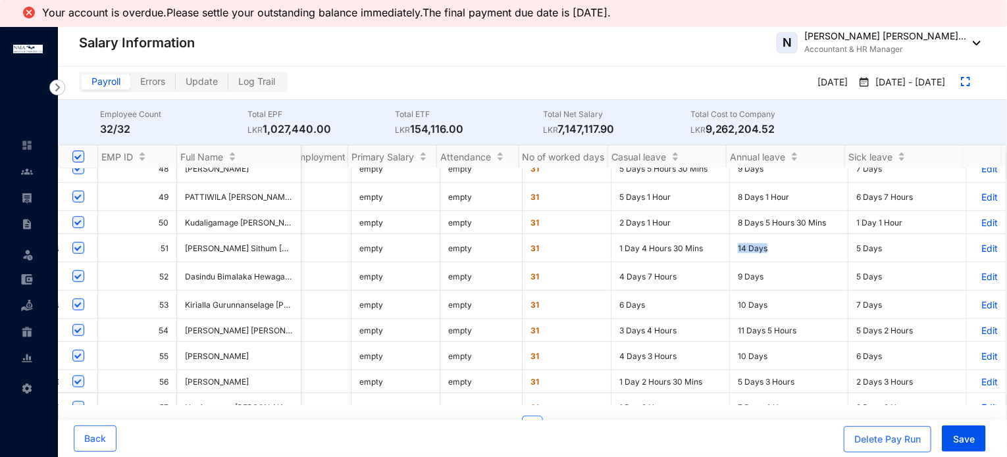
drag, startPoint x: 762, startPoint y: 239, endPoint x: 724, endPoint y: 241, distance: 38.3
click at [730, 241] on td "14 Days" at bounding box center [789, 248] width 118 height 28
drag, startPoint x: 817, startPoint y: 216, endPoint x: 722, endPoint y: 214, distance: 94.8
click at [730, 214] on td "8 Days 5 Hours 30 Mins" at bounding box center [789, 222] width 118 height 23
drag, startPoint x: 782, startPoint y: 190, endPoint x: 724, endPoint y: 191, distance: 57.9
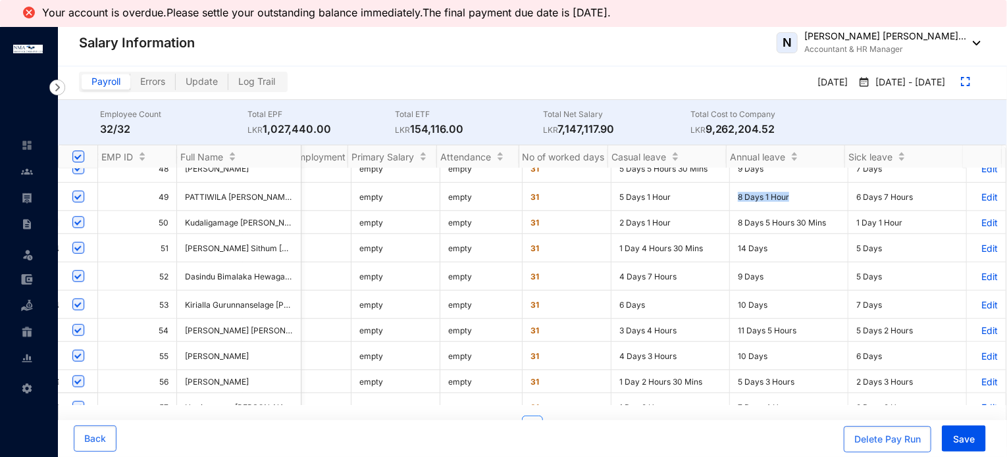
click at [730, 191] on td "8 Days 1 Hour" at bounding box center [789, 197] width 118 height 28
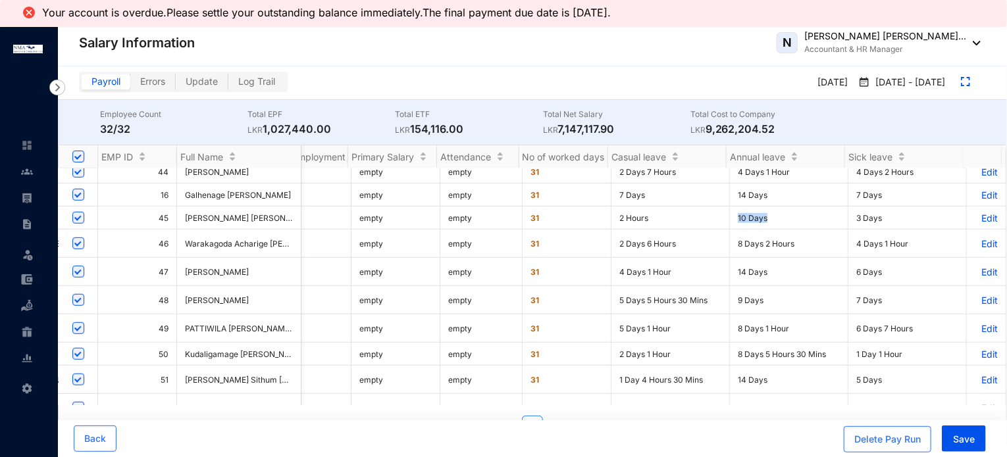
drag, startPoint x: 763, startPoint y: 211, endPoint x: 724, endPoint y: 209, distance: 38.8
click at [730, 209] on td "10 Days" at bounding box center [789, 218] width 118 height 23
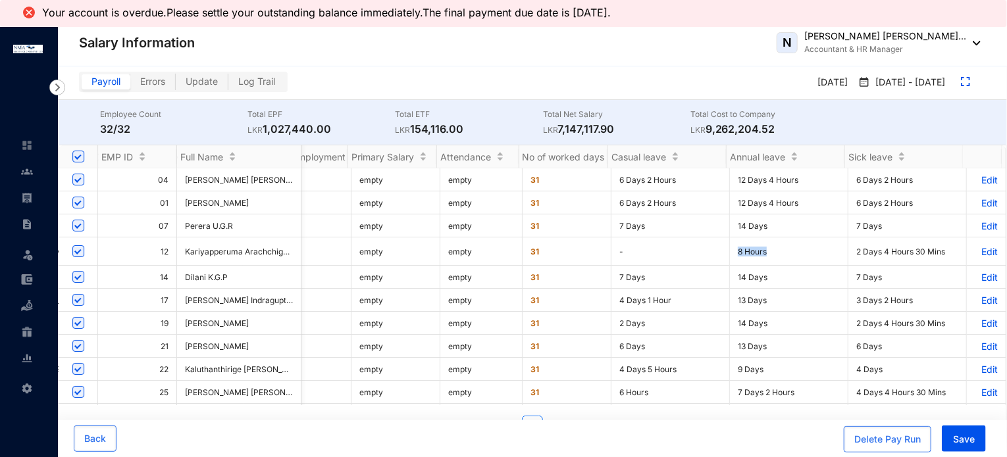
drag, startPoint x: 759, startPoint y: 257, endPoint x: 726, endPoint y: 255, distance: 33.0
click at [730, 255] on td "8 Hours" at bounding box center [789, 252] width 118 height 28
drag, startPoint x: 761, startPoint y: 226, endPoint x: 722, endPoint y: 228, distance: 38.2
click at [730, 228] on td "14 Days" at bounding box center [789, 226] width 118 height 23
drag, startPoint x: 793, startPoint y: 207, endPoint x: 715, endPoint y: 199, distance: 78.7
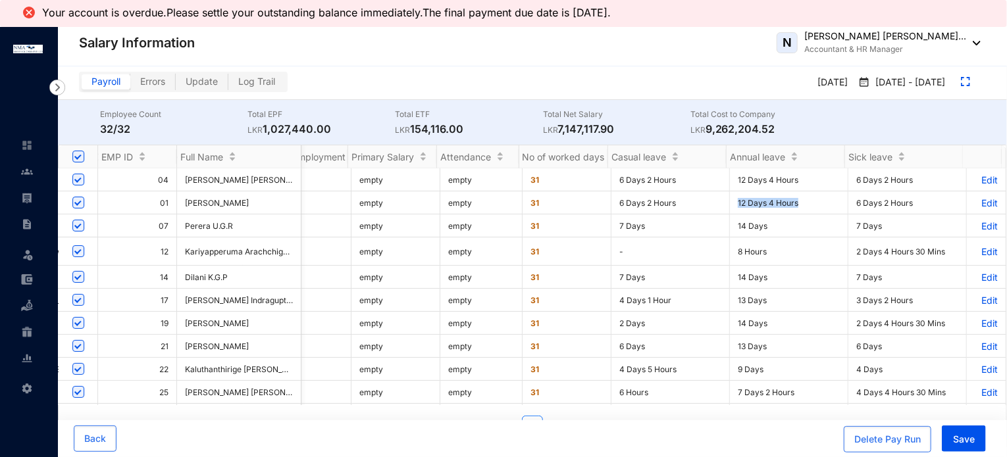
drag, startPoint x: 804, startPoint y: 184, endPoint x: 697, endPoint y: 180, distance: 106.6
drag, startPoint x: 529, startPoint y: 255, endPoint x: 516, endPoint y: 257, distance: 13.3
click at [522, 257] on td "31" at bounding box center [566, 252] width 89 height 28
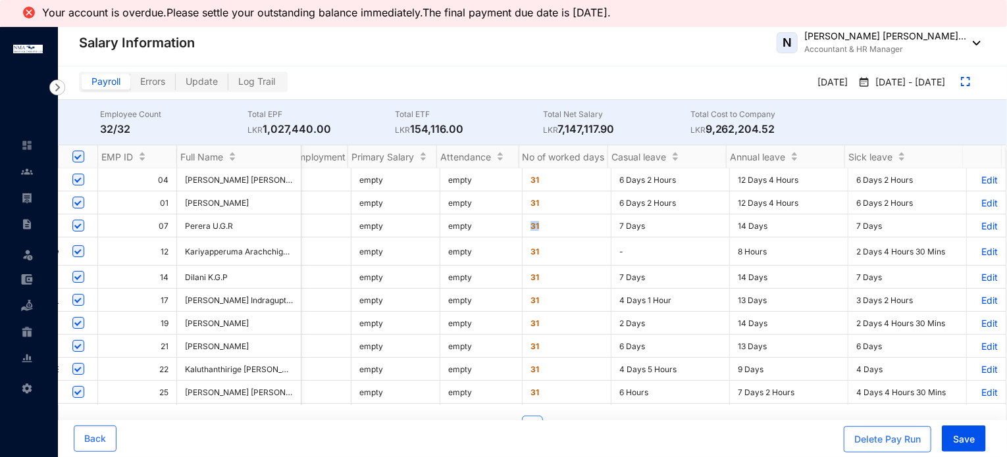
drag, startPoint x: 532, startPoint y: 229, endPoint x: 517, endPoint y: 226, distance: 15.5
click at [522, 226] on td "31" at bounding box center [566, 226] width 89 height 23
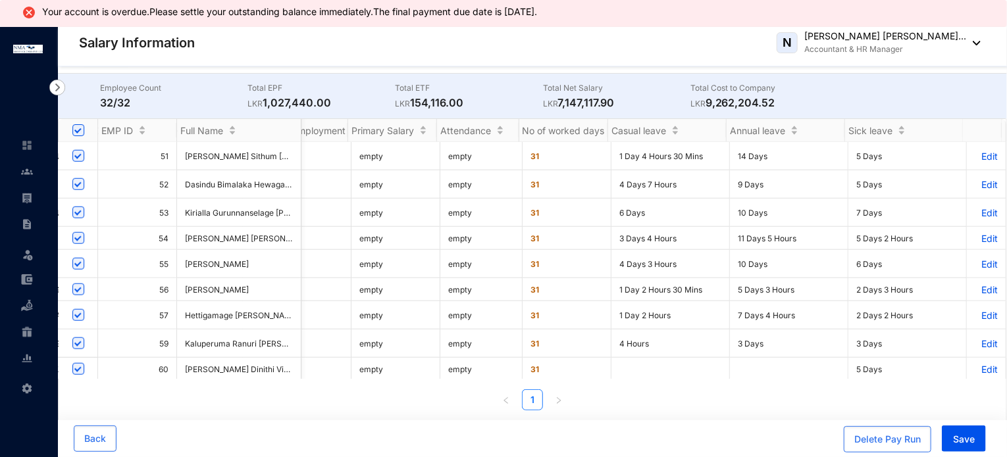
scroll to position [0, 11]
click at [26, 147] on img at bounding box center [27, 145] width 12 height 12
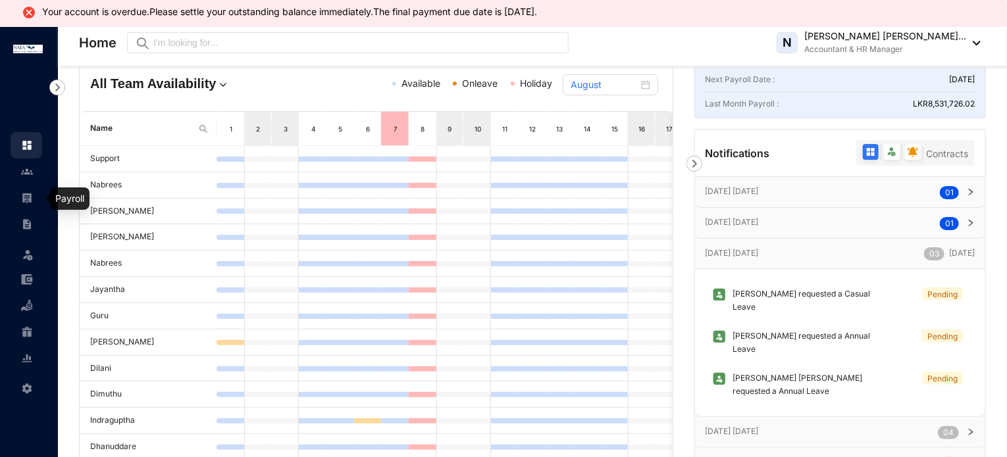
click at [26, 199] on img at bounding box center [27, 198] width 12 height 12
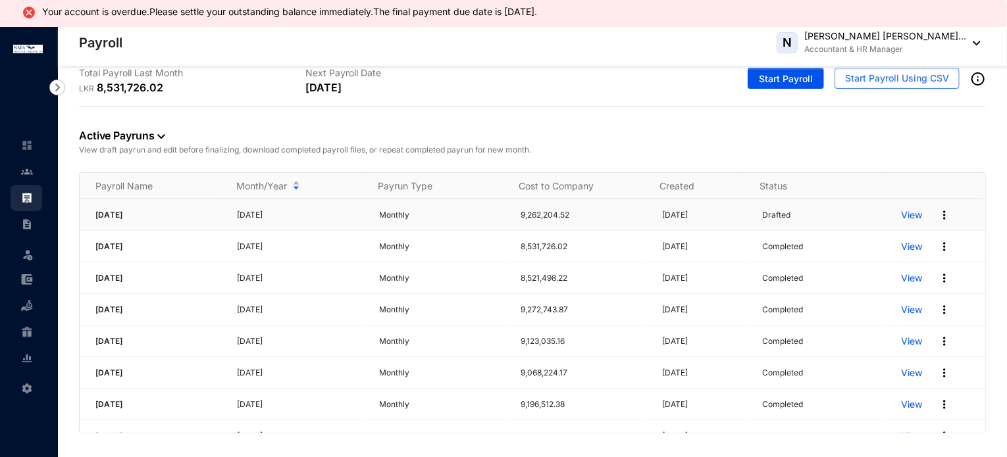
click at [901, 218] on p "View" at bounding box center [911, 215] width 21 height 13
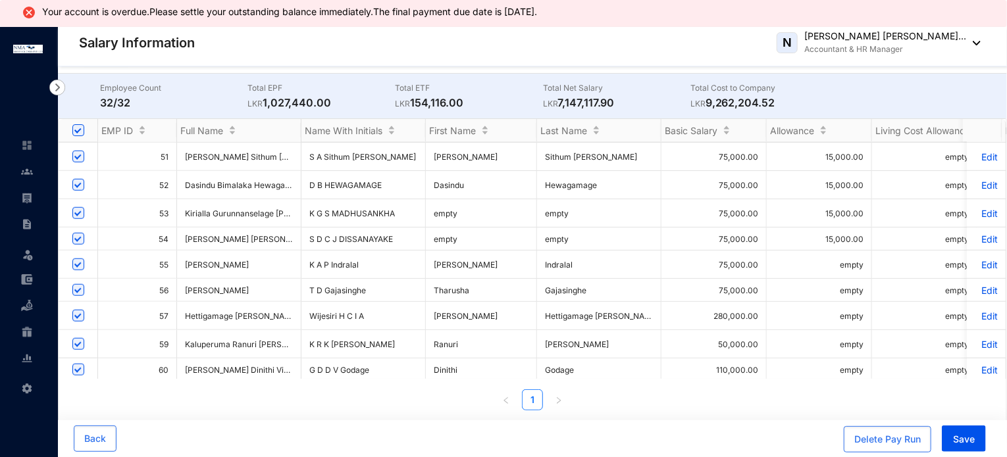
scroll to position [567, 0]
drag, startPoint x: 185, startPoint y: 356, endPoint x: 363, endPoint y: 357, distance: 177.7
click at [975, 364] on p "Edit" at bounding box center [986, 369] width 23 height 11
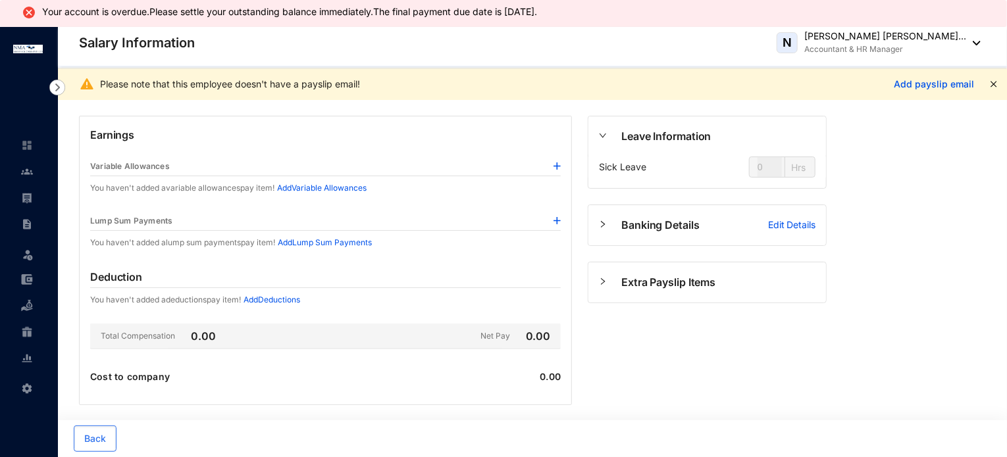
type input "45"
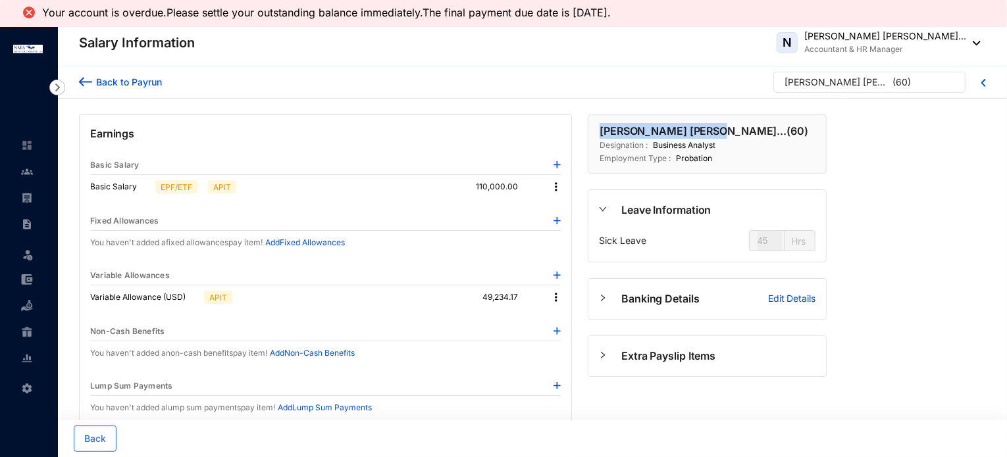
drag, startPoint x: 601, startPoint y: 128, endPoint x: 705, endPoint y: 133, distance: 104.1
click at [705, 133] on p "Godage Dona Dinithi Vidushi... ( 60 )" at bounding box center [703, 131] width 209 height 16
copy p "Godage Dona Dinithi"
click at [727, 132] on p "Godage Dona Dinithi Vidushi... ( 60 )" at bounding box center [703, 131] width 209 height 16
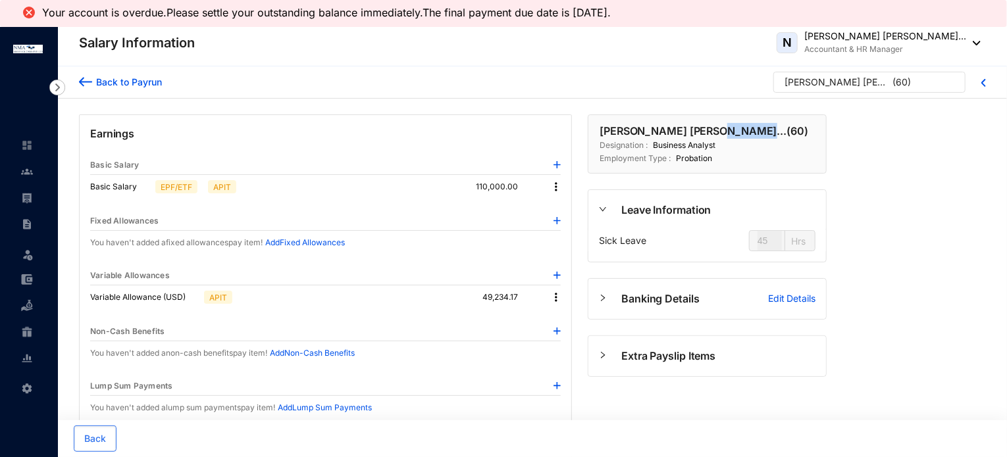
copy p "Vidushi"
click at [88, 85] on img at bounding box center [85, 82] width 13 height 14
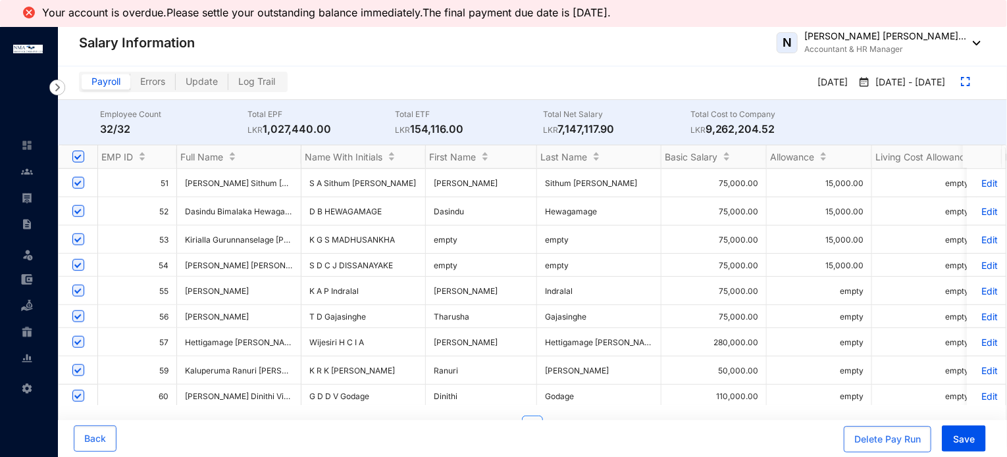
scroll to position [567, 0]
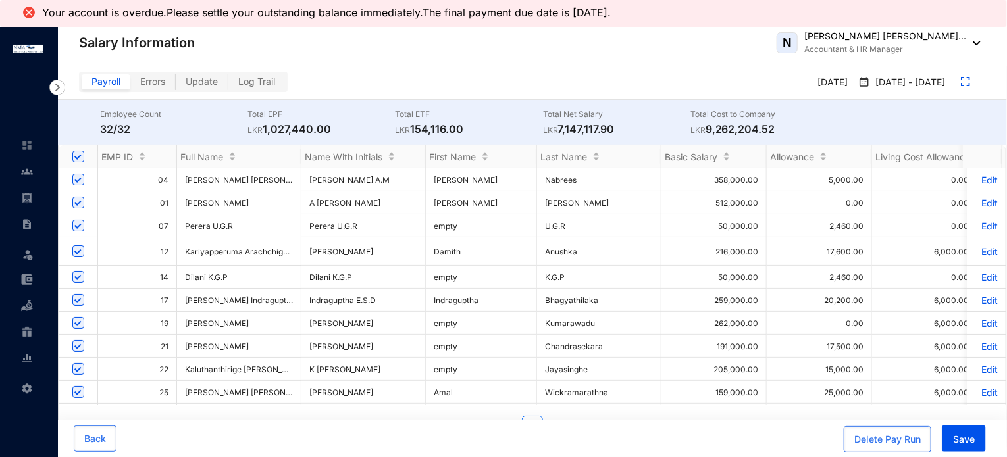
scroll to position [567, 0]
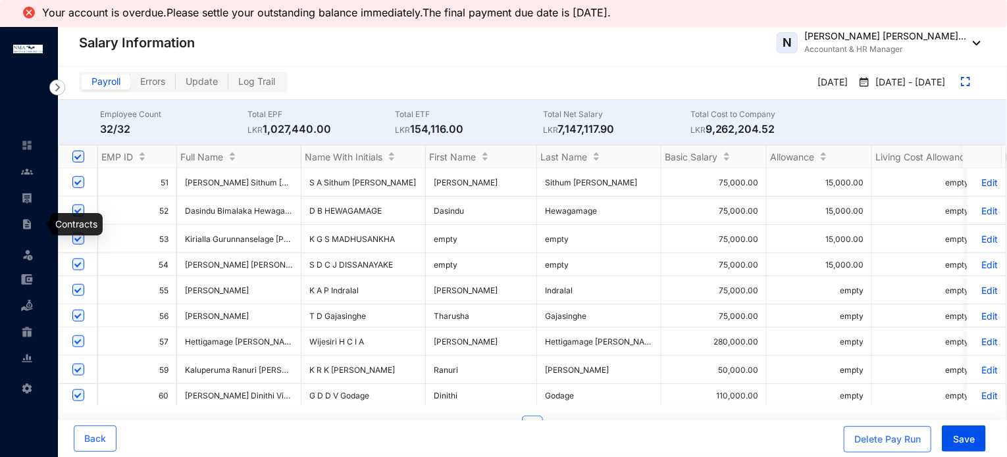
click at [28, 221] on img at bounding box center [27, 224] width 12 height 12
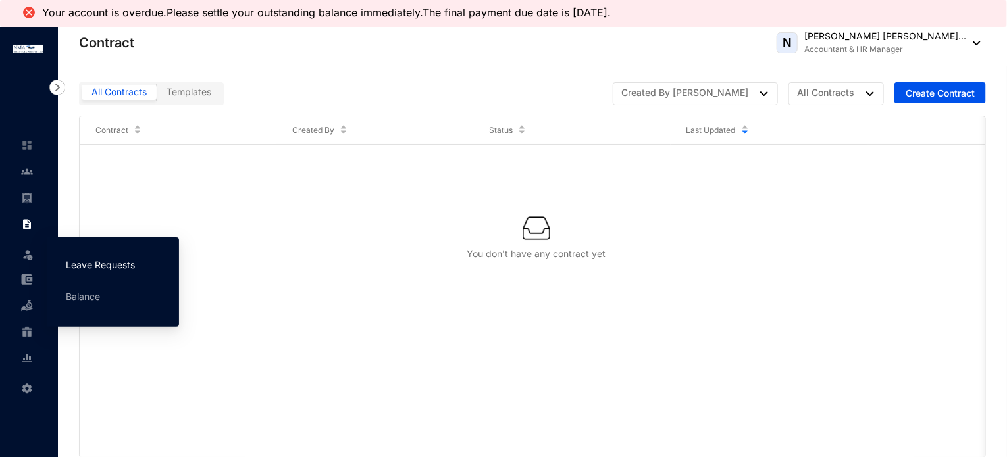
click at [76, 261] on link "Leave Requests" at bounding box center [100, 264] width 69 height 11
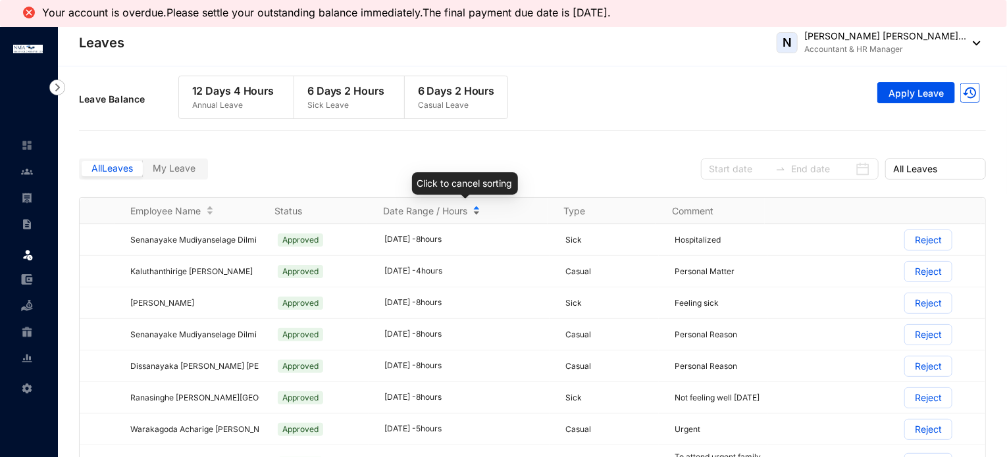
click at [476, 205] on div "Date Range / Hours" at bounding box center [465, 211] width 165 height 14
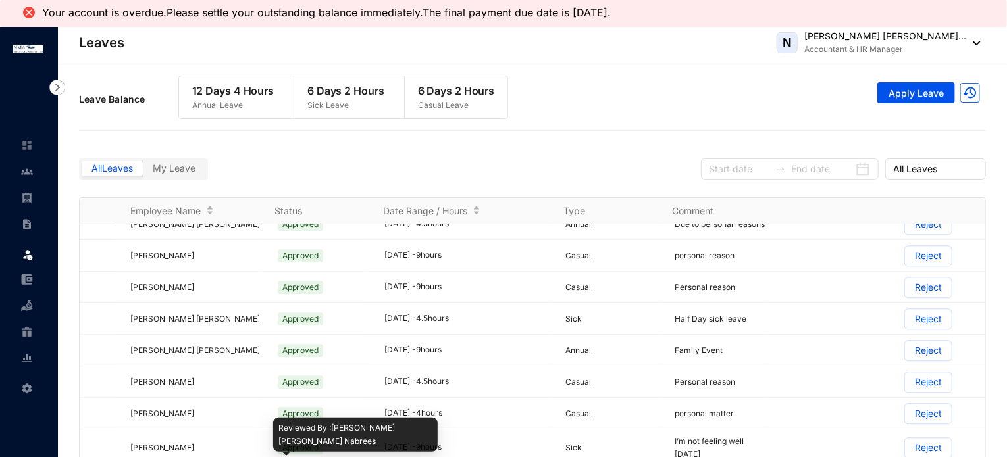
scroll to position [1513, 0]
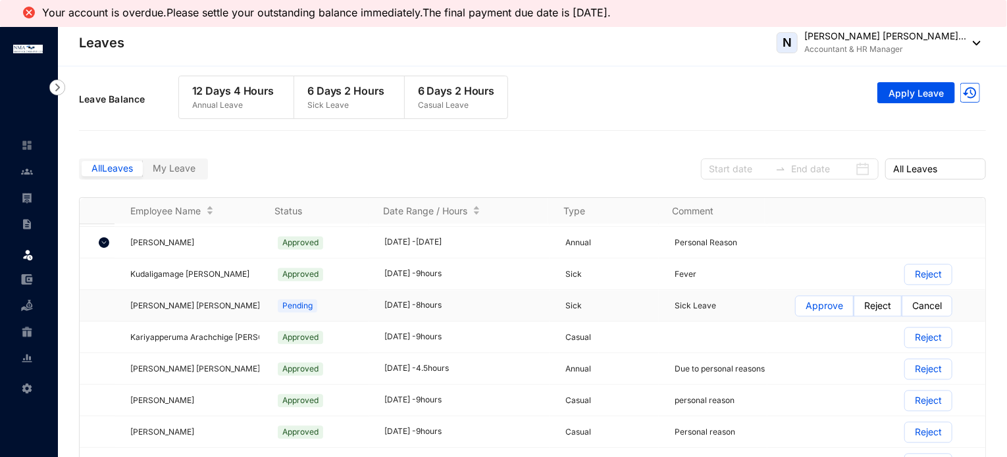
click at [805, 296] on p "Approve" at bounding box center [824, 306] width 38 height 20
click at [796, 309] on input "Approve" at bounding box center [796, 309] width 0 height 0
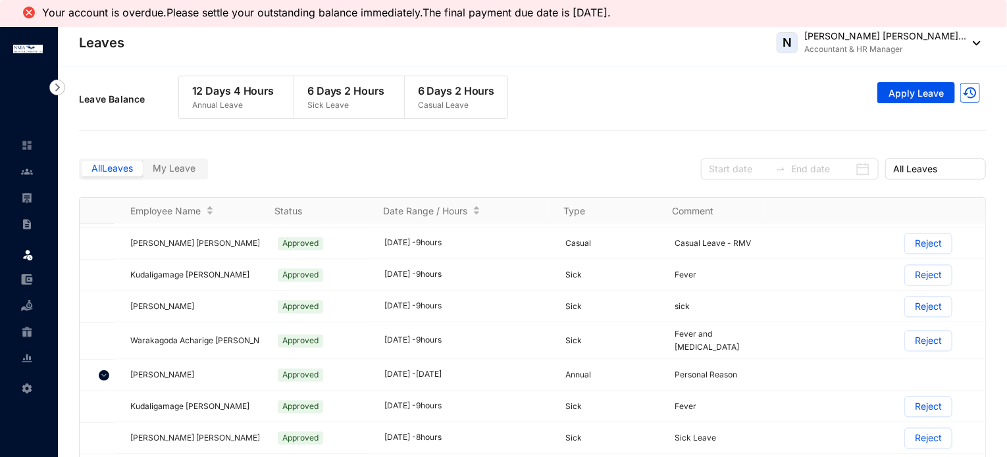
scroll to position [1382, 0]
drag, startPoint x: 701, startPoint y: 345, endPoint x: 775, endPoint y: 347, distance: 73.7
click at [701, 369] on span "Personal Reason" at bounding box center [705, 374] width 63 height 10
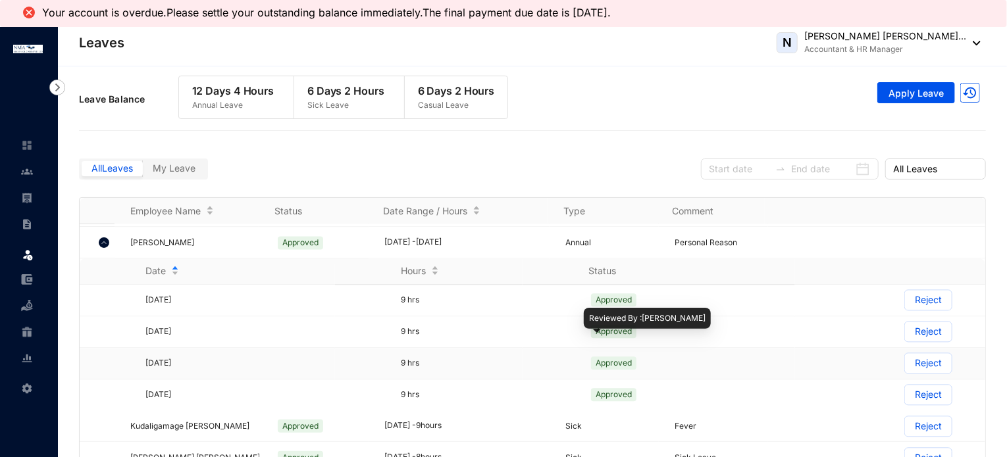
scroll to position [1448, 0]
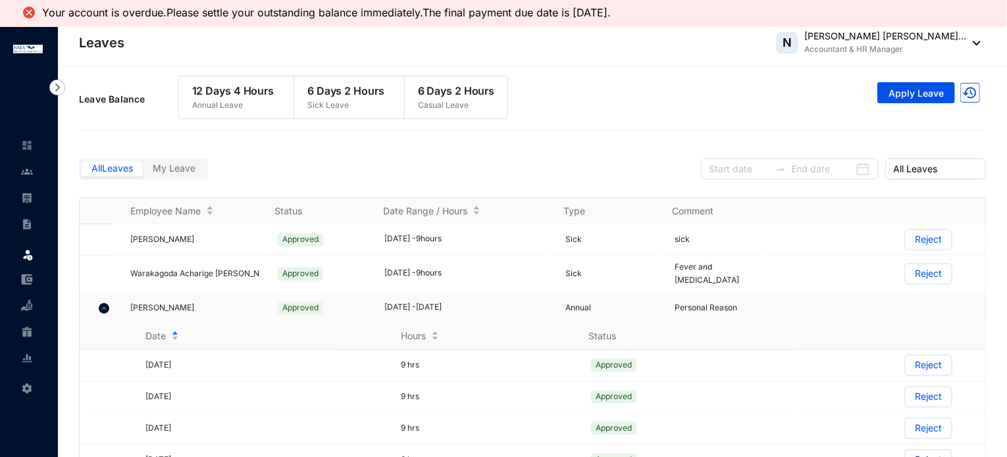
click at [104, 303] on img at bounding box center [104, 308] width 11 height 11
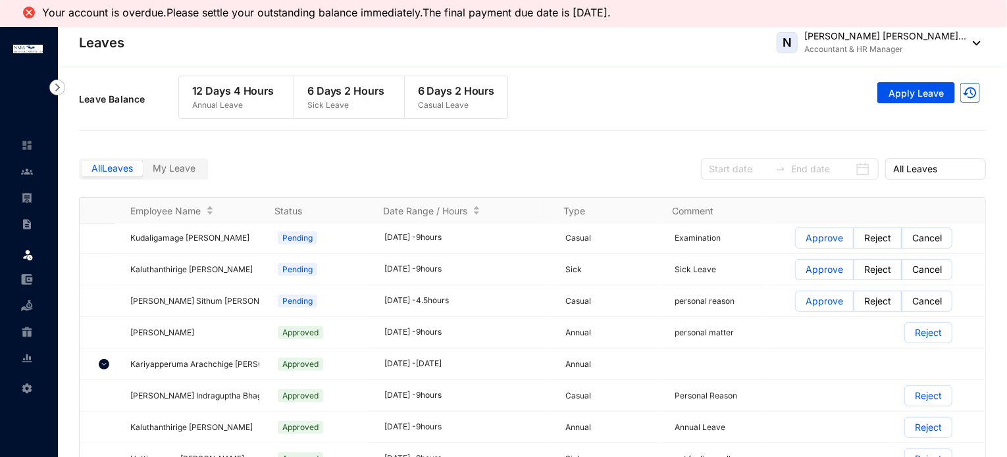
scroll to position [263, 0]
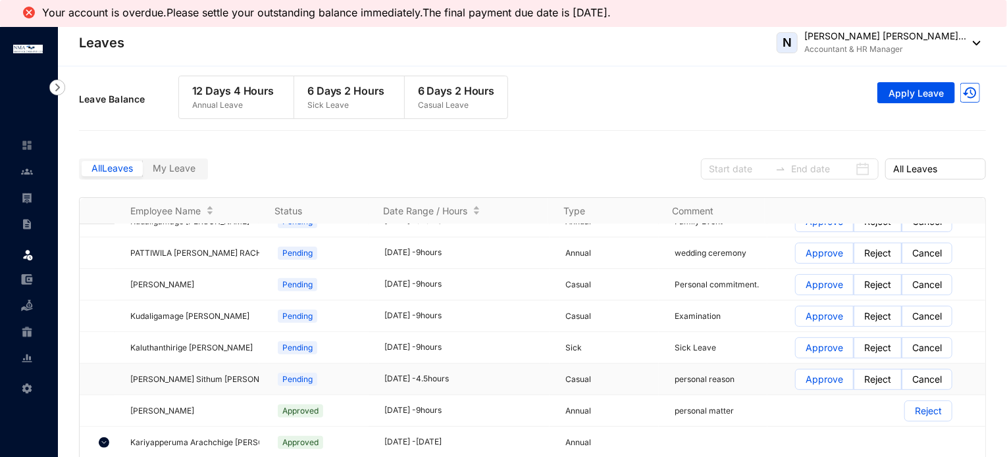
click at [808, 370] on p "Approve" at bounding box center [824, 380] width 38 height 20
click at [796, 383] on input "Approve" at bounding box center [796, 383] width 0 height 0
click at [808, 338] on p "Approve" at bounding box center [824, 348] width 38 height 20
click at [796, 351] on input "Approve" at bounding box center [796, 351] width 0 height 0
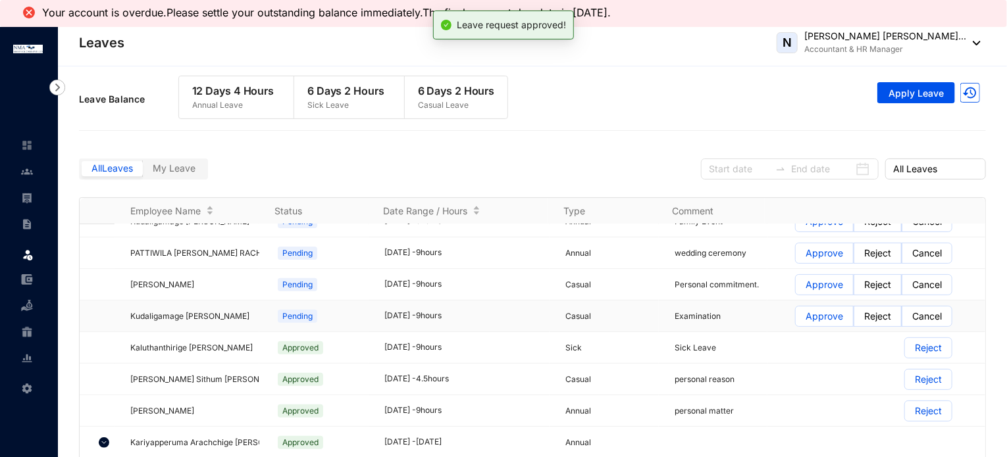
click at [808, 307] on p "Approve" at bounding box center [824, 317] width 38 height 20
click at [796, 320] on input "Approve" at bounding box center [796, 320] width 0 height 0
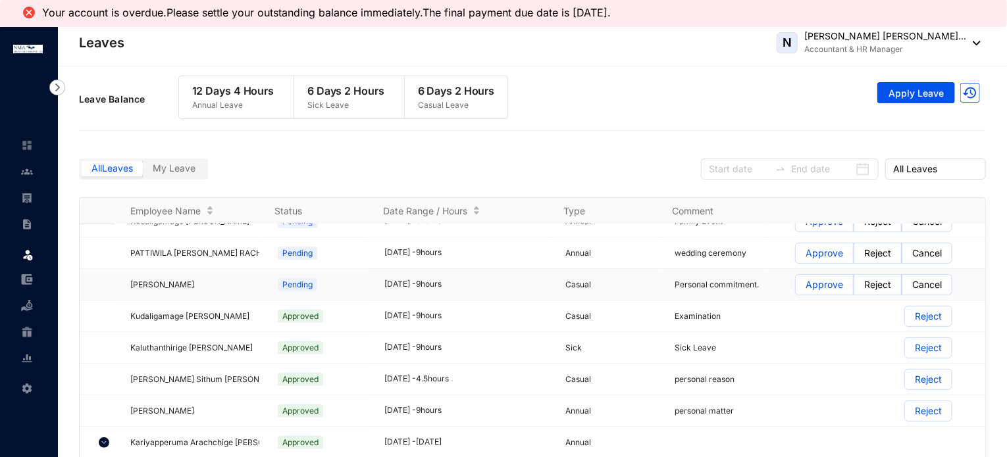
click at [813, 275] on p "Approve" at bounding box center [824, 285] width 38 height 20
click at [796, 288] on input "Approve" at bounding box center [796, 288] width 0 height 0
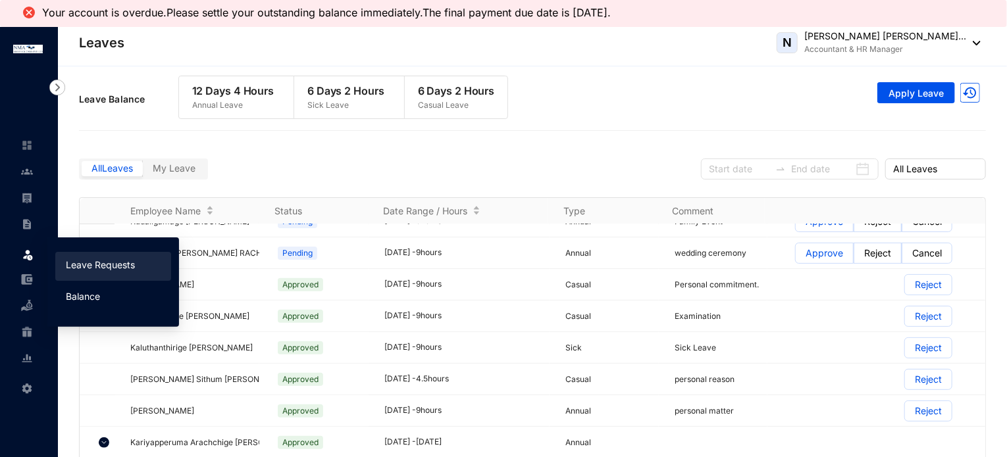
click at [100, 297] on link "Balance" at bounding box center [83, 296] width 34 height 11
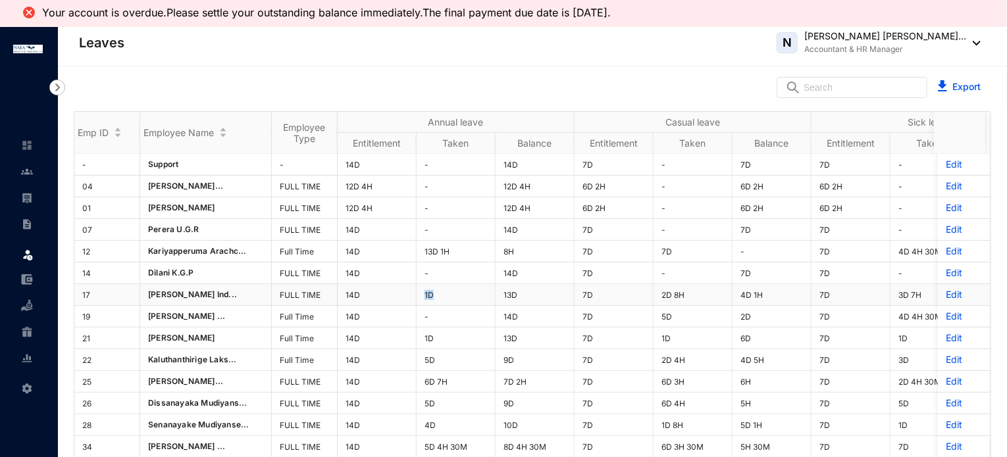
drag, startPoint x: 436, startPoint y: 294, endPoint x: 425, endPoint y: 291, distance: 11.0
click at [425, 291] on td "1D" at bounding box center [456, 295] width 79 height 22
drag, startPoint x: 453, startPoint y: 246, endPoint x: 418, endPoint y: 247, distance: 34.9
click at [418, 247] on td "13D 1H" at bounding box center [456, 252] width 79 height 22
drag, startPoint x: 513, startPoint y: 251, endPoint x: 500, endPoint y: 251, distance: 12.5
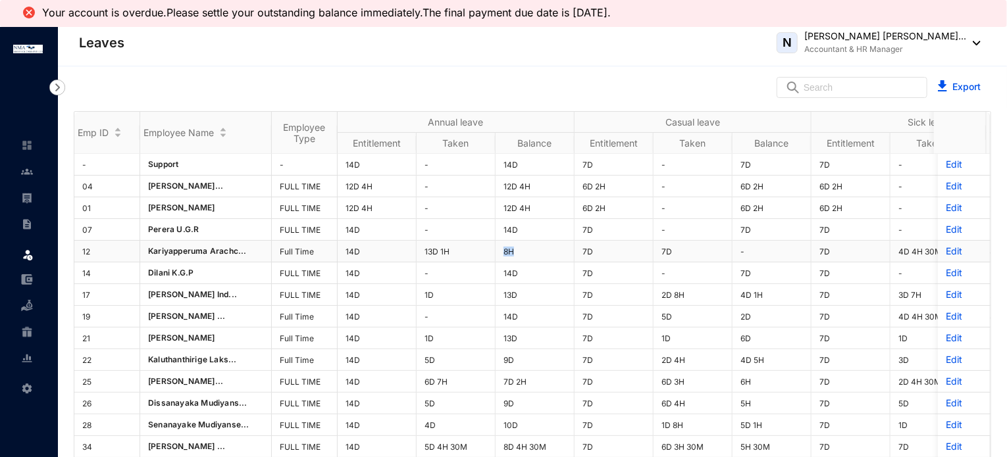
click at [500, 251] on td "8H" at bounding box center [534, 252] width 79 height 22
drag, startPoint x: 516, startPoint y: 231, endPoint x: 501, endPoint y: 230, distance: 14.5
click at [501, 230] on td "14D" at bounding box center [534, 230] width 79 height 22
drag, startPoint x: 529, startPoint y: 209, endPoint x: 500, endPoint y: 207, distance: 29.0
click at [500, 207] on td "12D 4H" at bounding box center [534, 208] width 79 height 22
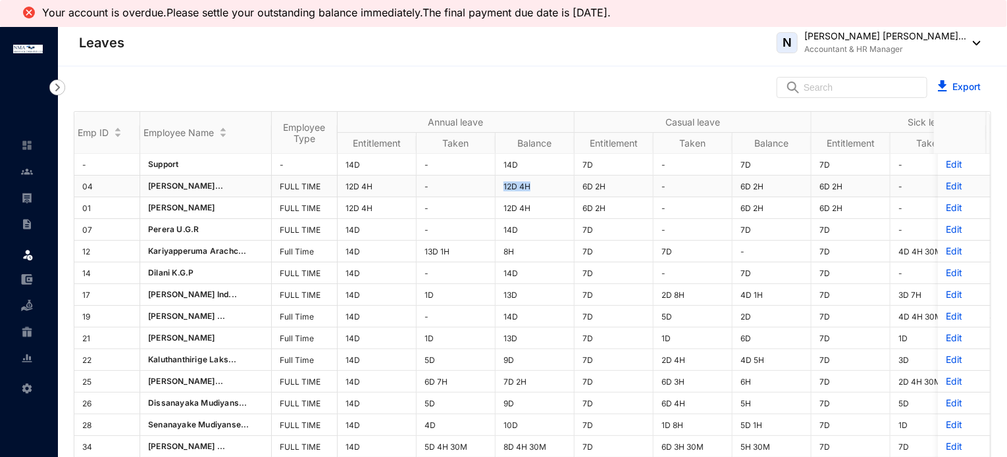
drag, startPoint x: 530, startPoint y: 184, endPoint x: 501, endPoint y: 185, distance: 29.0
click at [501, 185] on td "12D 4H" at bounding box center [534, 187] width 79 height 22
drag, startPoint x: 515, startPoint y: 162, endPoint x: 503, endPoint y: 163, distance: 12.6
click at [503, 163] on td "14D" at bounding box center [534, 165] width 79 height 22
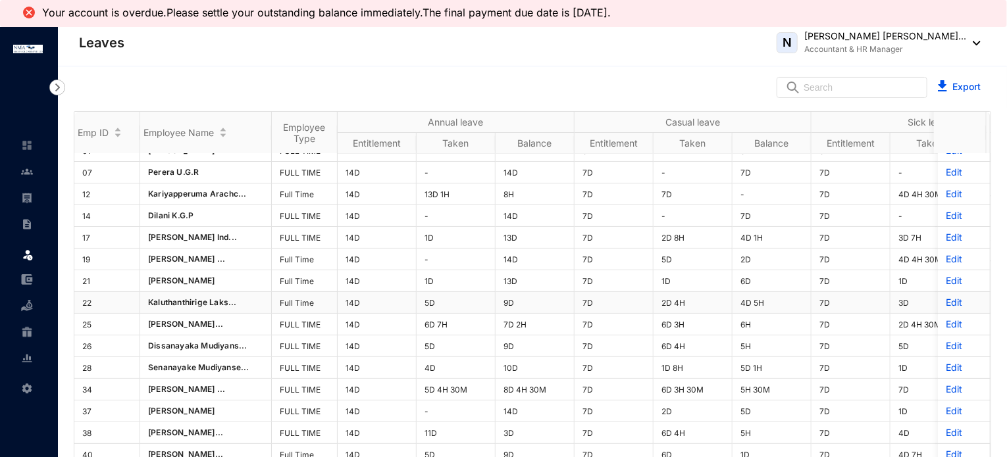
scroll to position [55, 0]
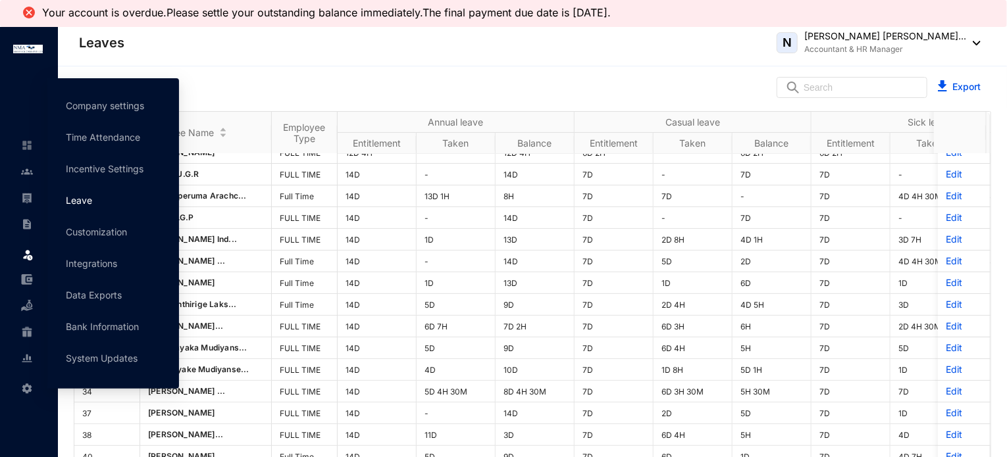
click at [92, 206] on link "Leave" at bounding box center [79, 200] width 26 height 11
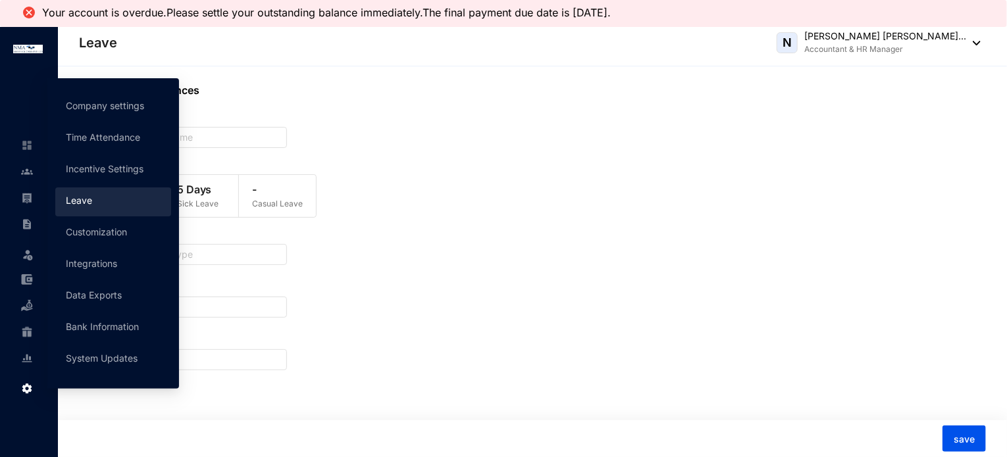
click at [92, 201] on link "Leave" at bounding box center [79, 200] width 26 height 11
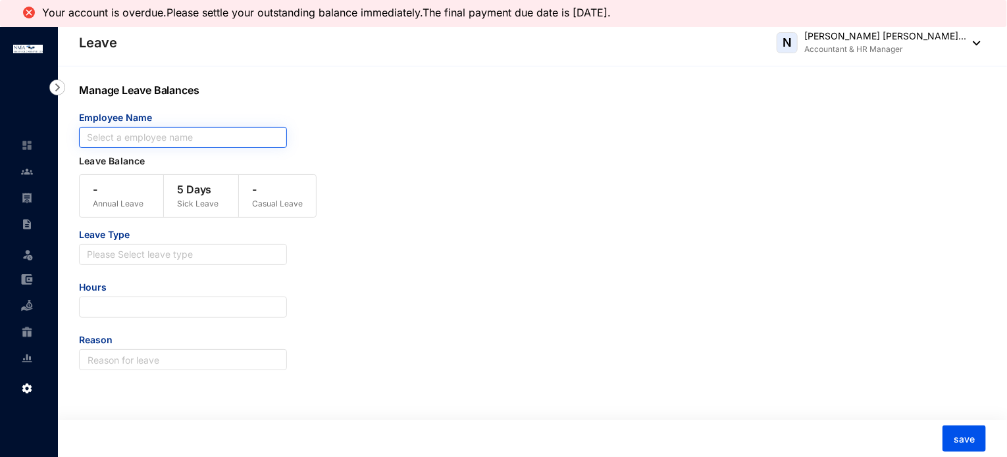
click at [129, 130] on input "search" at bounding box center [183, 138] width 192 height 20
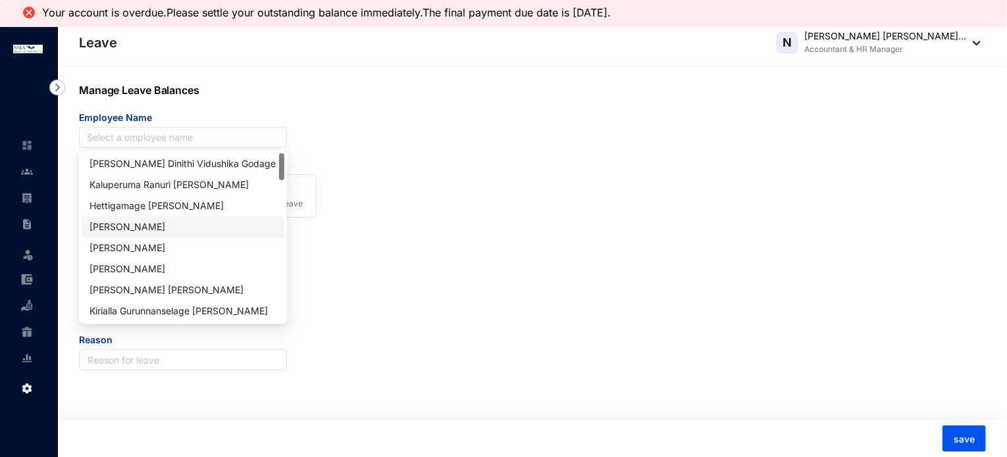
click at [342, 236] on div "Leave Type Please Select leave type Hours Reason" at bounding box center [494, 299] width 831 height 142
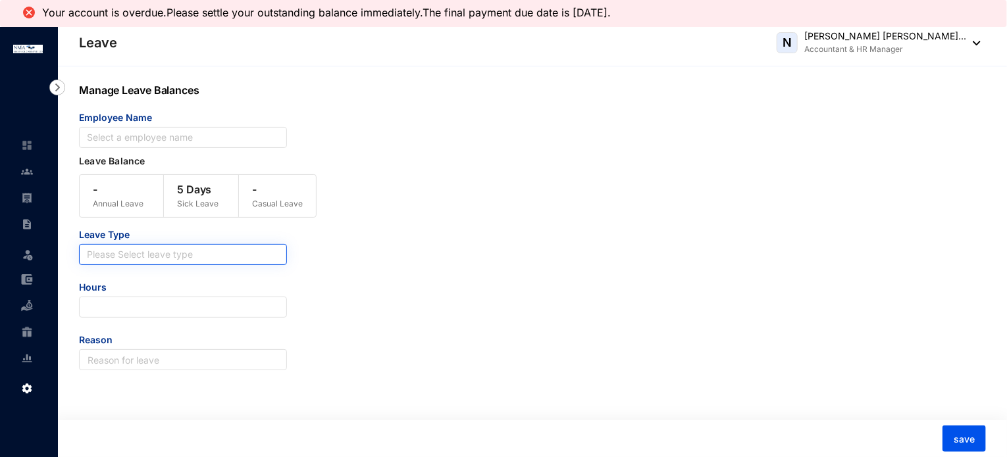
click at [127, 263] on input "search" at bounding box center [183, 255] width 192 height 20
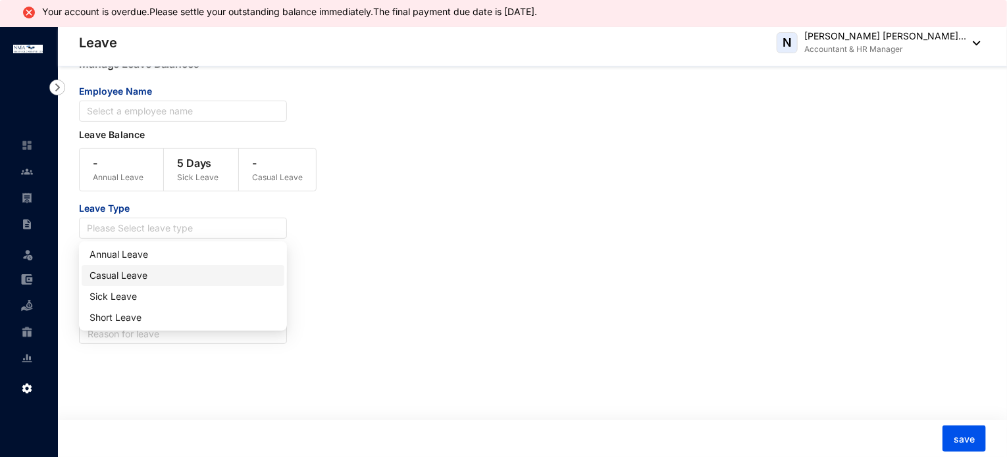
scroll to position [26, 0]
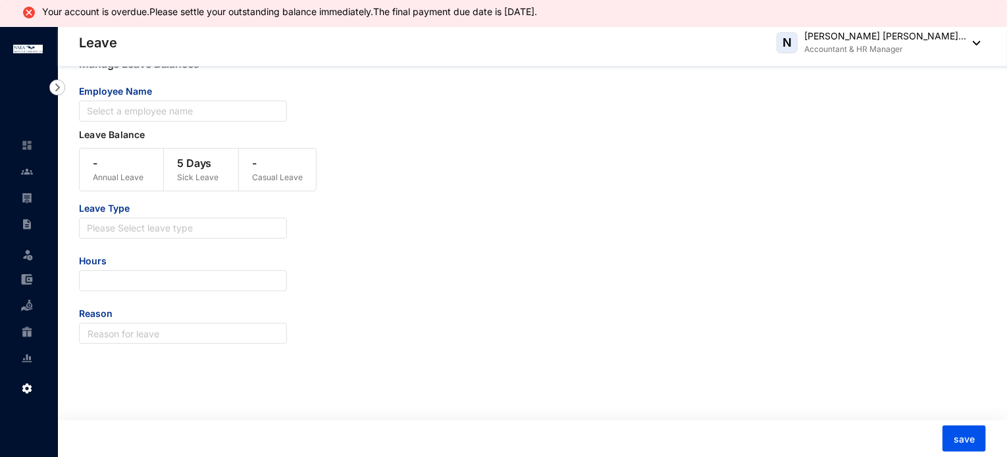
click at [440, 267] on div "Leave Type Please Select leave type Hours Reason" at bounding box center [494, 273] width 831 height 142
click at [24, 359] on img at bounding box center [27, 359] width 12 height 12
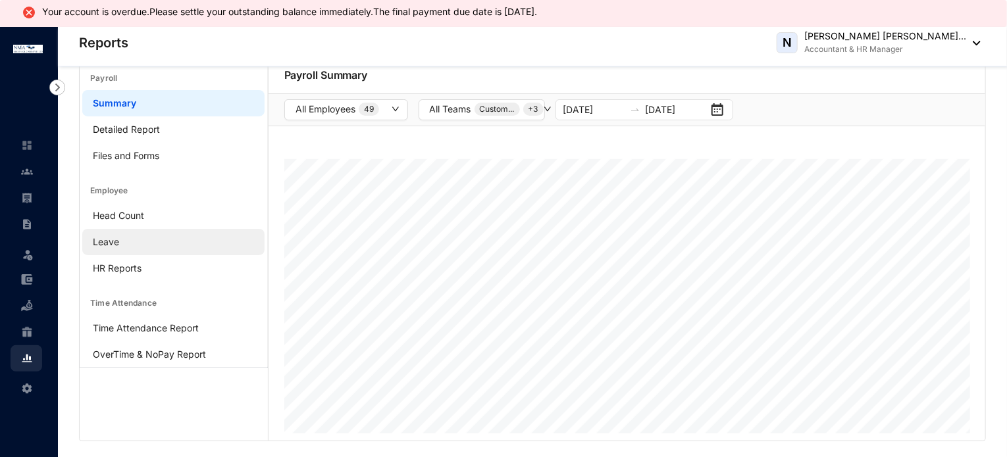
click at [109, 247] on link "Leave" at bounding box center [106, 241] width 26 height 11
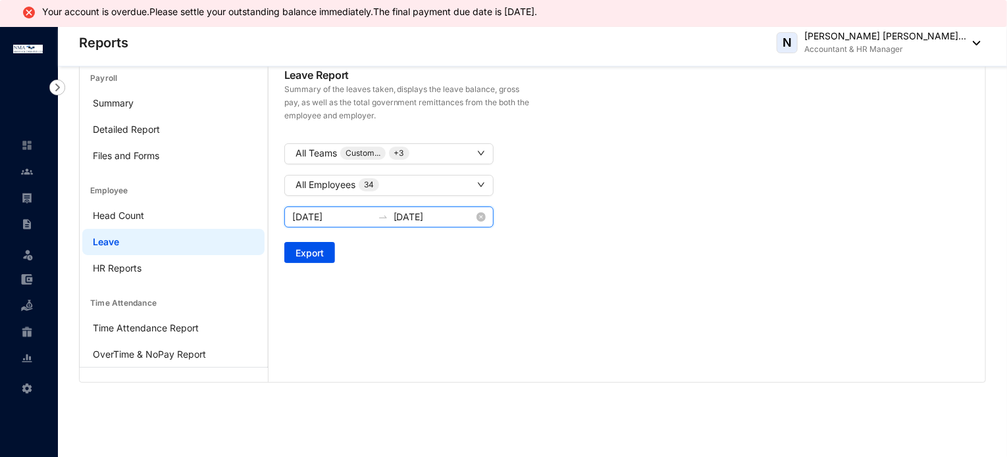
click at [360, 216] on input "2025-06-01" at bounding box center [332, 217] width 80 height 14
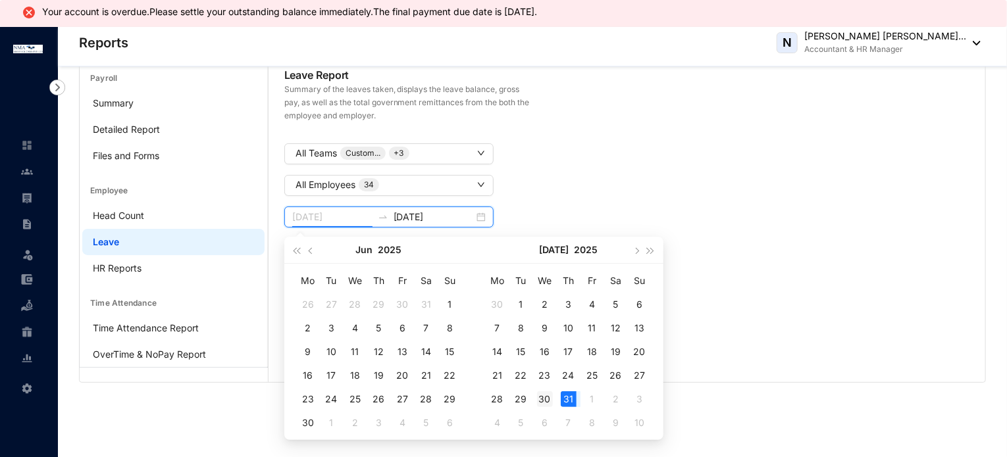
type input "2025-07-30"
click at [544, 399] on div "30" at bounding box center [545, 400] width 16 height 16
click at [455, 216] on input "2025-08-28" at bounding box center [433, 217] width 80 height 14
type input "2025-08-28"
type input "2025-07-30"
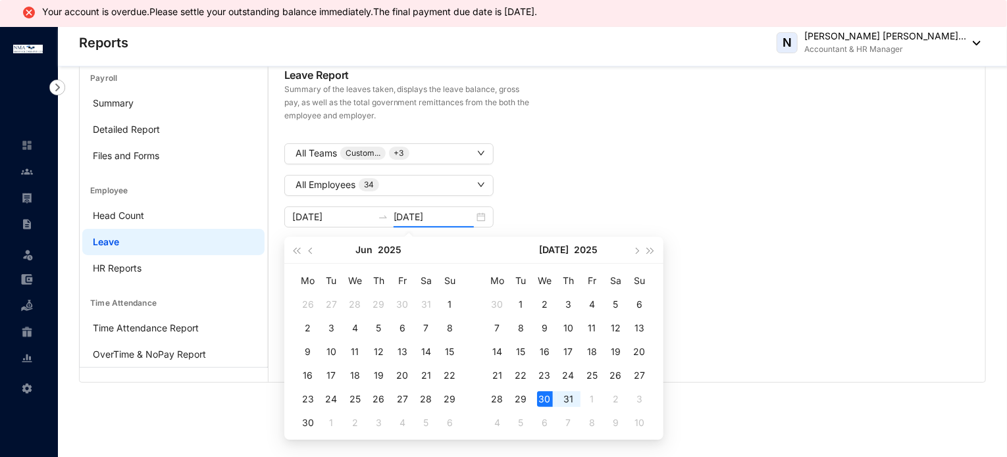
click at [551, 214] on div "2025-07-30 2025-08-28" at bounding box center [626, 217] width 699 height 21
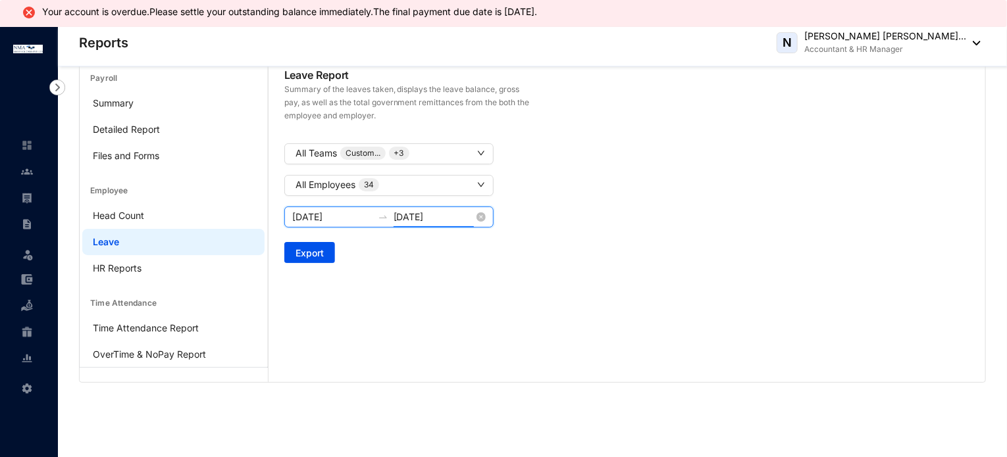
click at [459, 218] on input "2025-08-28" at bounding box center [433, 217] width 80 height 14
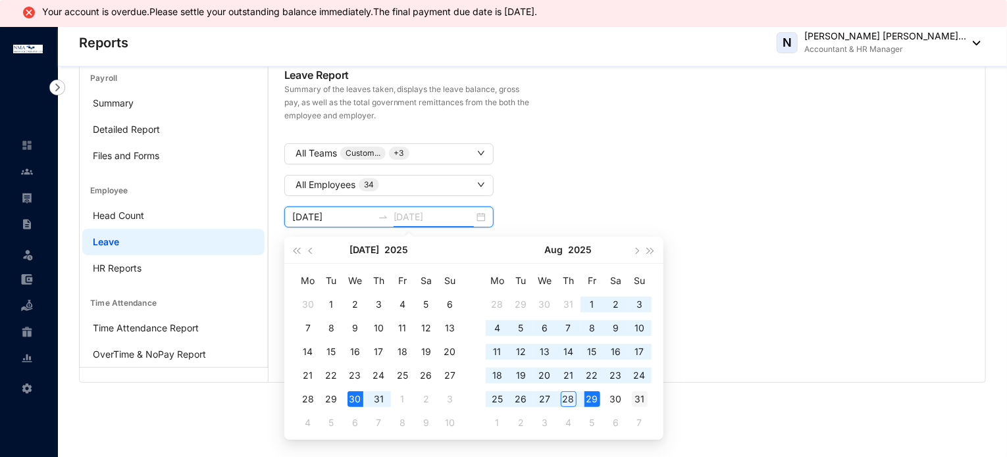
type input "2025-08-31"
click at [637, 402] on div "31" at bounding box center [640, 400] width 16 height 16
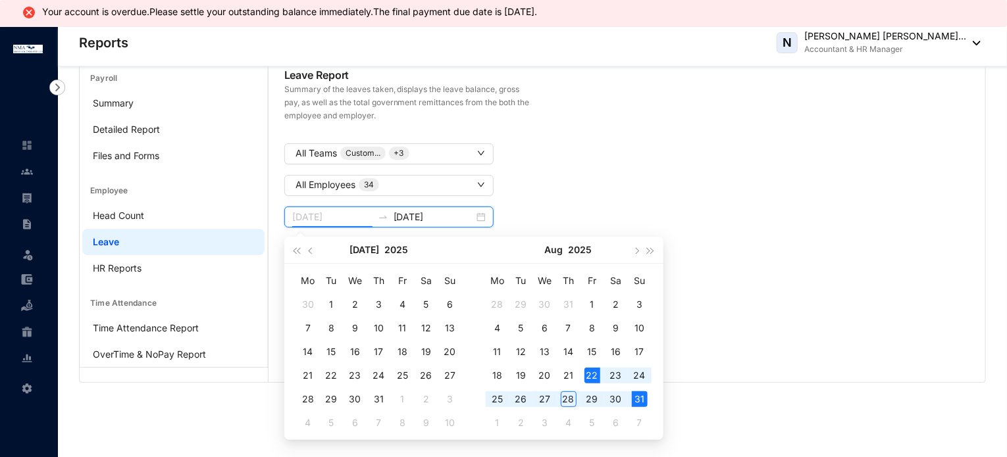
type input "2025-07-30"
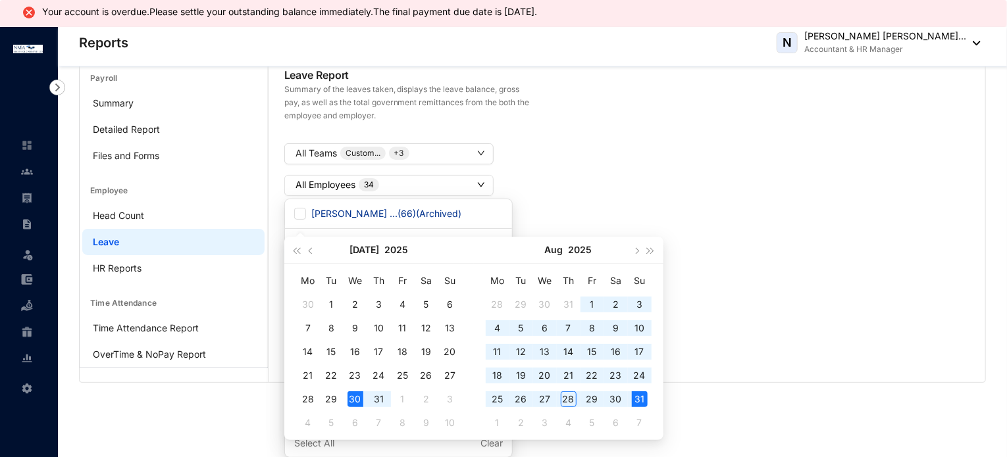
type input "2025-08-31"
click at [492, 191] on button "All Employees 34" at bounding box center [388, 185] width 209 height 21
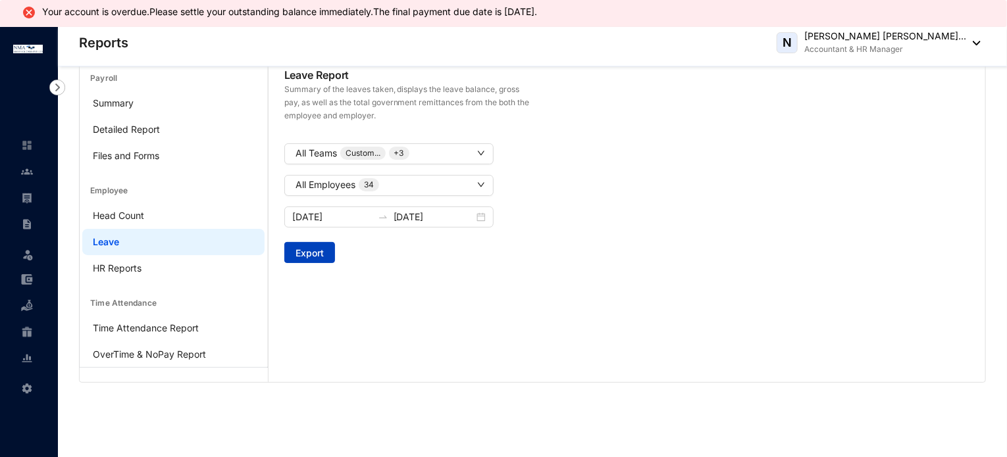
click at [297, 249] on span "Export" at bounding box center [309, 253] width 28 height 13
click at [22, 199] on img at bounding box center [27, 198] width 12 height 12
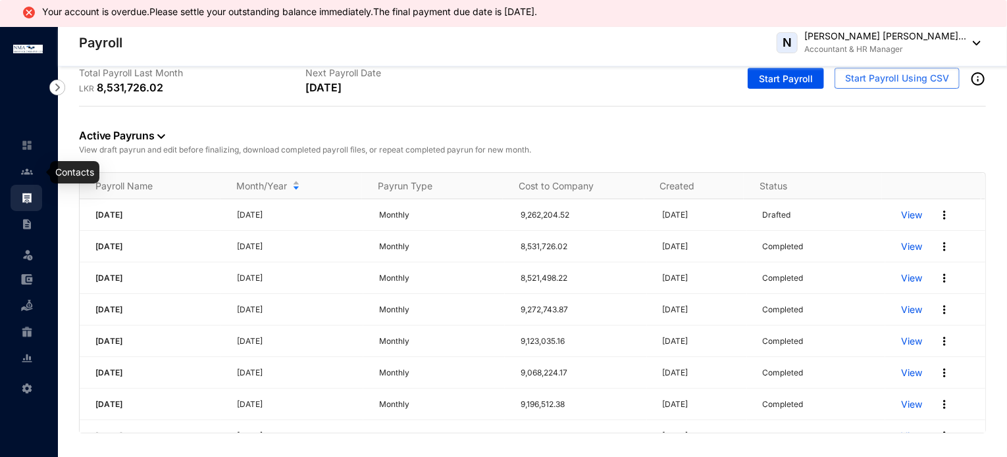
click at [26, 174] on img at bounding box center [27, 172] width 12 height 12
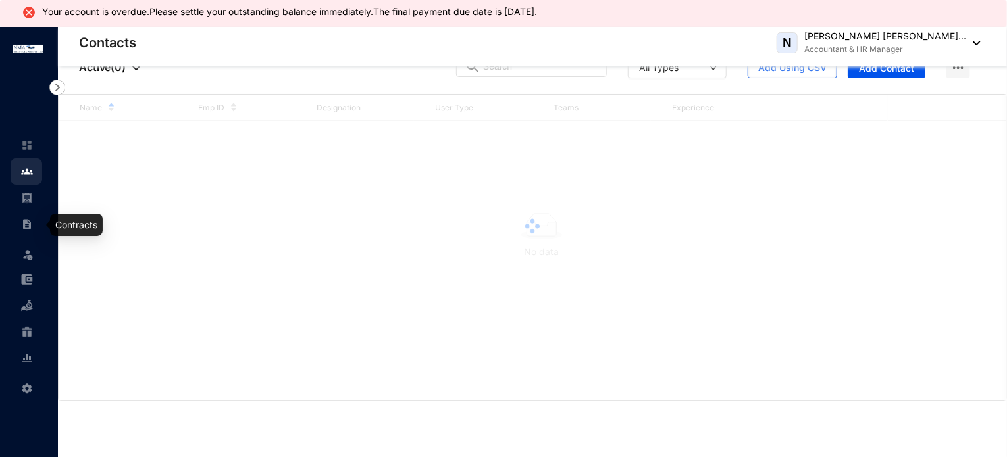
click at [21, 223] on link at bounding box center [37, 224] width 33 height 13
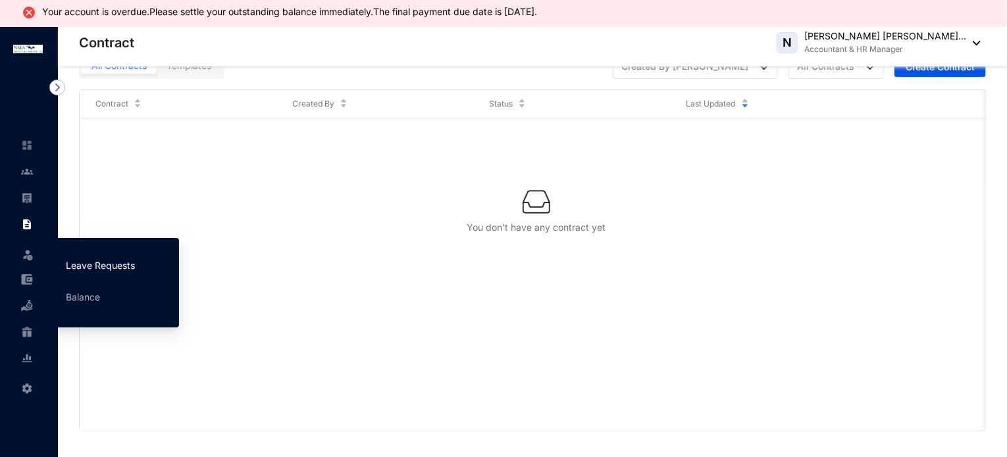
click at [91, 266] on link "Leave Requests" at bounding box center [100, 265] width 69 height 11
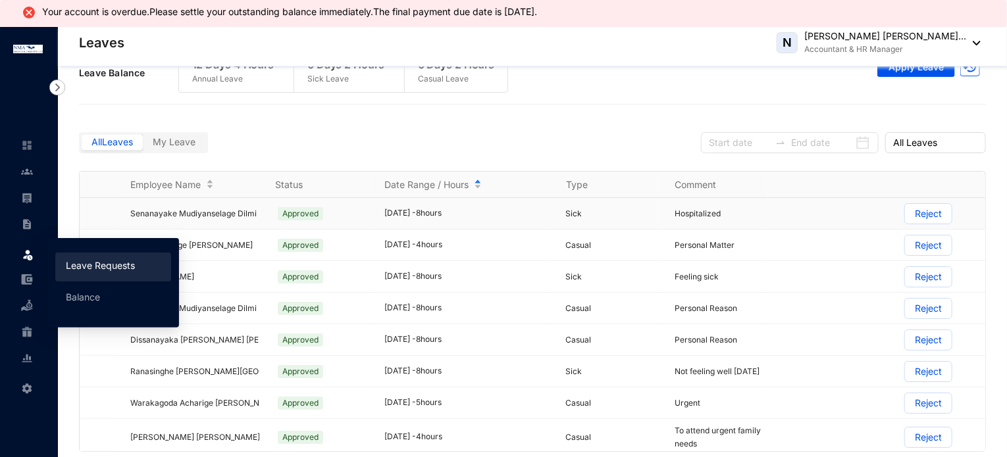
click at [475, 180] on div "Date Range / Hours" at bounding box center [467, 185] width 166 height 14
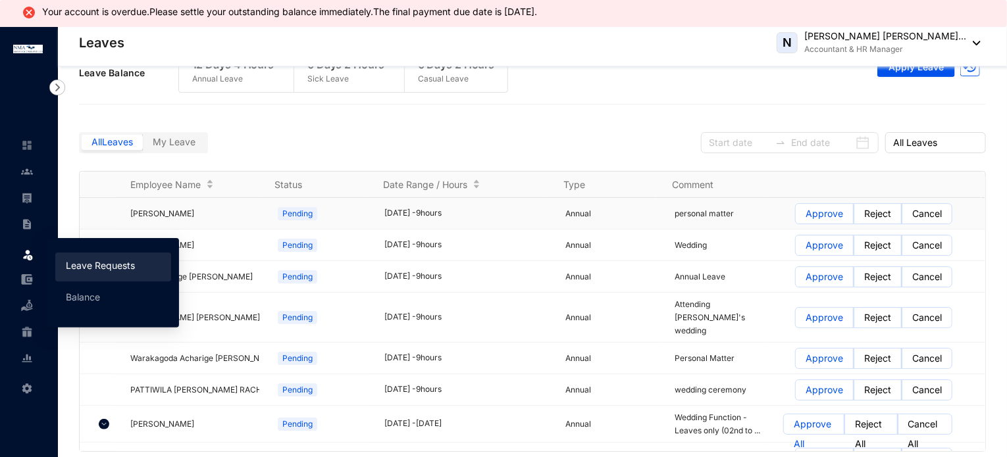
click at [555, 128] on div "All Leaves My Leave All Leaves" at bounding box center [532, 141] width 907 height 60
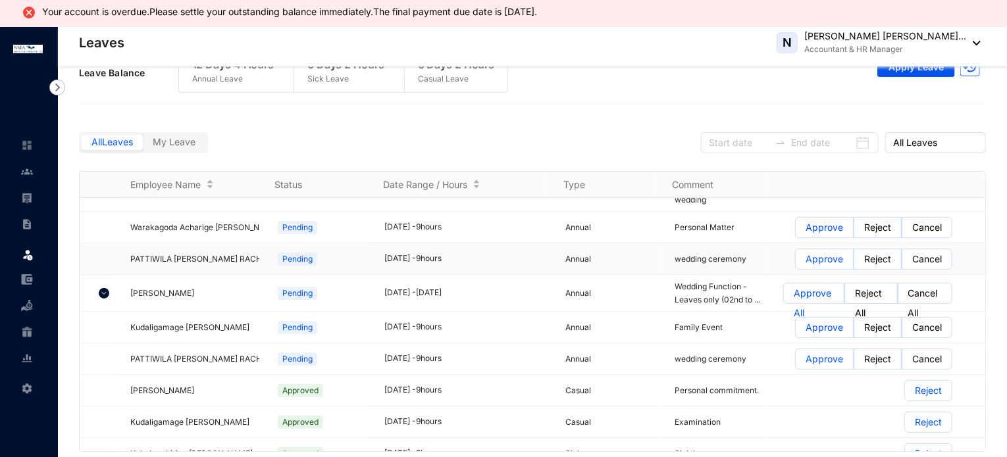
scroll to position [132, 0]
